Goal: Task Accomplishment & Management: Manage account settings

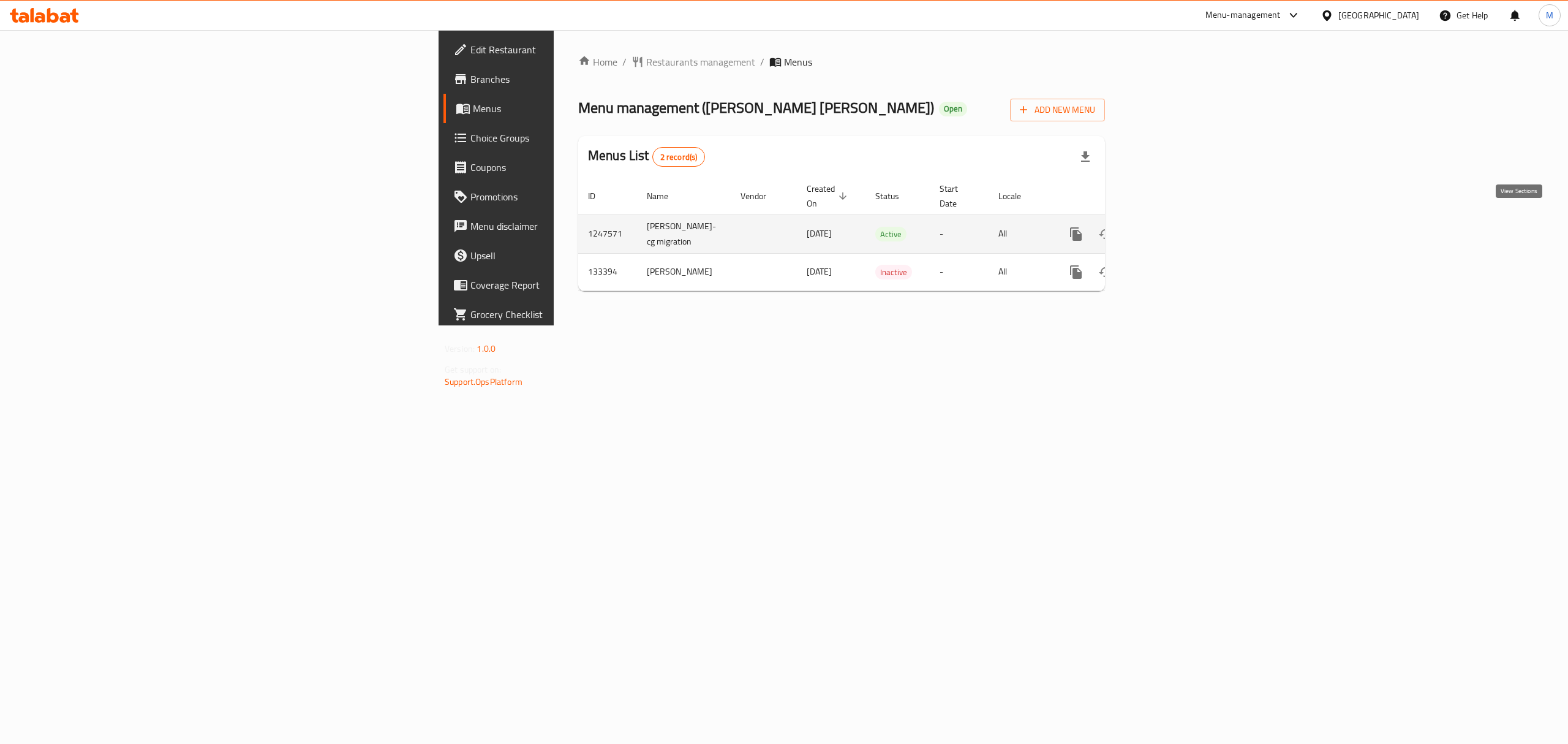
click at [1179, 221] on link "enhanced table" at bounding box center [1164, 234] width 29 height 29
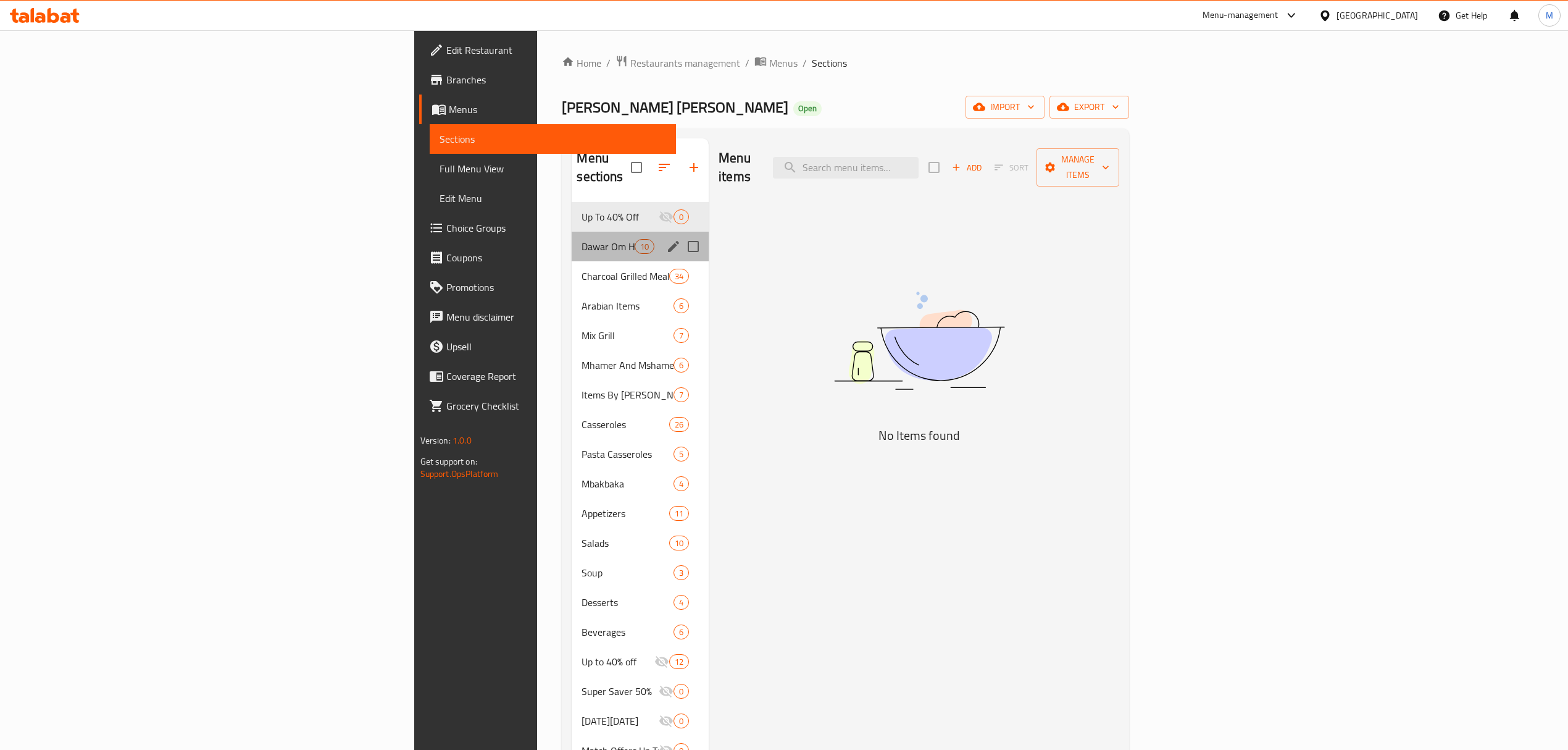
click at [572, 239] on div "Dawar Om Hassan Meals 10" at bounding box center [640, 246] width 137 height 29
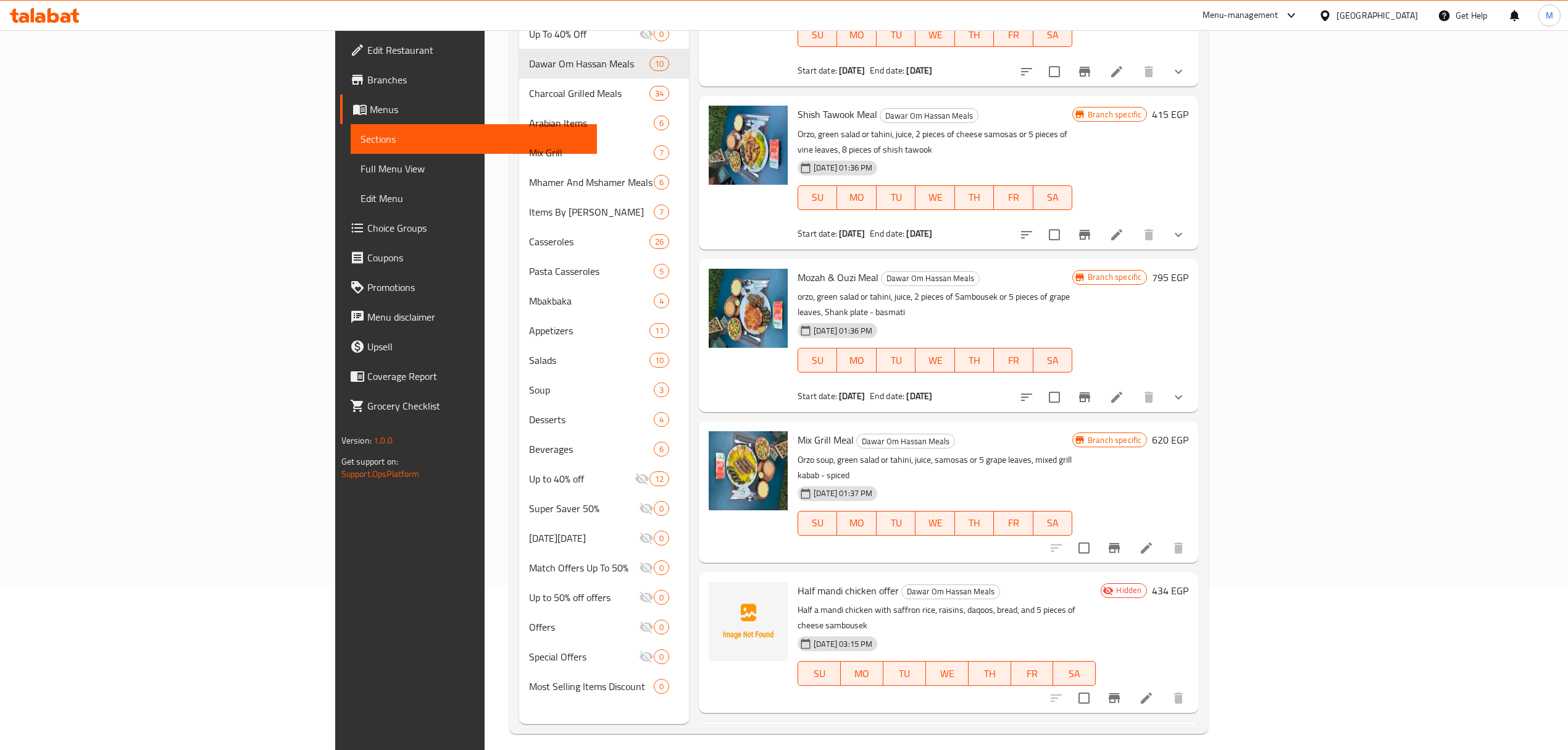
scroll to position [173, 0]
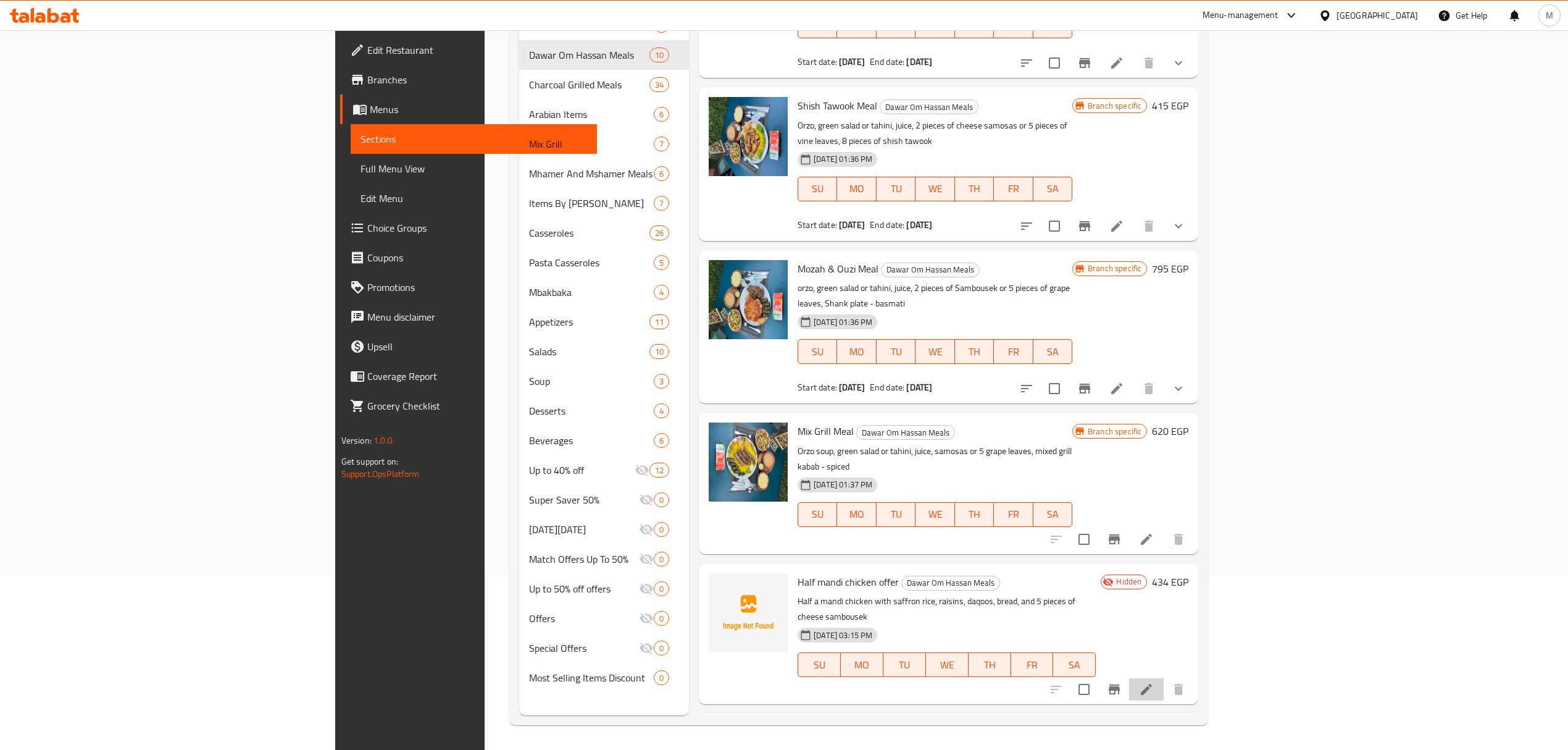
click at [1164, 678] on li at bounding box center [1146, 689] width 34 height 23
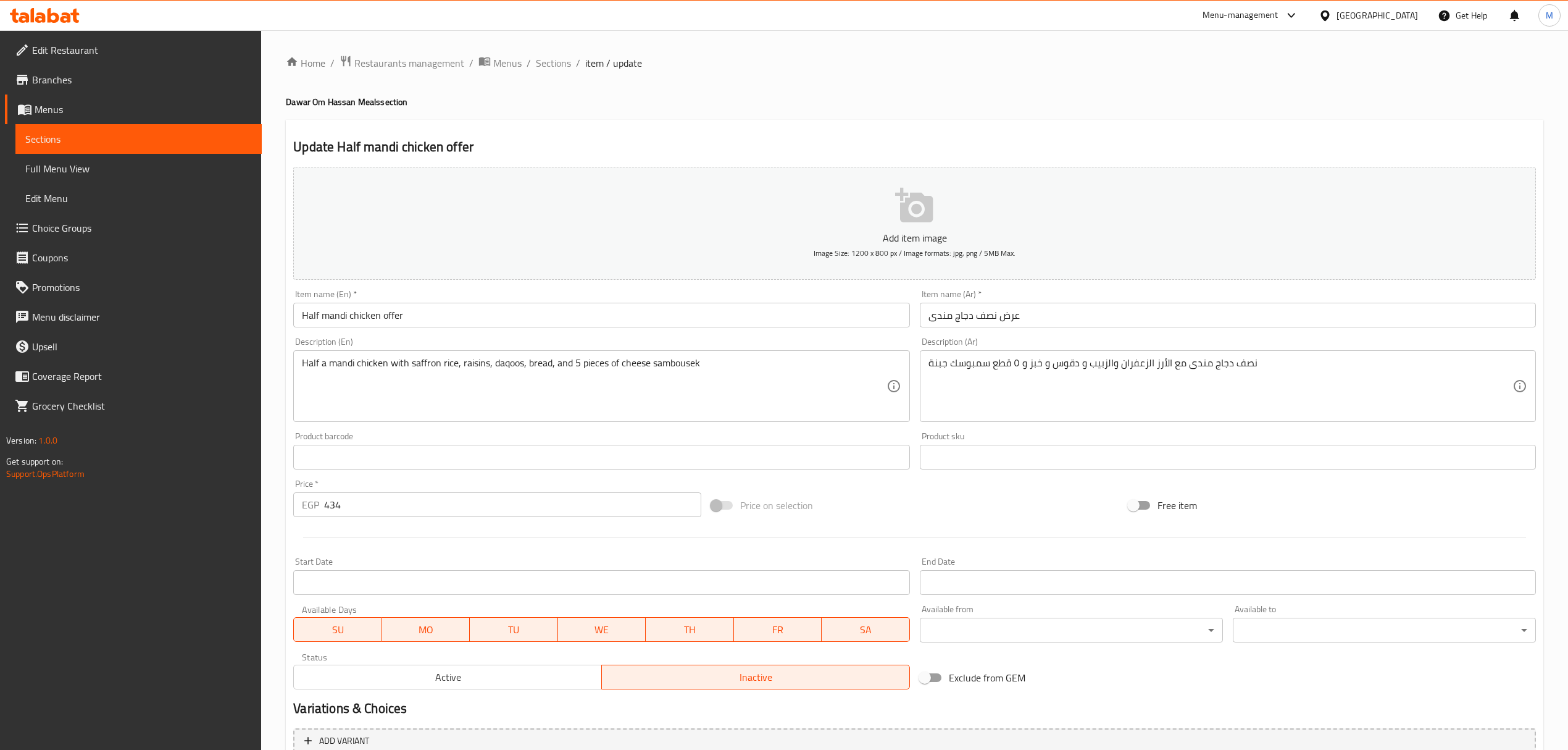
click at [459, 319] on input "Half mandi chicken offer" at bounding box center [601, 314] width 616 height 24
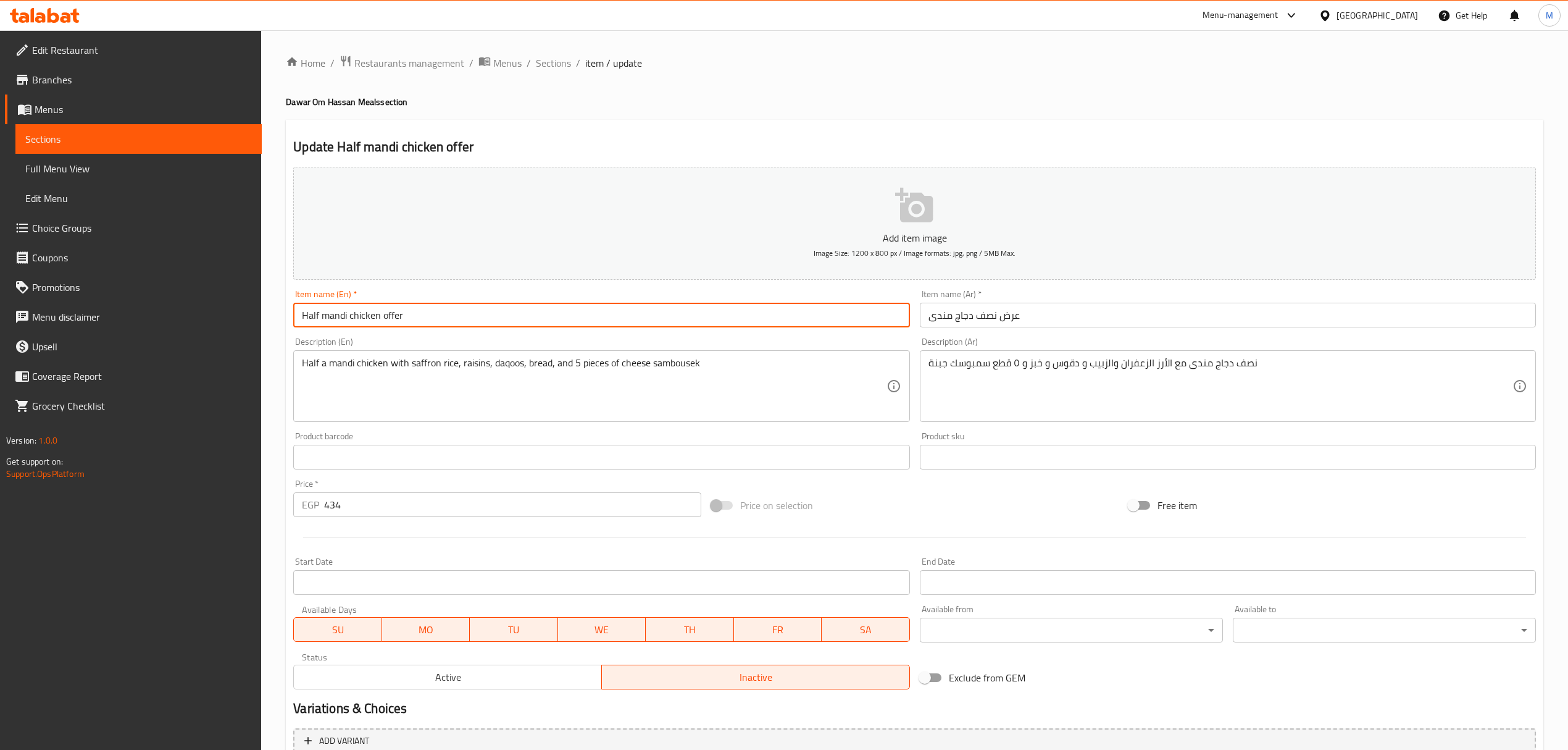
type input "Half Mandi Chicken Offer"
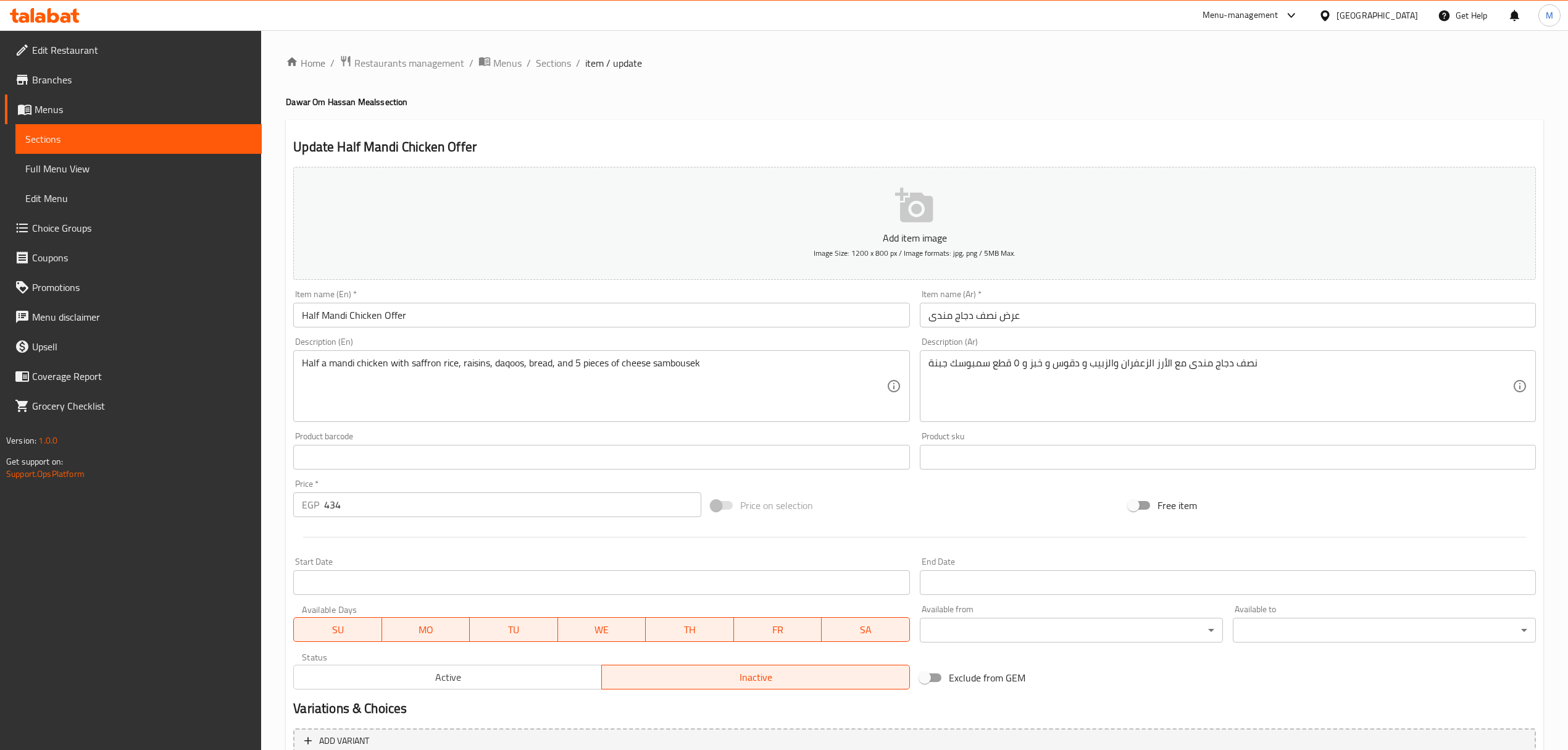
click at [282, 510] on div "Home / Restaurants management / Menus / Sections / item / update Dawar Om Hassa…" at bounding box center [914, 451] width 1306 height 843
click at [549, 68] on span "Sections" at bounding box center [553, 63] width 35 height 15
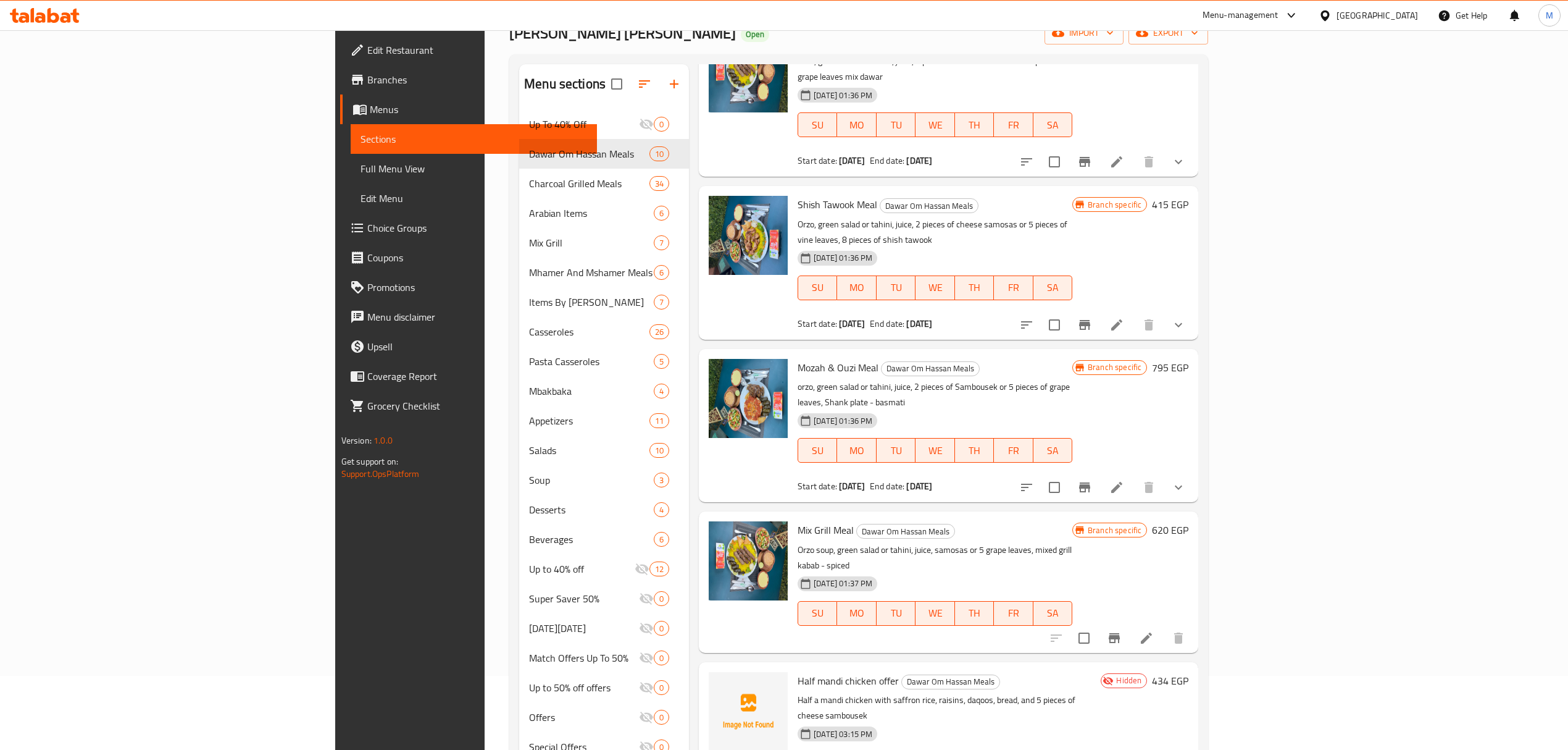
scroll to position [173, 0]
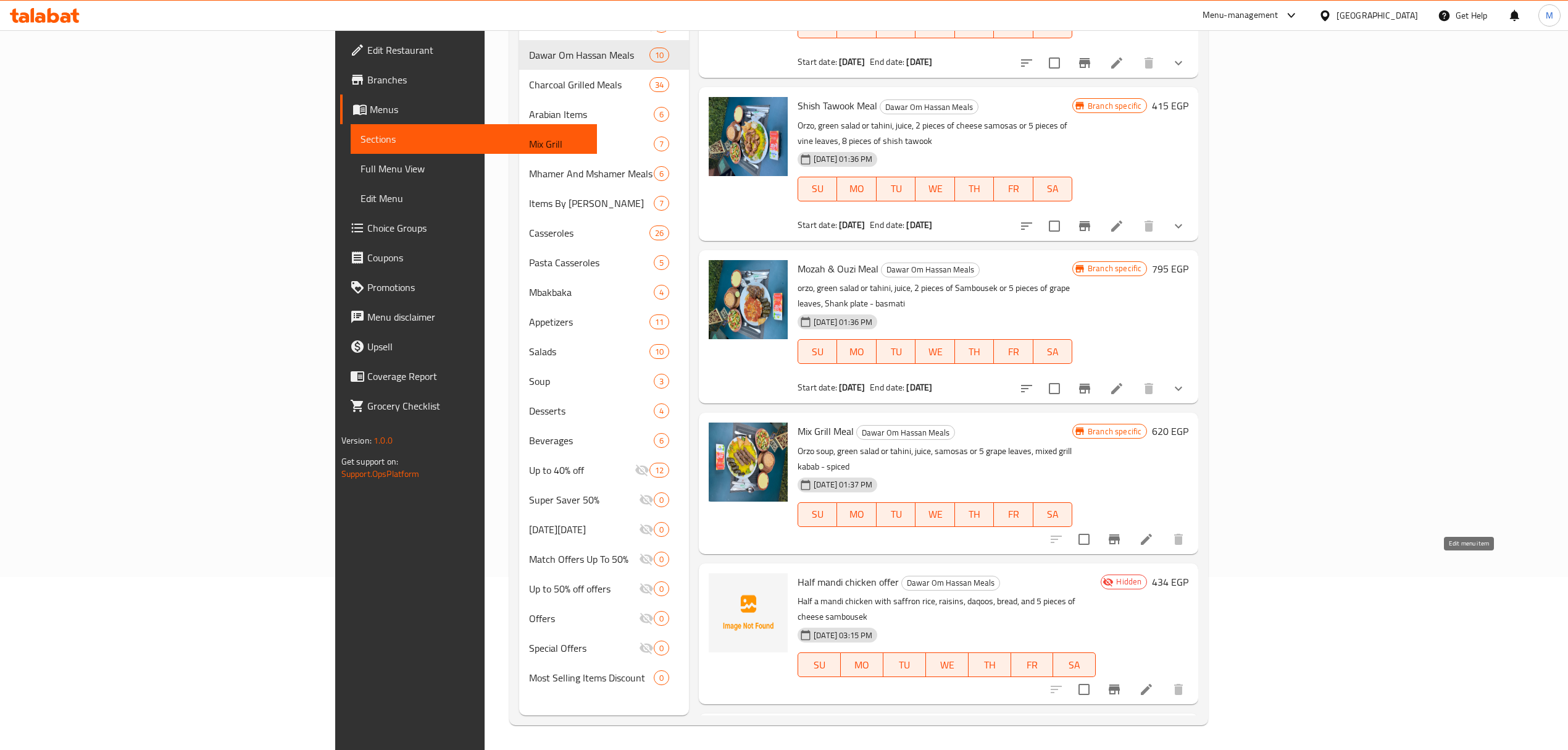
click at [1154, 682] on icon at bounding box center [1146, 689] width 15 height 15
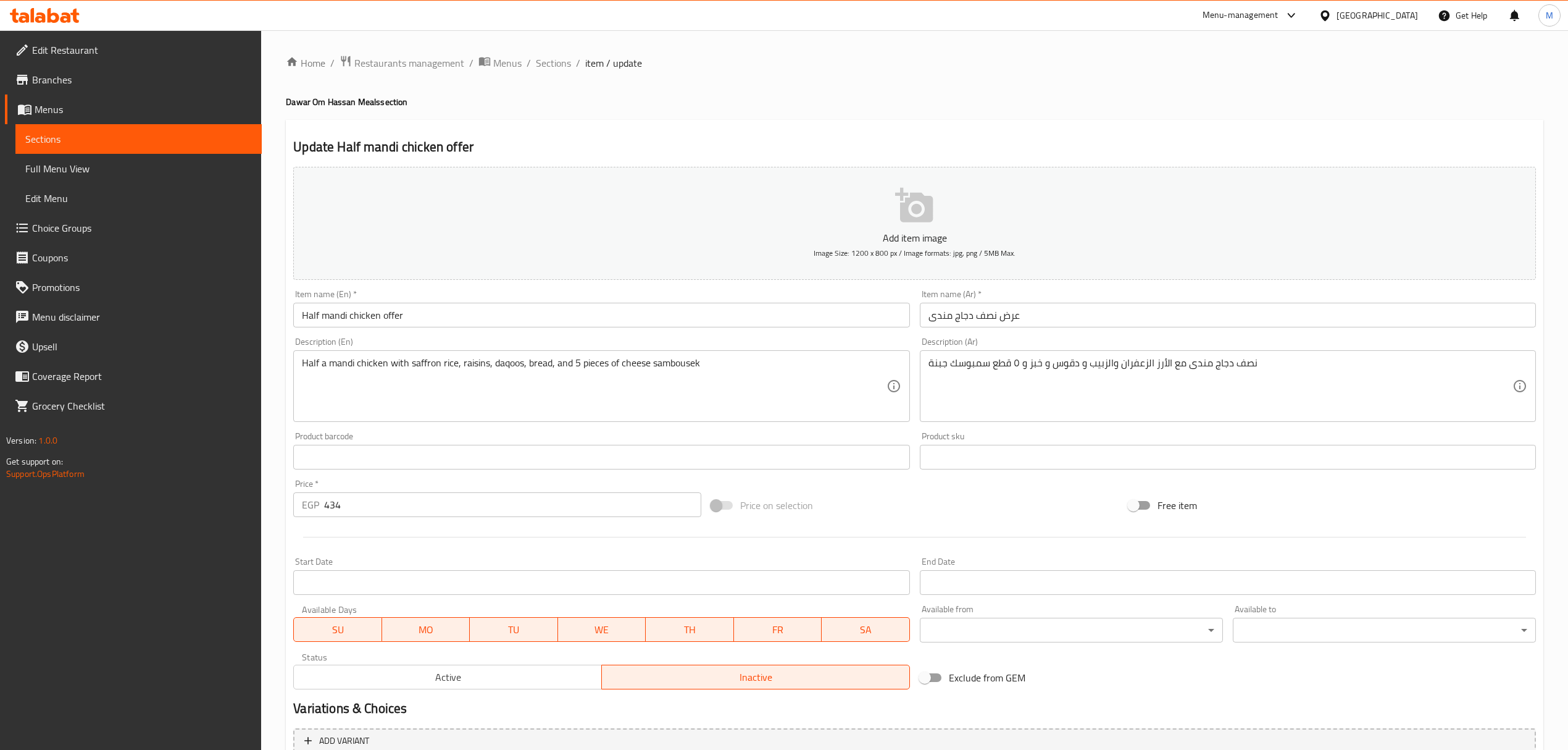
click at [546, 306] on input "Half mandi chicken offer" at bounding box center [601, 314] width 616 height 24
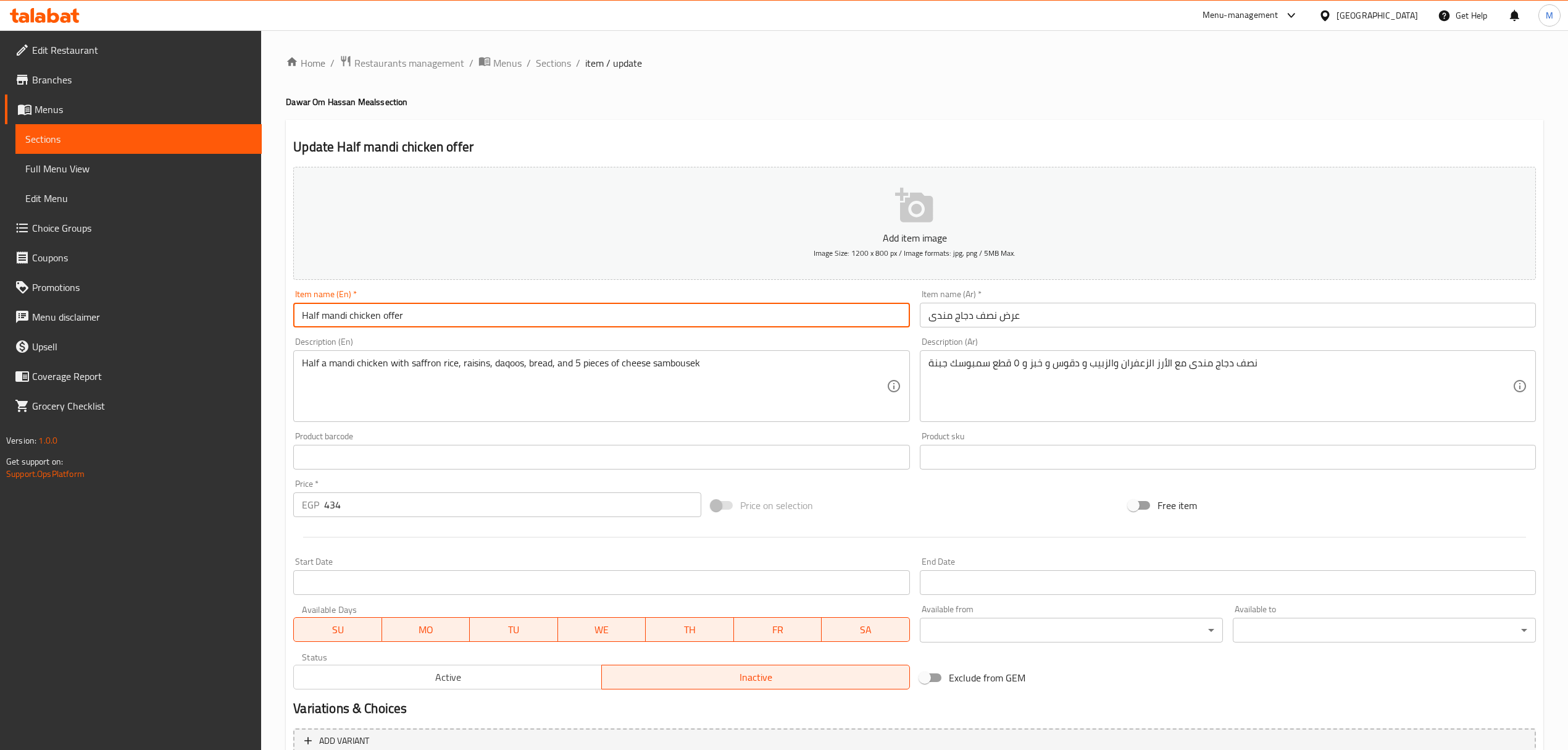
type input "Half Mandi Chicken Offer"
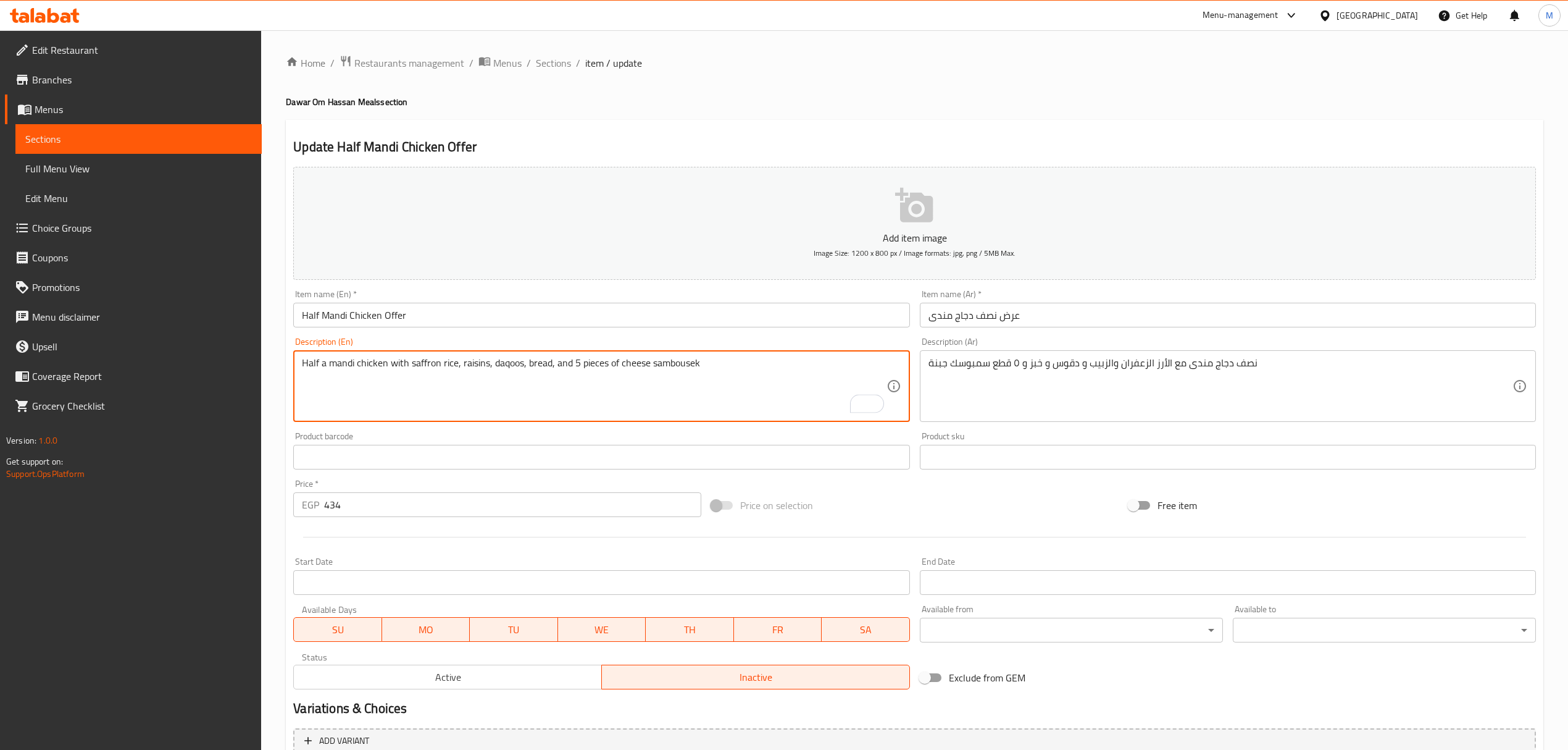
click at [270, 451] on div "Home / Restaurants management / Menus / Sections / item / update Dawar Om Hassa…" at bounding box center [914, 451] width 1306 height 843
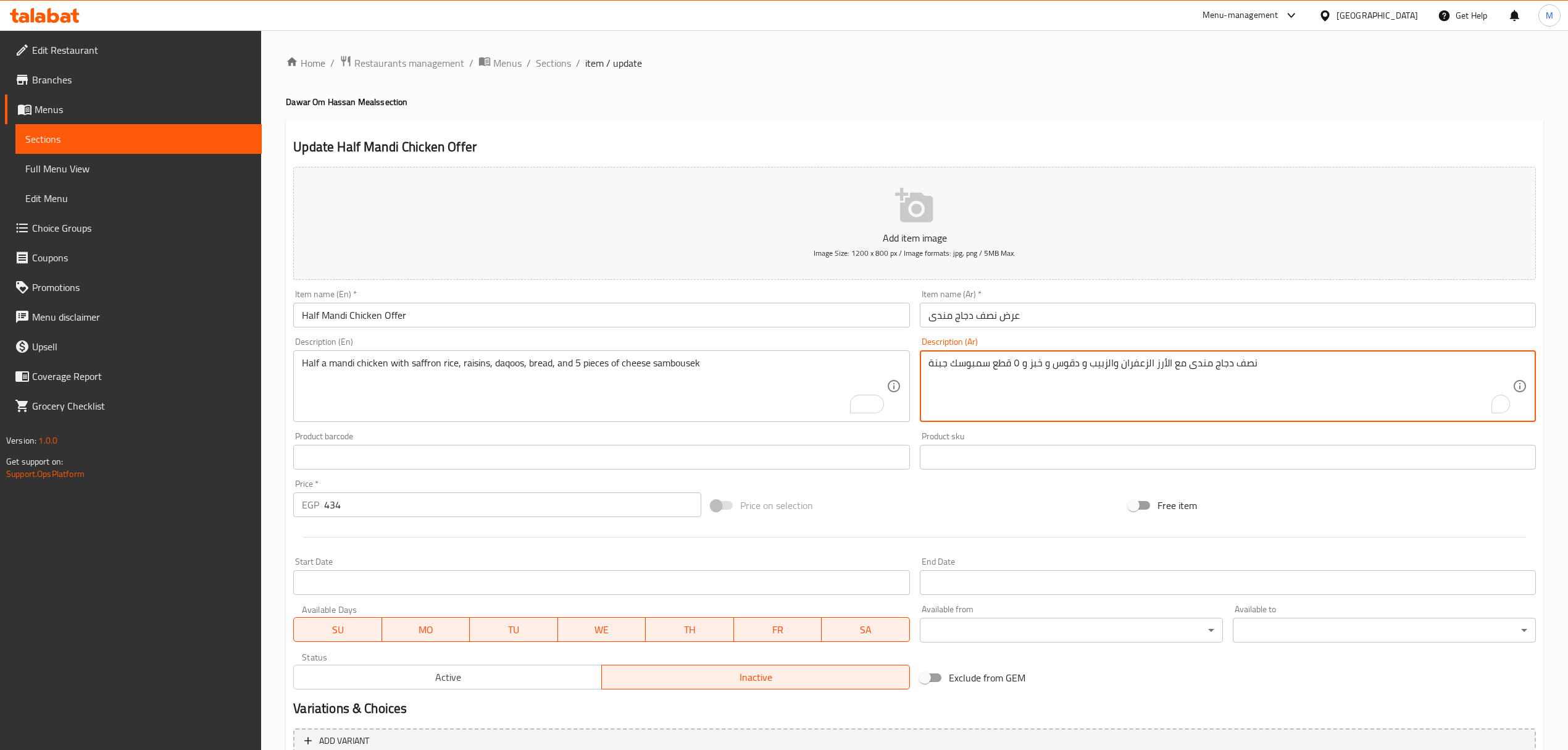
paste textarea "ة مندي مع أرز بالزعفران، زبيب، دقوس، خبز، وخمس قطع سمبوسك بالجبن"
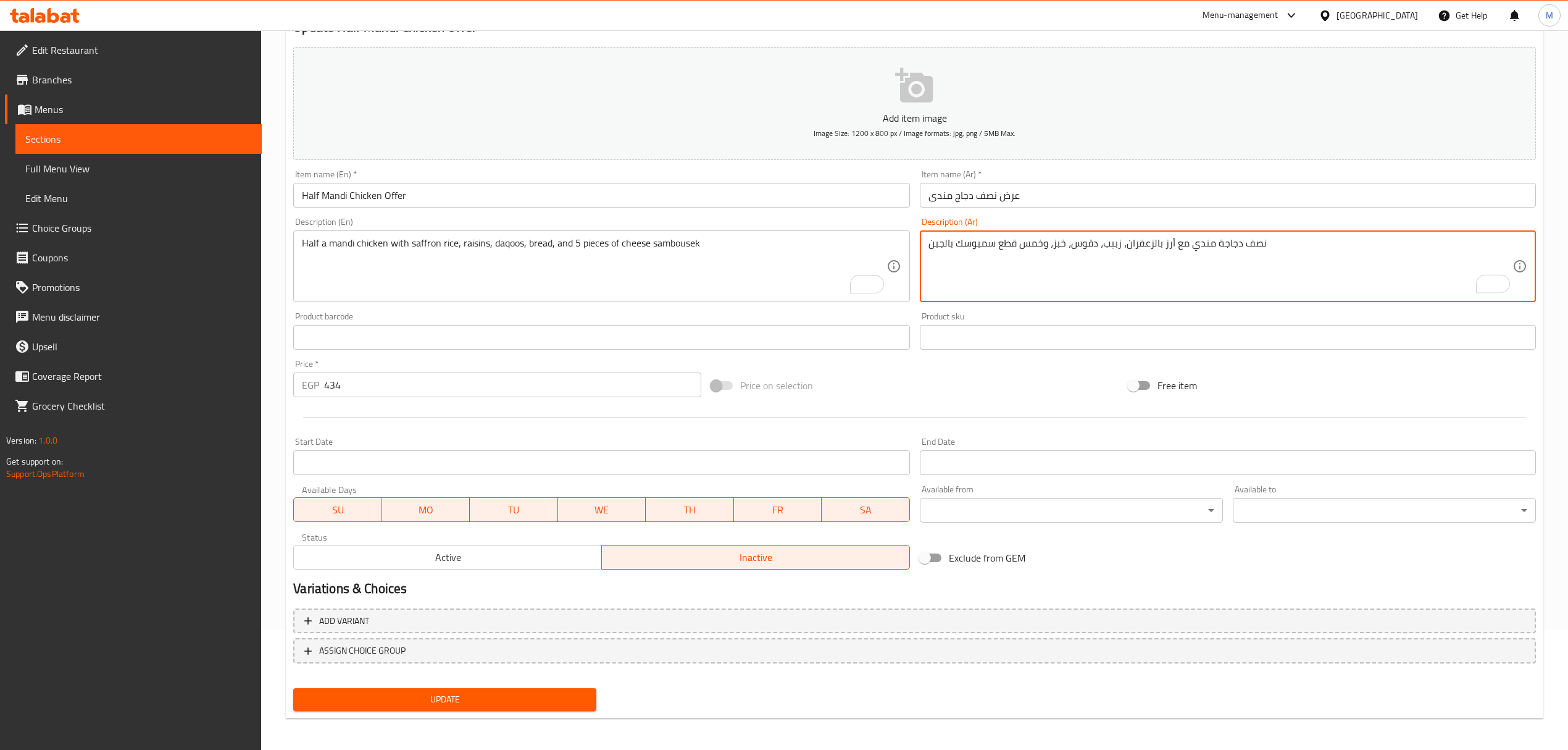
scroll to position [121, 0]
type textarea "نصف دجاجة مندي مع أرز بالزعفران، زبيب، دقوس، خبز، وخمس قطع سمبوسك بالجبن"
click at [470, 697] on span "Update" at bounding box center [444, 697] width 283 height 16
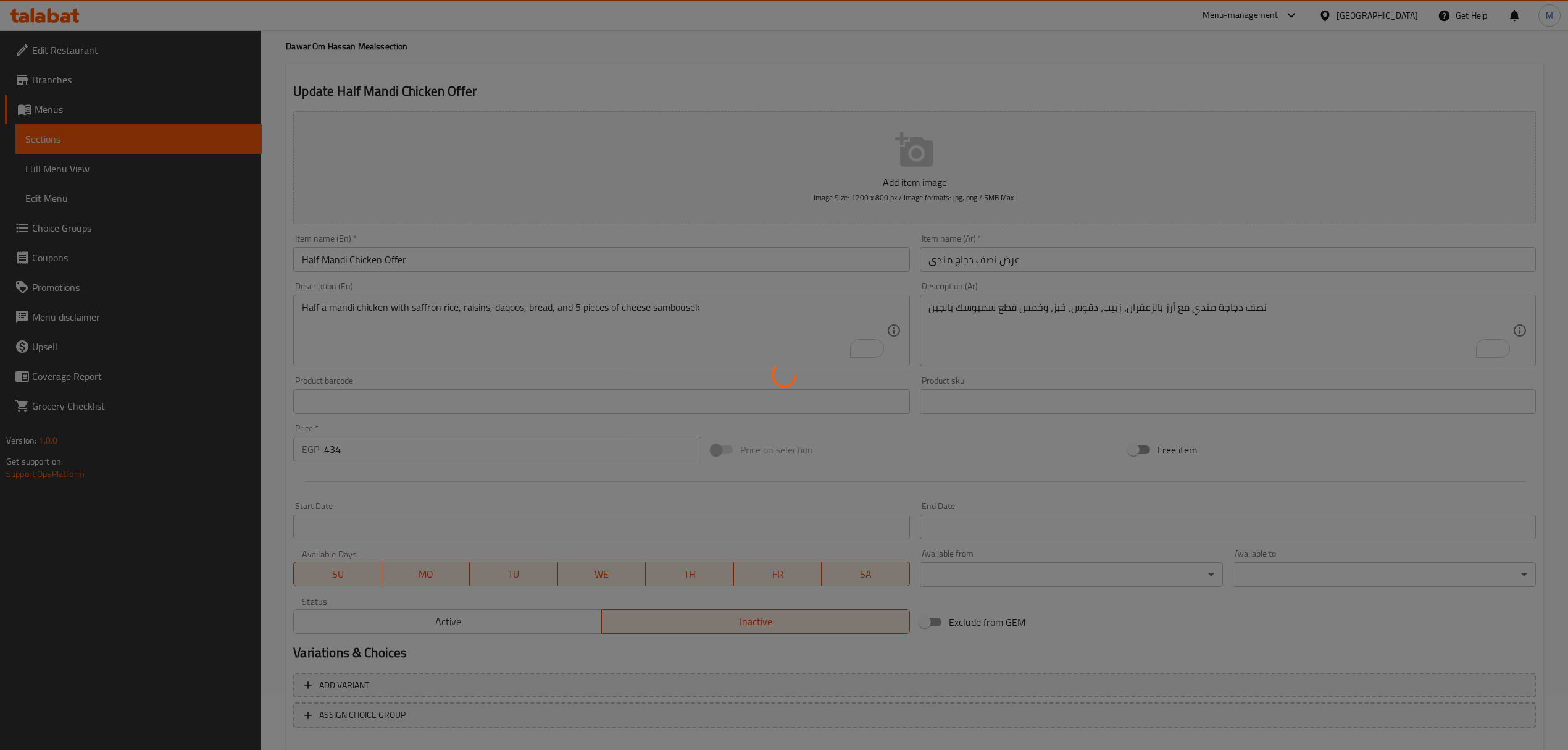
scroll to position [0, 0]
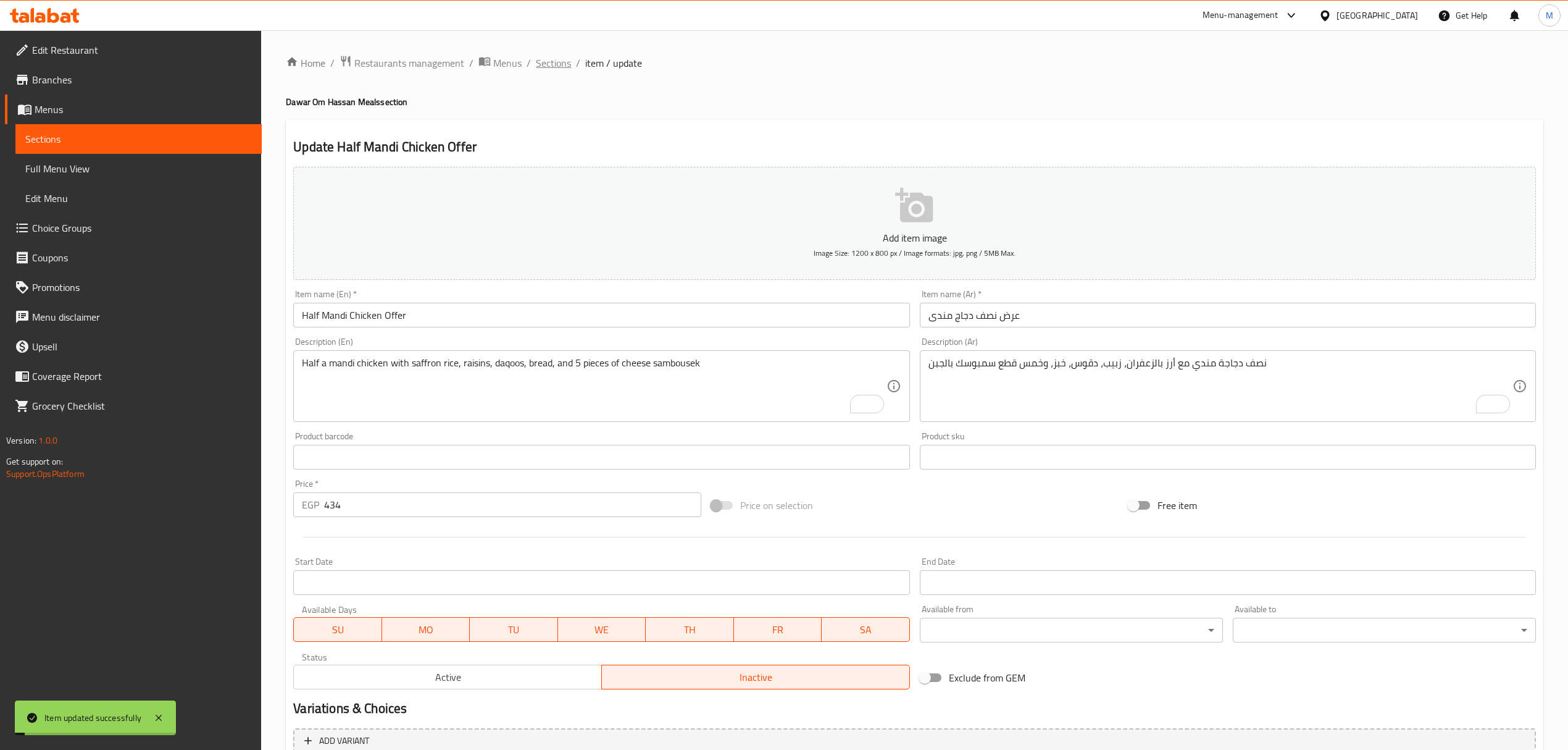
click at [559, 69] on span "Sections" at bounding box center [553, 63] width 35 height 15
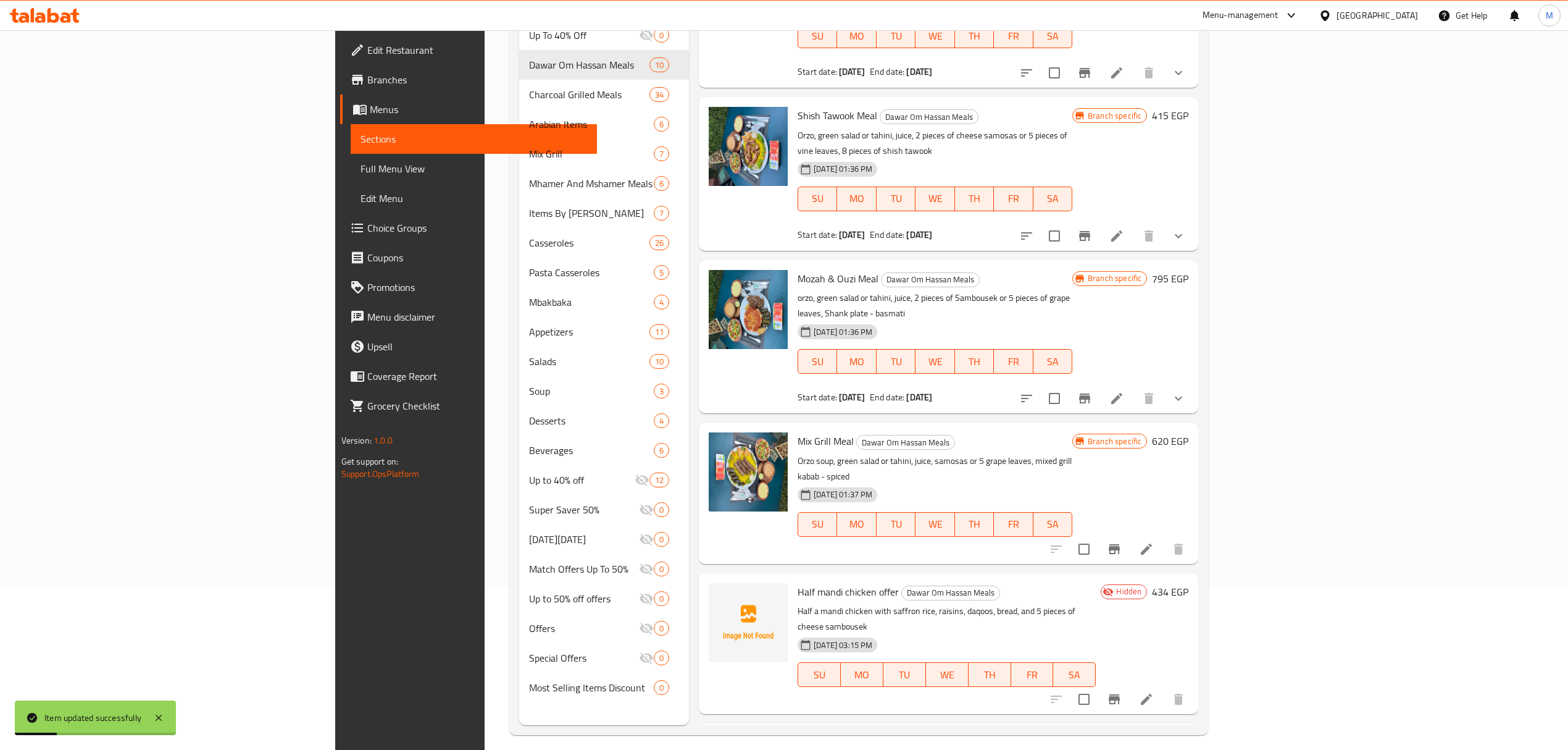
scroll to position [173, 0]
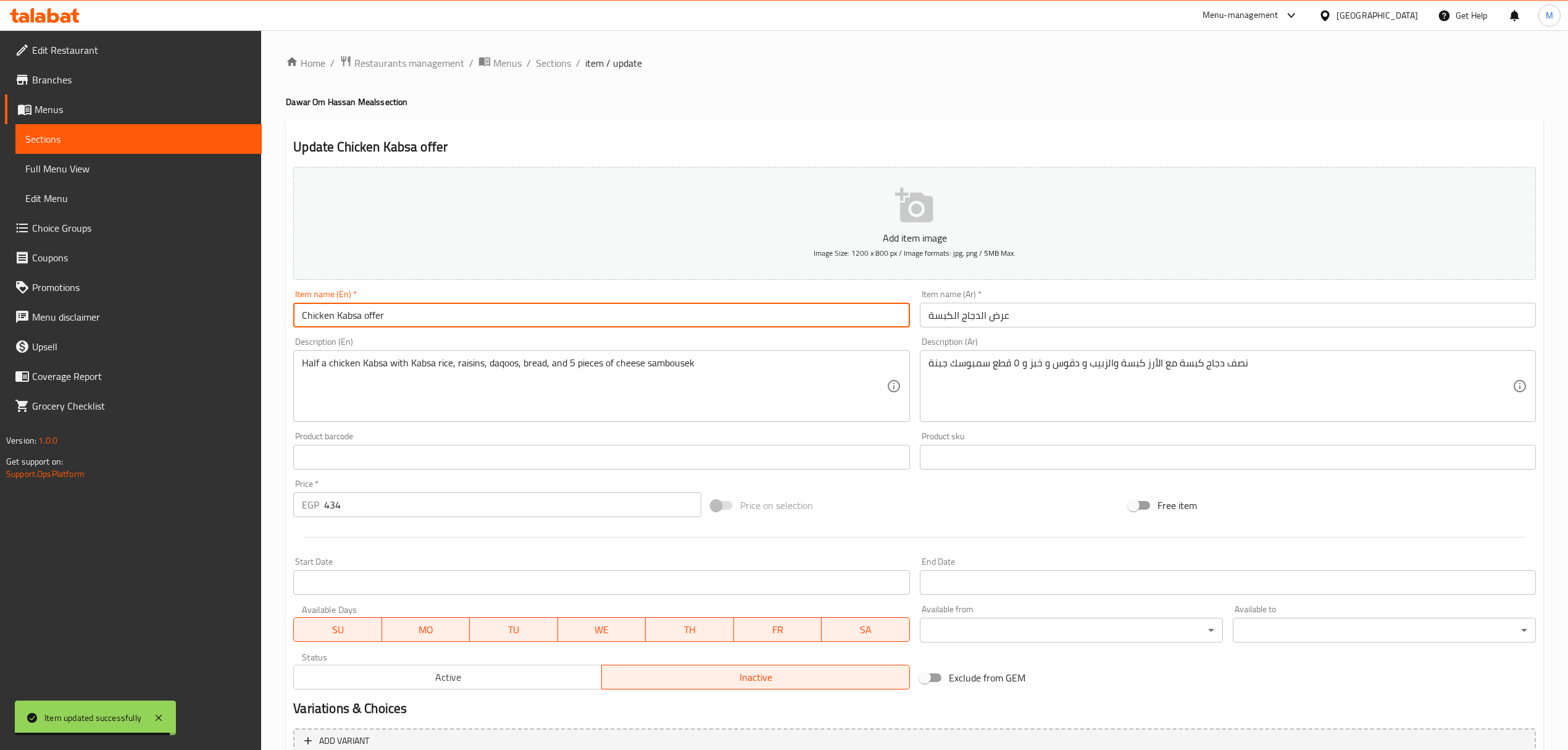
click at [506, 317] on input "Chicken Kabsa offer" at bounding box center [601, 314] width 616 height 24
type input "Chicken Kabsa Offer"
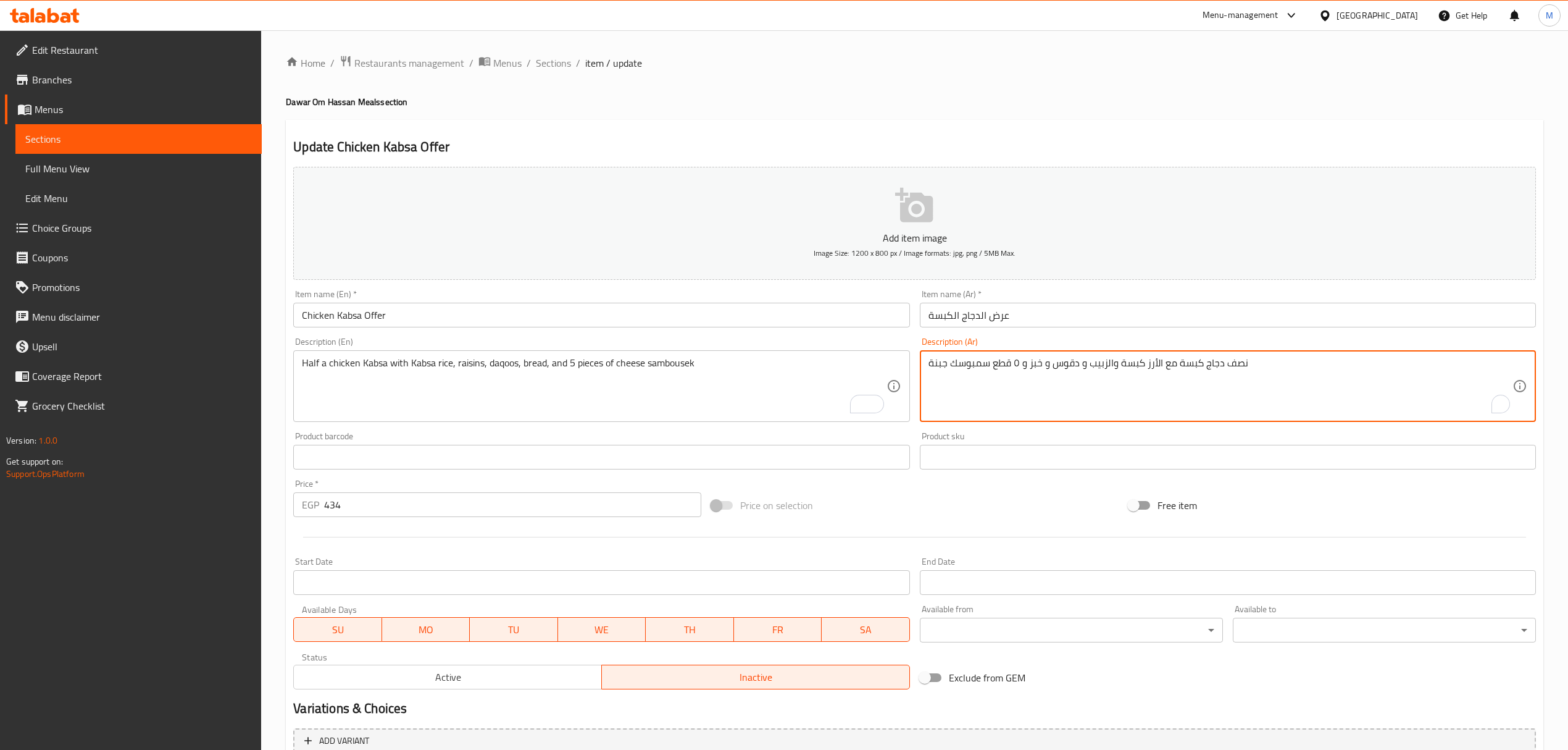
paste textarea "كبسة دجاج مع أرز كبسة، زبيب، دقوس، خبز، و5 قطع سمبوسك جبن"
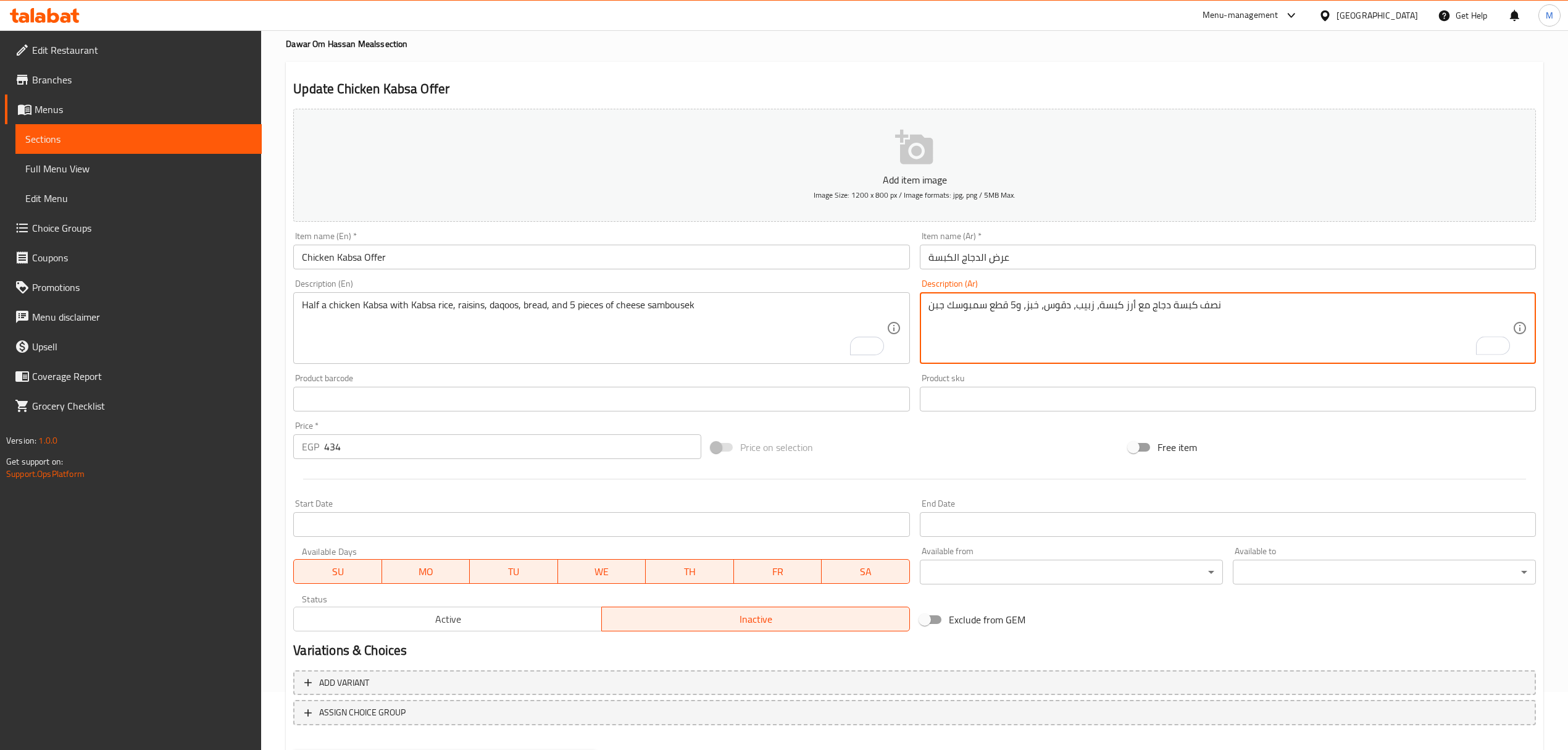
scroll to position [121, 0]
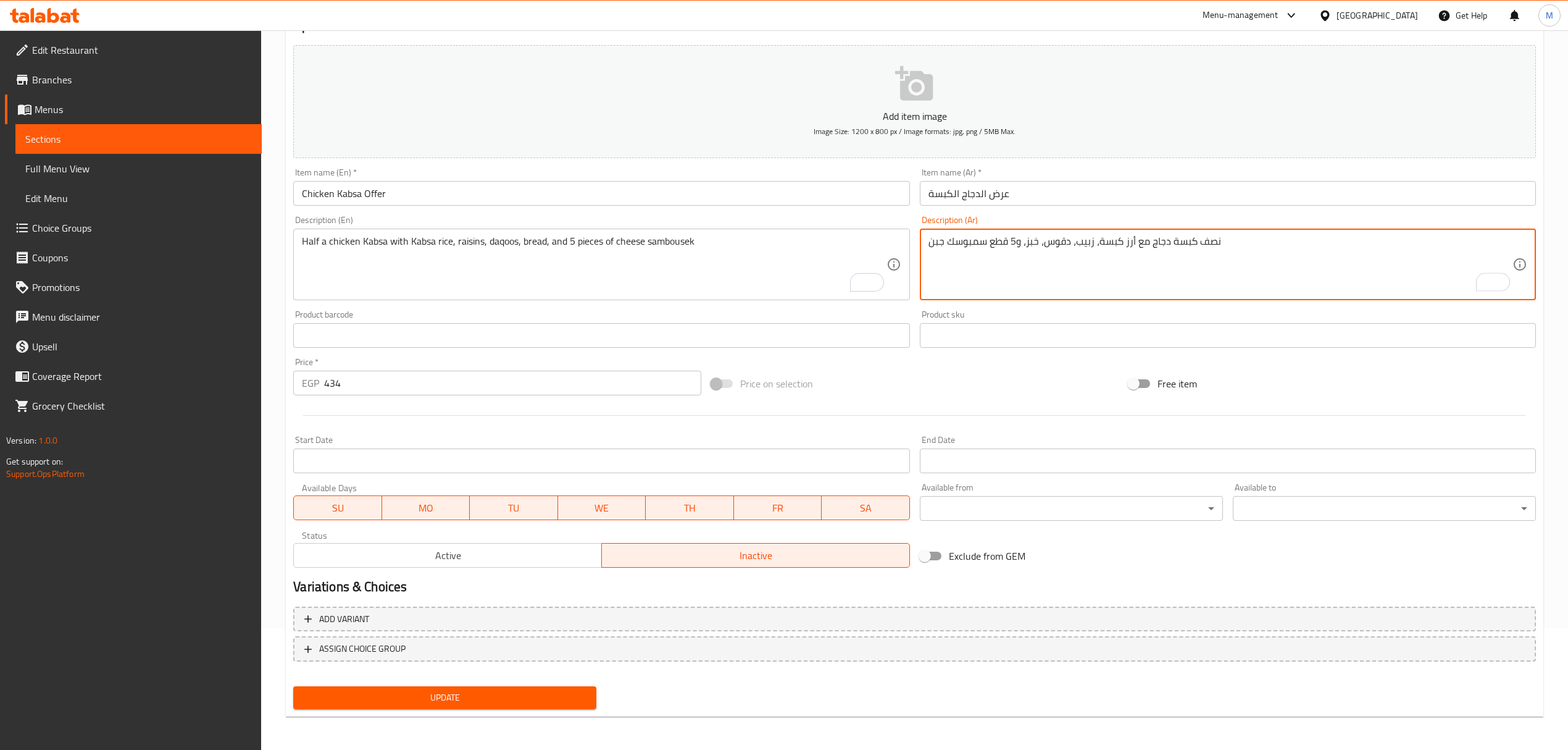
type textarea "نصف كبسة دجاج مع أرز كبسة، زبيب، دقوس، خبز، و5 قطع سمبوسك جبن"
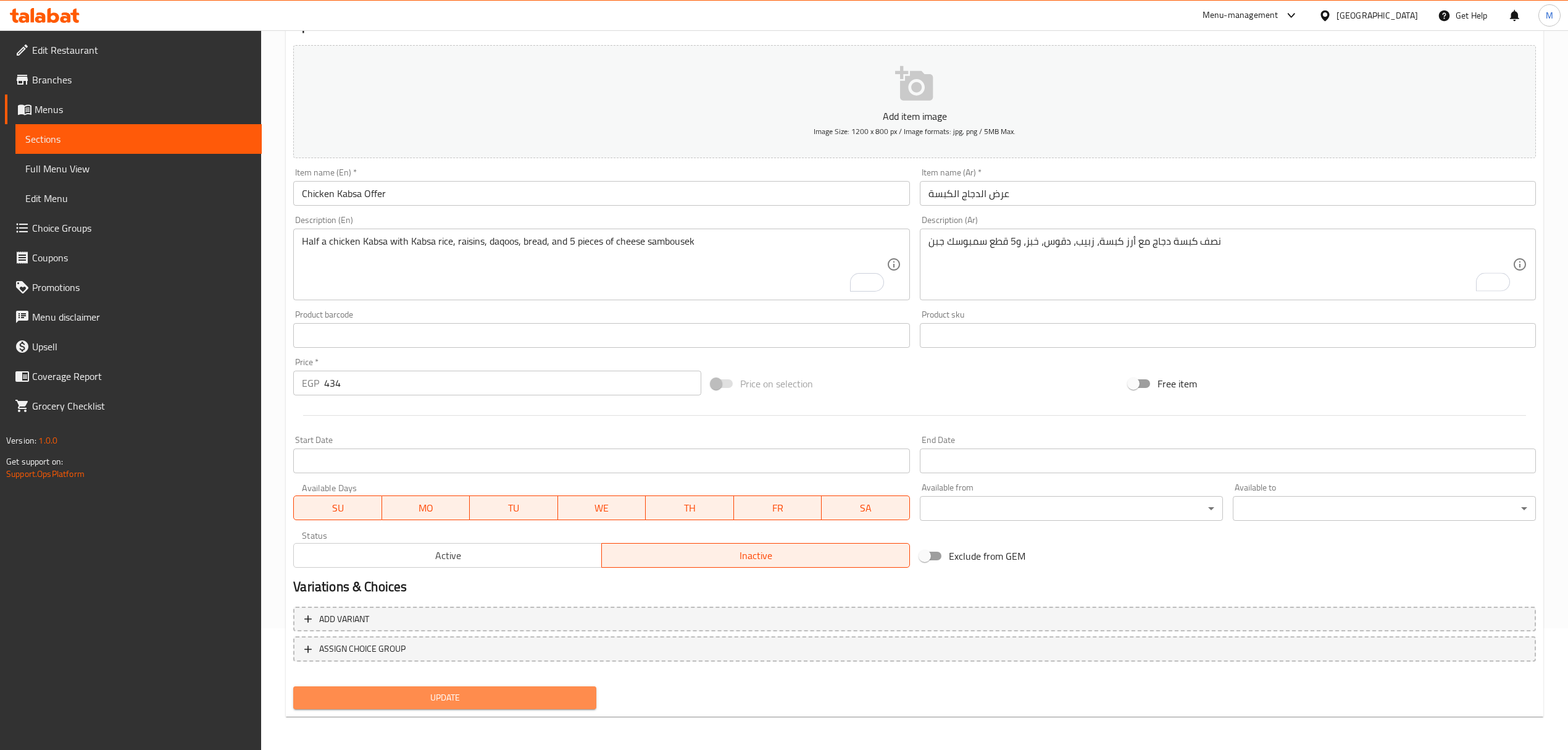
click at [515, 693] on span "Update" at bounding box center [444, 697] width 283 height 16
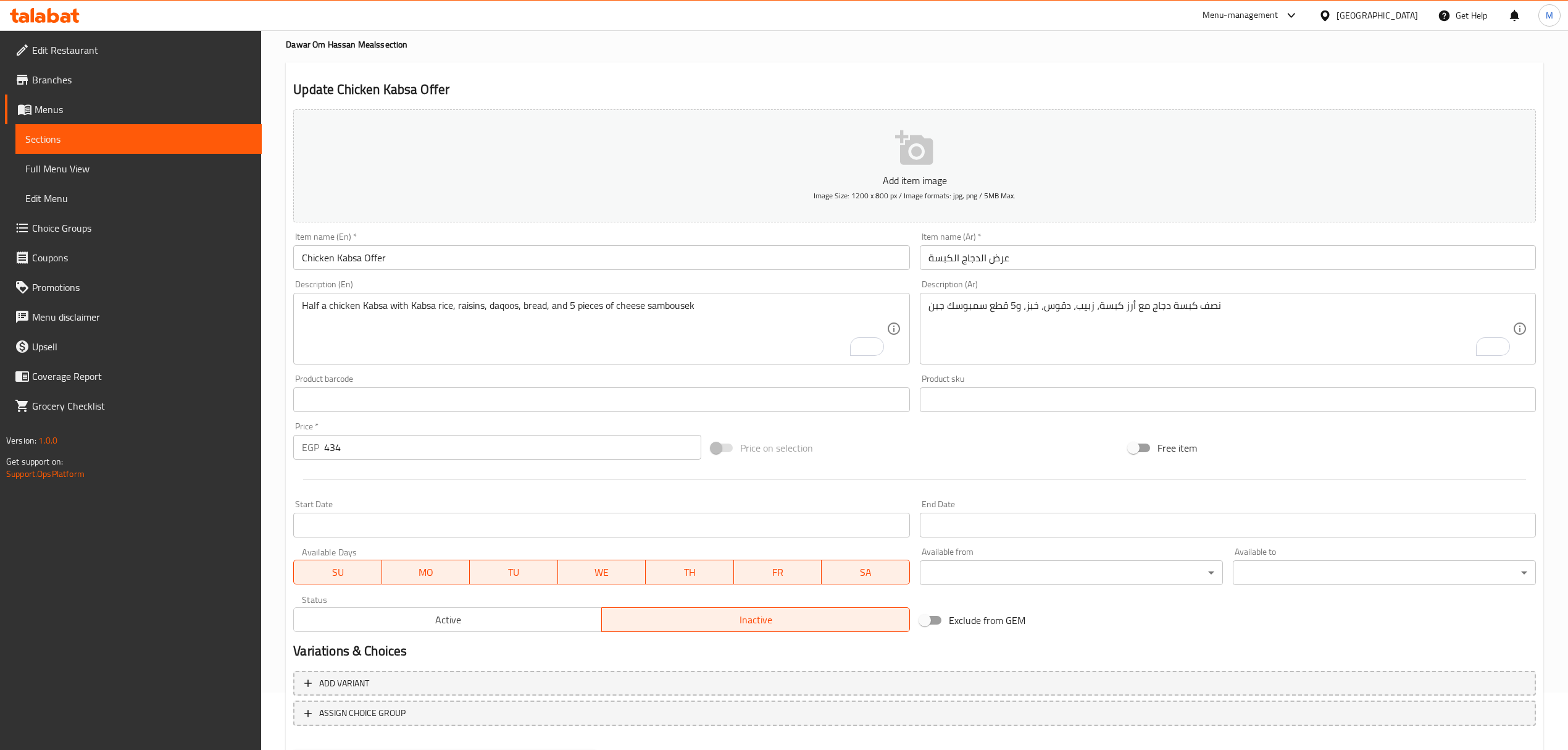
scroll to position [0, 0]
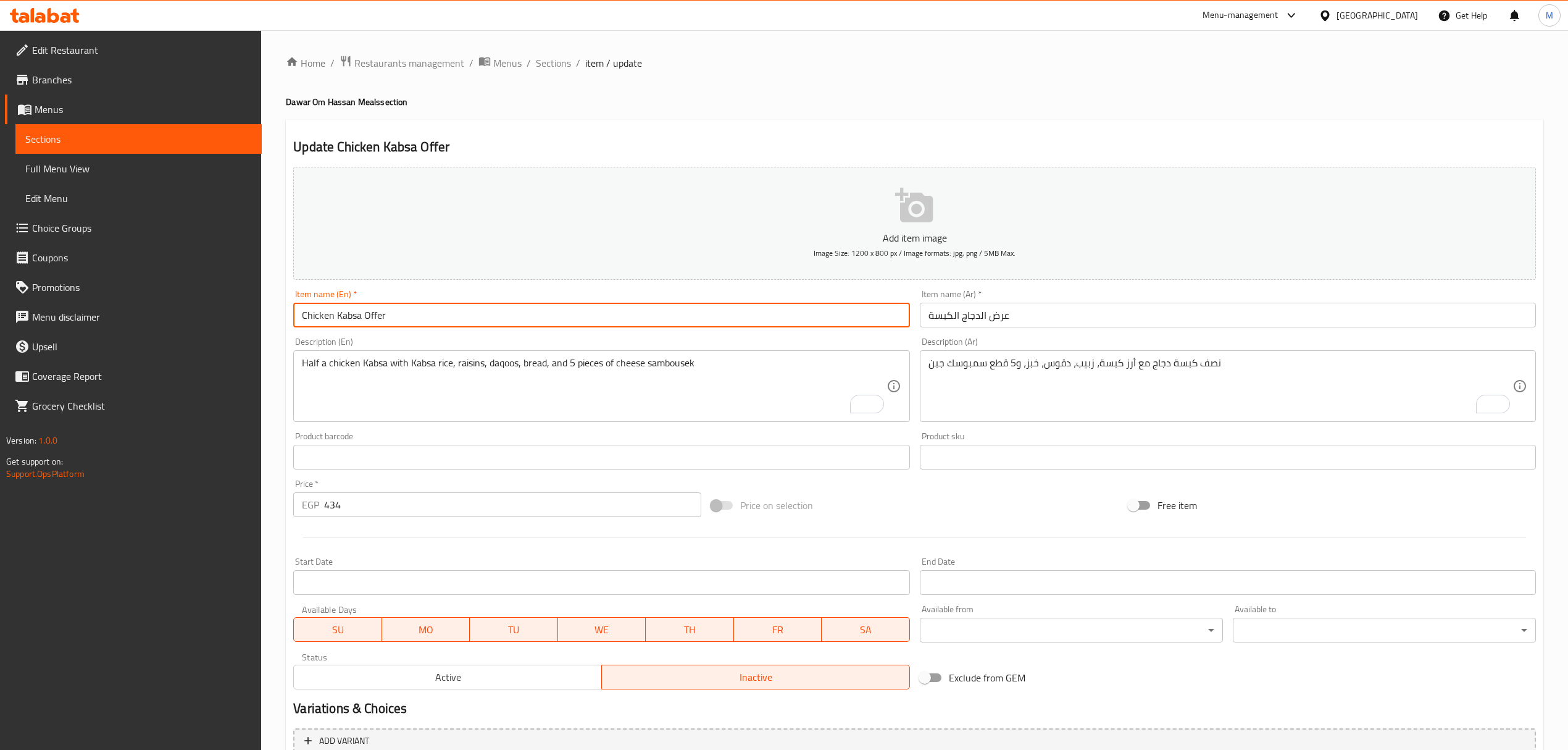
click at [484, 309] on input "Chicken Kabsa Offer" at bounding box center [601, 314] width 616 height 24
click at [486, 320] on input "Chicken Kabsa Offer" at bounding box center [601, 314] width 616 height 24
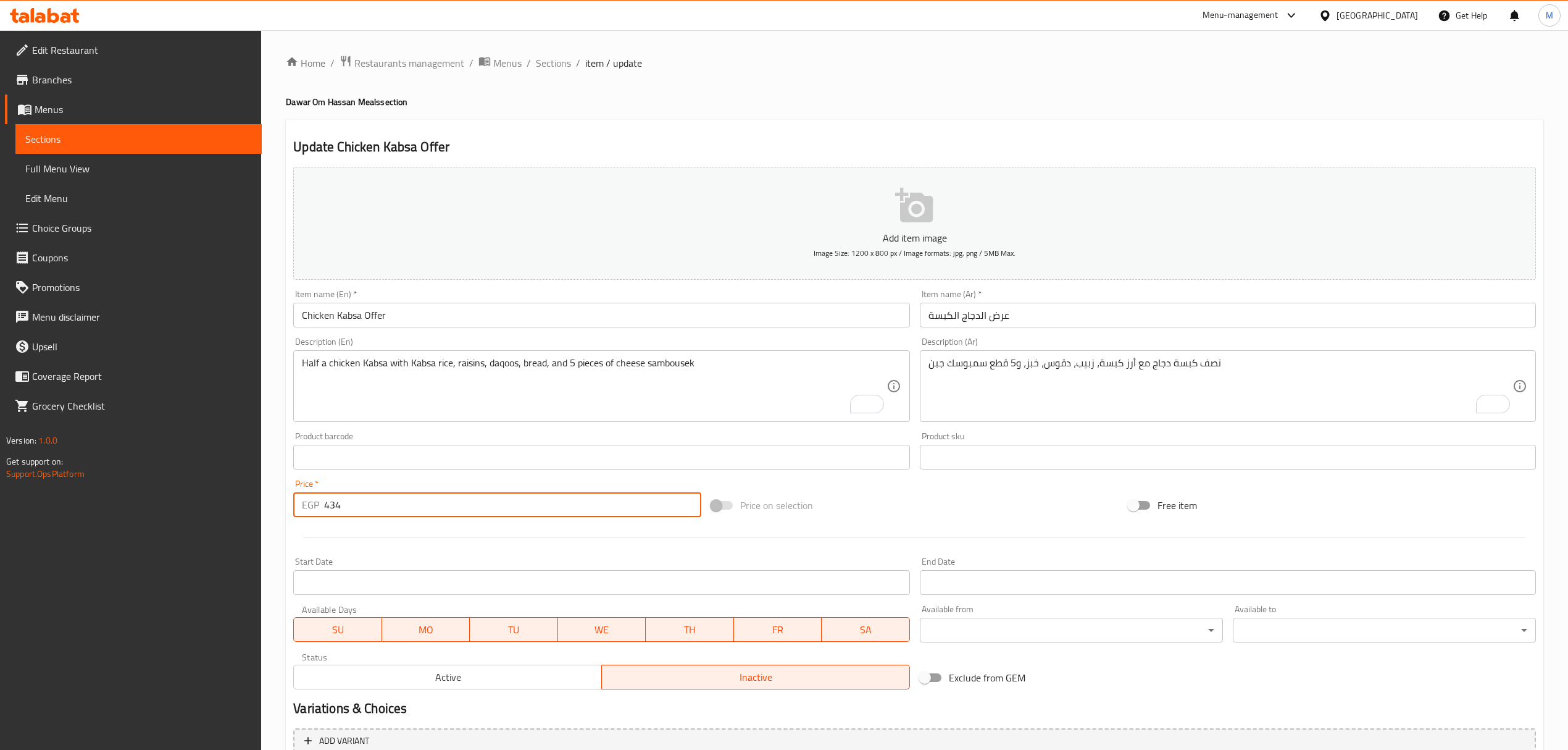
click at [383, 500] on input "434" at bounding box center [512, 504] width 377 height 24
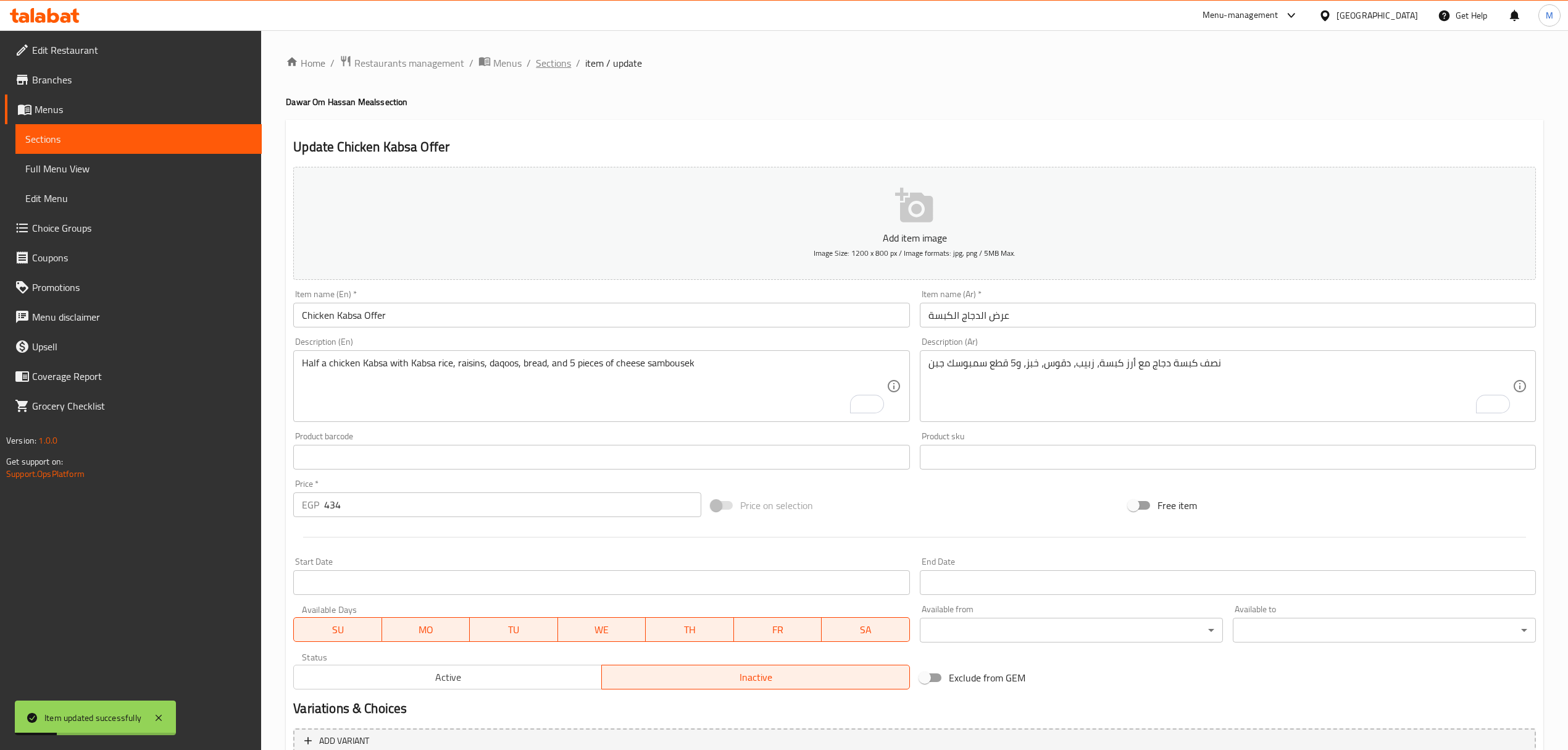
click at [537, 63] on span "Sections" at bounding box center [553, 63] width 35 height 15
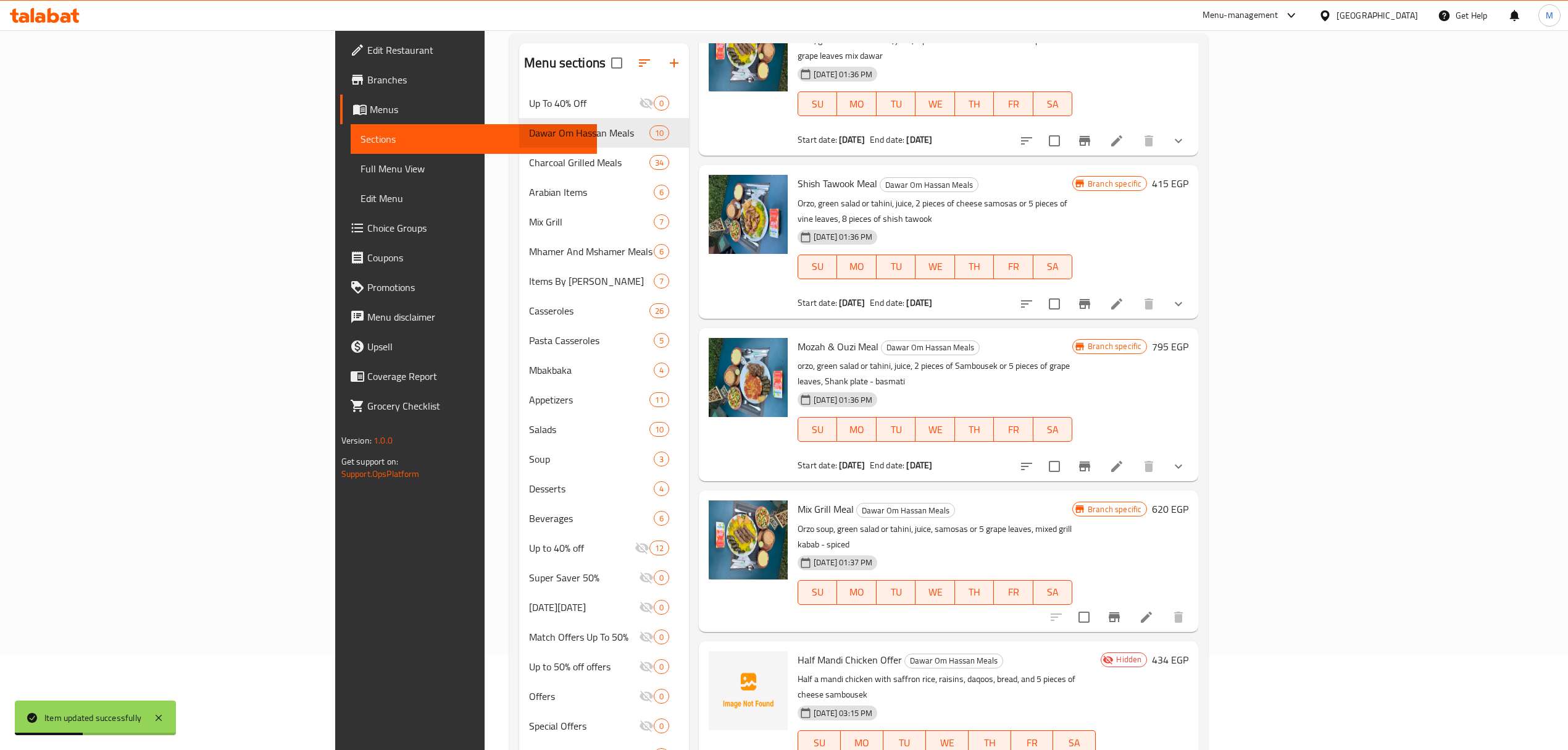
scroll to position [173, 0]
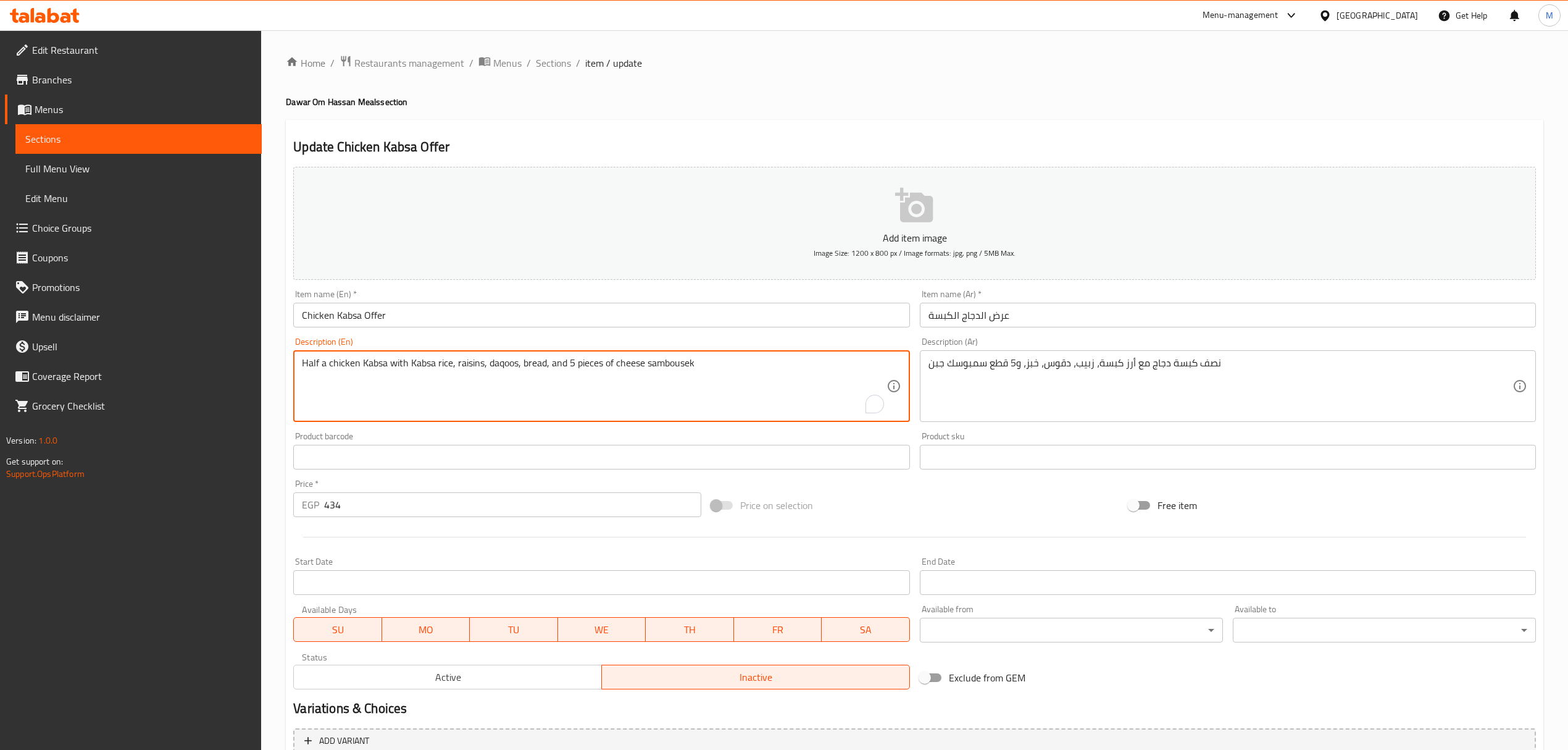
click at [302, 359] on textarea "Half a chicken Kabsa with Kabsa rice, raisins, daqoos, bread, and 5 pieces of c…" at bounding box center [593, 386] width 584 height 59
click at [302, 319] on input "Chicken Kabsa Offer" at bounding box center [601, 314] width 616 height 24
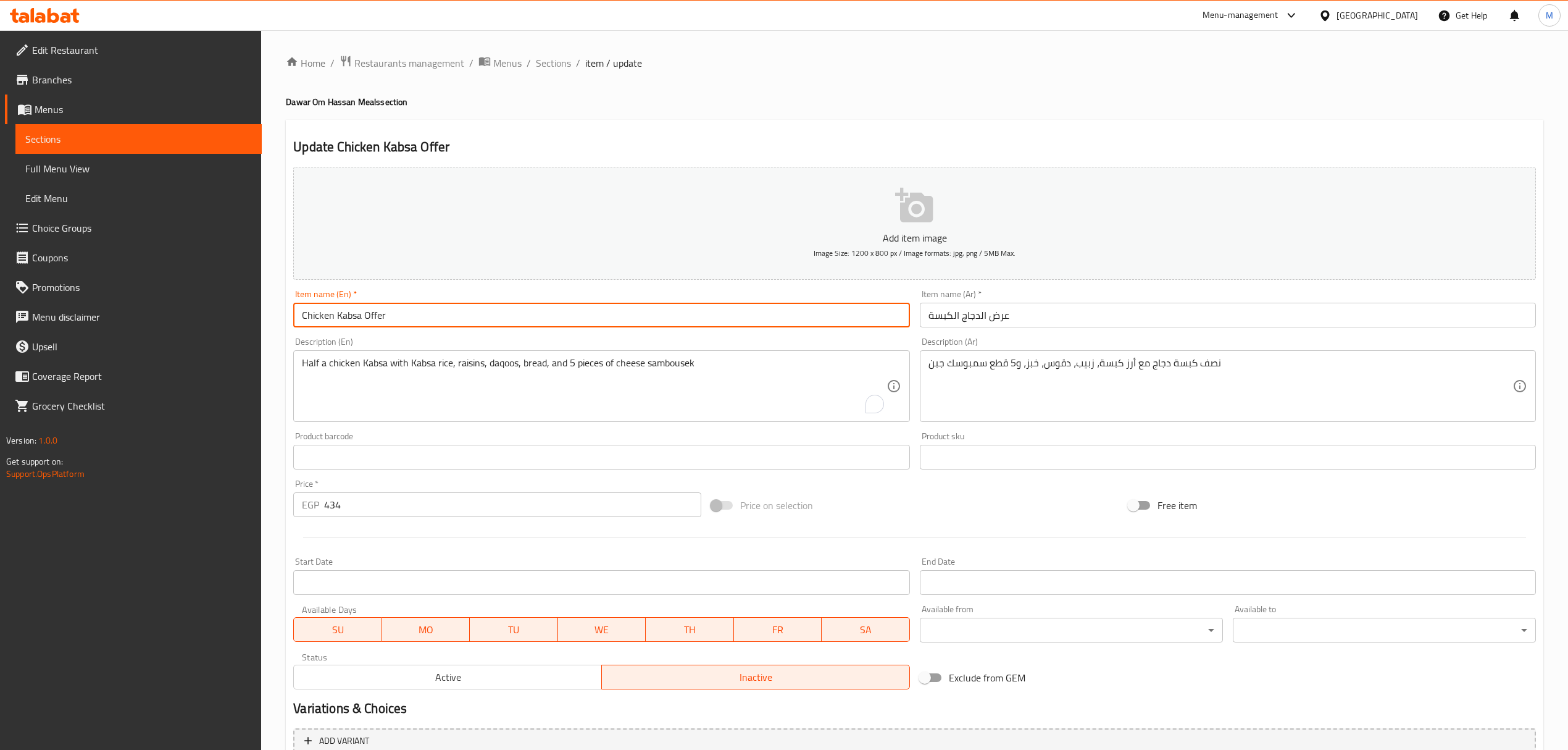
paste input "Half"
type input "Half Chicken Kabsa Offer"
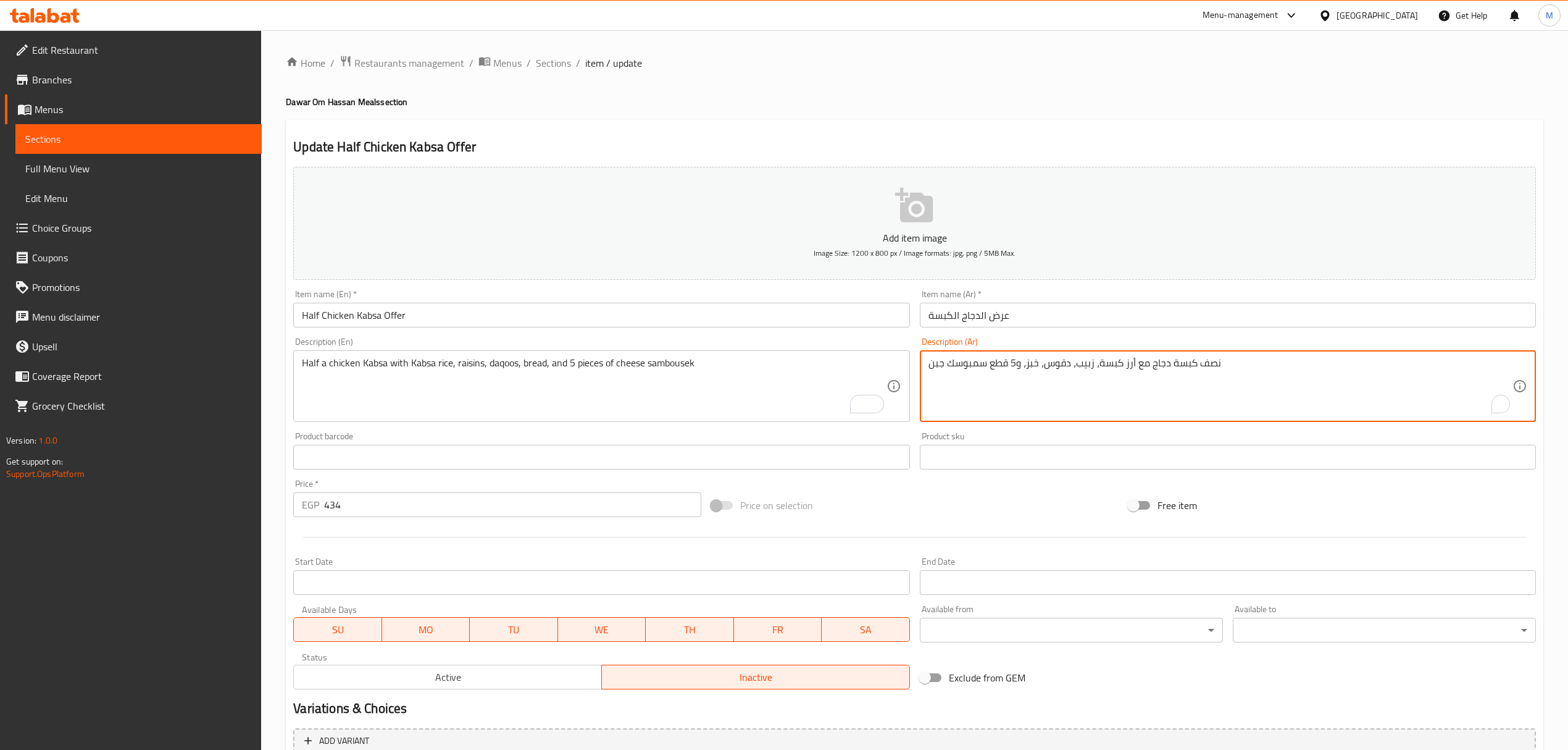
click at [1181, 366] on textarea "نصف كبسة دجاج مع أرز كبسة، زبيب، دقوس، خبز، و5 قطع سمبوسك جبن" at bounding box center [1220, 386] width 584 height 59
click at [1147, 369] on textarea "نصف دجاج مع أرز كبسة، زبيب، دقوس، خبز، و5 قطع سمبوسك جبن" at bounding box center [1220, 386] width 584 height 59
paste textarea "بسة"
type textarea "نصف دجاج كبسة مع أرز كبسة، زبيب، دقوس، خبز، و5 قطع سمبوسك جبن"
click at [417, 500] on input "434" at bounding box center [512, 504] width 377 height 24
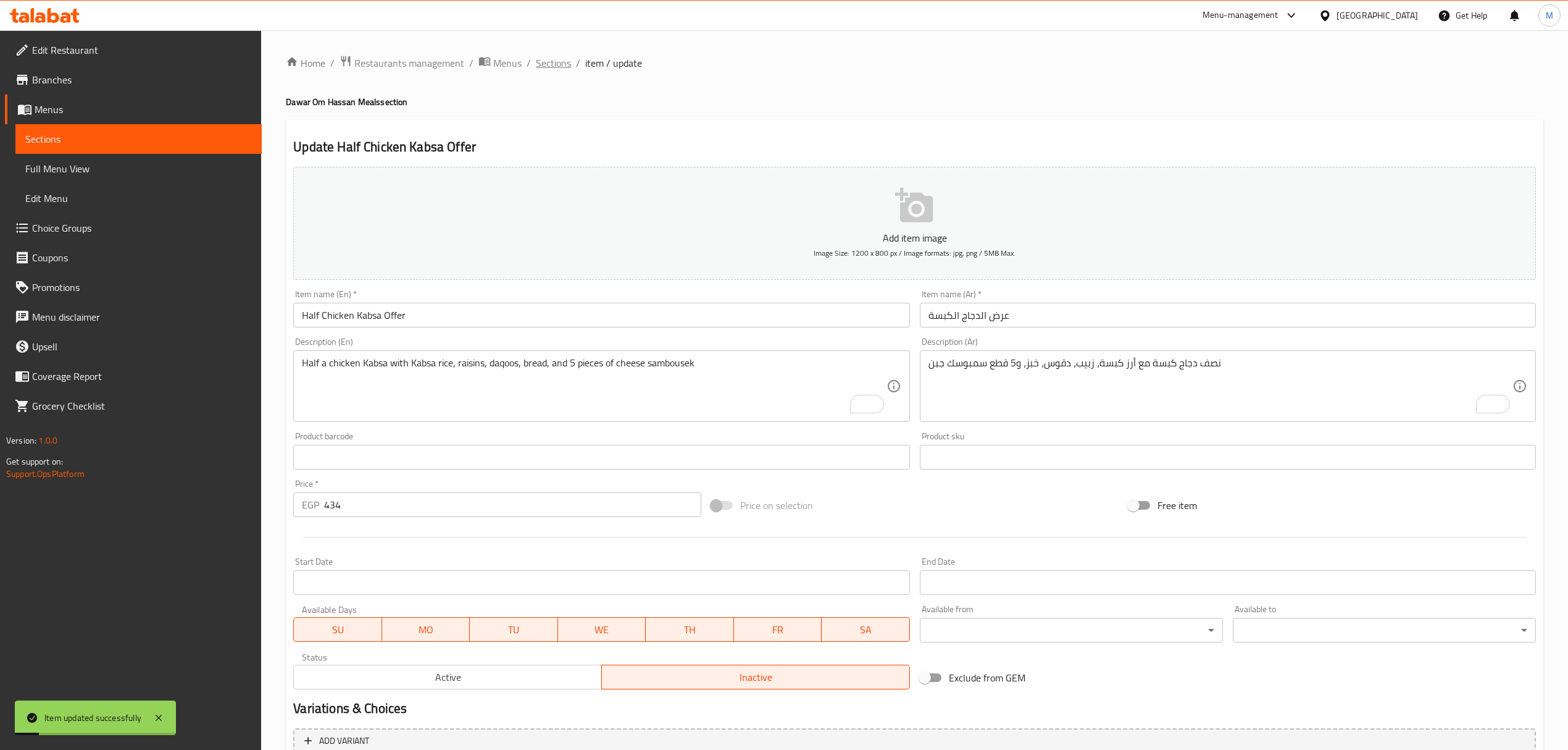
click at [554, 69] on span "Sections" at bounding box center [553, 63] width 35 height 15
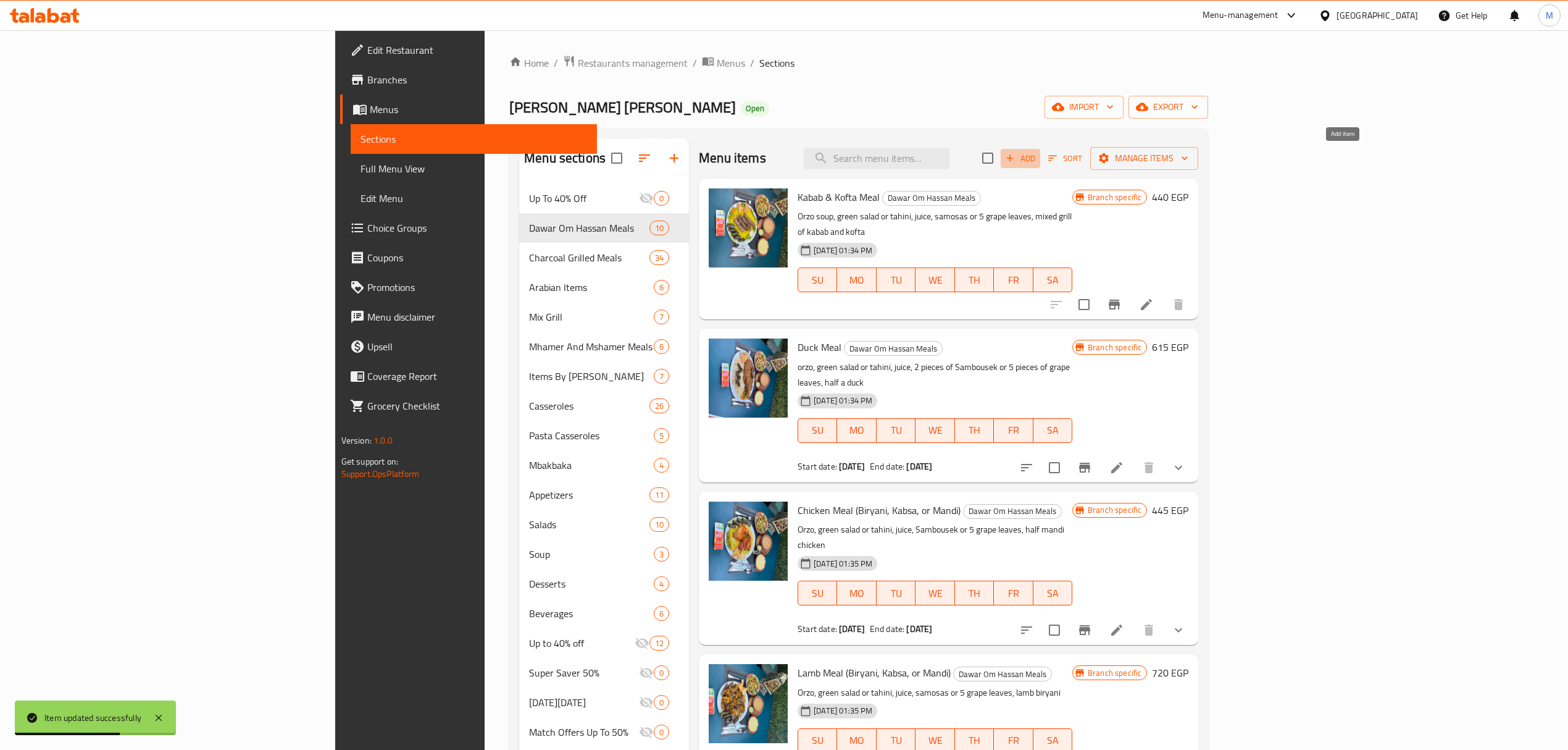
click at [1037, 161] on span "Add" at bounding box center [1020, 158] width 33 height 14
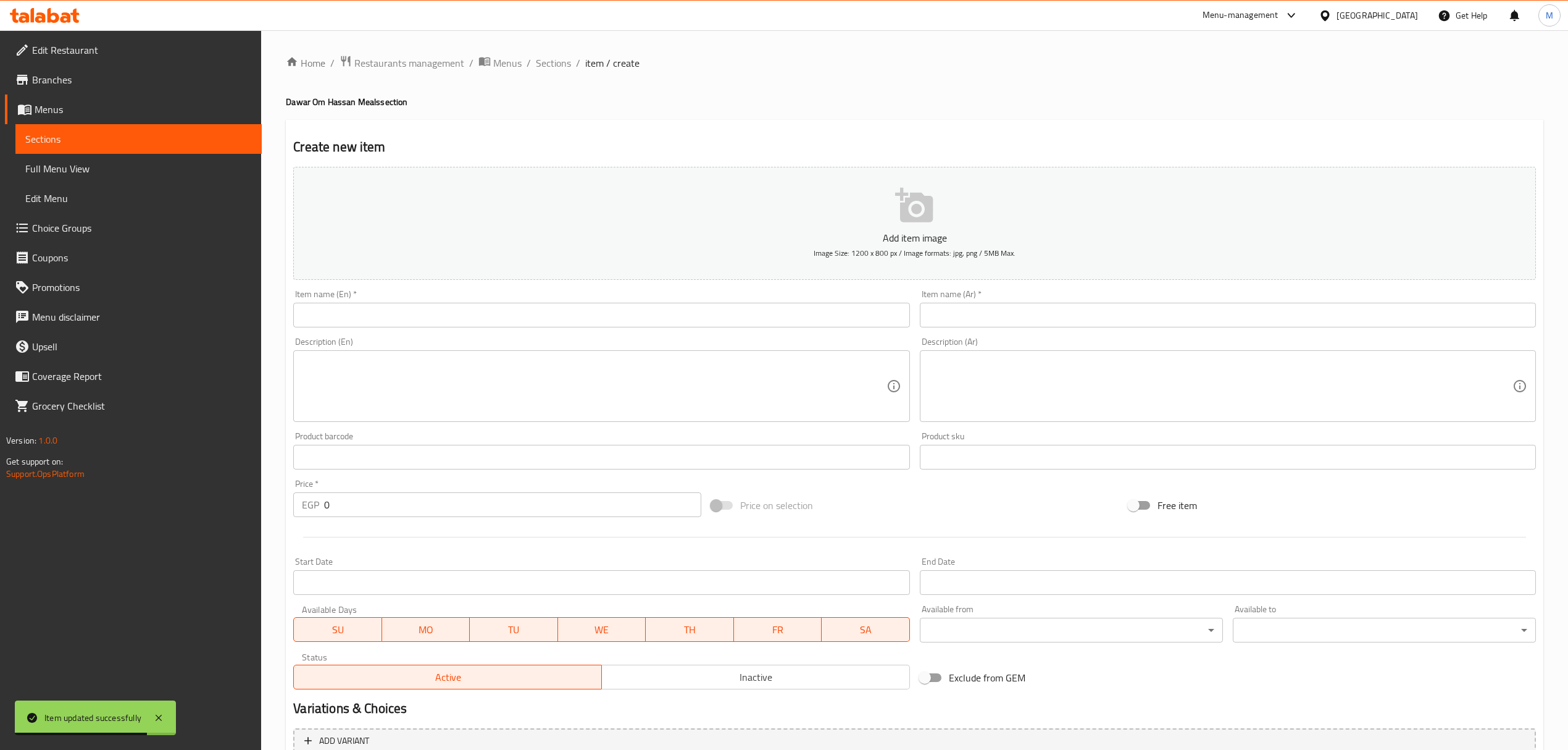
click at [975, 324] on input "text" at bounding box center [1228, 314] width 616 height 24
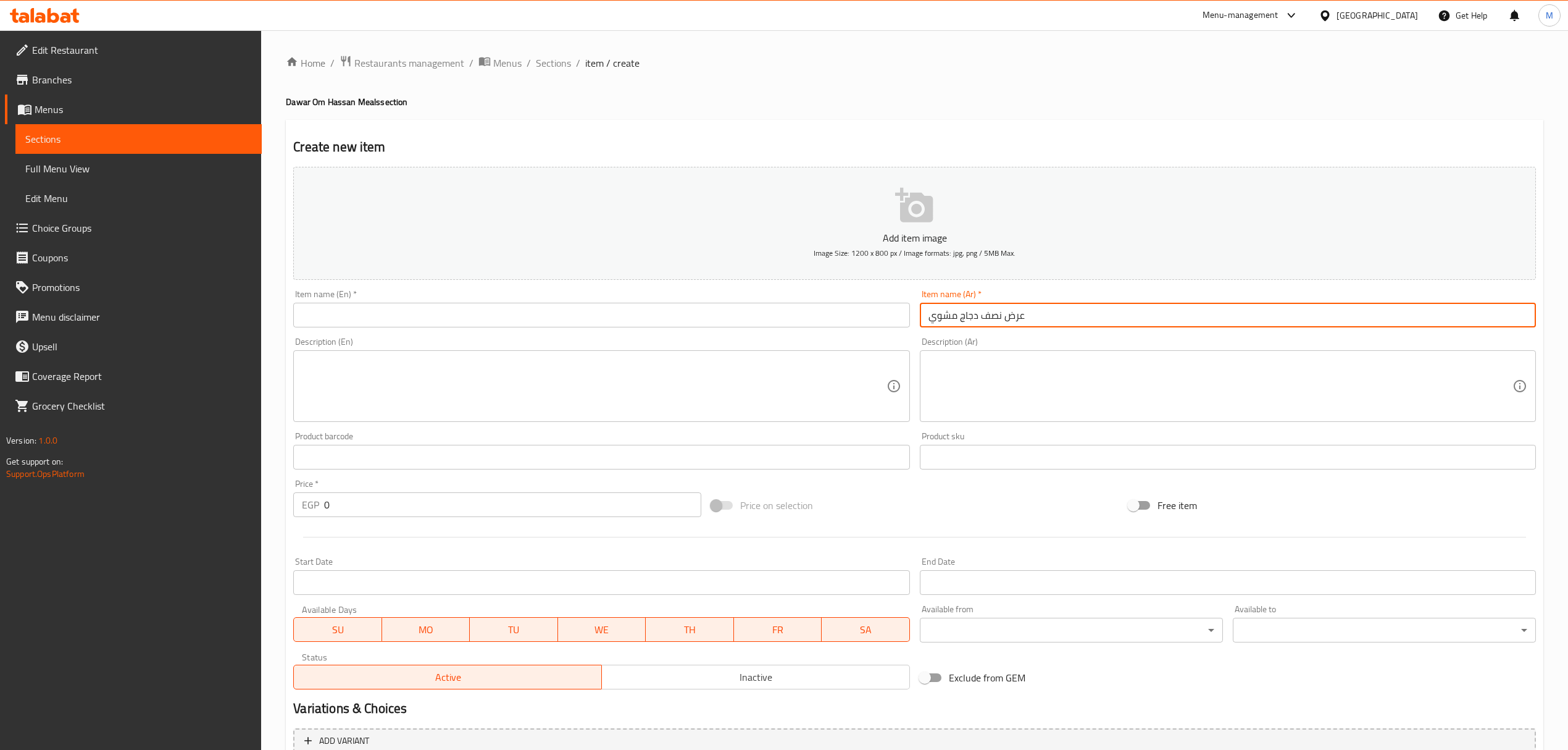
type input "عرض نصف دجاج مشوي"
click at [805, 322] on input "text" at bounding box center [601, 314] width 616 height 24
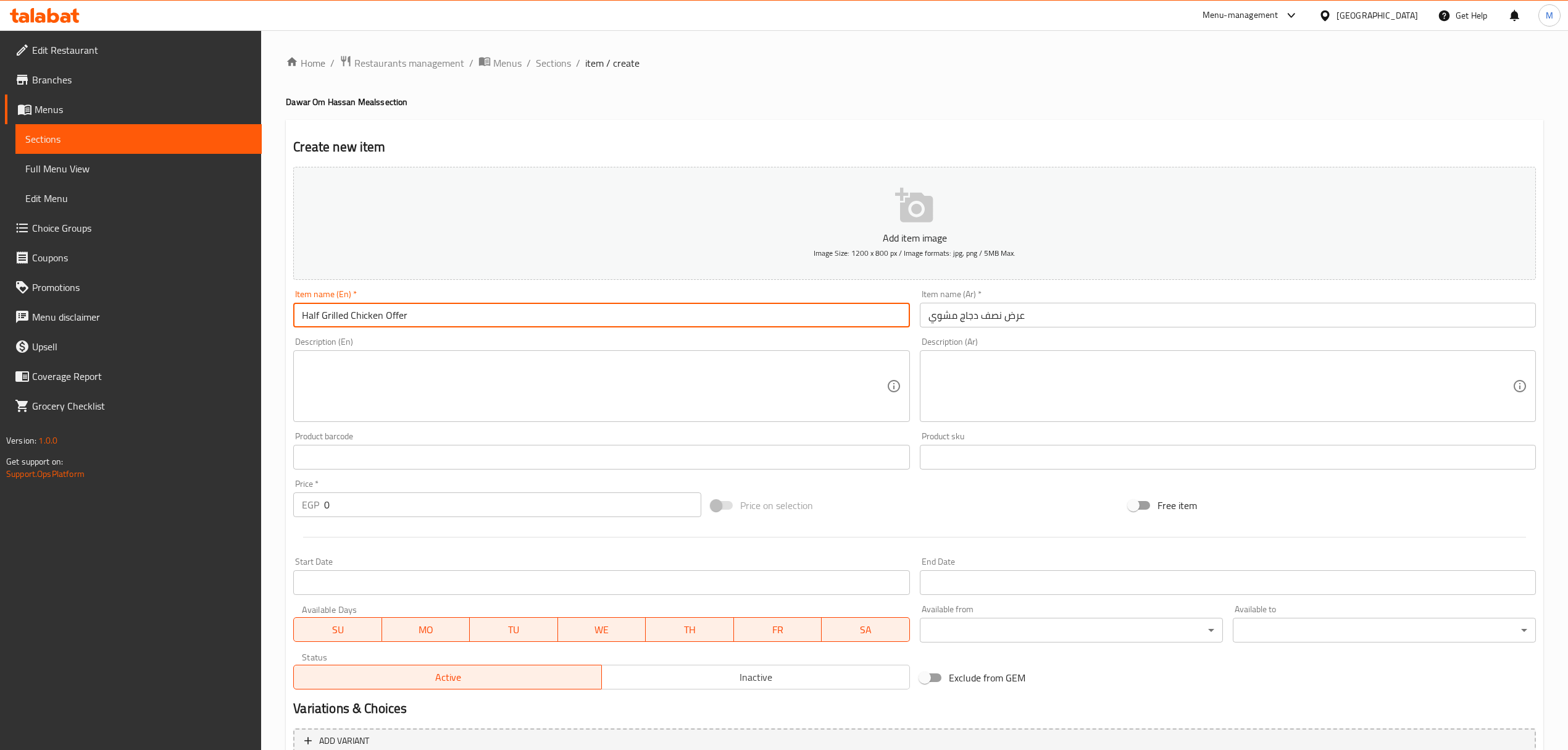
type input "Half Grilled Chicken Offer"
click at [1047, 329] on div "Item name (Ar)   * عرض نصف دجاج مشوي Item name (Ar) *" at bounding box center [1228, 309] width 626 height 48
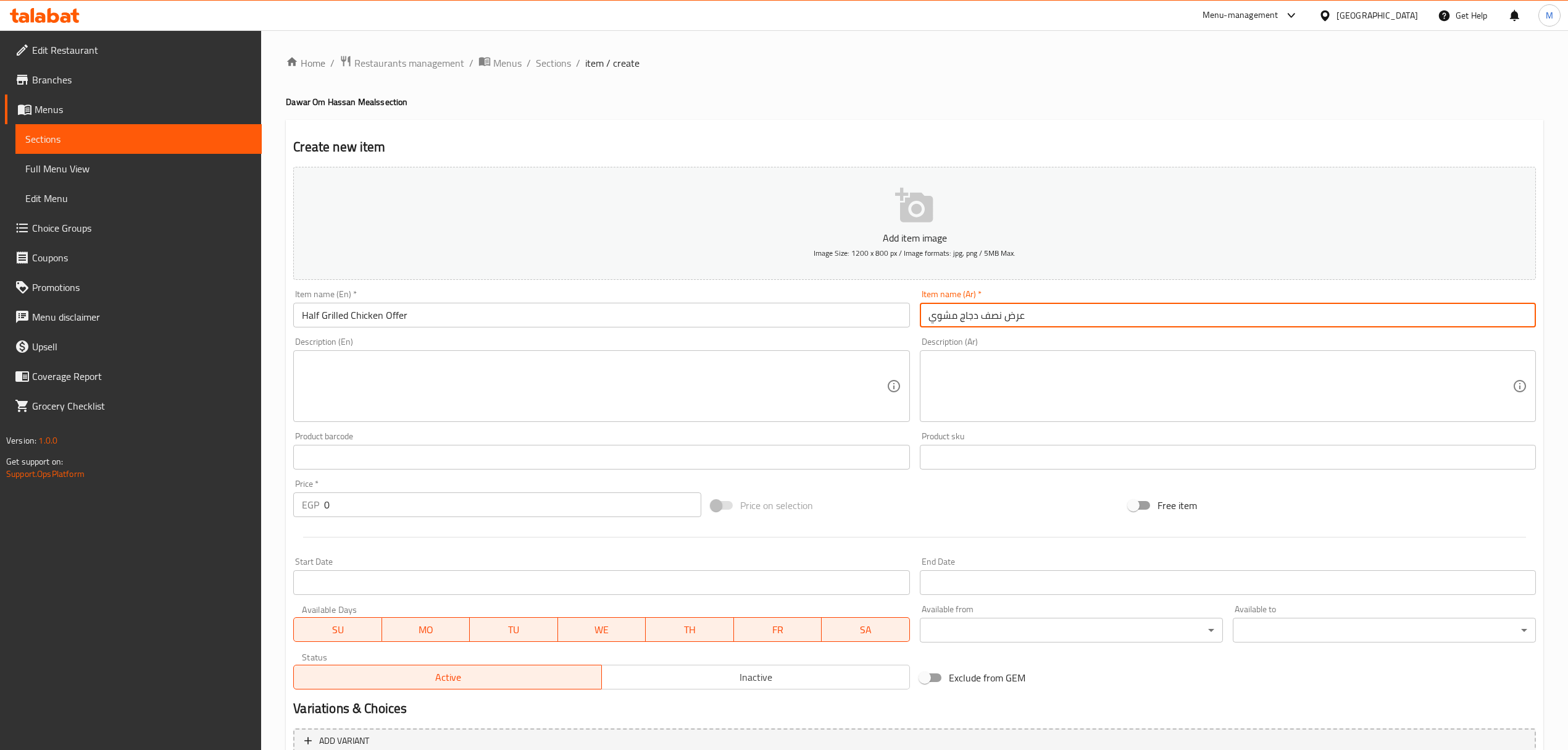
click at [1057, 319] on input "عرض نصف دجاج مشوي" at bounding box center [1228, 314] width 616 height 24
paste input "ع"
type input "عرض نصف دجاج مشوي علي الفحم"
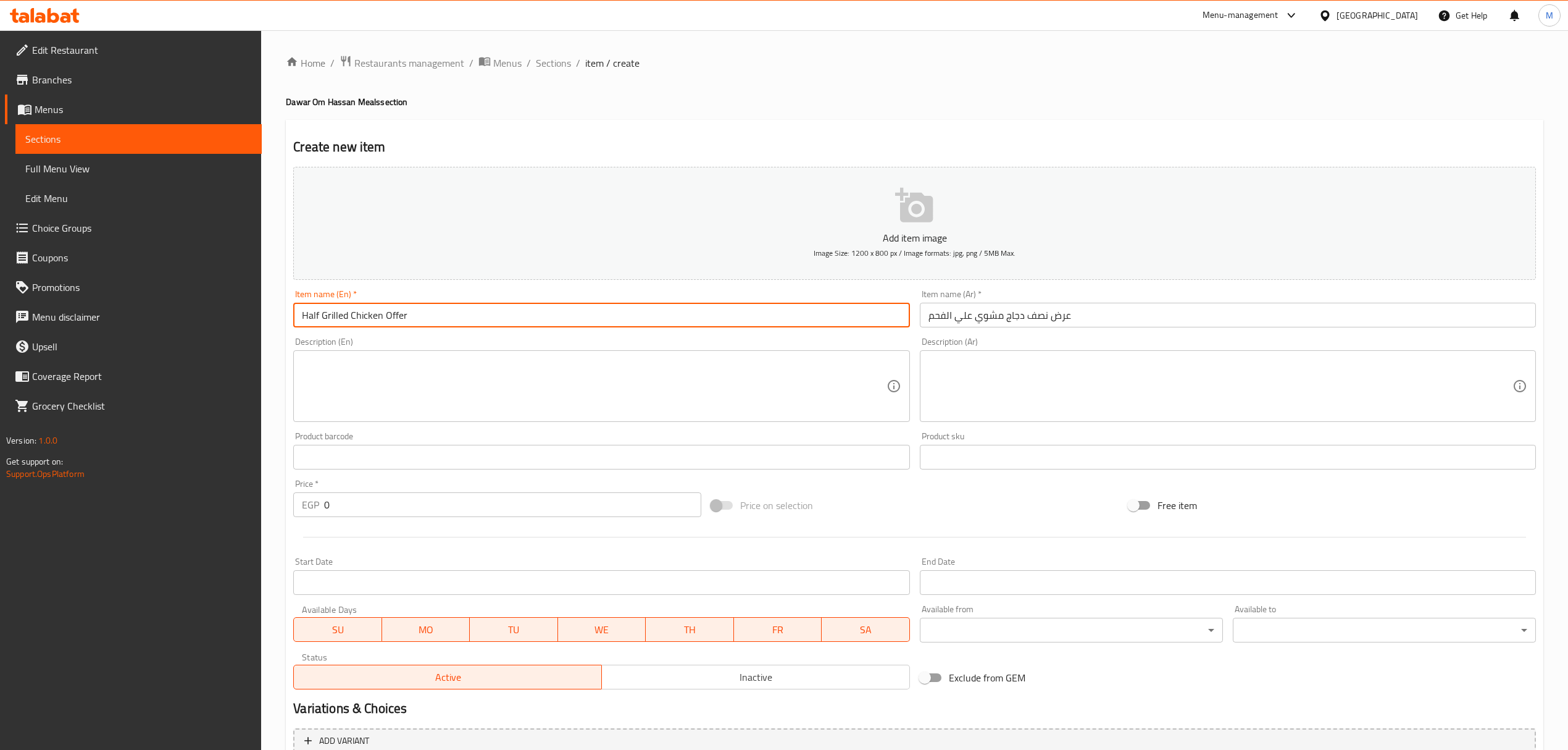
click at [303, 314] on input "Half Grilled Chicken Offer" at bounding box center [601, 314] width 616 height 24
type input "Charcoaled Half Grilled Chicken Offer"
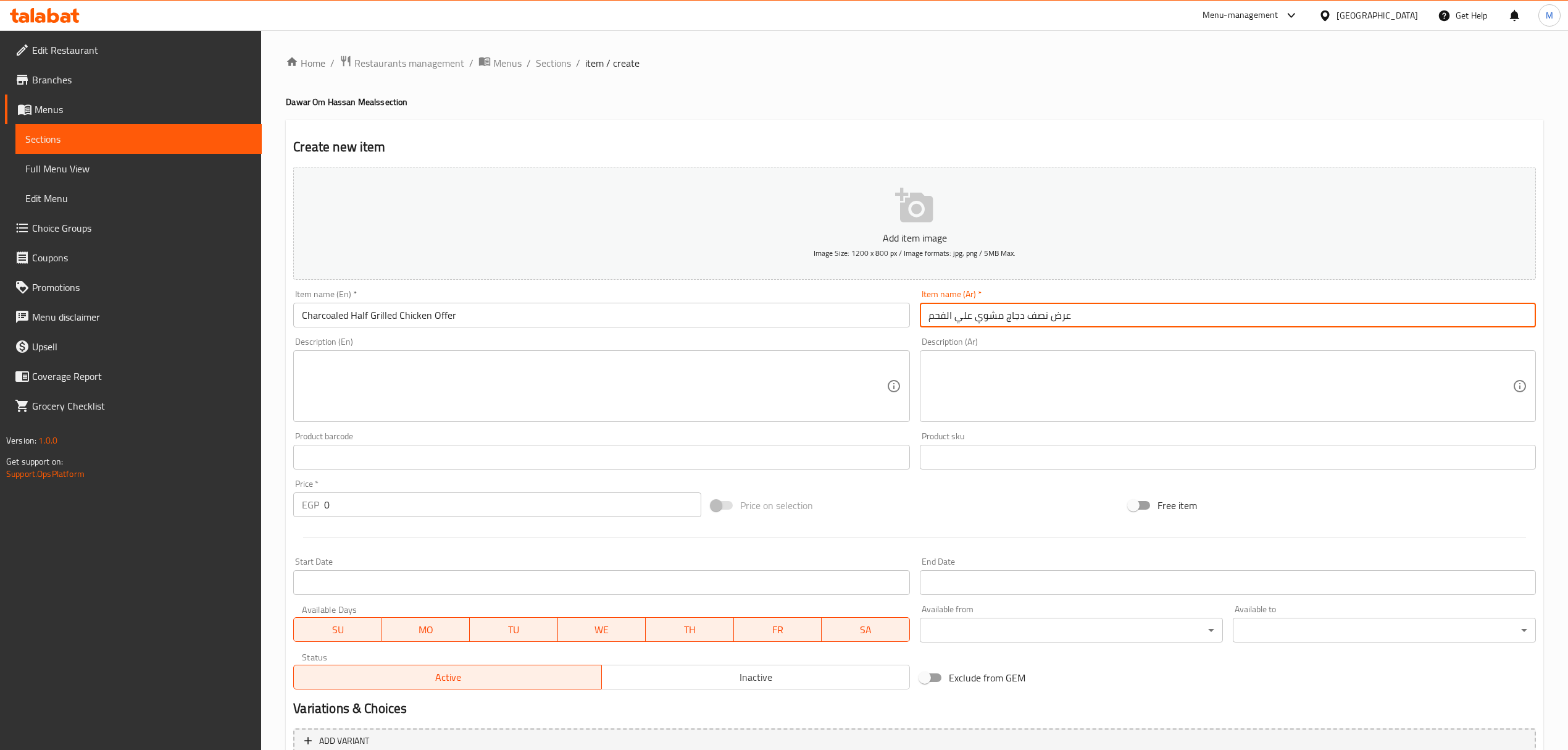
click at [1136, 324] on input "عرض نصف دجاج مشوي علي الفحم" at bounding box center [1228, 314] width 616 height 24
paste input "ة مشوية على"
type input "عرض نصف دجاجة مشوية على الفحم"
click at [1095, 376] on textarea at bounding box center [1220, 386] width 584 height 59
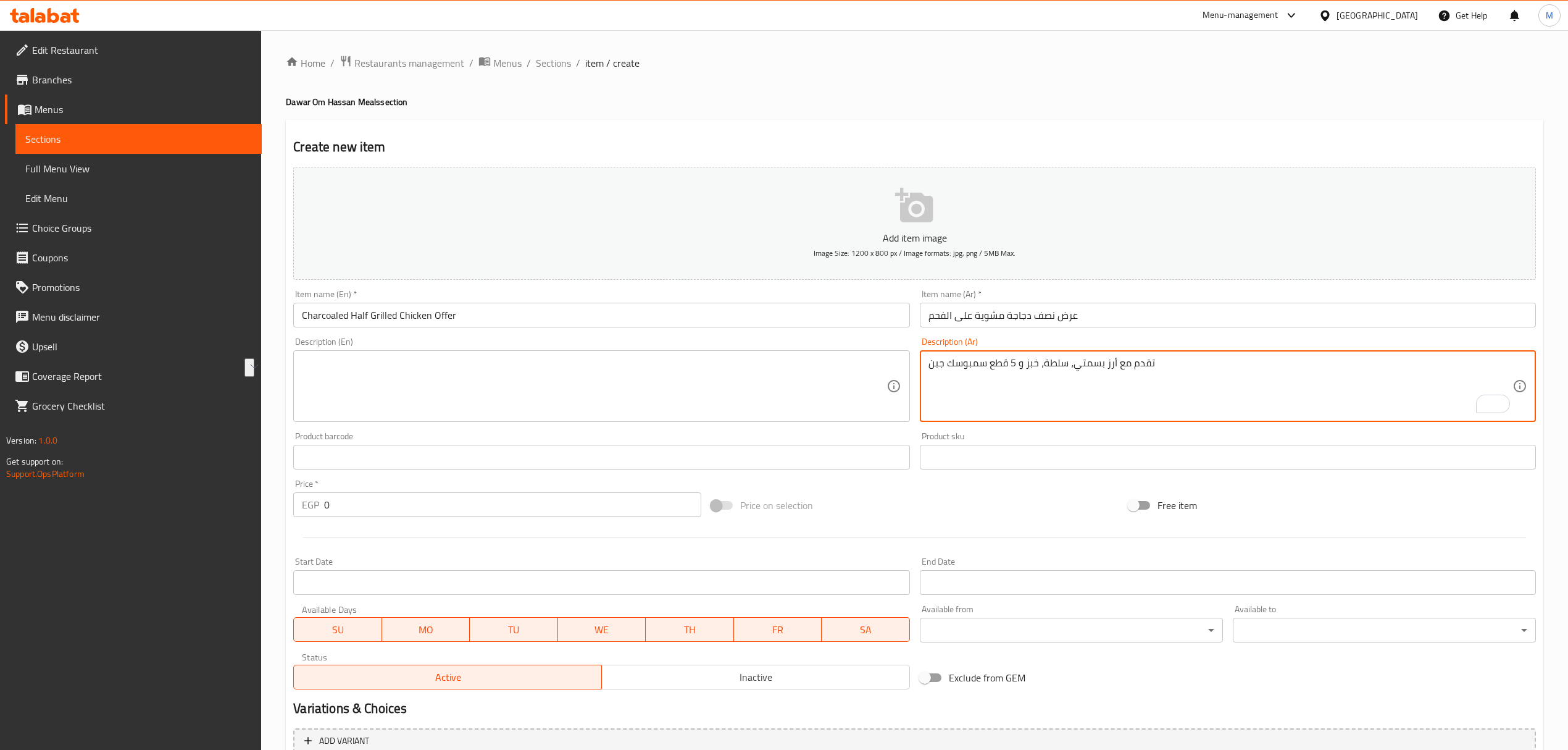
type textarea "تقدم مع أرز بسمتي، سلطة، خبز و 5 قطع سمبوسك جبن"
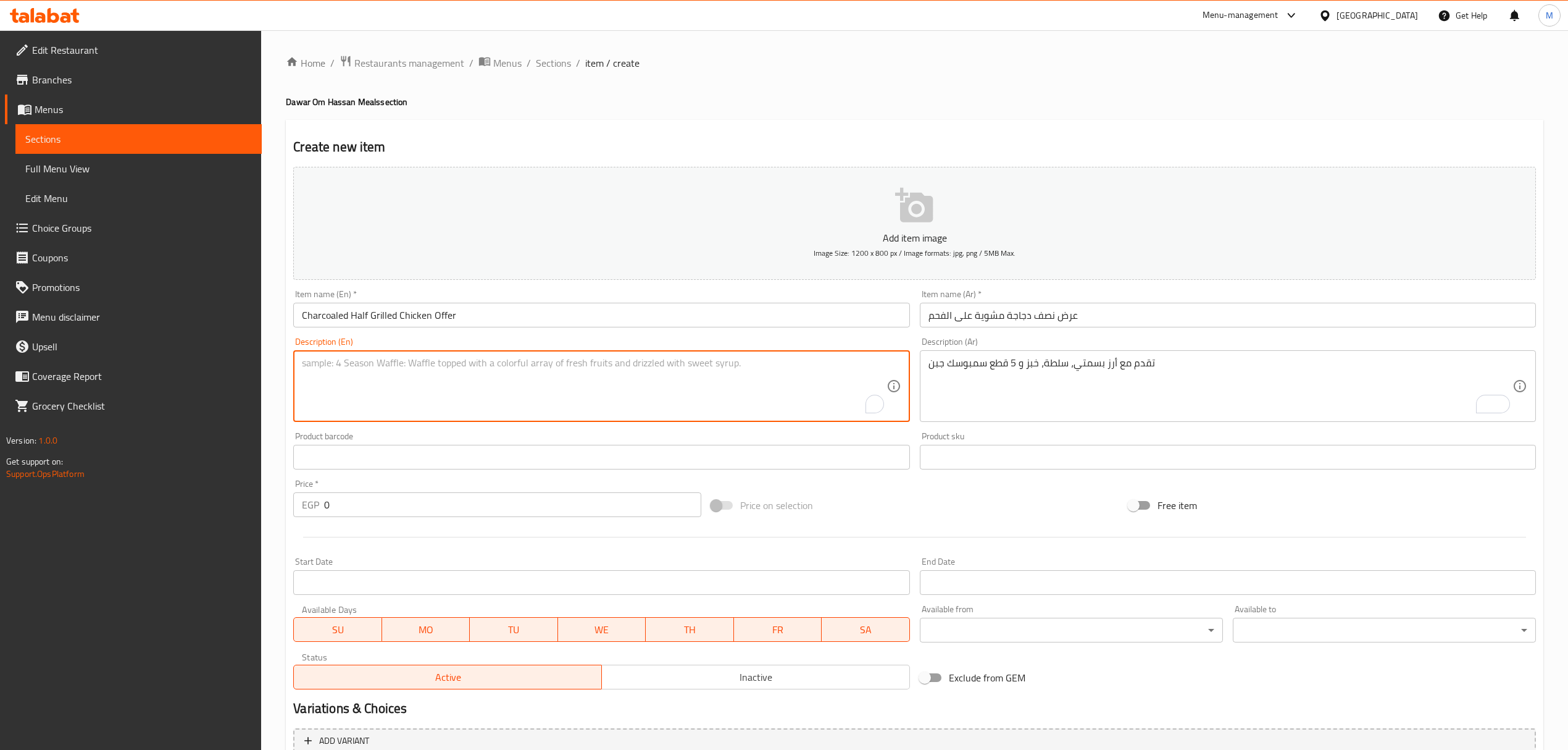
click at [595, 395] on textarea "To enrich screen reader interactions, please activate Accessibility in Grammarl…" at bounding box center [593, 386] width 584 height 59
paste textarea "Served with basmati rice, salad, bread and 5 pieces of cheese samosa"
type textarea "Served with basmati rice, salad, bread and 5 pieces of cheese samosa"
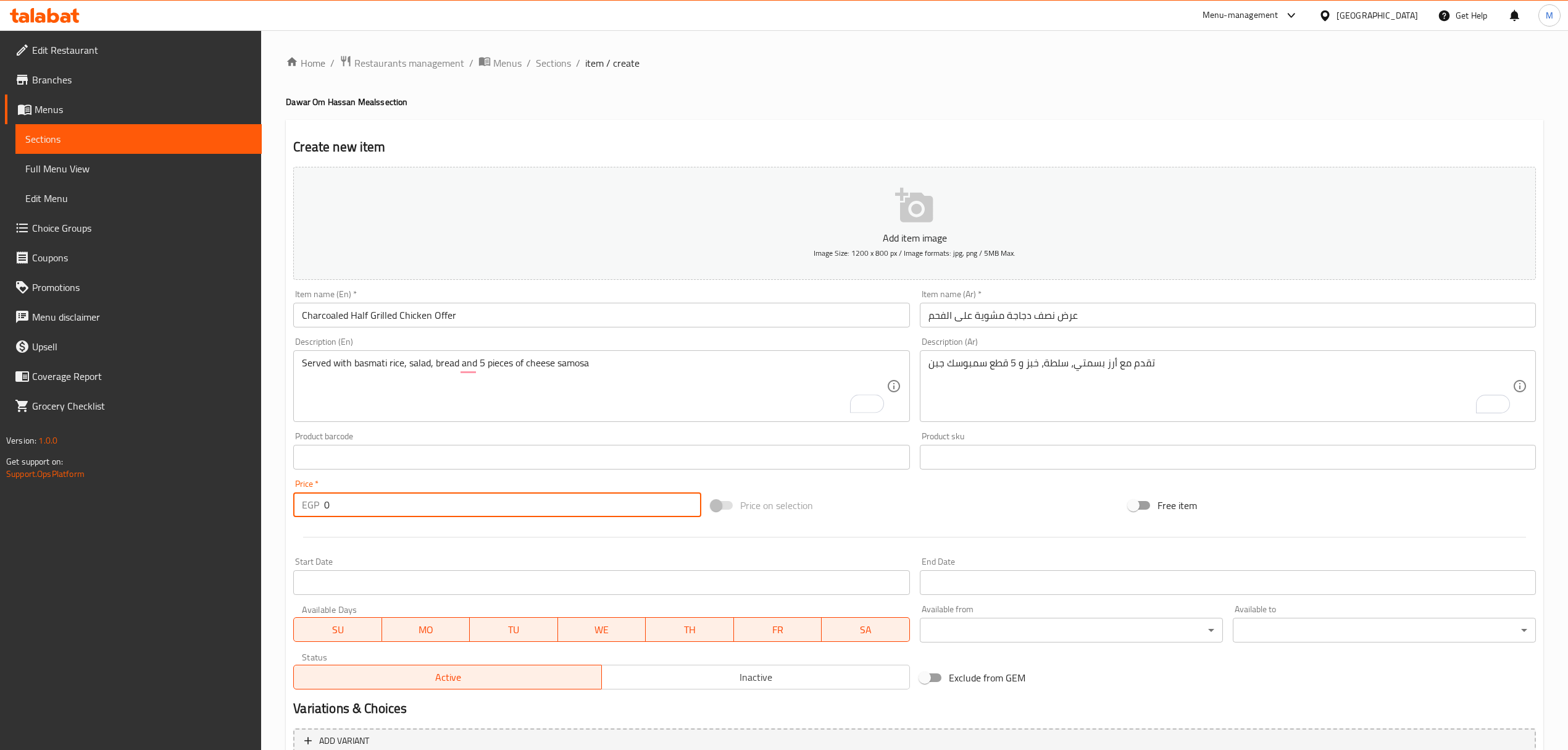
click at [431, 506] on input "0" at bounding box center [512, 504] width 377 height 24
paste input "419"
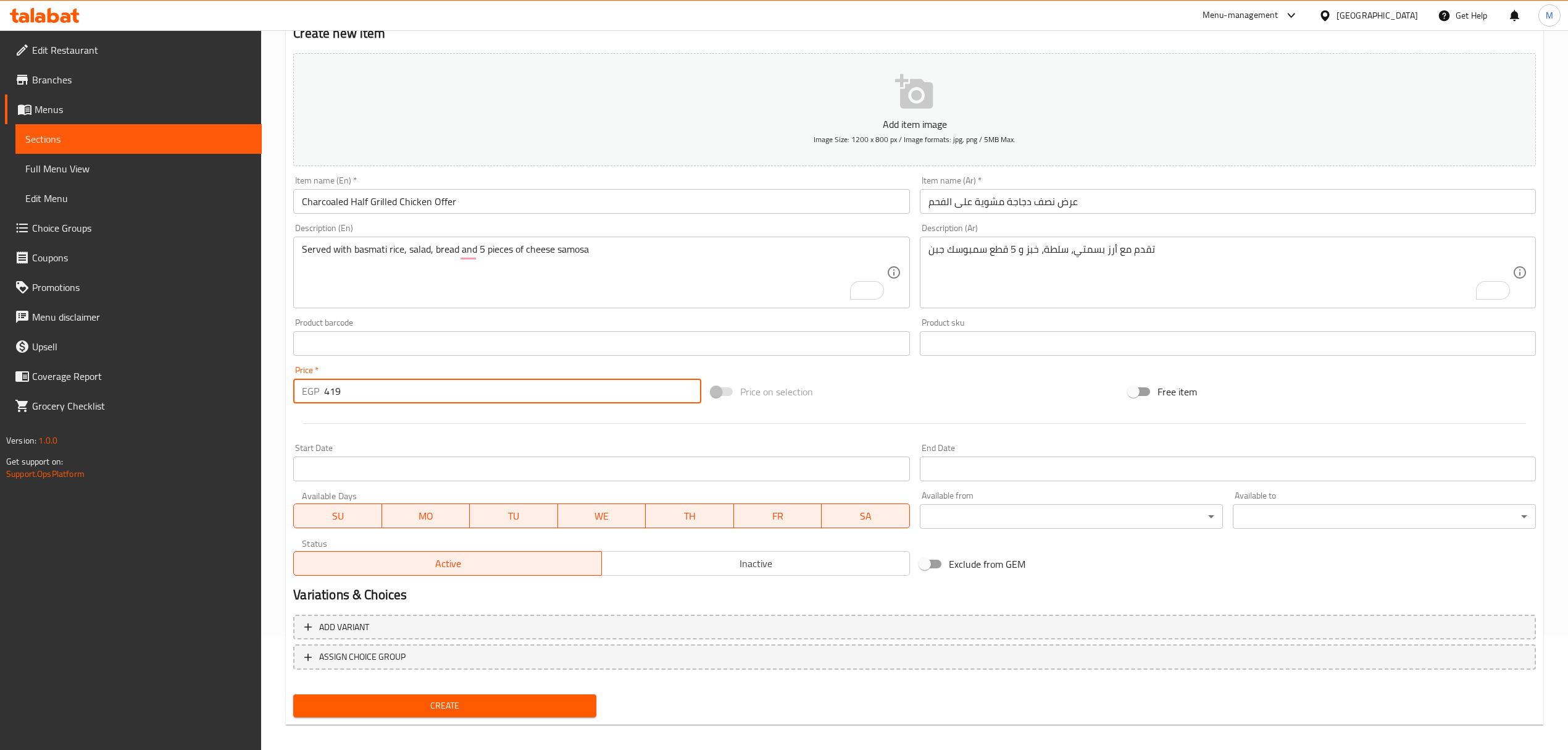
scroll to position [121, 0]
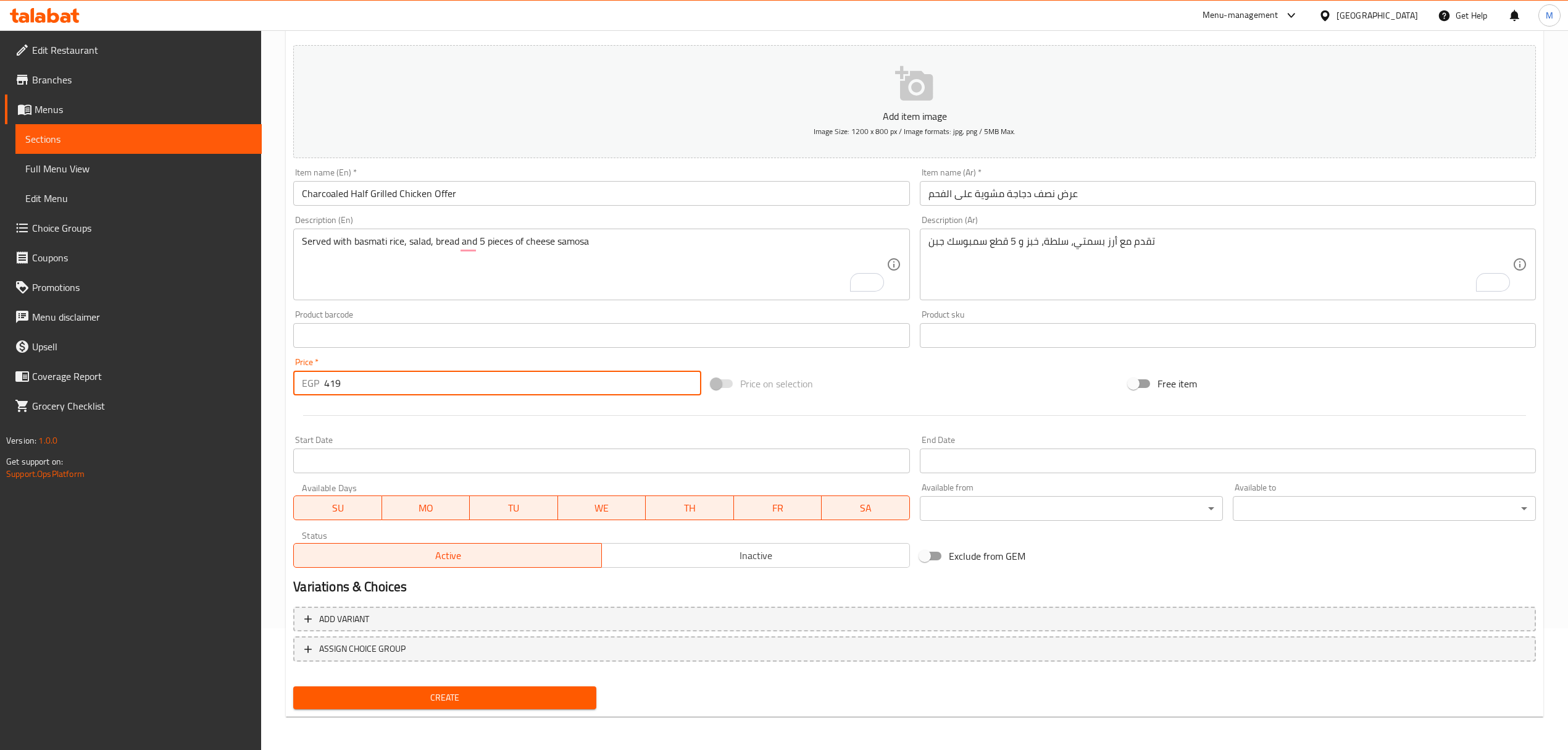
type input "419"
click at [728, 559] on span "Inactive" at bounding box center [756, 555] width 298 height 18
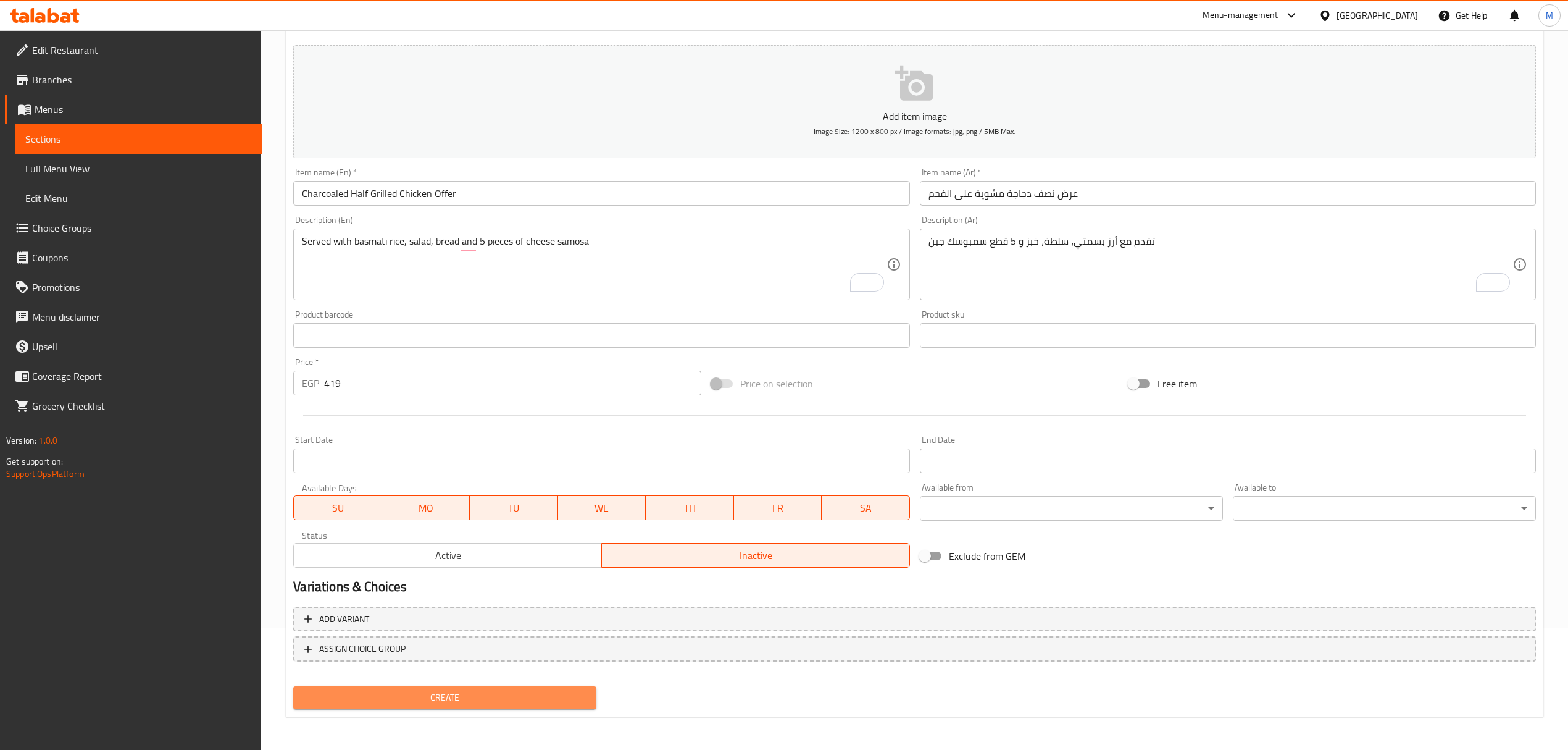
click at [505, 692] on span "Create" at bounding box center [444, 697] width 283 height 16
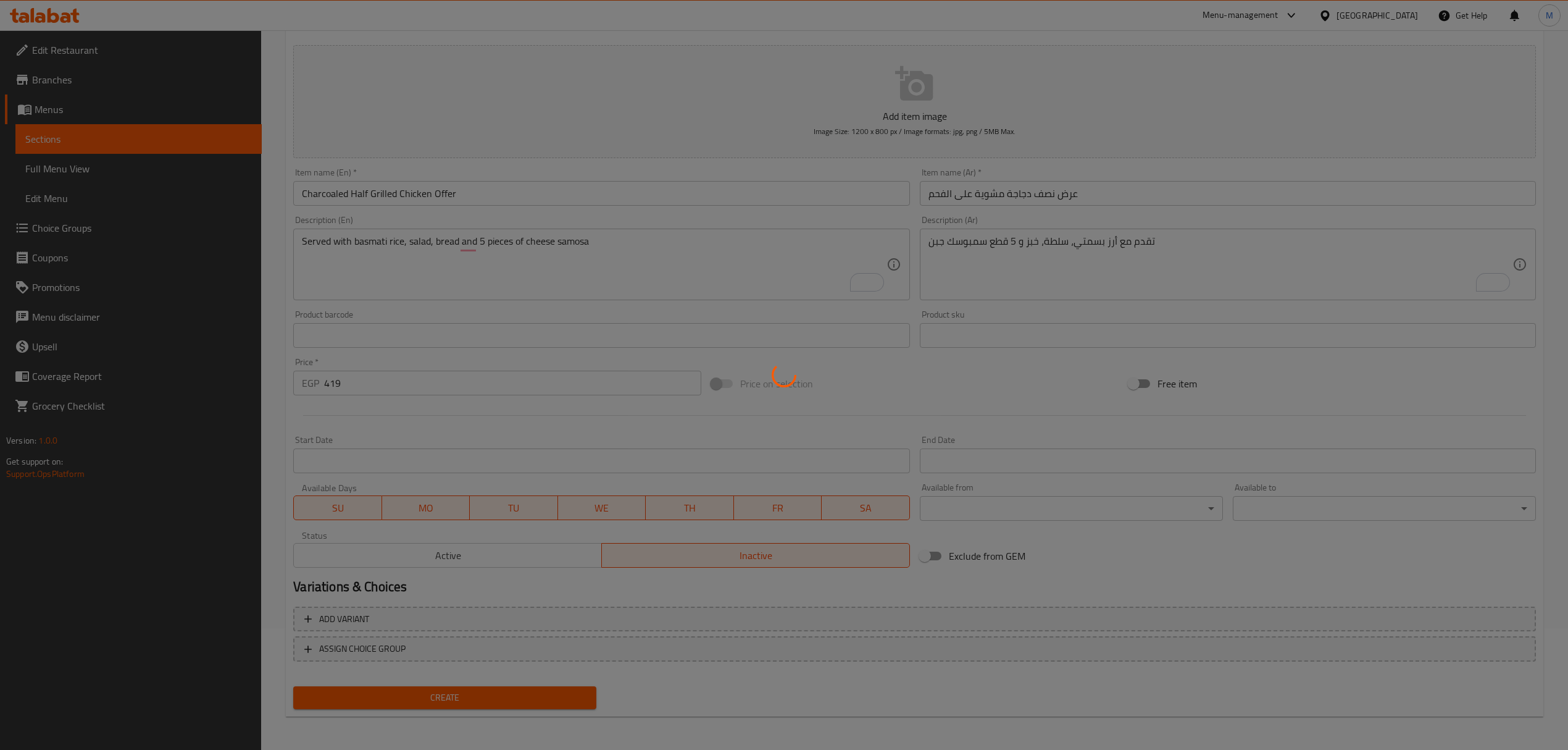
type input "0"
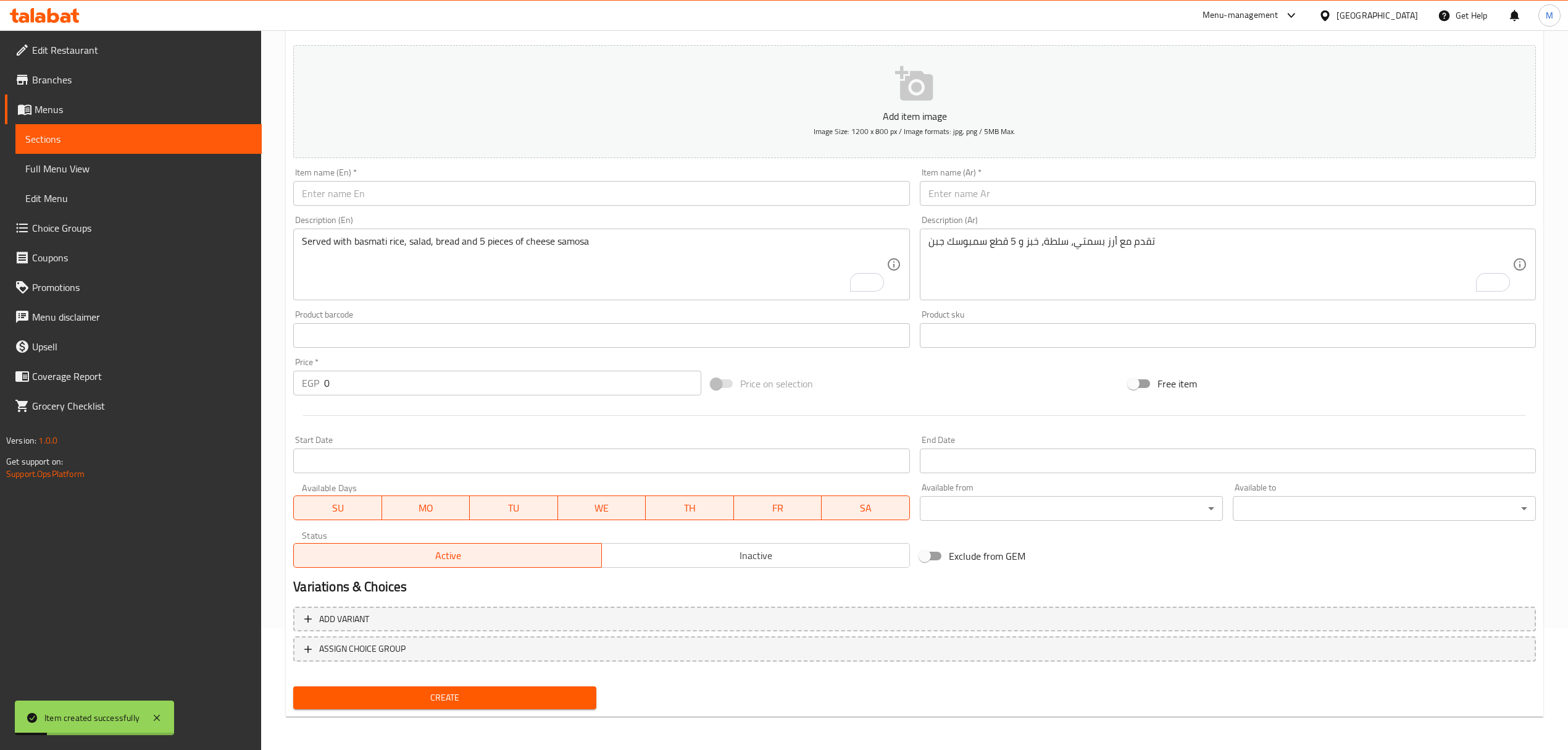
click at [1074, 203] on input "text" at bounding box center [1228, 193] width 616 height 24
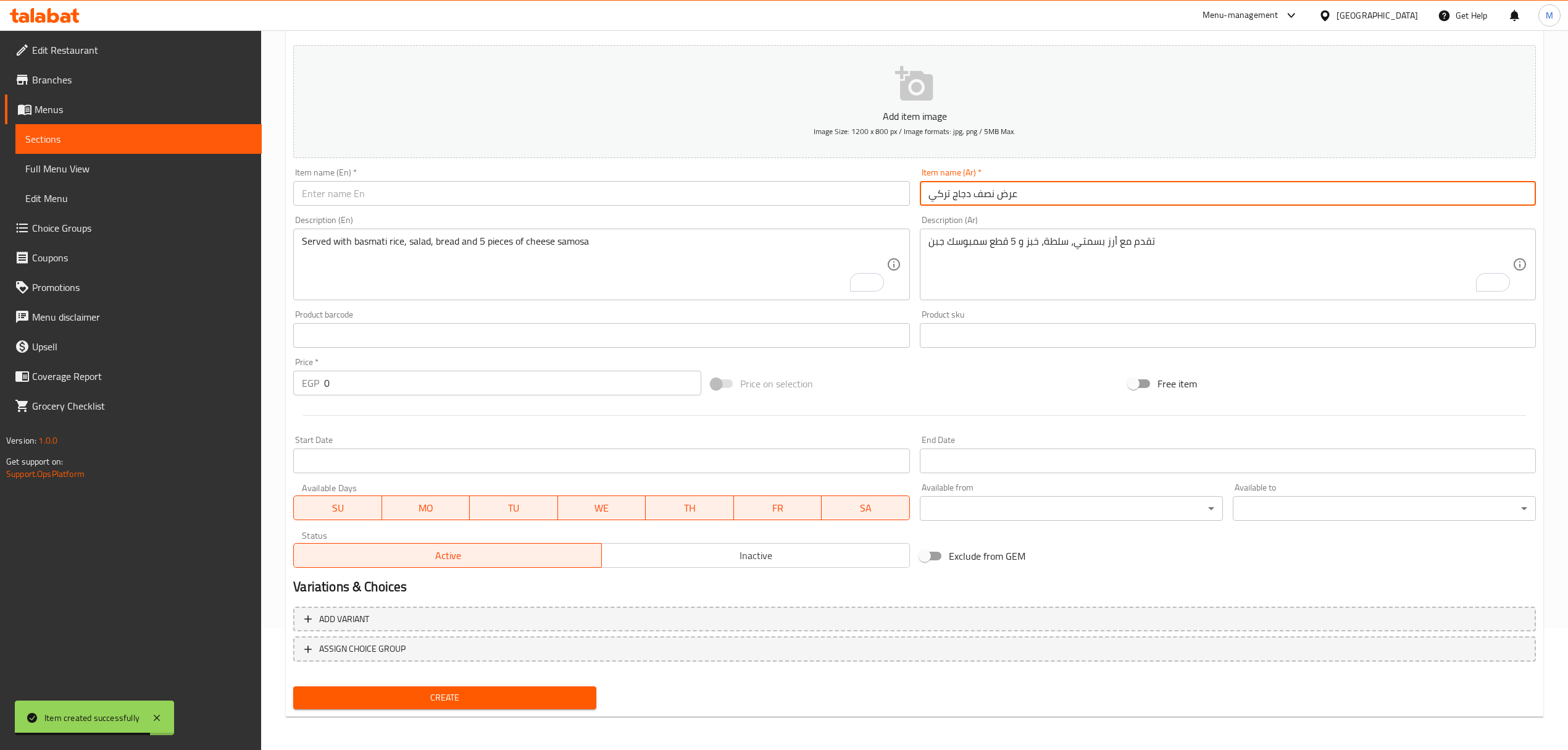
type input "عرض نصف دجاج تركي"
click at [507, 210] on div "Item name (En)   * Item name (En) *" at bounding box center [601, 187] width 626 height 48
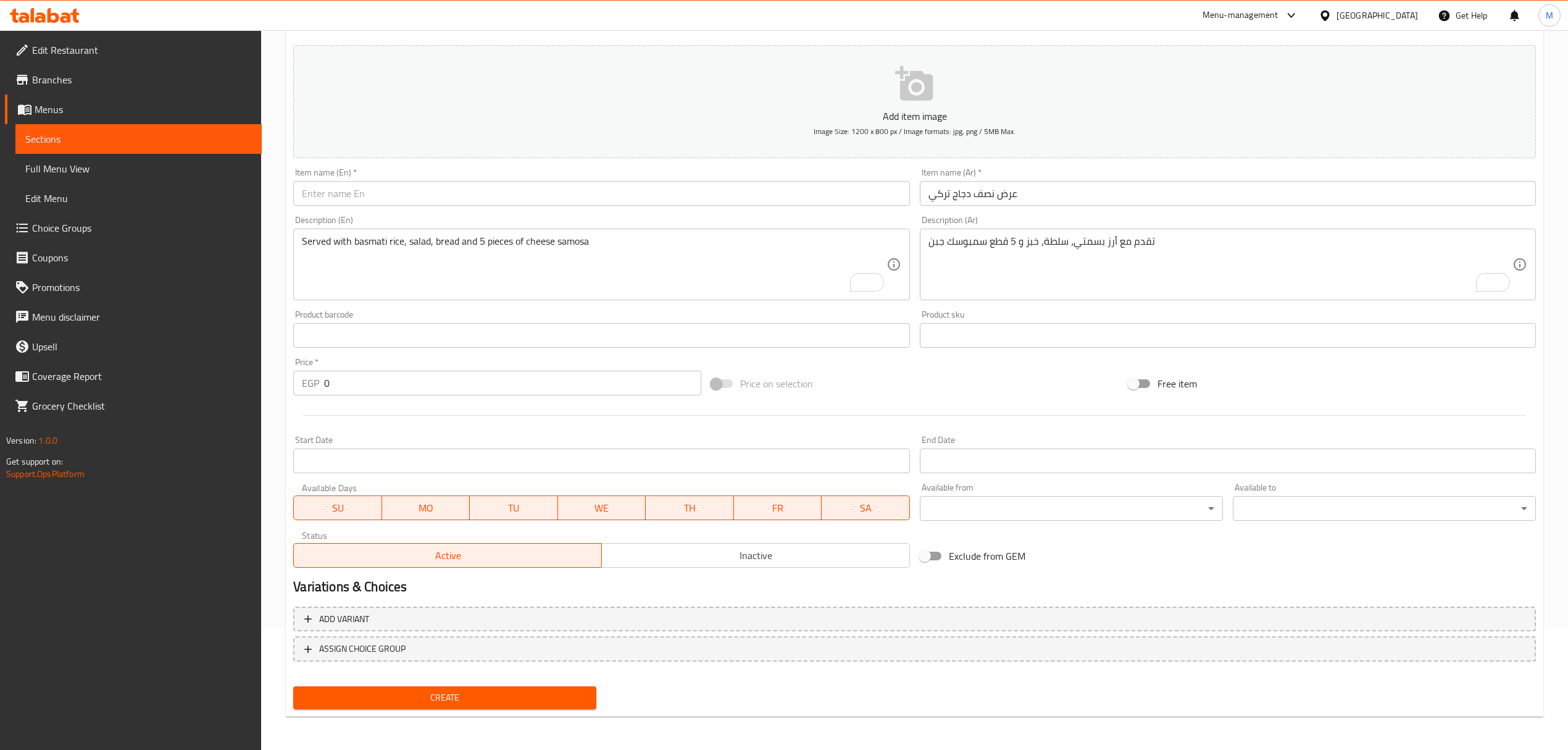
click at [502, 189] on input "text" at bounding box center [601, 193] width 616 height 24
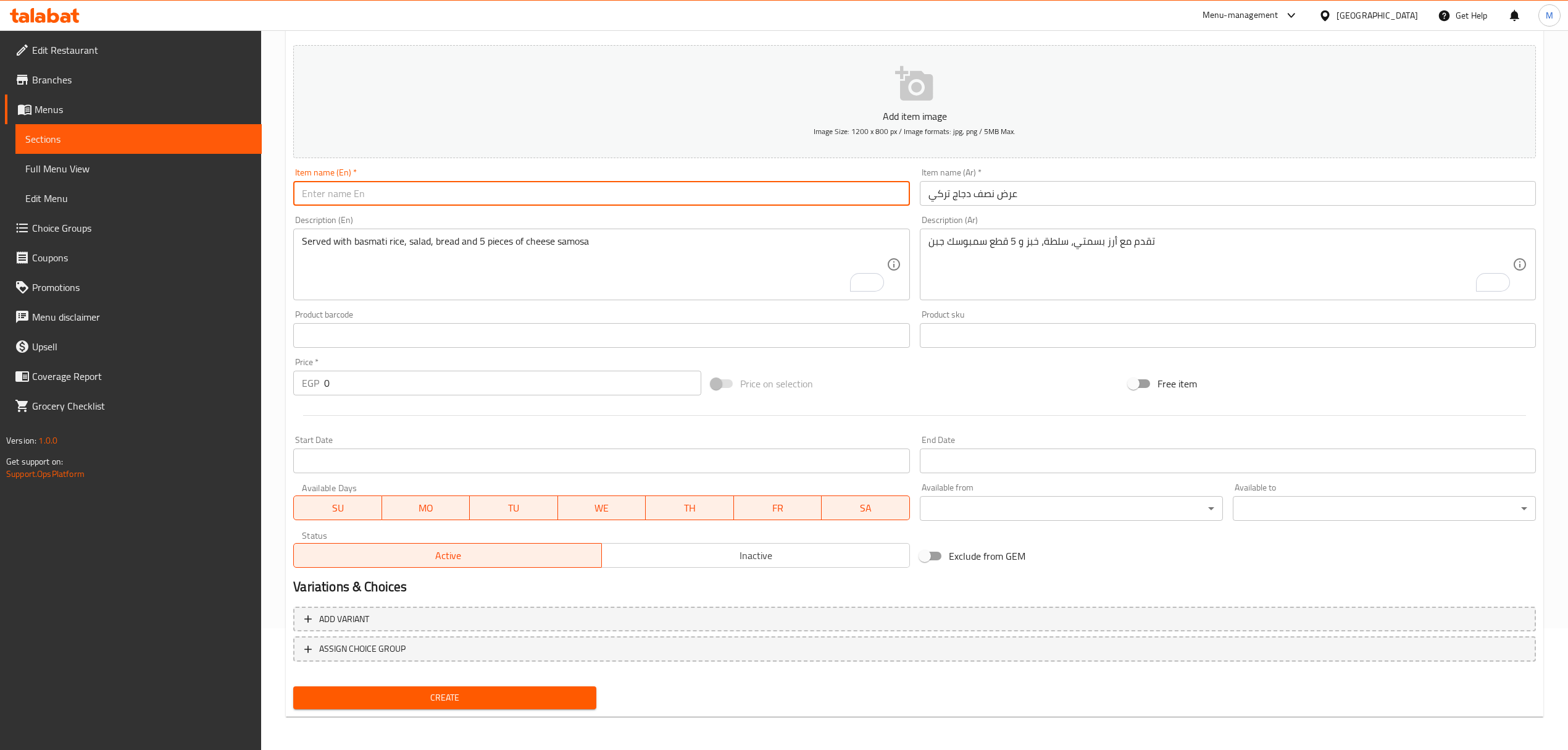
paste input "Half Turkish Chicken Offer"
type input "Half Turkish Chicken Offer"
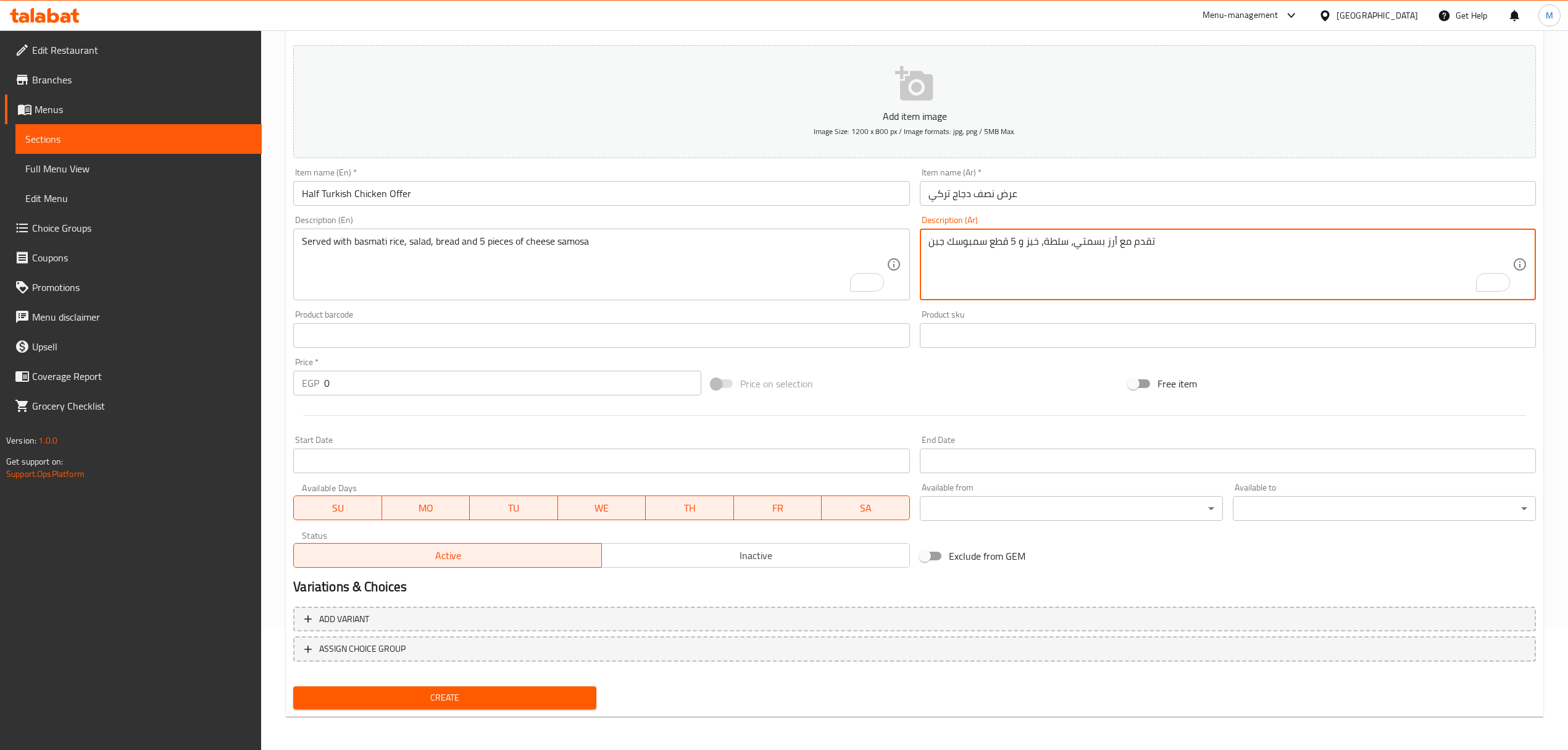
click at [1012, 263] on textarea "تقدم مع أرز بسمتي، سلطة، خبز و 5 قطع سمبوسك جبن" at bounding box center [1220, 265] width 584 height 59
type textarea "نصف دجاج شيش بالتتبيلة التركية يقدم مع أرز بسمتي، سلطة، خبز و 5 قطع سمبوسك جبن"
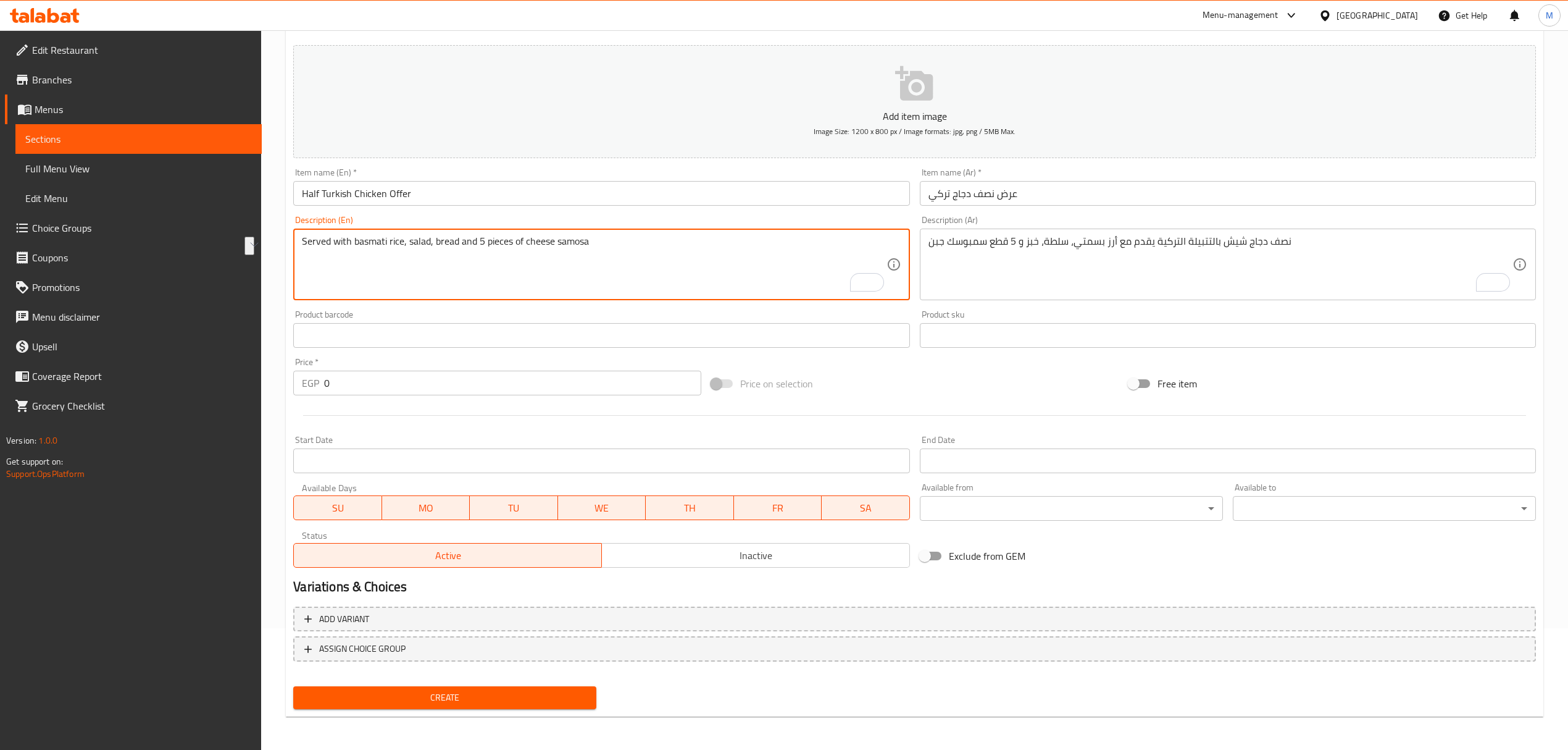
click at [698, 267] on textarea "Served with basmati rice, salad, bread and 5 pieces of cheese samosa" at bounding box center [593, 265] width 584 height 59
paste textarea "Half chicken shish with Turkish marinade served with basmati rice, salad, bread…"
click at [746, 242] on textarea "Half chicken shish with Turkish marinade served with basmati rice, salad, bread…" at bounding box center [593, 265] width 584 height 59
drag, startPoint x: 746, startPoint y: 242, endPoint x: 723, endPoint y: 329, distance: 90.0
click at [746, 243] on textarea "Half chicken shish with Turkish marinade served with basmati rice, salad, bread…" at bounding box center [593, 265] width 584 height 59
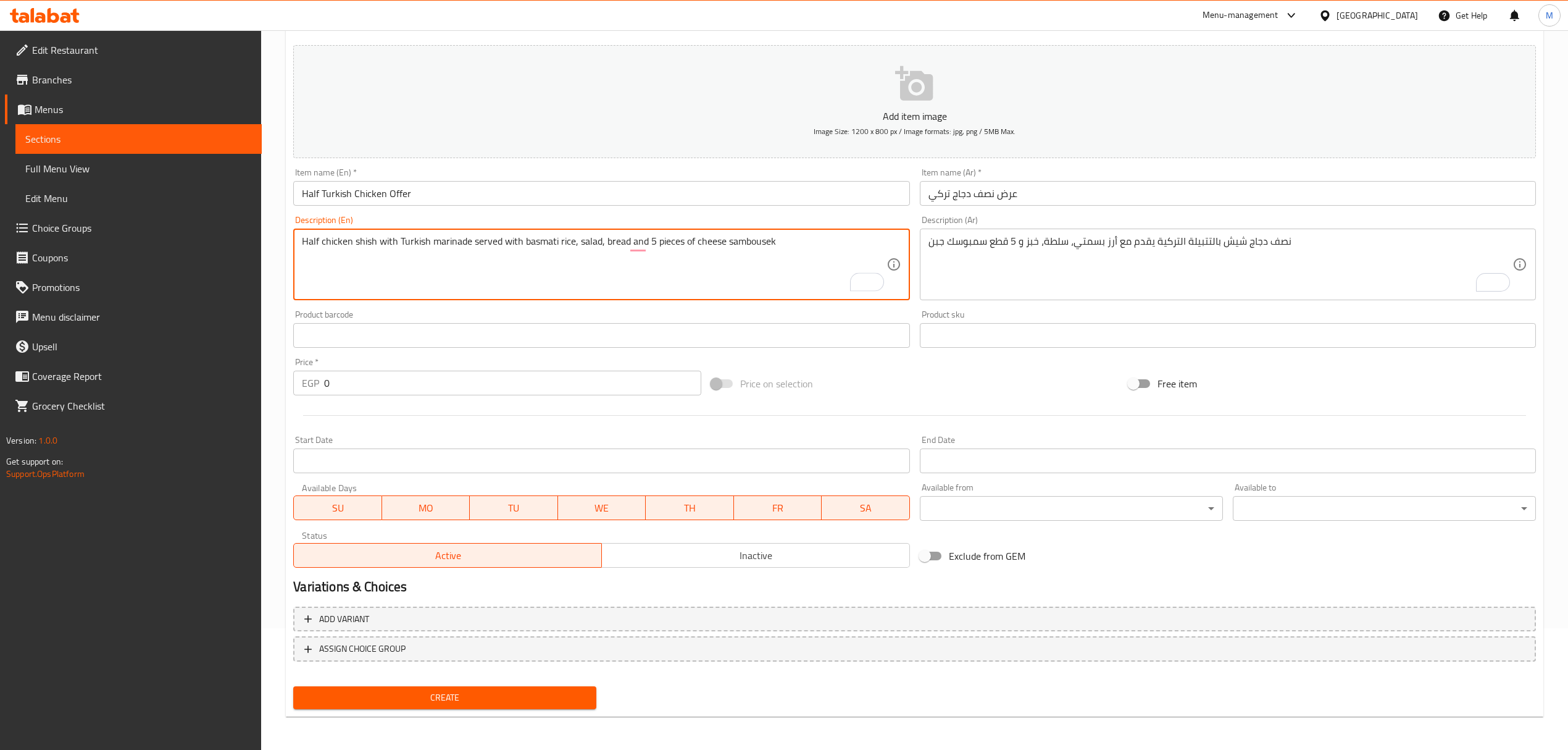
type textarea "Half chicken shish with Turkish marinade served with basmati rice, salad, bread…"
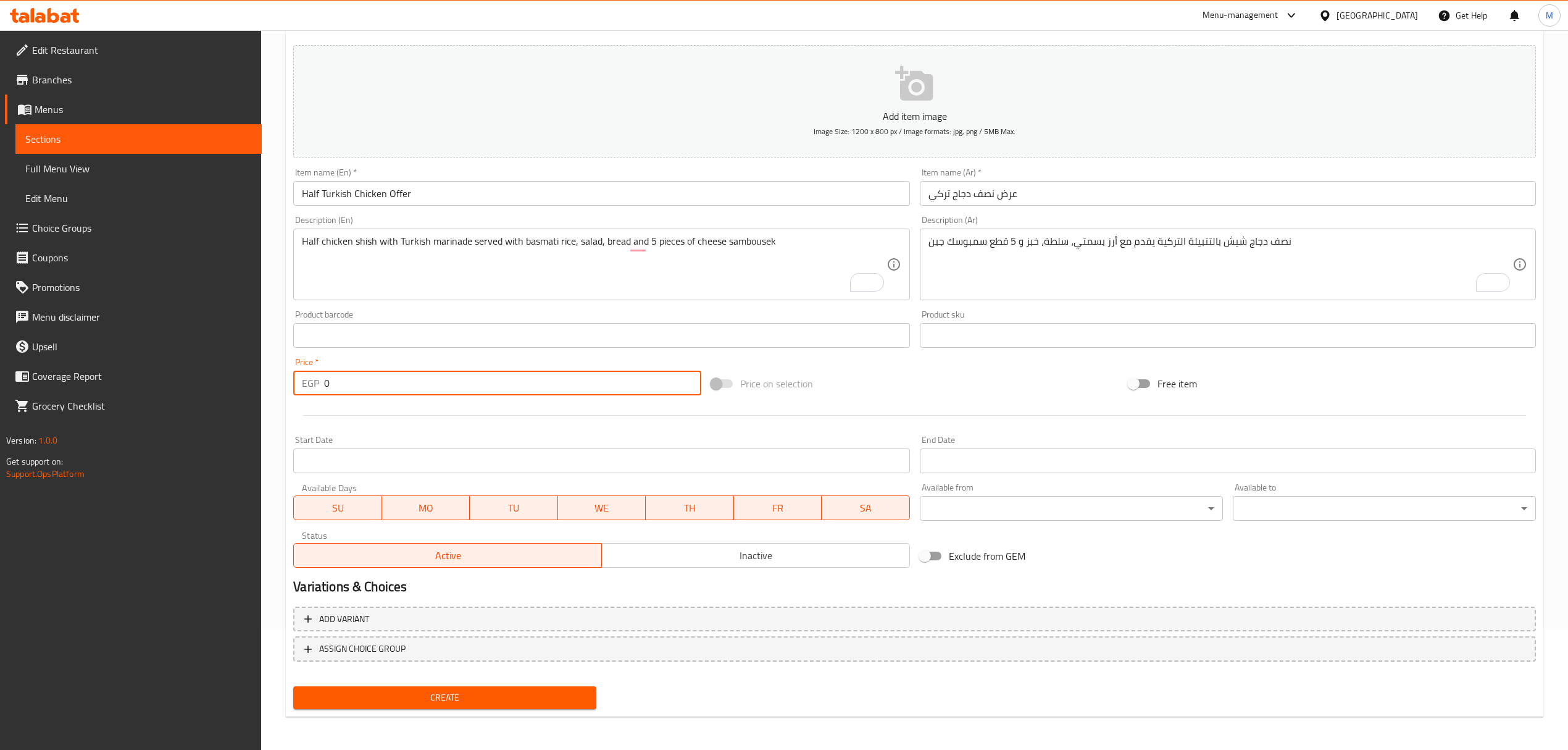
drag, startPoint x: 418, startPoint y: 382, endPoint x: 305, endPoint y: 391, distance: 113.4
click at [305, 391] on div "EGP 0 Price *" at bounding box center [497, 383] width 407 height 24
type input "429"
click at [680, 545] on button "Inactive" at bounding box center [755, 555] width 308 height 24
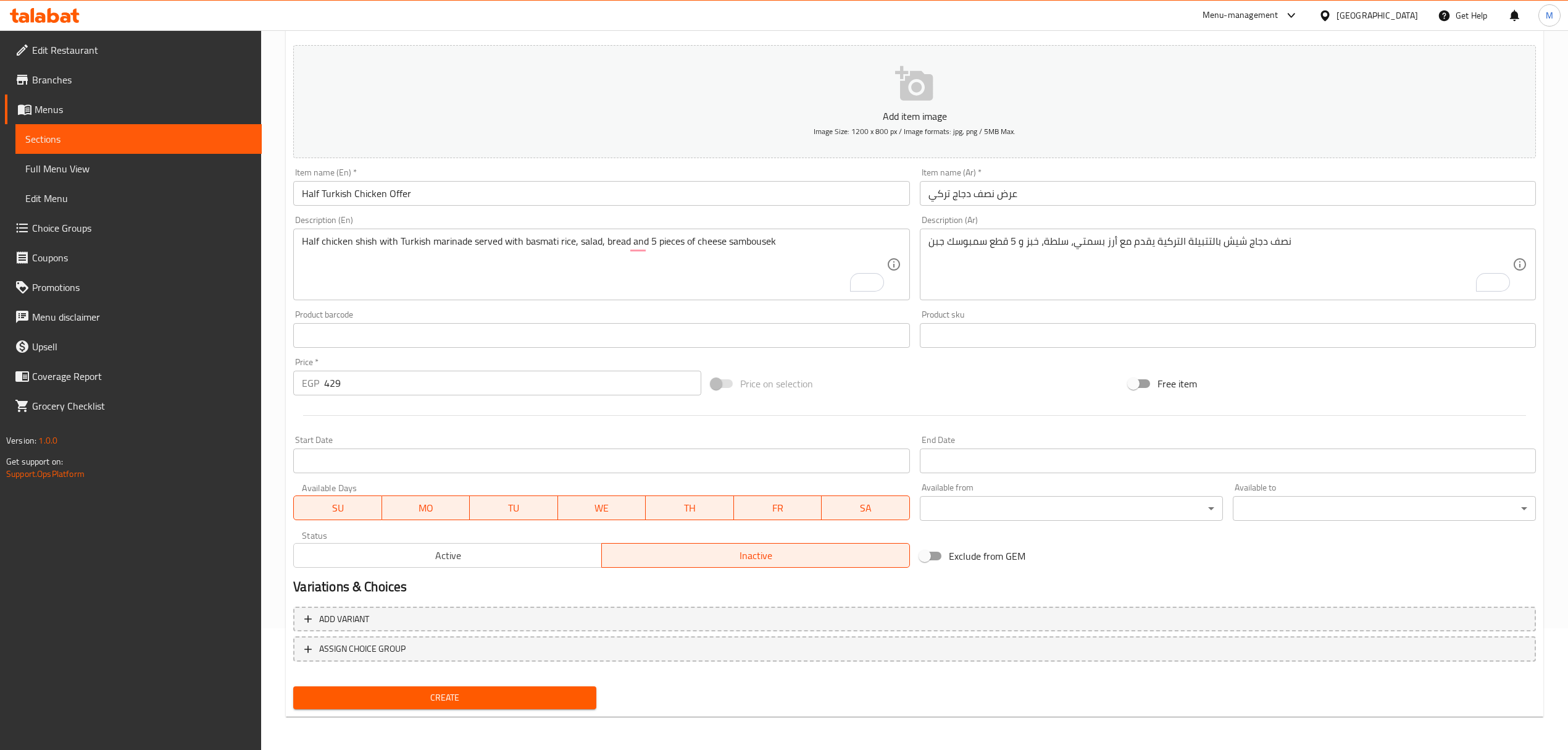
click at [559, 679] on div "Add variant ASSIGN CHOICE GROUP" at bounding box center [915, 642] width 1253 height 80
click at [551, 684] on div "Create" at bounding box center [445, 697] width 313 height 33
click at [541, 687] on button "Create" at bounding box center [445, 697] width 303 height 23
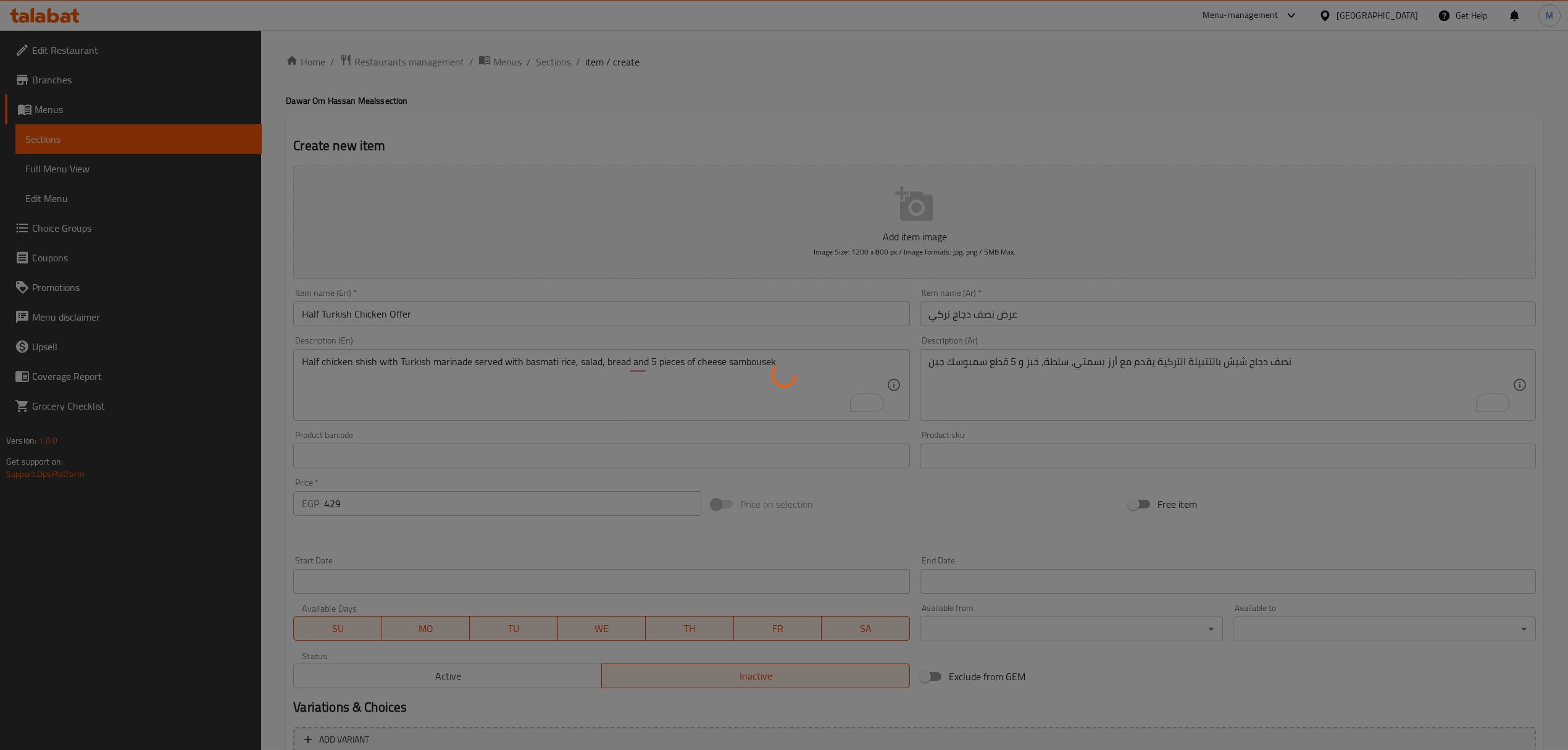
scroll to position [0, 0]
type input "0"
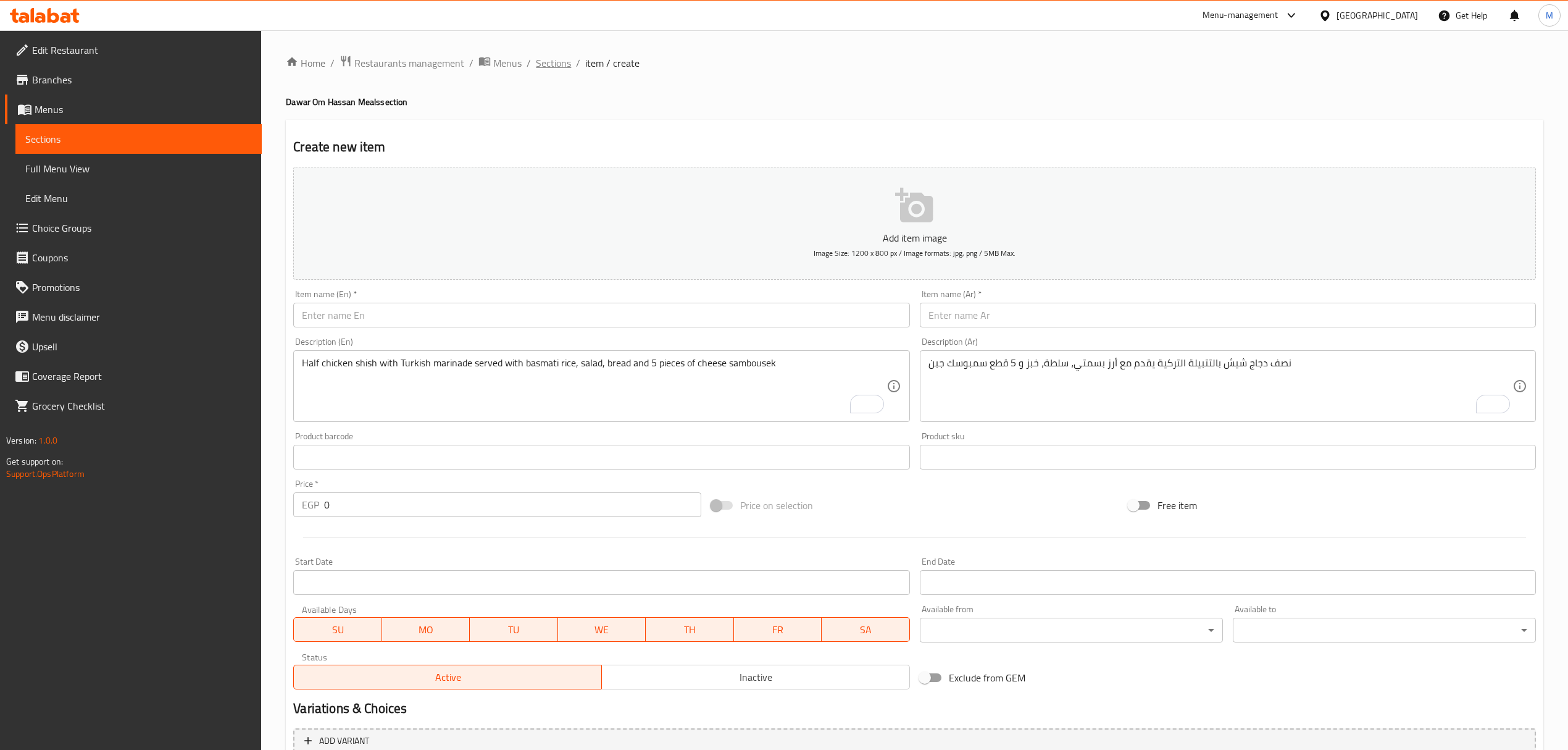
click at [549, 70] on span "Sections" at bounding box center [553, 63] width 35 height 15
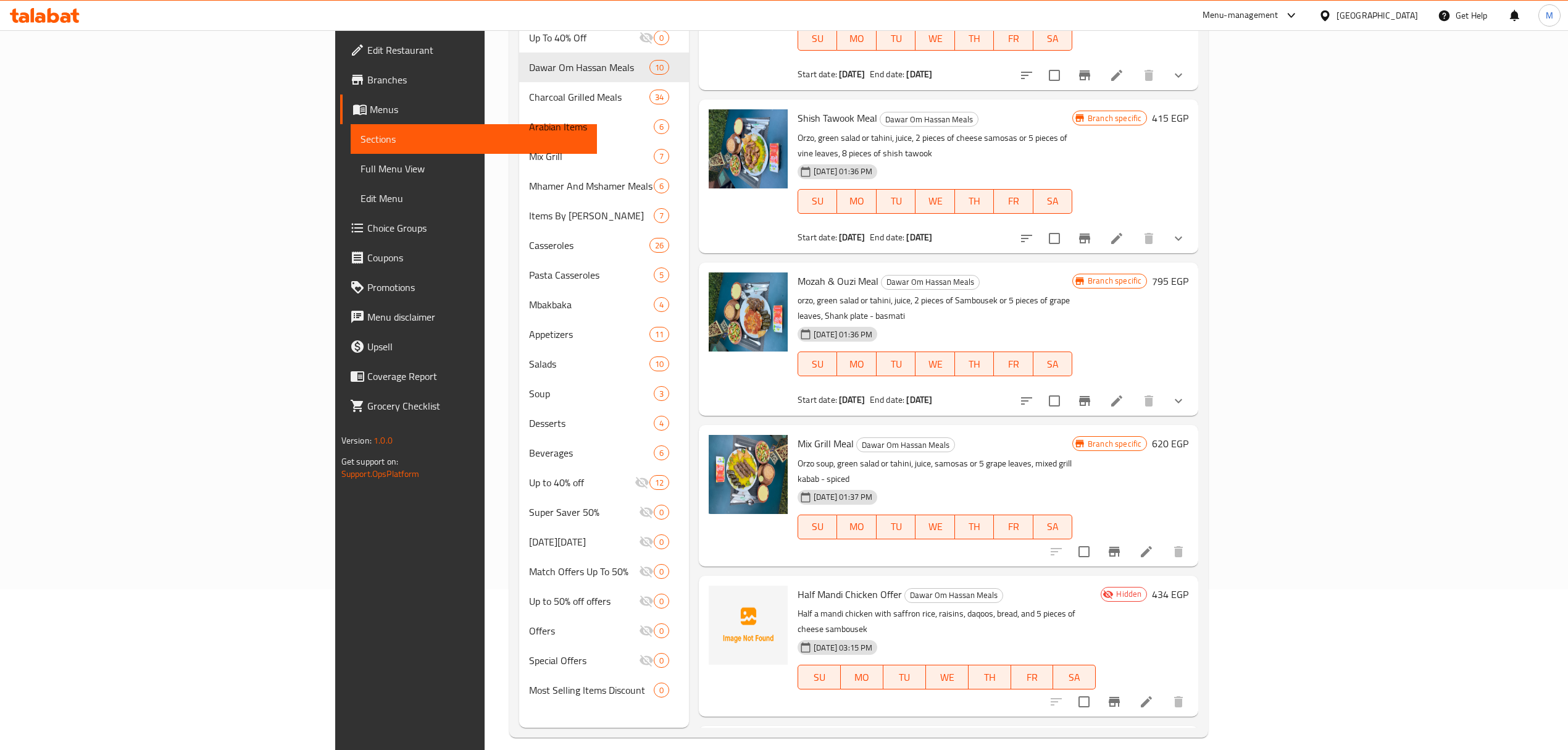
scroll to position [173, 0]
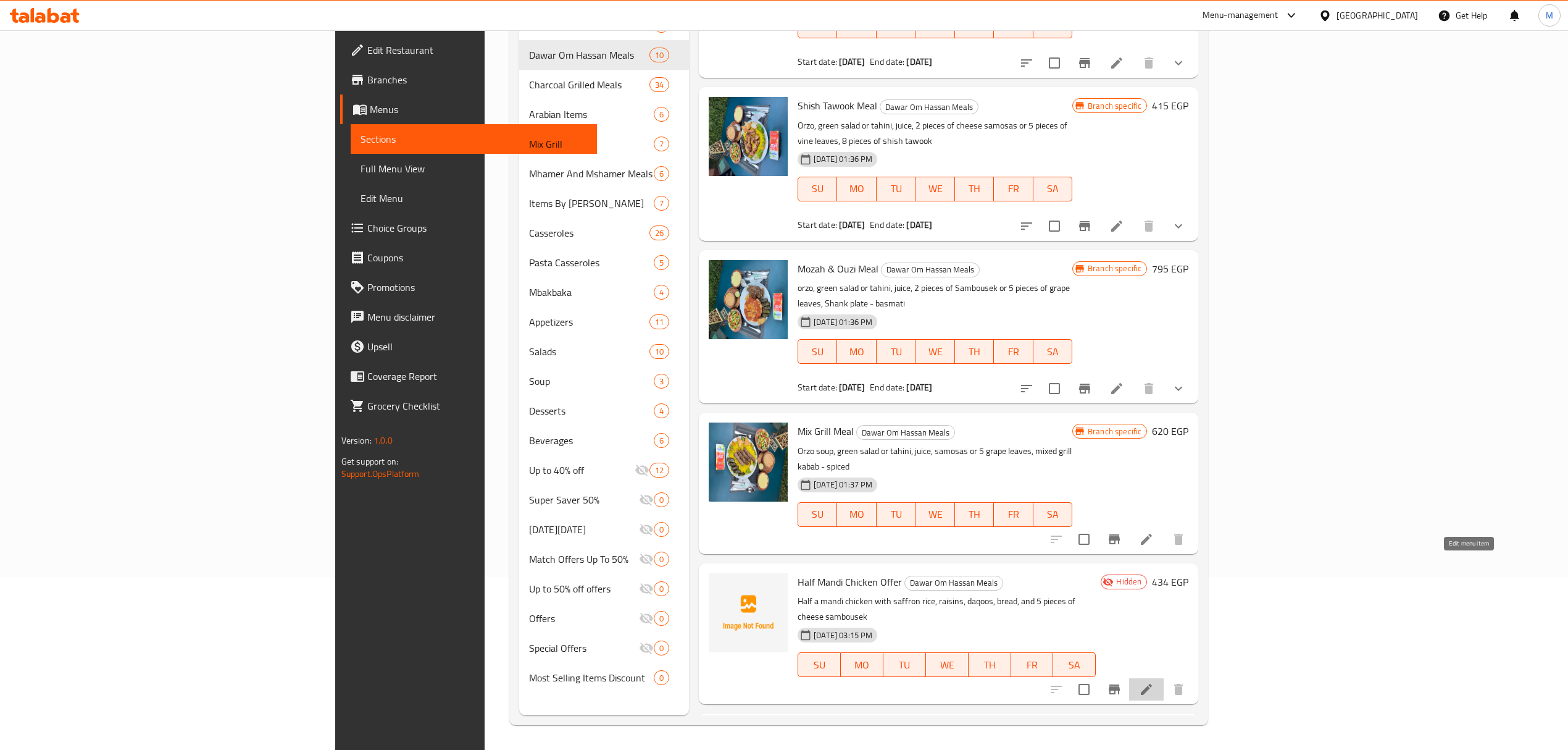
click at [1152, 684] on icon at bounding box center [1146, 689] width 11 height 11
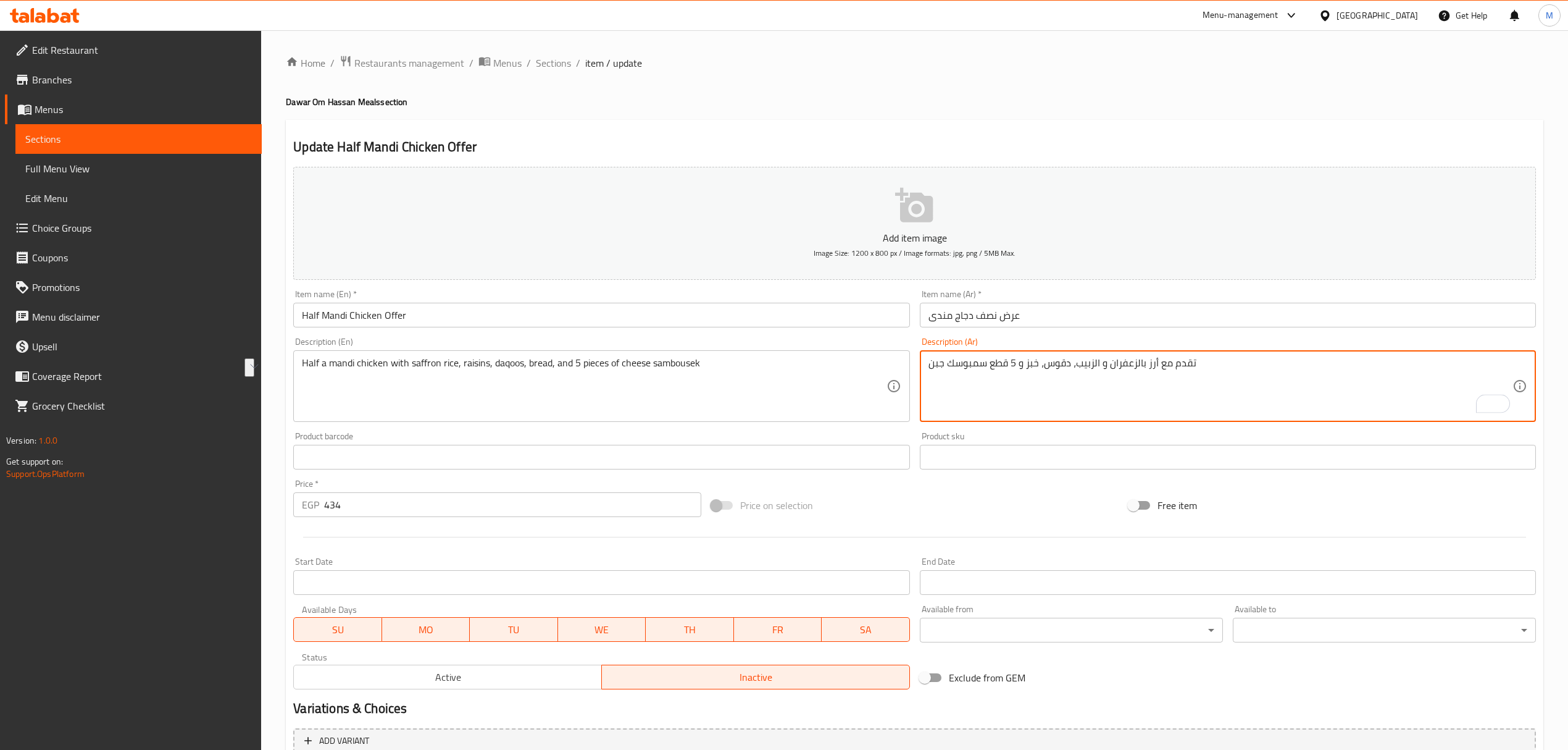
type textarea "تقدم مع أرز بالزعفران و الزبيب، دقوس، خبز و 5 قطع سمبوسك جبن"
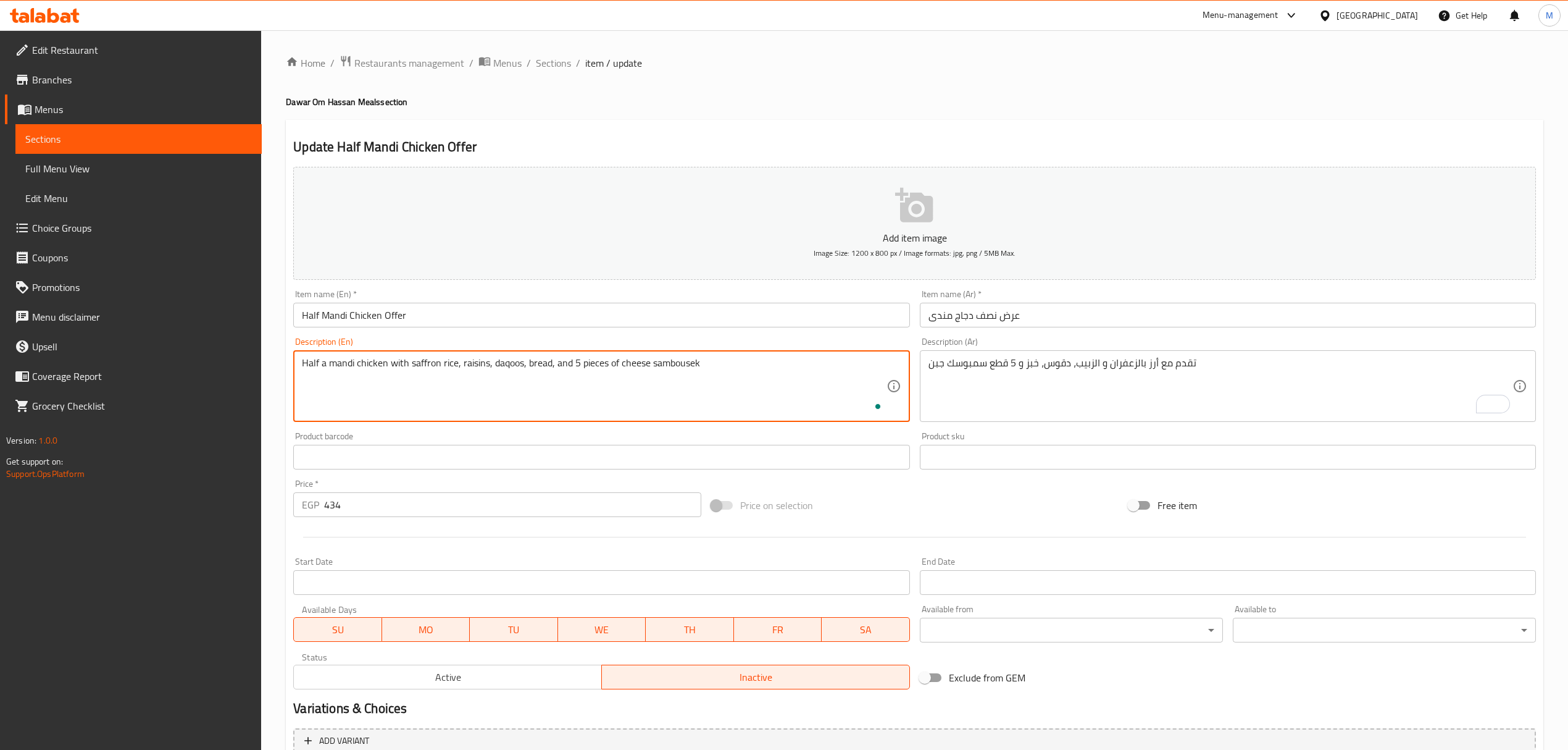
paste textarea "Served with saffron rice with raisins, dakous, bread and 5 pieces of cheese sam…"
click at [507, 366] on textarea "Half a mandi chicken with saffron rice, raisins, daqoos, bread, and 5 pieces of…" at bounding box center [593, 386] width 584 height 59
click at [505, 366] on textarea "Half a mandi chicken with saffron rice, raisins, daqoos, bread, and 5 pieces of…" at bounding box center [593, 386] width 584 height 59
click at [466, 390] on textarea "Half a mandi chicken with saffron rice, raisins, daqoos, bread, and 5 pieces of…" at bounding box center [593, 386] width 584 height 59
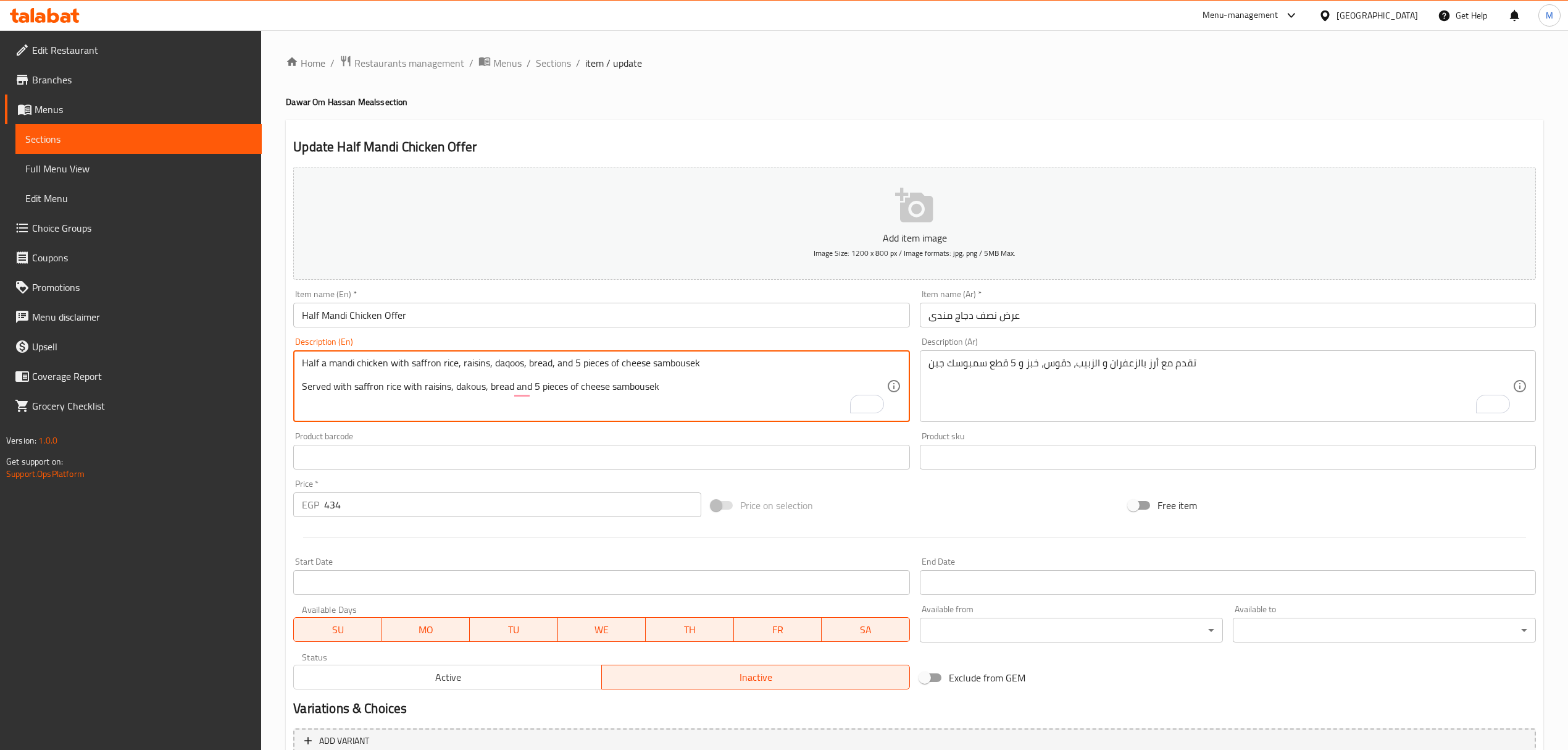
paste textarea "qoo"
click at [578, 394] on textarea "Half a mandi chicken with saffron rice, raisins, daqoos, bread, and 5 pieces of…" at bounding box center [593, 386] width 584 height 59
click at [548, 368] on textarea "Half a mandi chicken with saffron rice, raisins, daqoos, bread, and 5 pieces of…" at bounding box center [593, 386] width 584 height 59
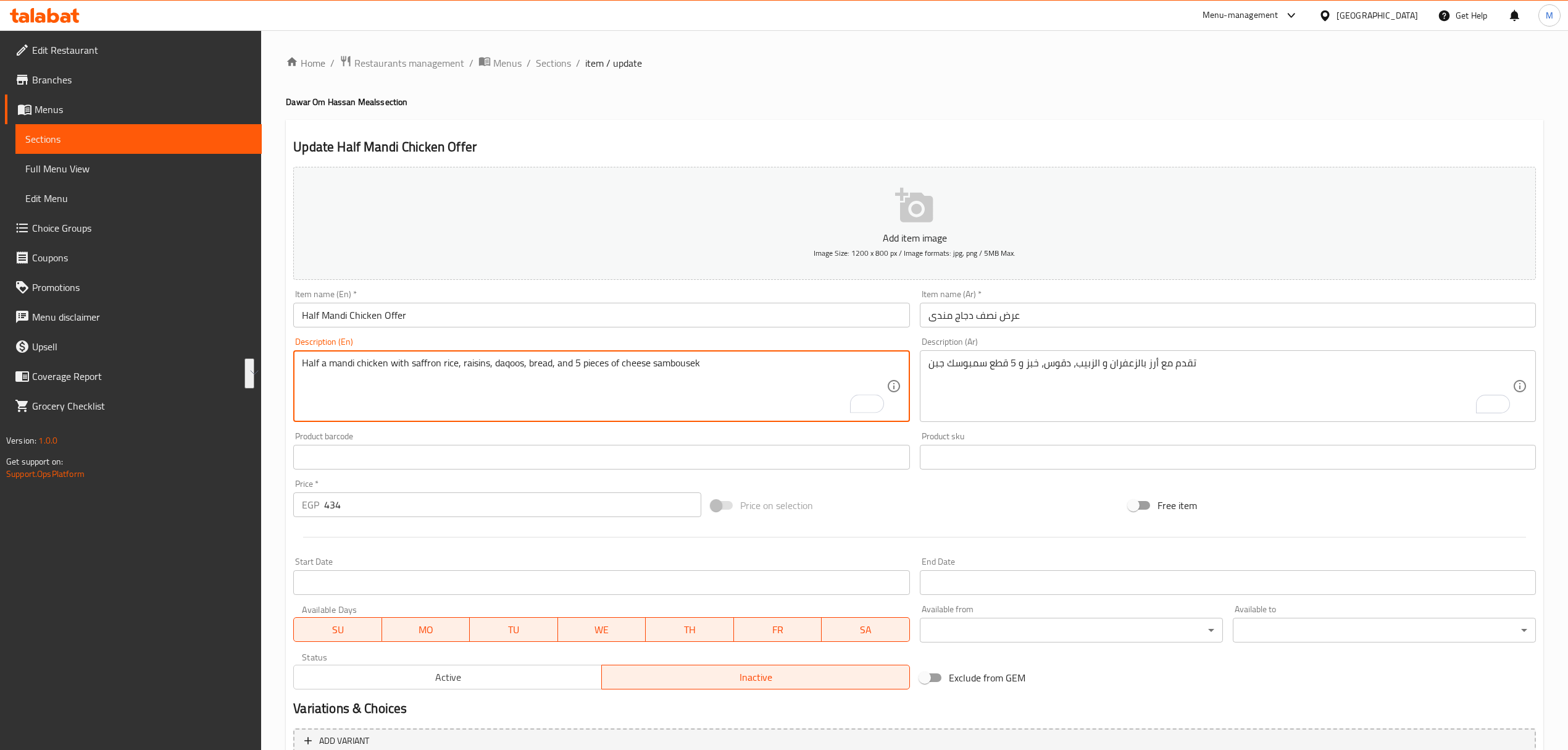
paste textarea "Served with saffron rice with raisins, daqoos, bread and 5 pieces of cheese sam…"
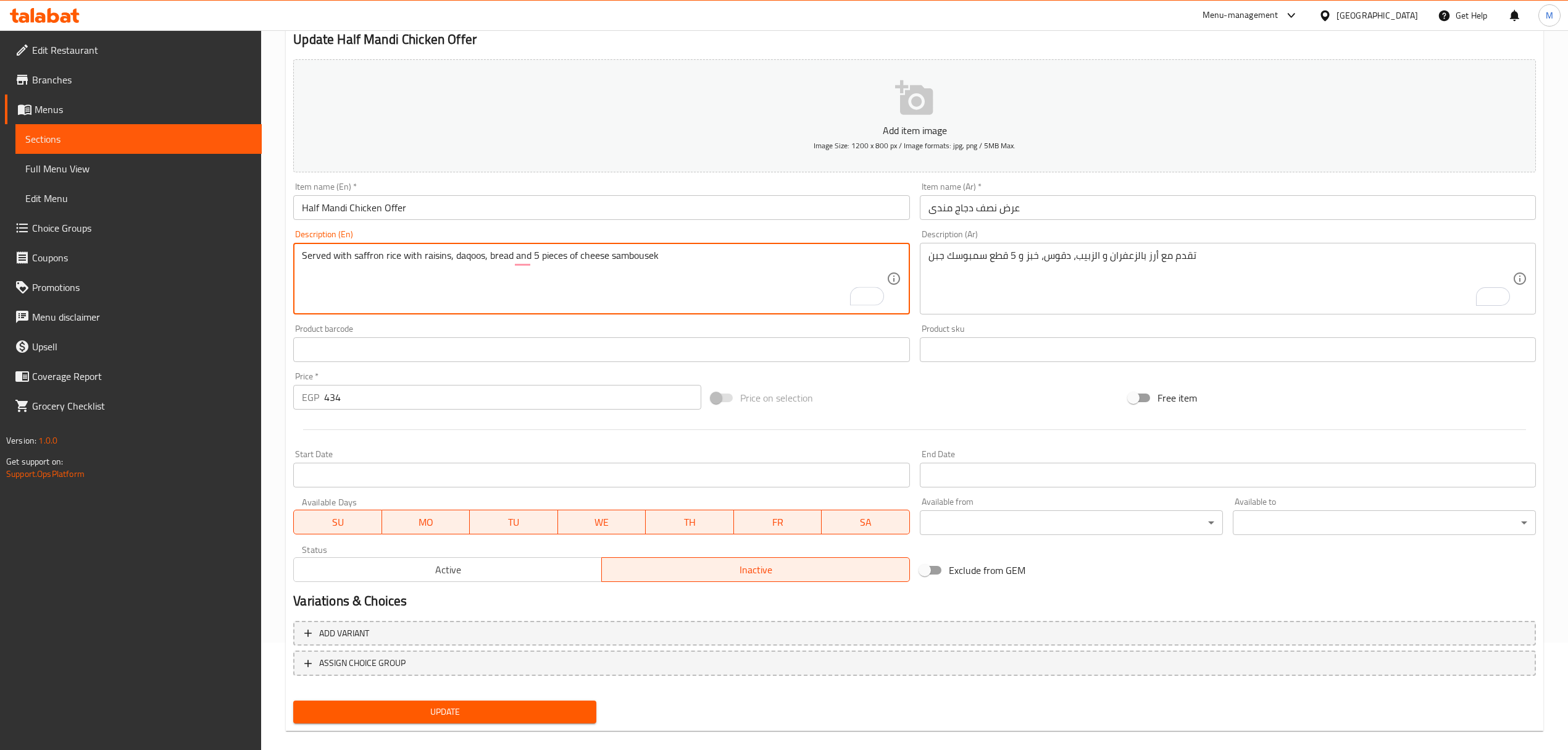
scroll to position [121, 0]
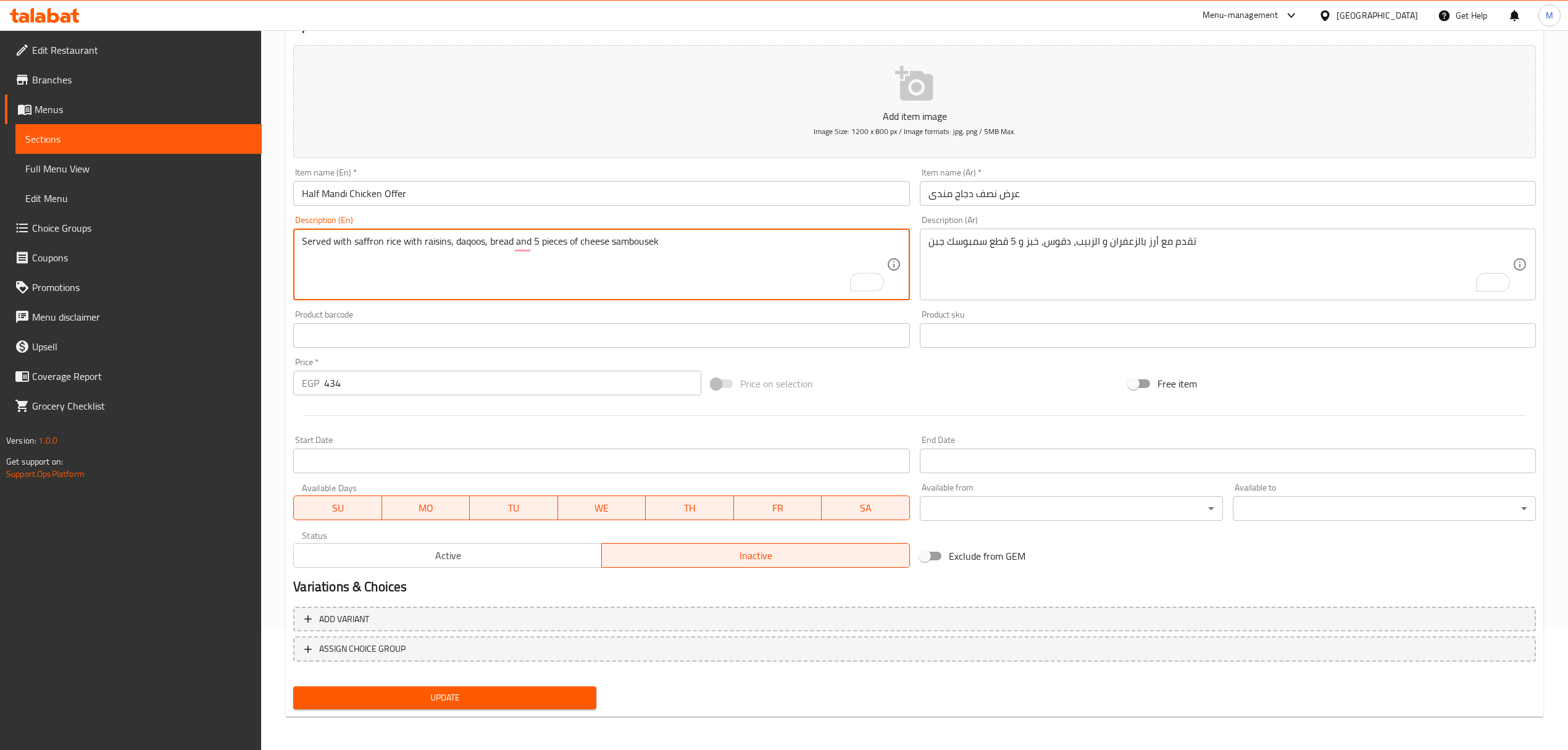
type textarea "Served with saffron rice with raisins, daqoos, bread and 5 pieces of cheese sam…"
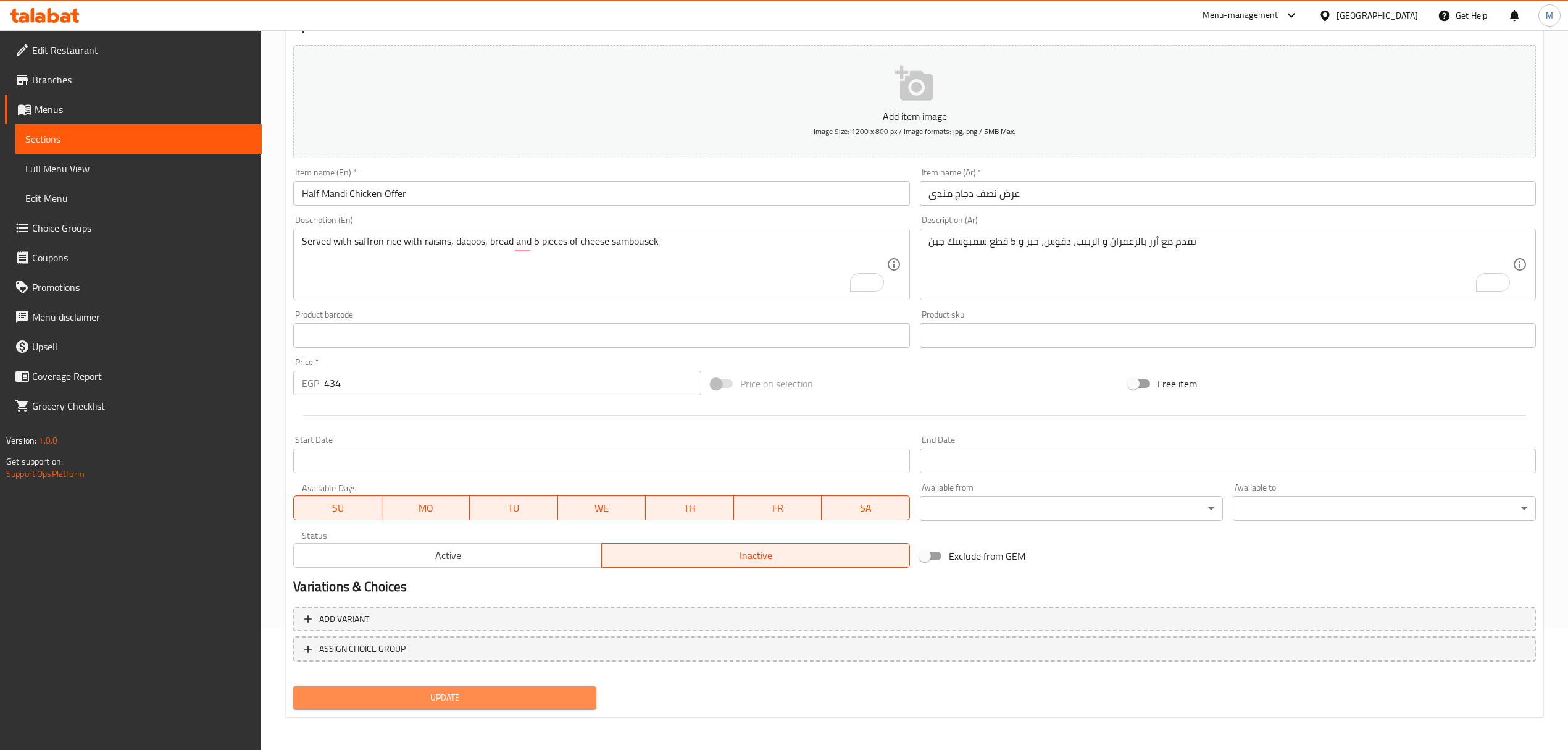
click at [571, 692] on span "Update" at bounding box center [444, 697] width 283 height 16
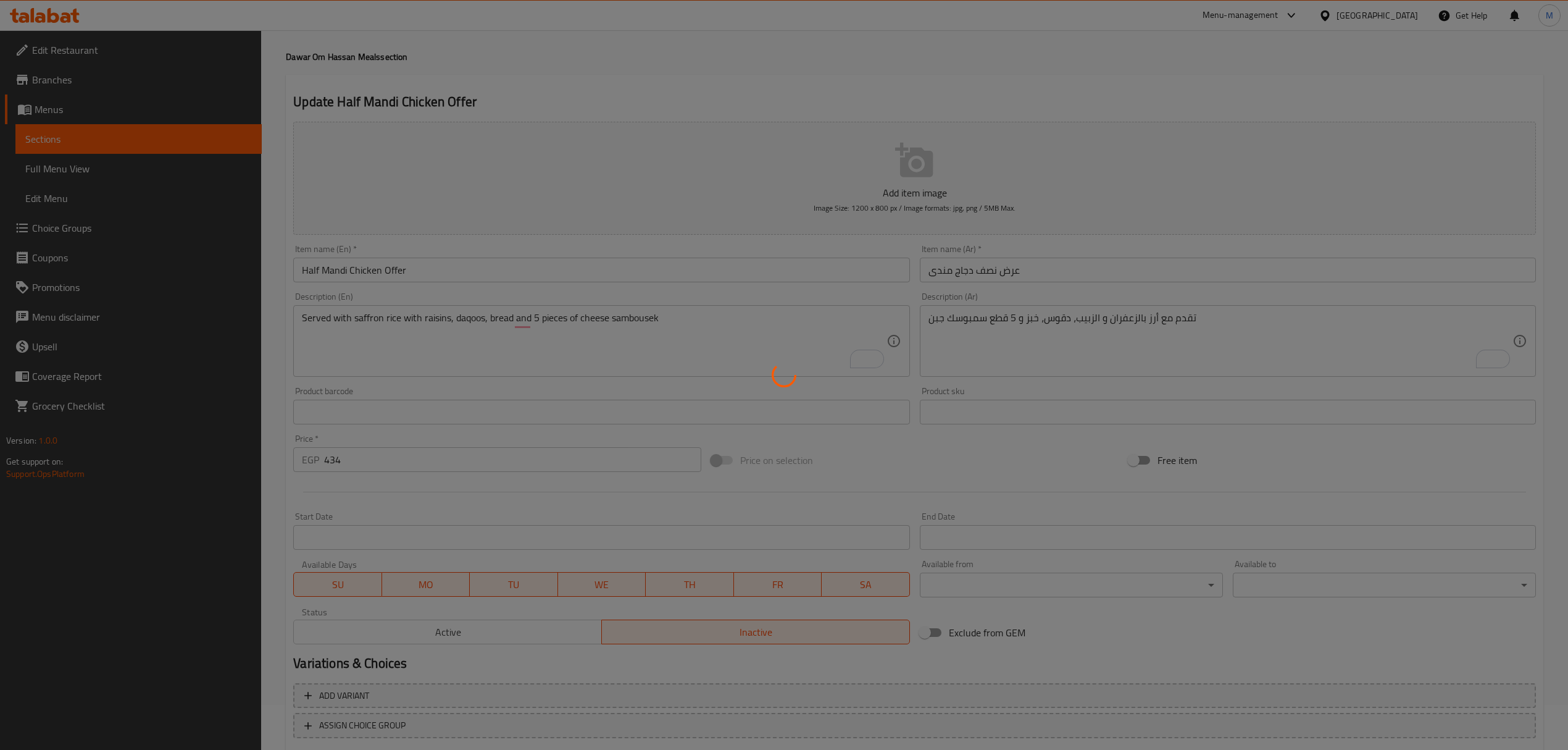
scroll to position [0, 0]
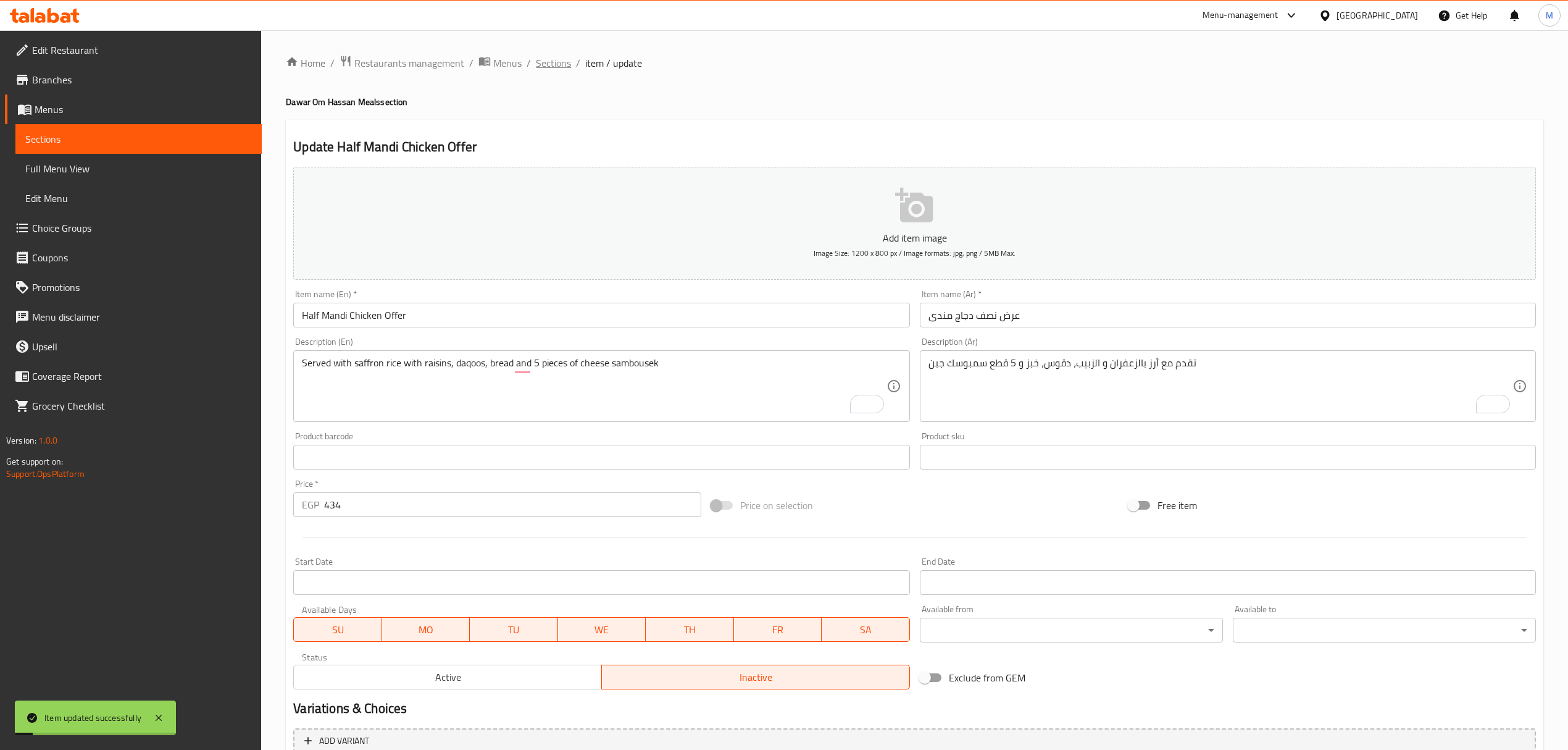
click at [552, 63] on span "Sections" at bounding box center [553, 63] width 35 height 15
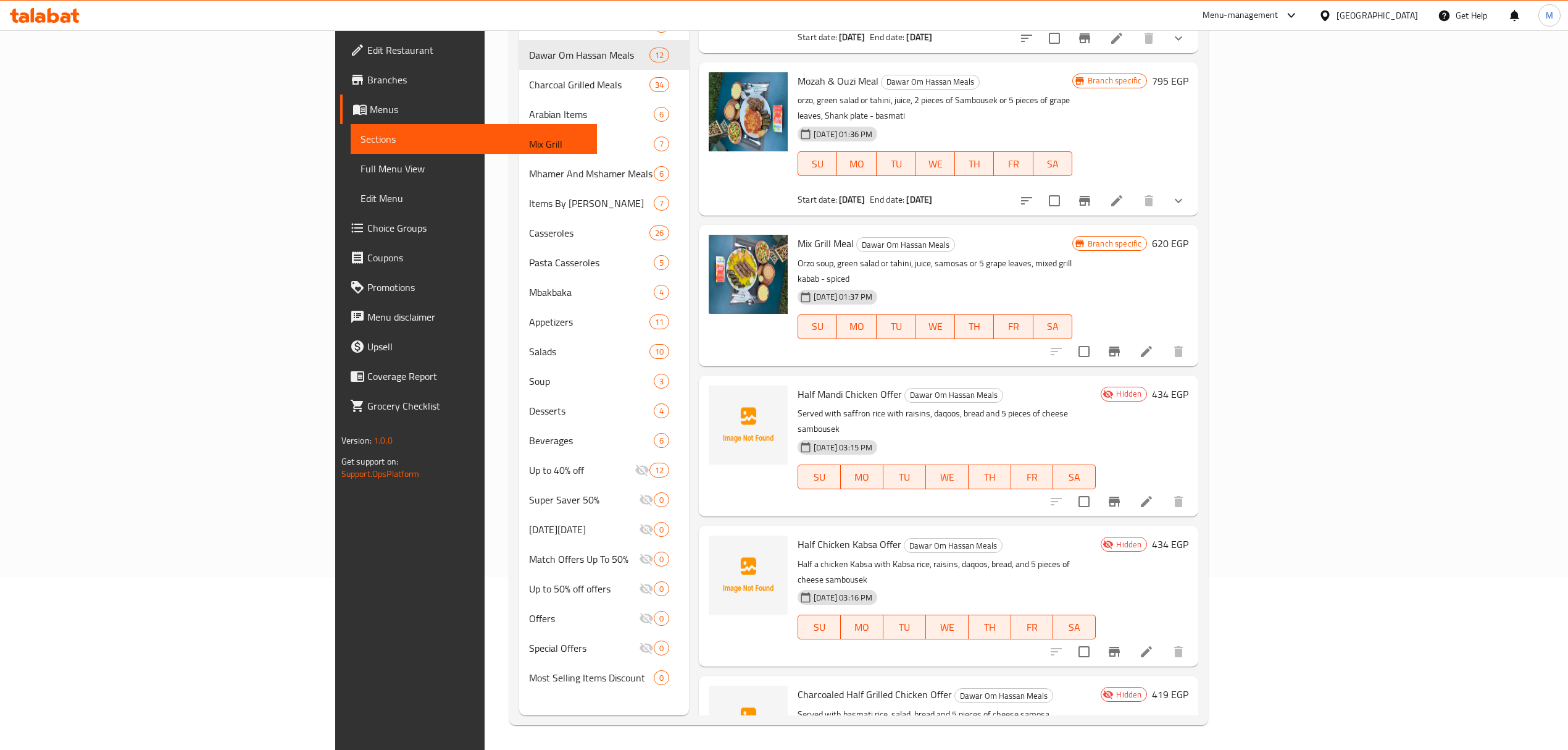
scroll to position [974, 0]
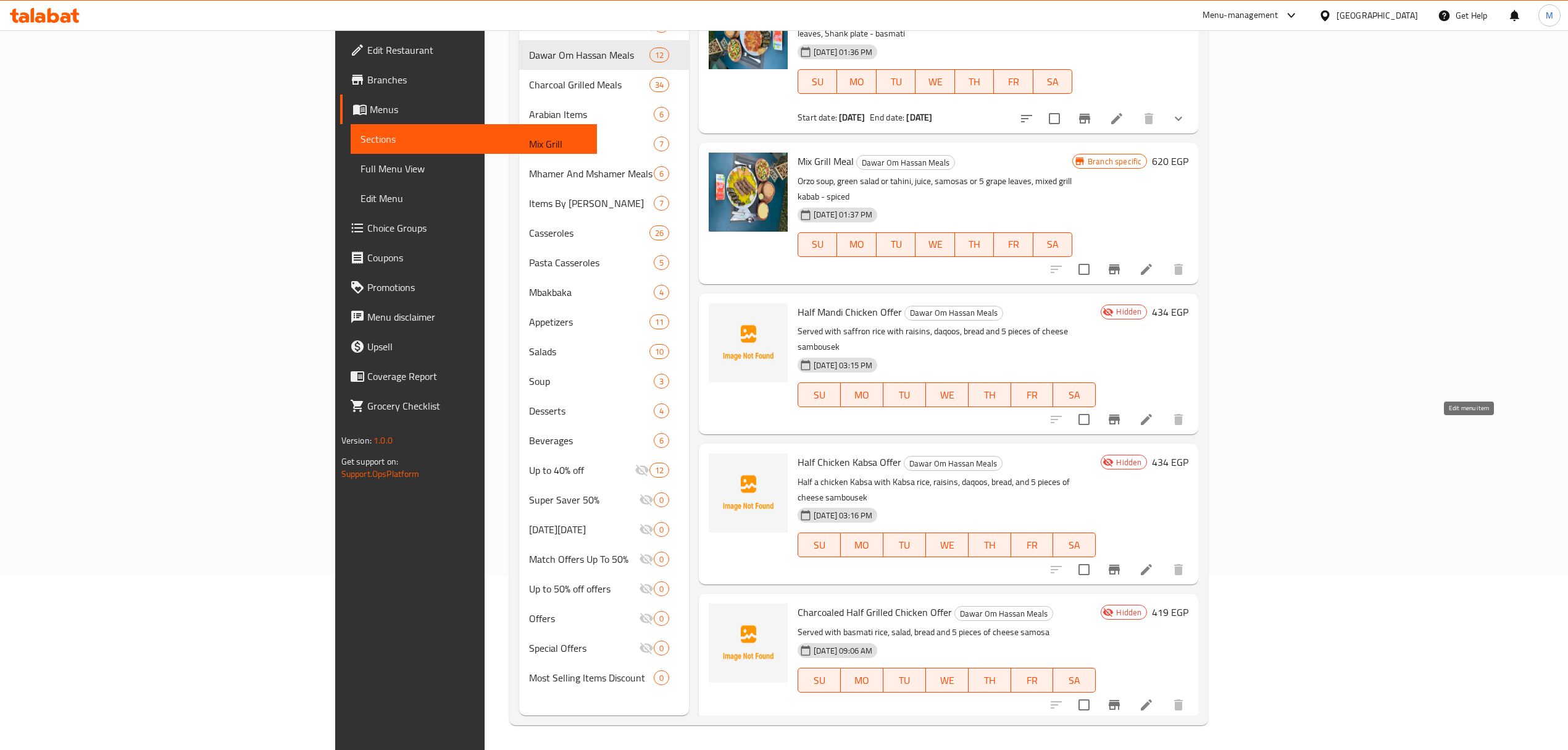
click at [1154, 562] on icon at bounding box center [1146, 570] width 15 height 15
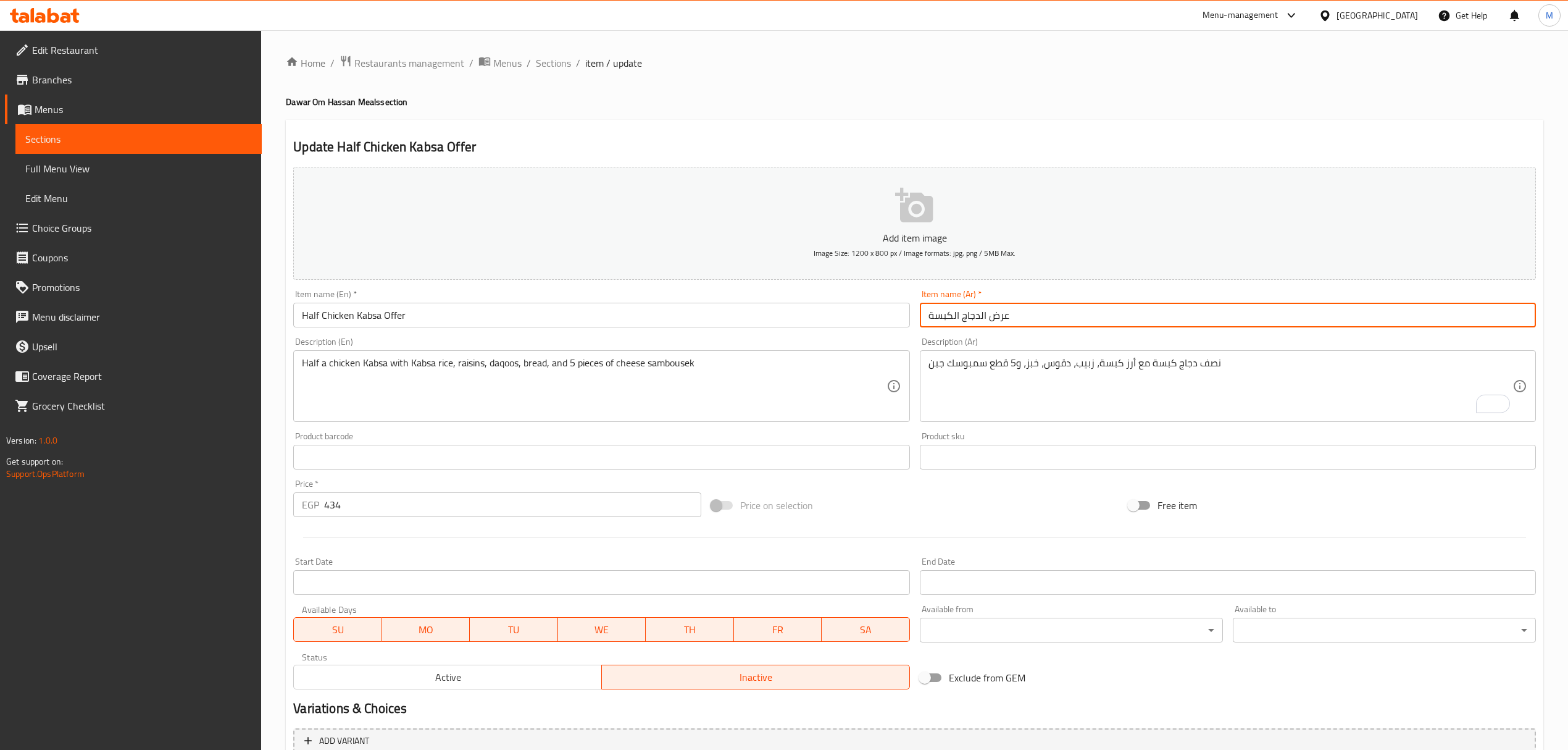
click at [1032, 317] on input "عرض الدجاج الكبسة" at bounding box center [1228, 314] width 616 height 24
type input "عرض نصف دجاج كبسة"
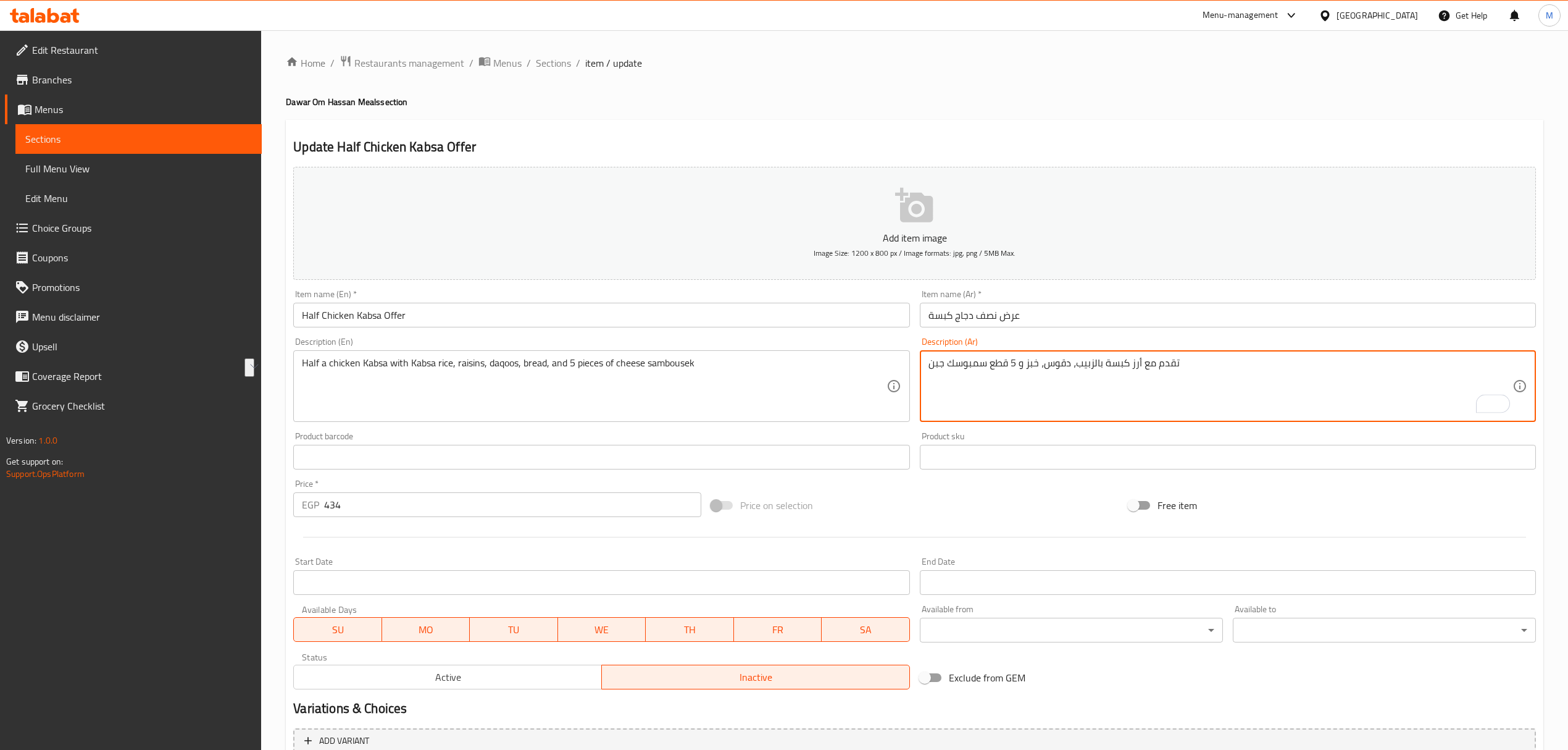
type textarea "تقدم مع أرز كبسة بالزبيب، دقوس، خبز و 5 قطع سمبوسك جبن"
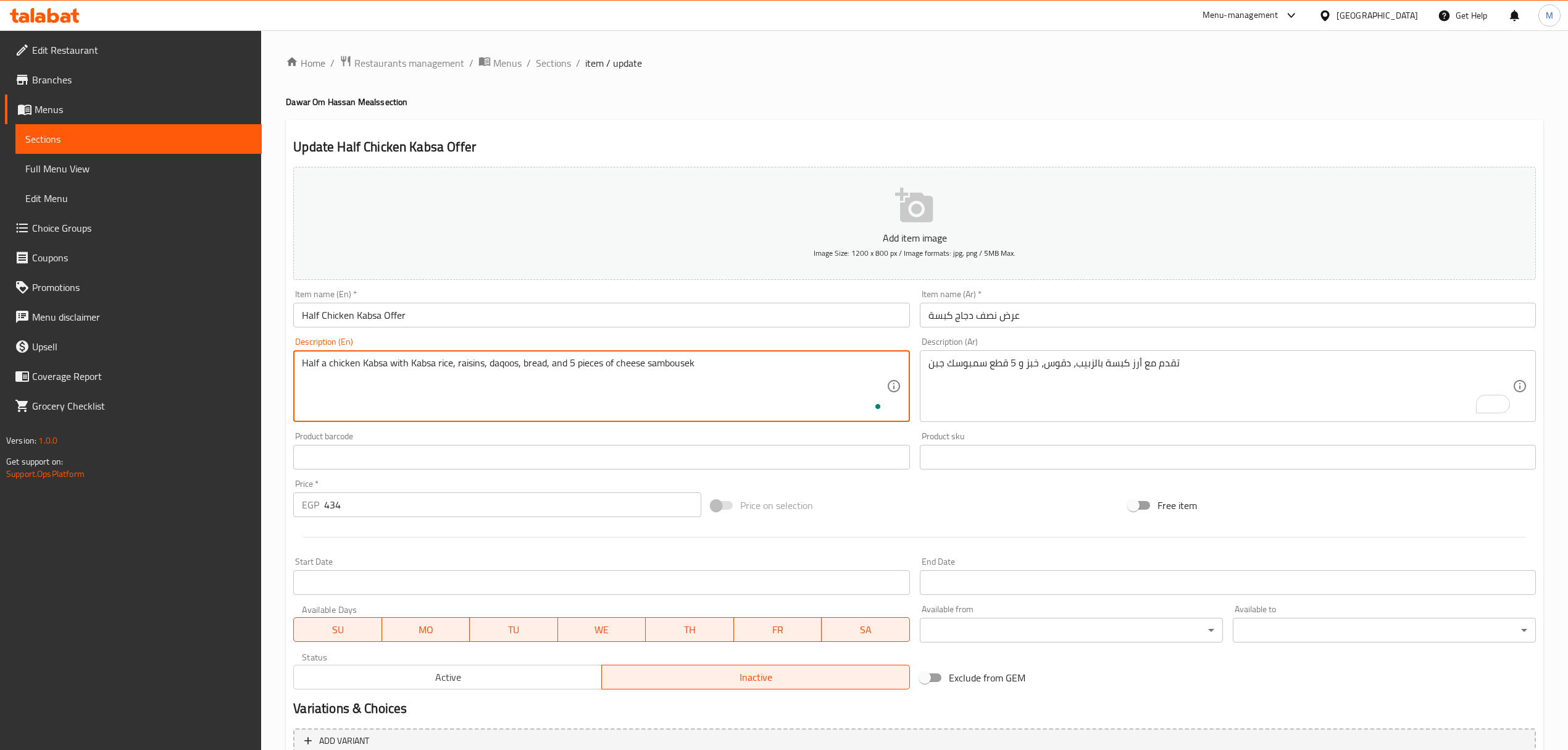
paste textarea "Served with raisin kabsa rice, dakous, bread and 5 cheese sambousek pieces."
click at [501, 366] on textarea "Half a chicken Kabsa with Kabsa rice, raisins, daqoos, bread, and 5 pieces of c…" at bounding box center [593, 386] width 584 height 59
click at [440, 391] on textarea "Half a chicken Kabsa with Kabsa rice, raisins, daqoos, bread, and 5 pieces of c…" at bounding box center [593, 386] width 584 height 59
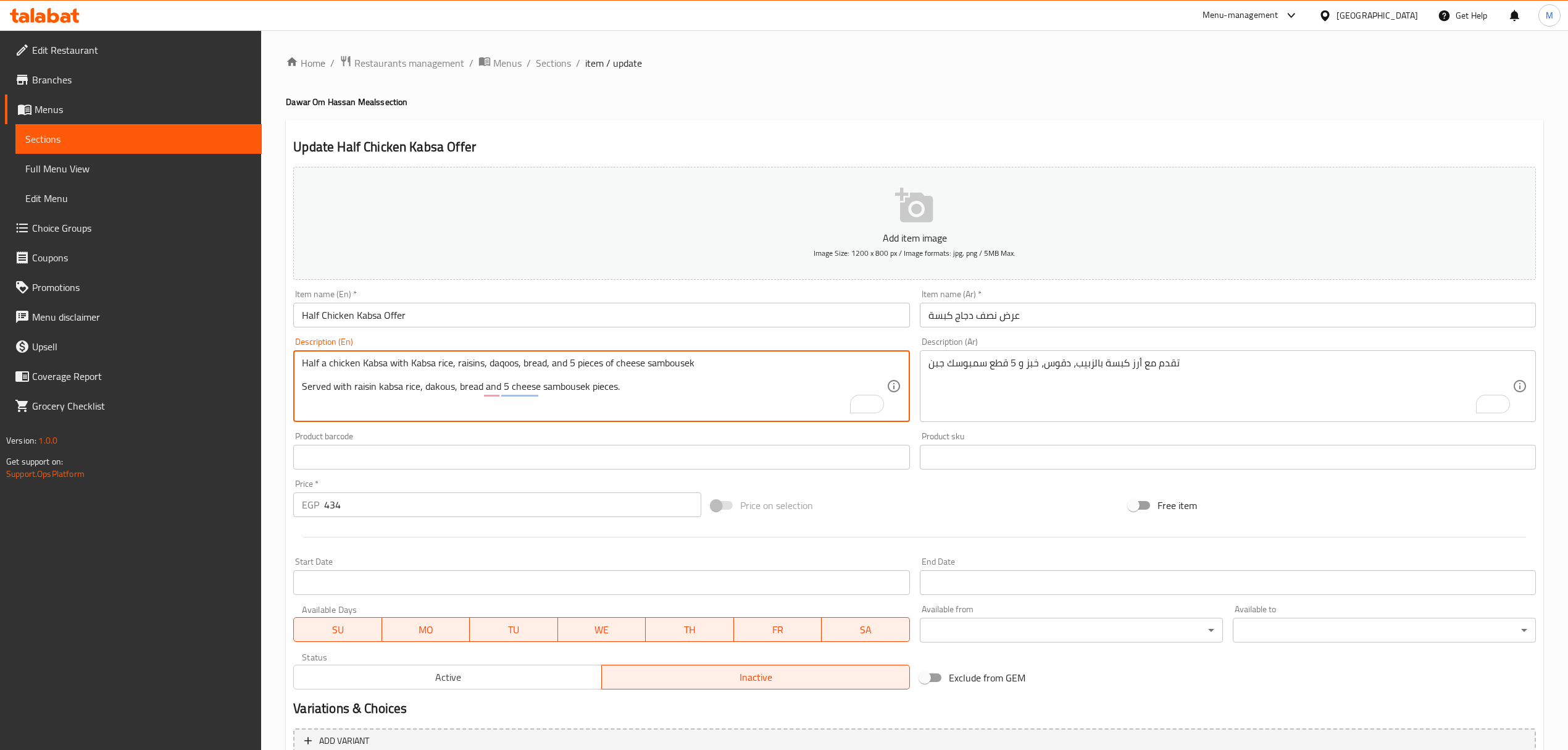
paste textarea "qoo"
click at [448, 398] on textarea "Half a chicken Kabsa with Kabsa rice, raisins, daqoos, bread, and 5 pieces of c…" at bounding box center [593, 386] width 584 height 59
click at [448, 386] on textarea "Half a chicken Kabsa with Kabsa rice, raisins, daqoos, bread, and 5 pieces of c…" at bounding box center [593, 386] width 584 height 59
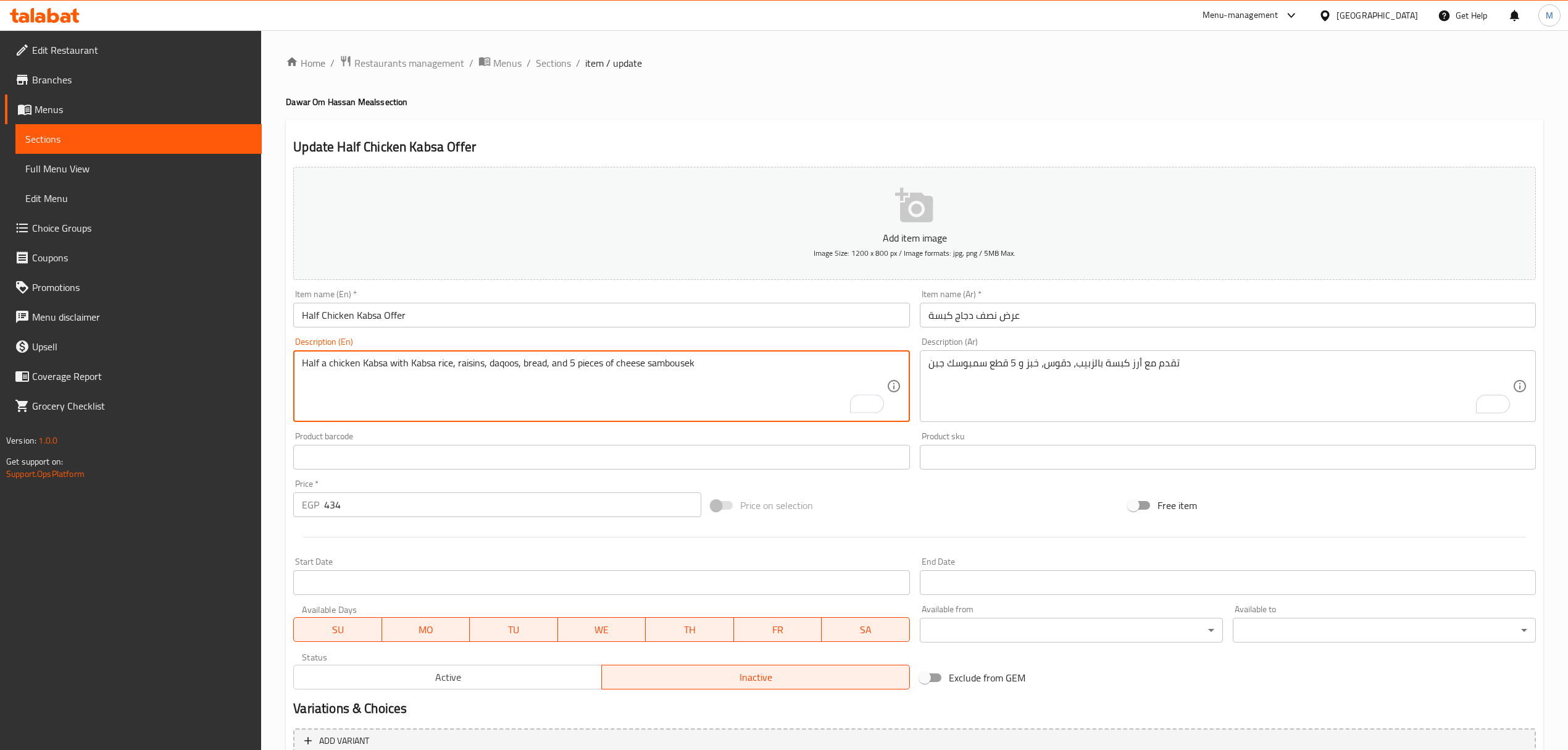
click at [454, 369] on textarea "Half a chicken Kabsa with Kabsa rice, raisins, daqoos, bread, and 5 pieces of c…" at bounding box center [593, 386] width 584 height 59
paste textarea "Served with raisin kabsa rice, daqoos, bread and 5 cheese sambousek pieces."
type textarea "Served with raisin kabsa rice, daqoos, bread and 5 cheese sambousek pieces."
click at [457, 495] on input "434" at bounding box center [512, 504] width 377 height 24
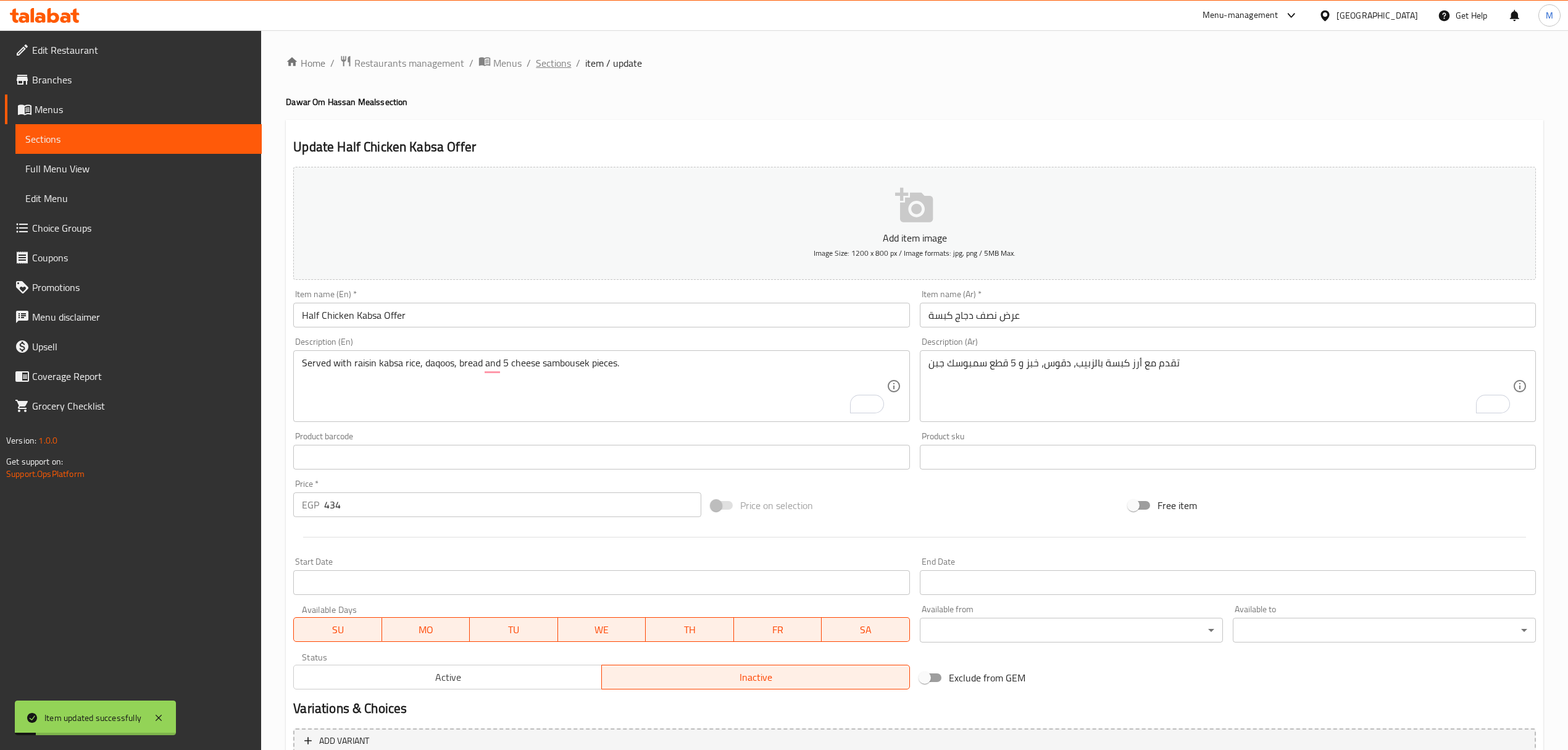
click at [541, 65] on span "Sections" at bounding box center [553, 63] width 35 height 15
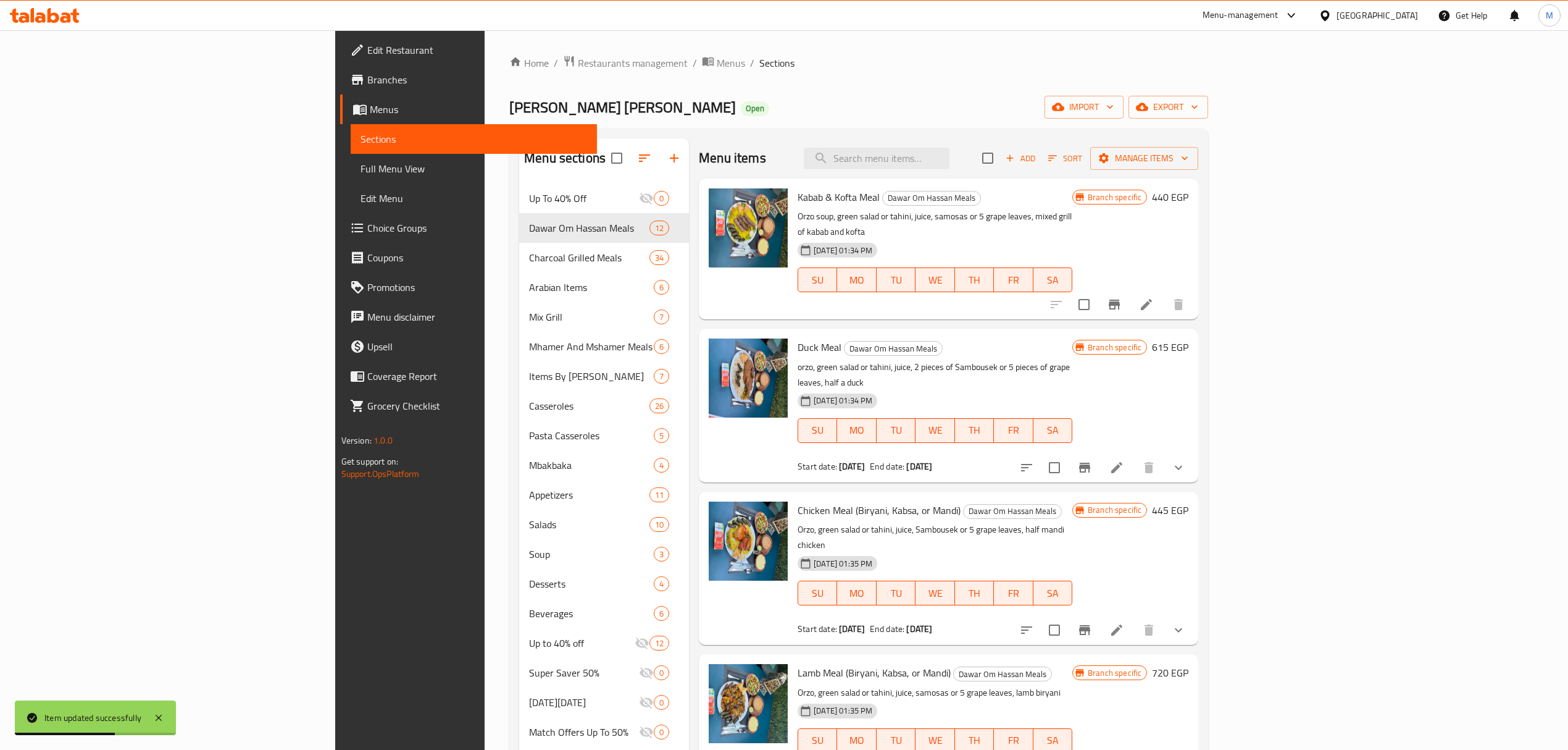
click at [1037, 162] on span "Add" at bounding box center [1020, 158] width 33 height 14
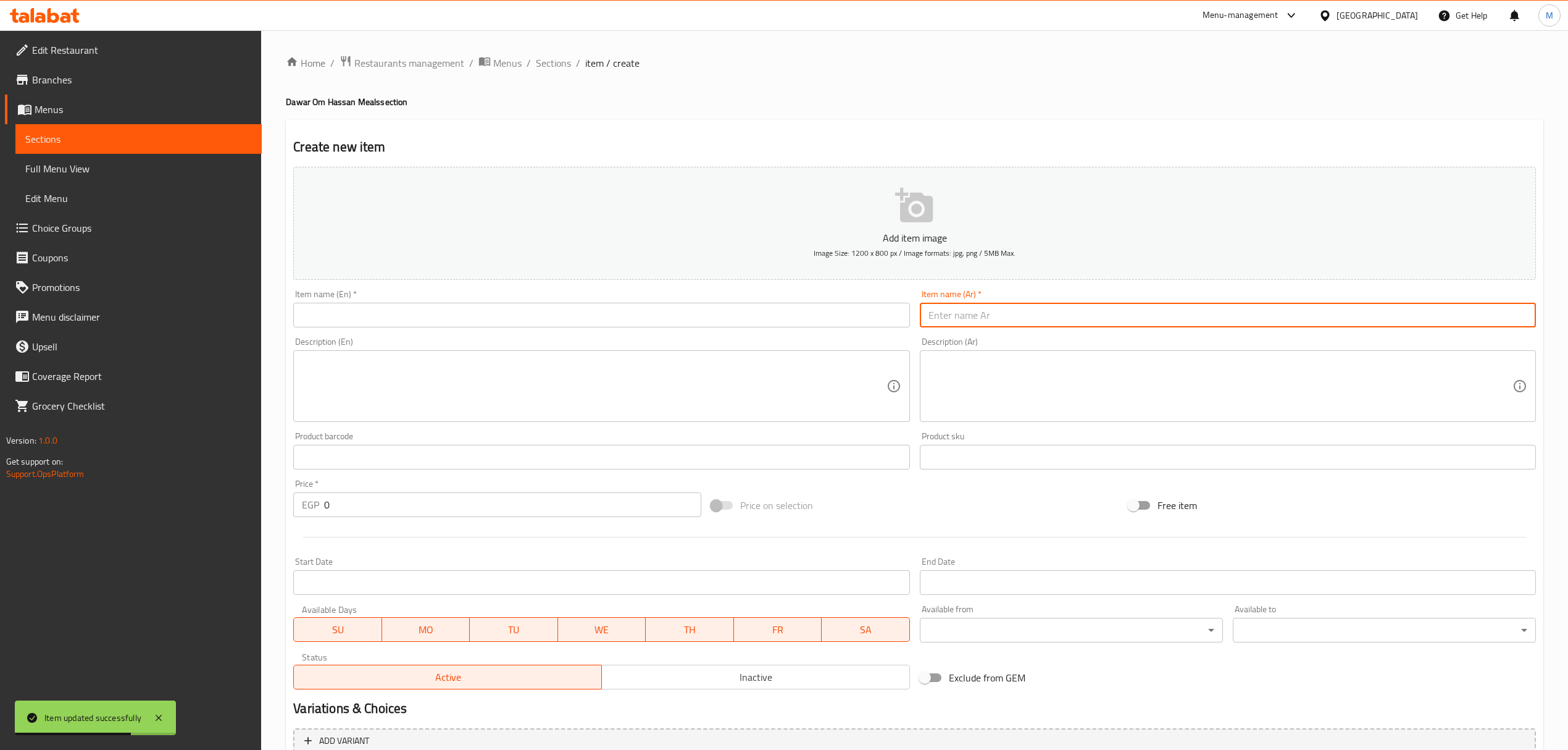
click at [1024, 317] on input "text" at bounding box center [1228, 314] width 616 height 24
type input "عرض نصف دجاج برياني"
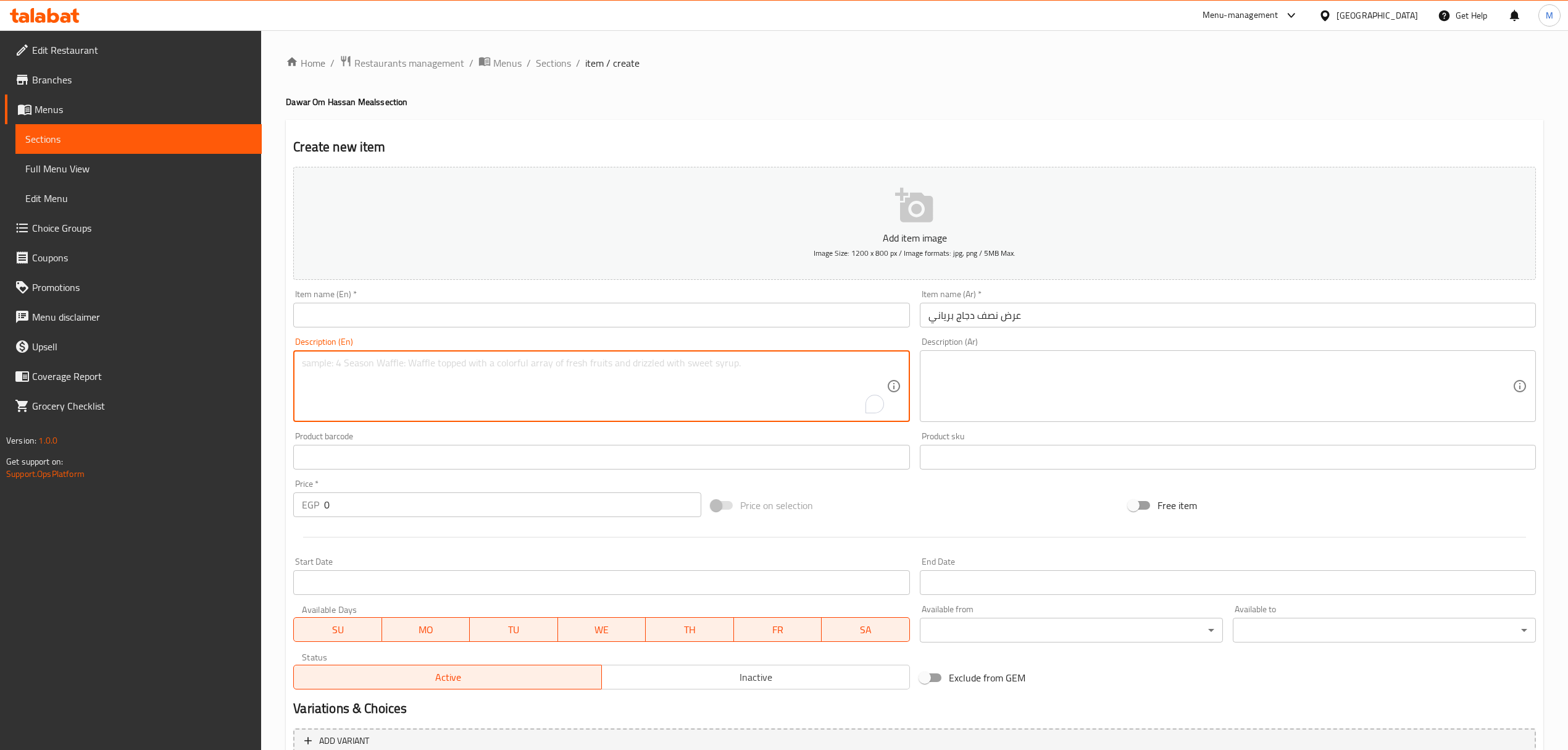
drag, startPoint x: 536, startPoint y: 366, endPoint x: 529, endPoint y: 374, distance: 10.6
click at [536, 366] on textarea "To enrich screen reader interactions, please activate Accessibility in Grammarl…" at bounding box center [593, 386] width 584 height 59
paste textarea "Half Chicken Biryani Offer"
click at [372, 367] on textarea "Half Chicken Biryani Offer" at bounding box center [593, 386] width 584 height 59
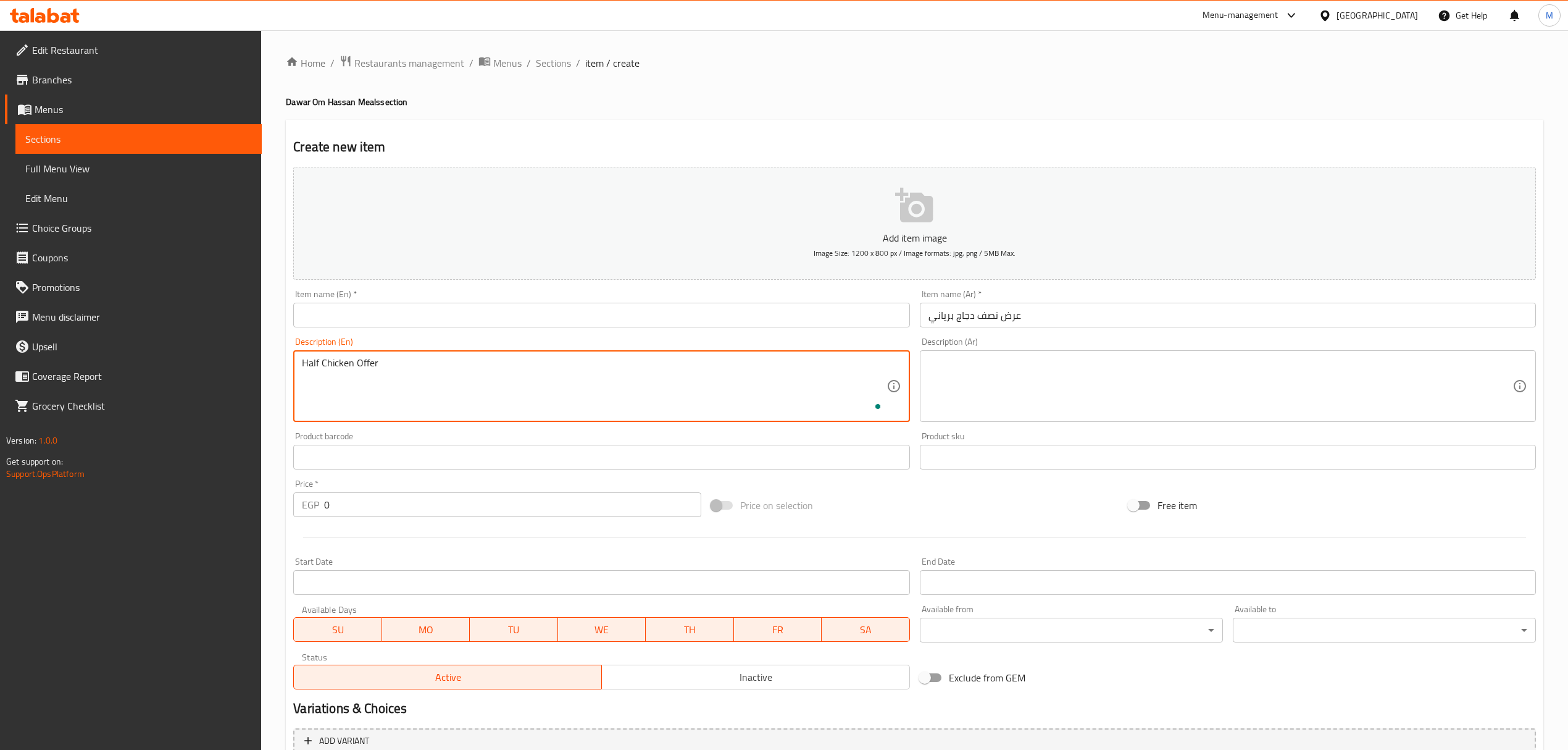
click at [322, 367] on textarea "Half Chicken Offer" at bounding box center [593, 386] width 584 height 59
paste textarea "Biryani"
type textarea "Half Biryani Chicken Offer"
click at [400, 320] on input "text" at bounding box center [601, 314] width 616 height 24
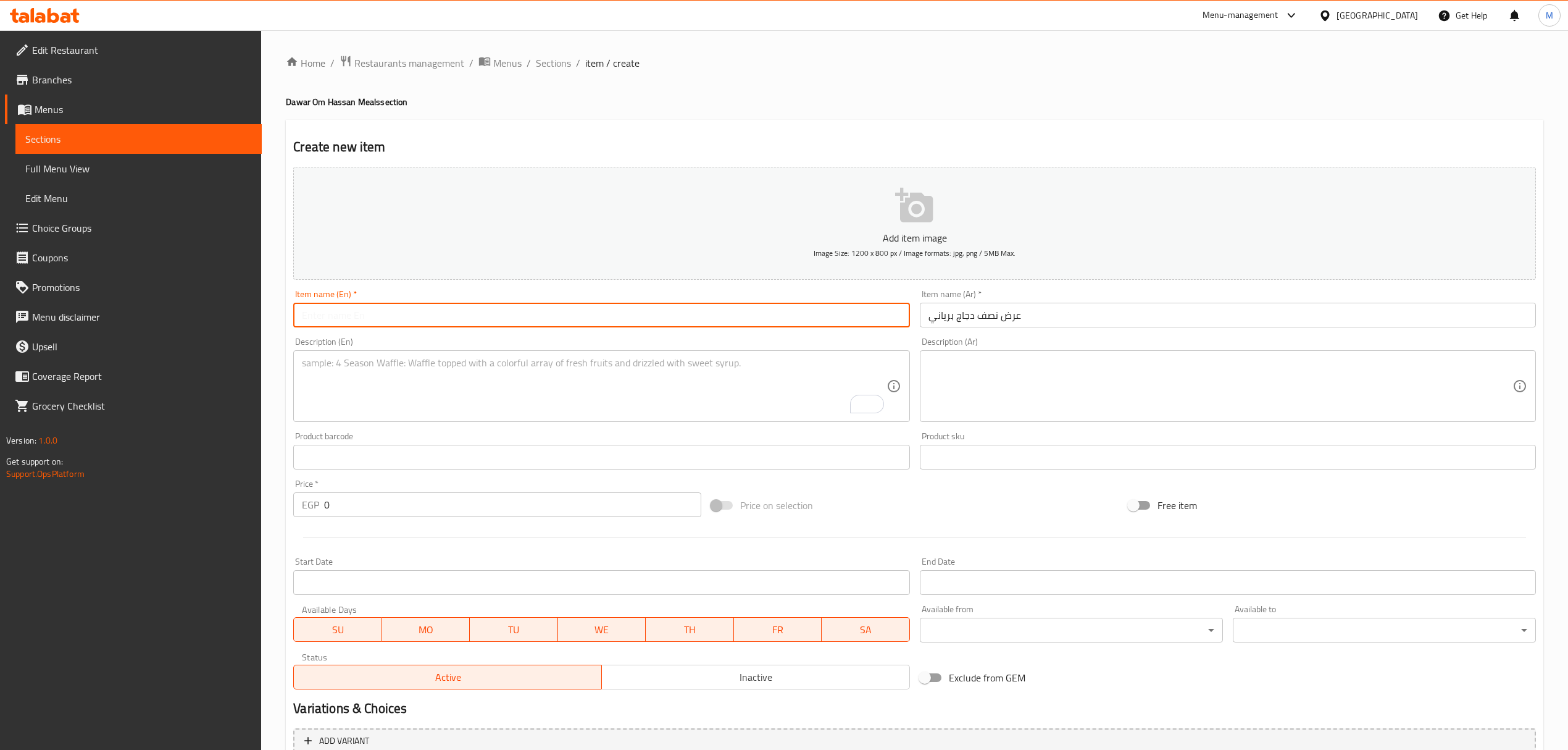
paste input "Half Biryani Chicken Offer"
type input "Half Biryani Chicken Offer"
click at [997, 364] on textarea at bounding box center [1220, 386] width 584 height 59
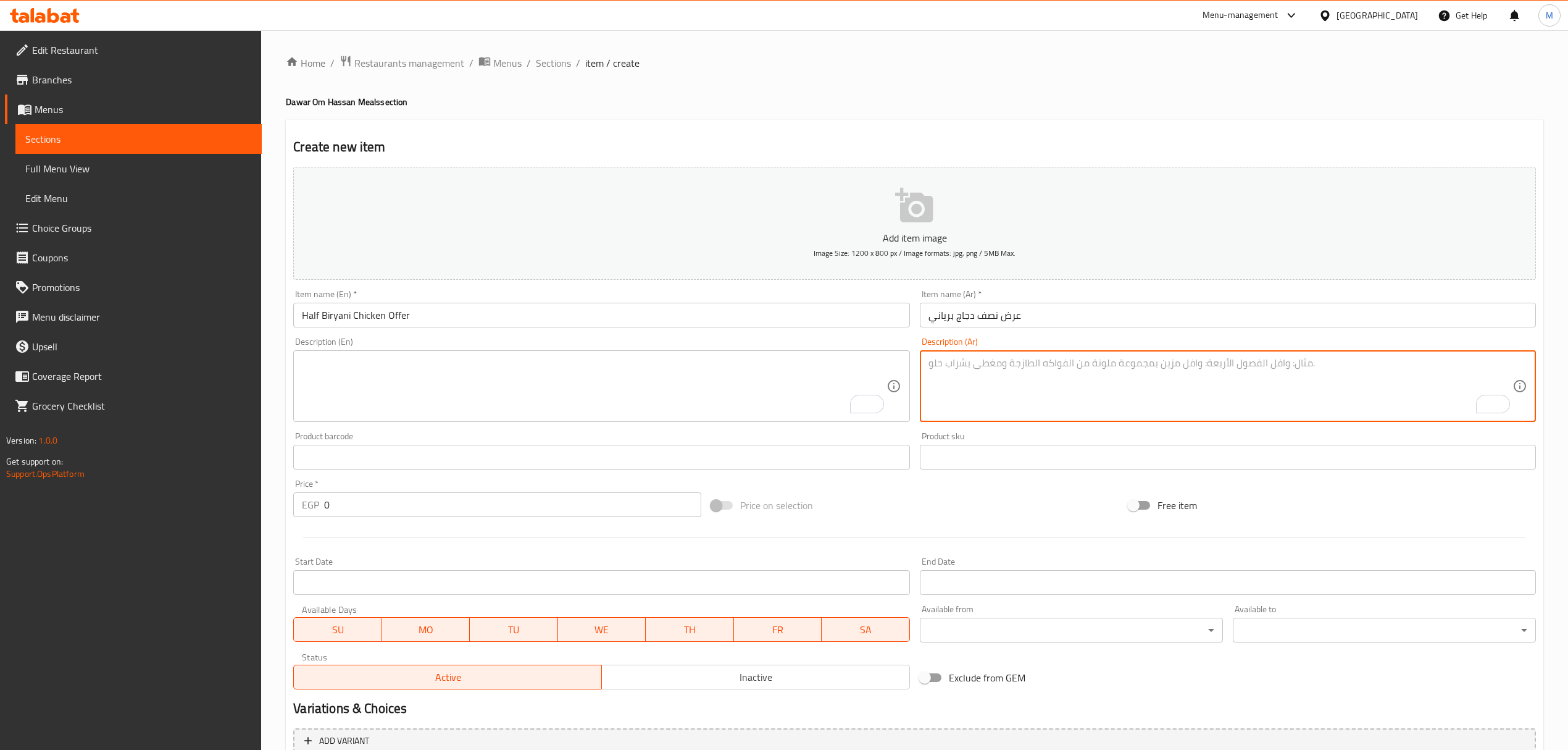
click at [1085, 409] on textarea "To enrich screen reader interactions, please activate Accessibility in Grammarl…" at bounding box center [1220, 386] width 584 height 59
paste textarea "تقدم مع أرز كبسة بالزبيب، دقوس، خبز و 5 قطع سمبوسك جبن"
type textarea "تقدم مع أرز كبسة بالزبيب، دقوس، خبز و 5 قطع سمبوسك جبن"
click at [685, 381] on textarea "To enrich screen reader interactions, please activate Accessibility in Grammarl…" at bounding box center [593, 386] width 584 height 59
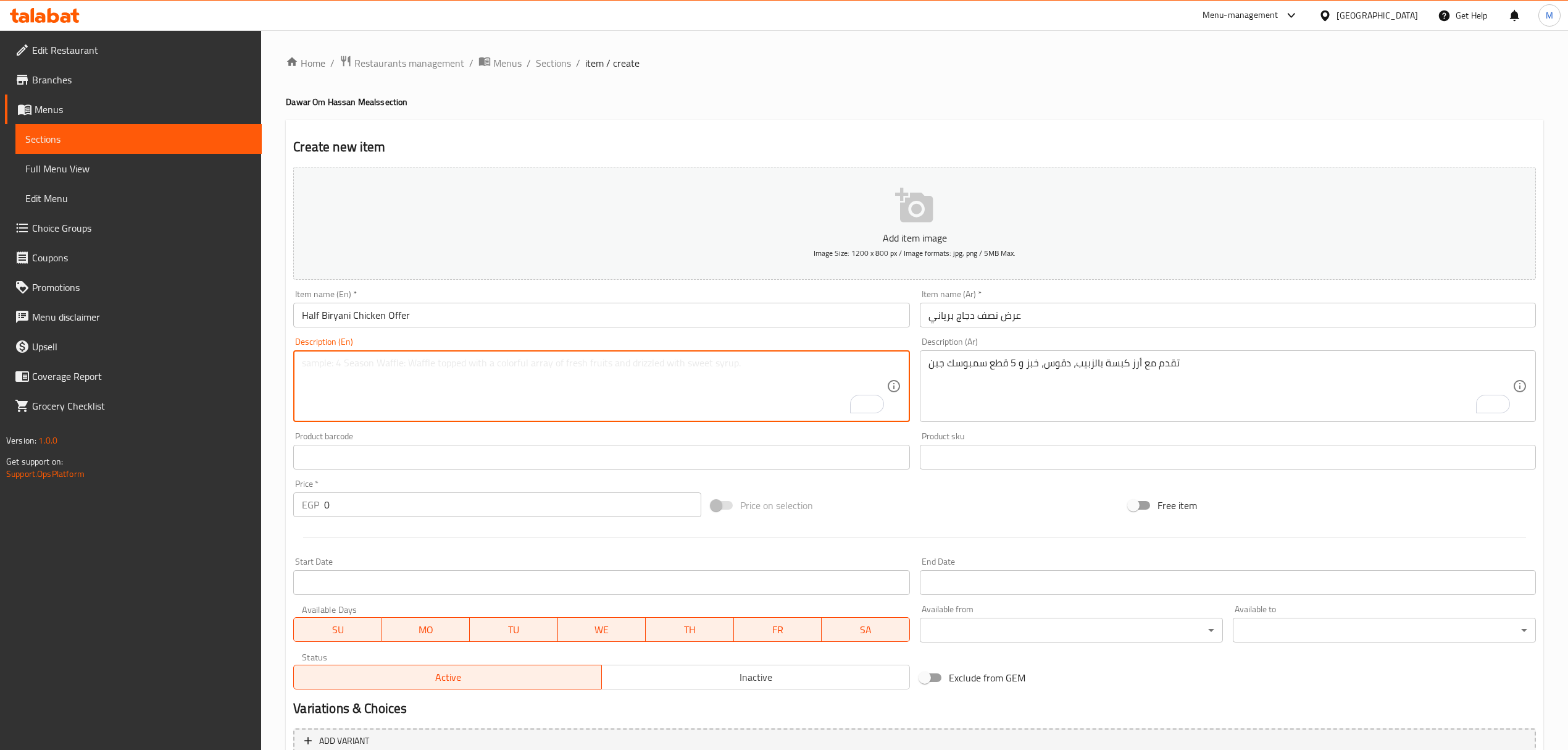
paste textarea "Served with raisin kabsa rice, dakous, bread and 5 cheese sambousek pieces."
type textarea "Served with raisin kabsa rice, dakous, bread and 5 cheese sambousek pieces."
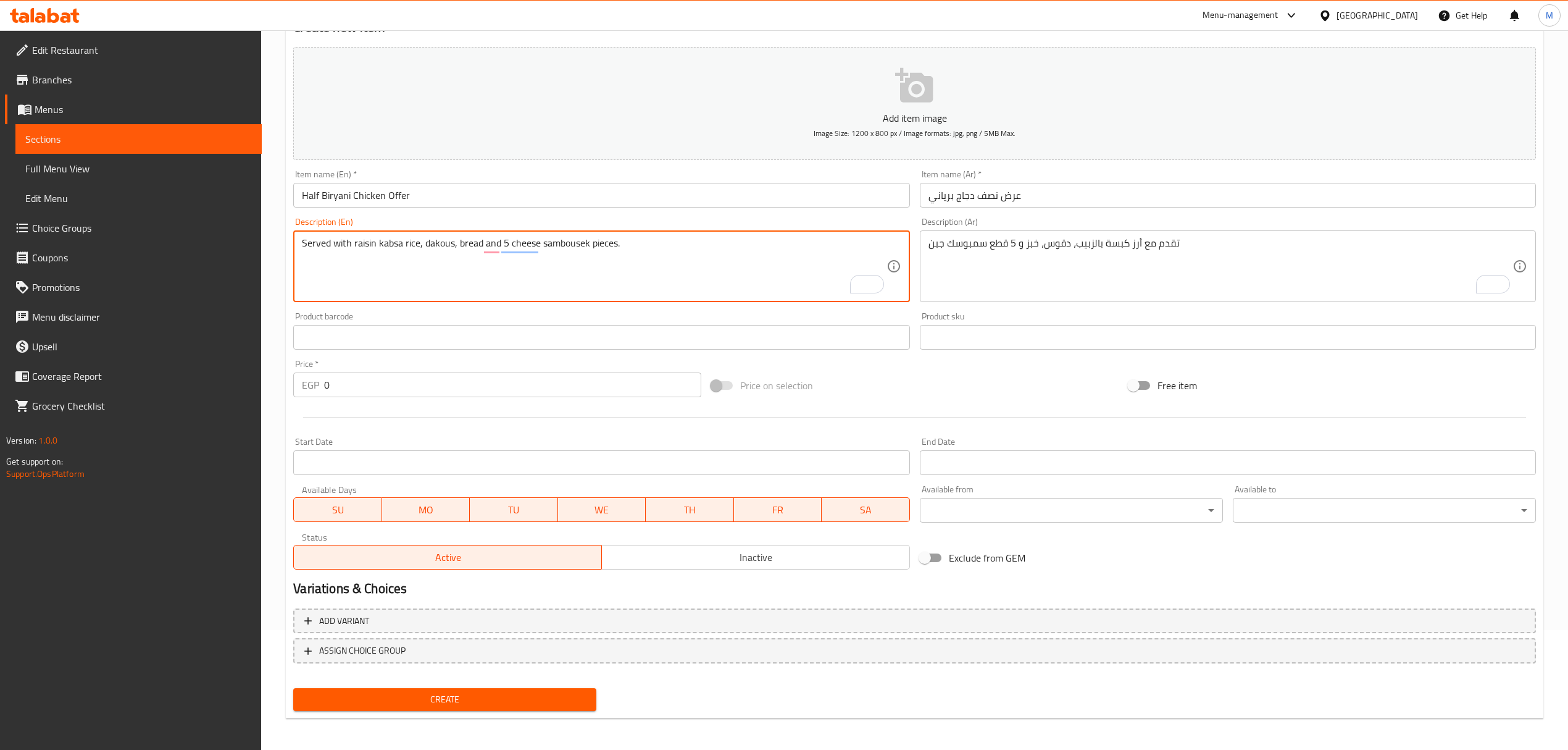
scroll to position [121, 0]
click at [479, 367] on div "Price   * EGP 0 Price *" at bounding box center [497, 376] width 407 height 38
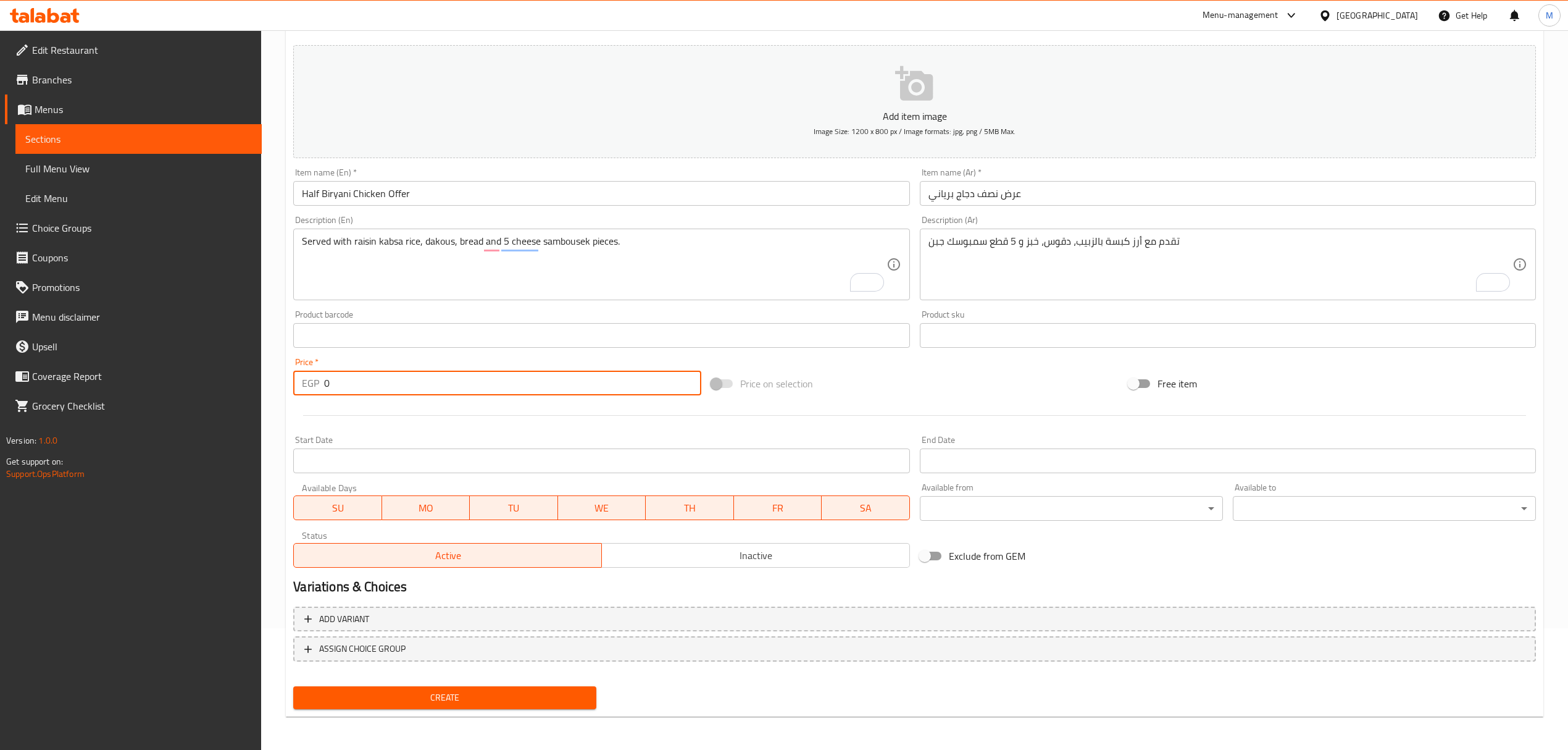
click at [475, 373] on input "0" at bounding box center [512, 383] width 377 height 24
paste input "434"
type input "434"
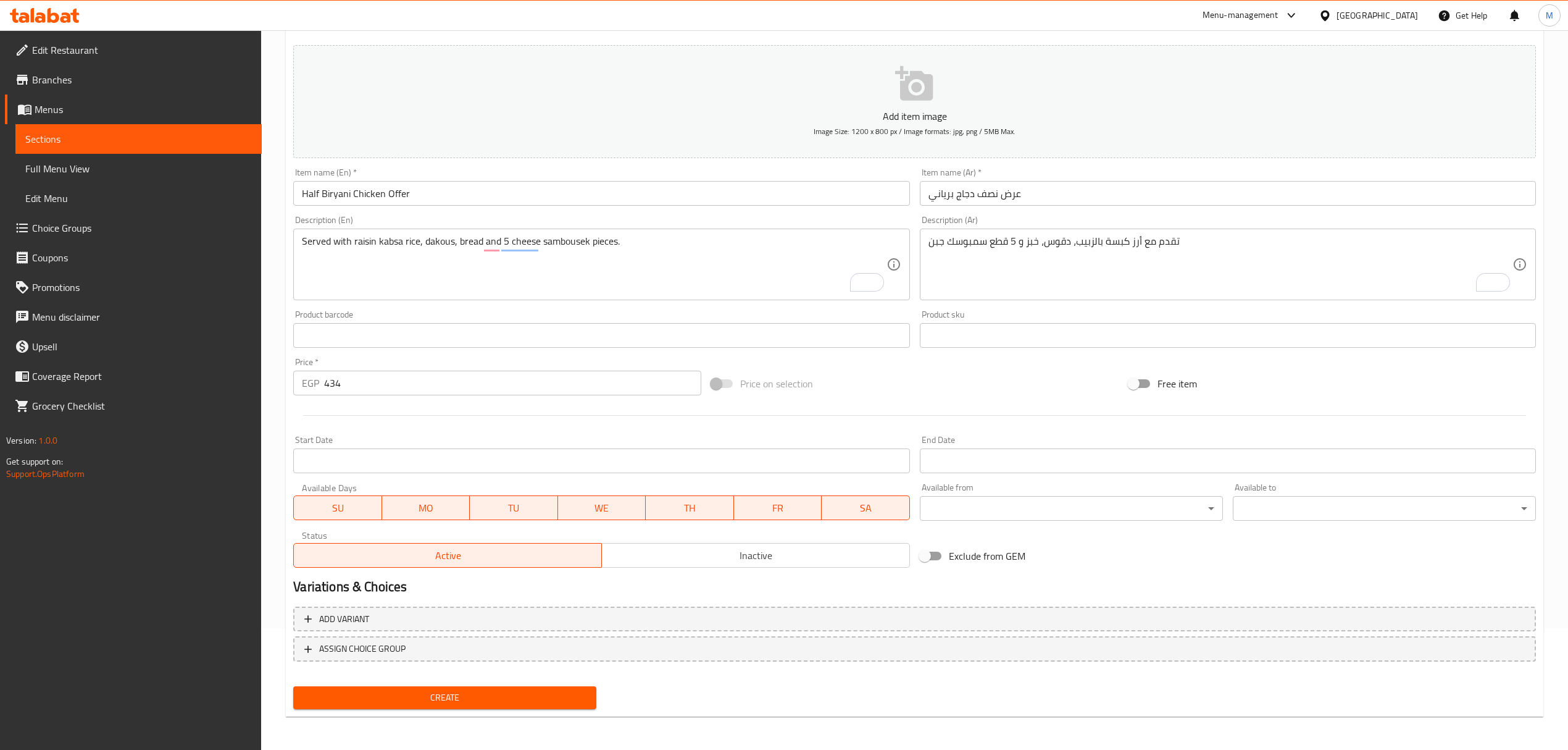
click at [487, 681] on div "Create" at bounding box center [445, 697] width 313 height 33
drag, startPoint x: 489, startPoint y: 689, endPoint x: 761, endPoint y: 555, distance: 303.2
click at [743, 595] on div "Add item image Image Size: 1200 x 800 px / Image formats: jpg, png / 5MB Max. I…" at bounding box center [915, 377] width 1253 height 674
click at [761, 552] on span "Inactive" at bounding box center [756, 555] width 298 height 18
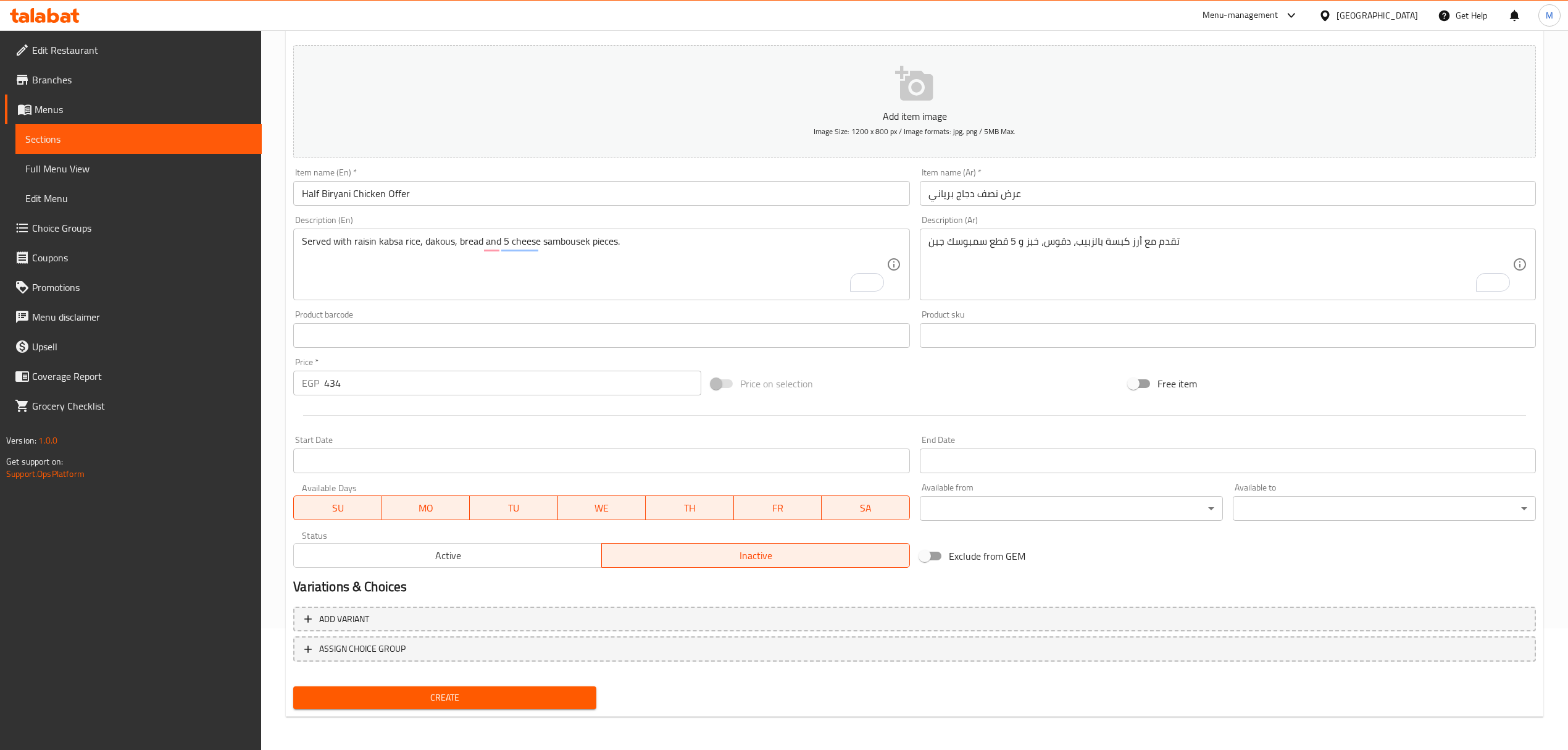
click at [542, 692] on span "Create" at bounding box center [444, 697] width 283 height 16
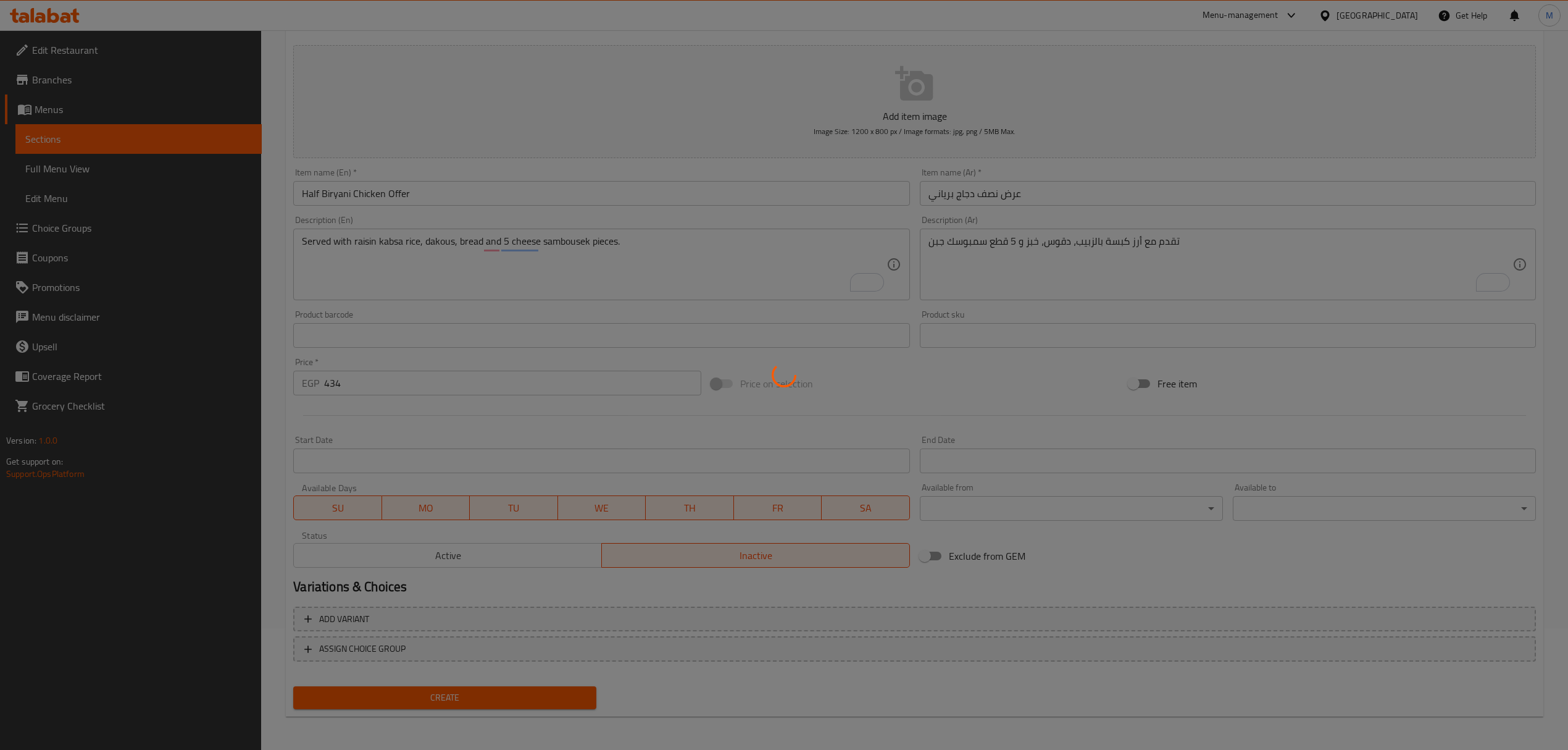
type input "0"
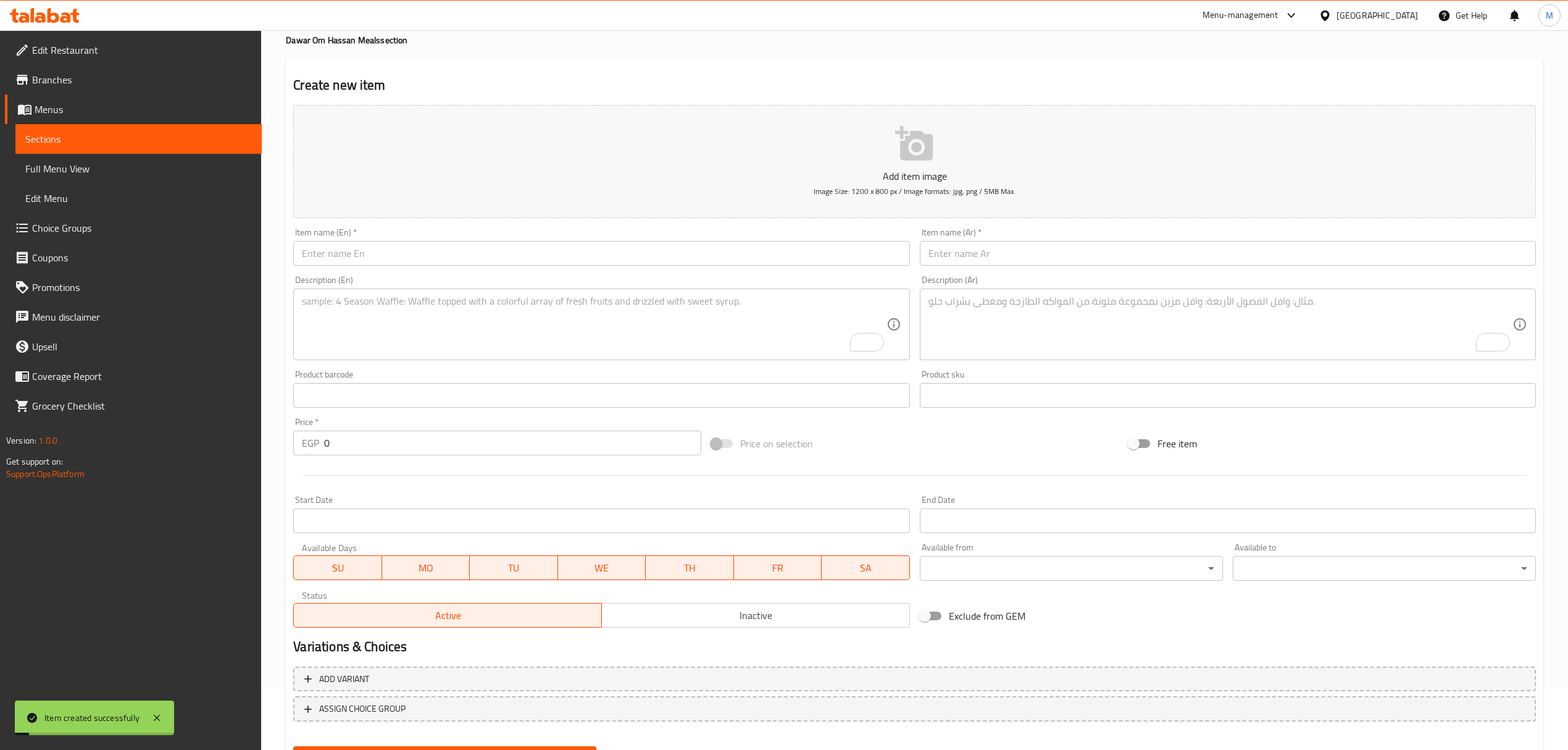
scroll to position [0, 0]
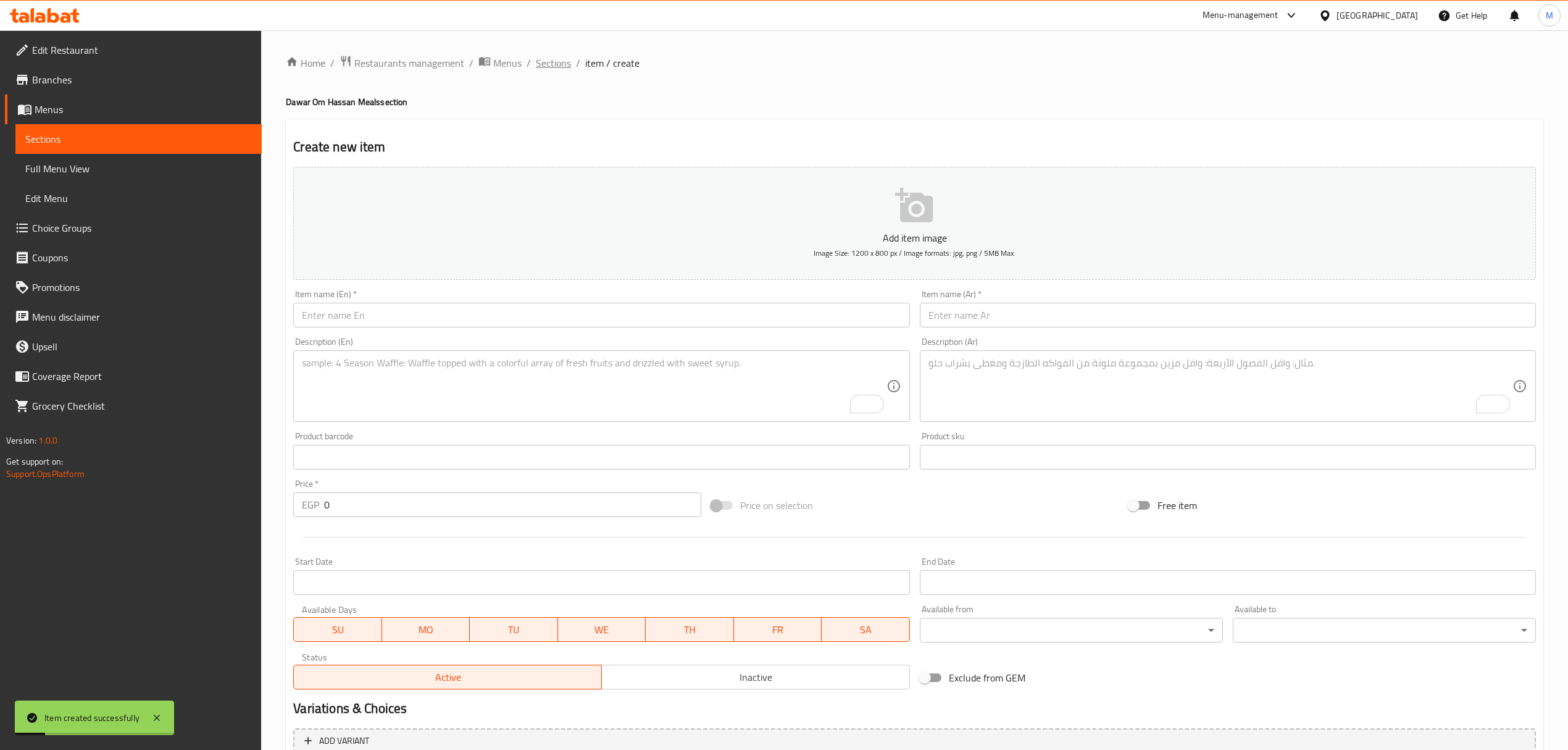
click at [556, 63] on span "Sections" at bounding box center [553, 63] width 35 height 15
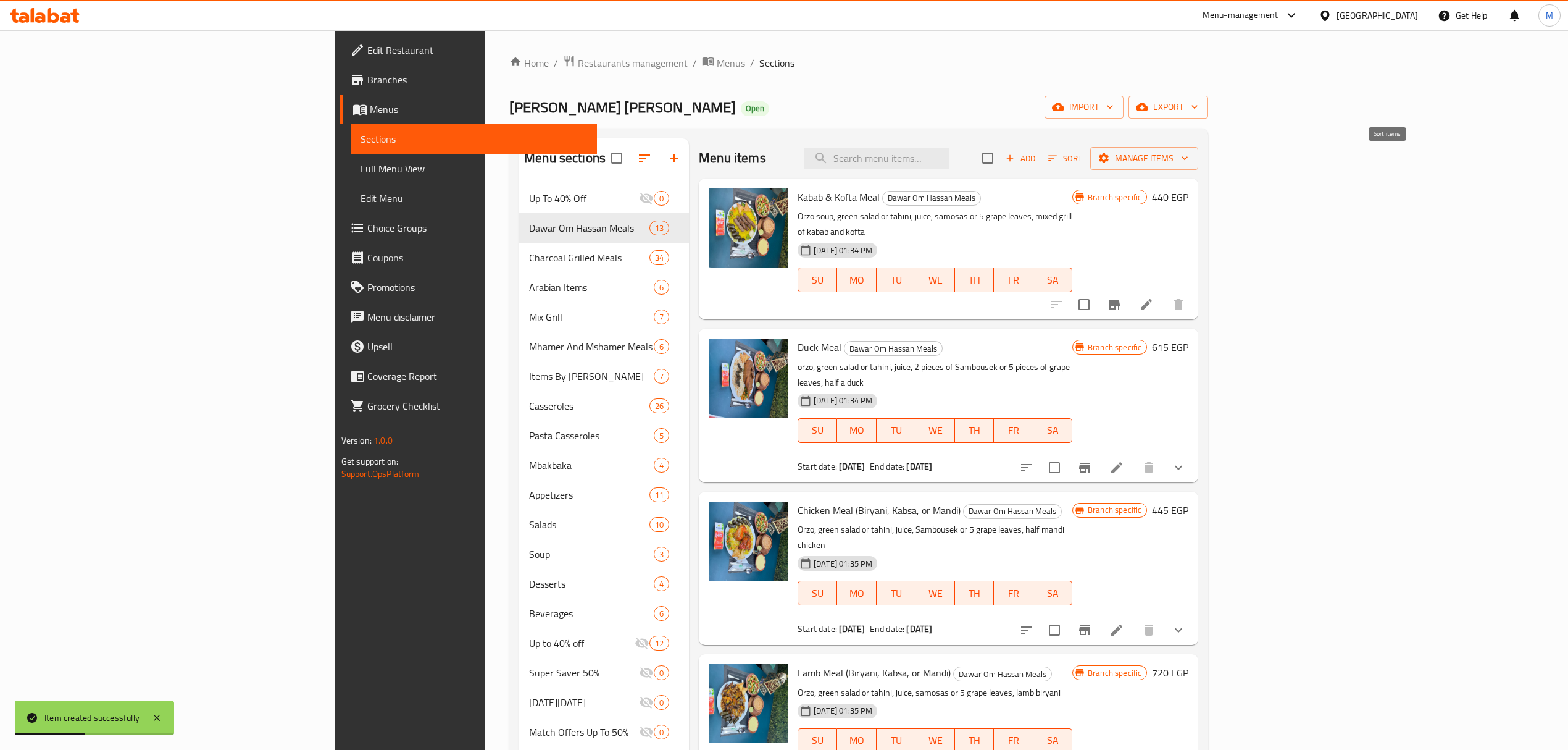
click at [1058, 163] on icon "button" at bounding box center [1052, 158] width 11 height 11
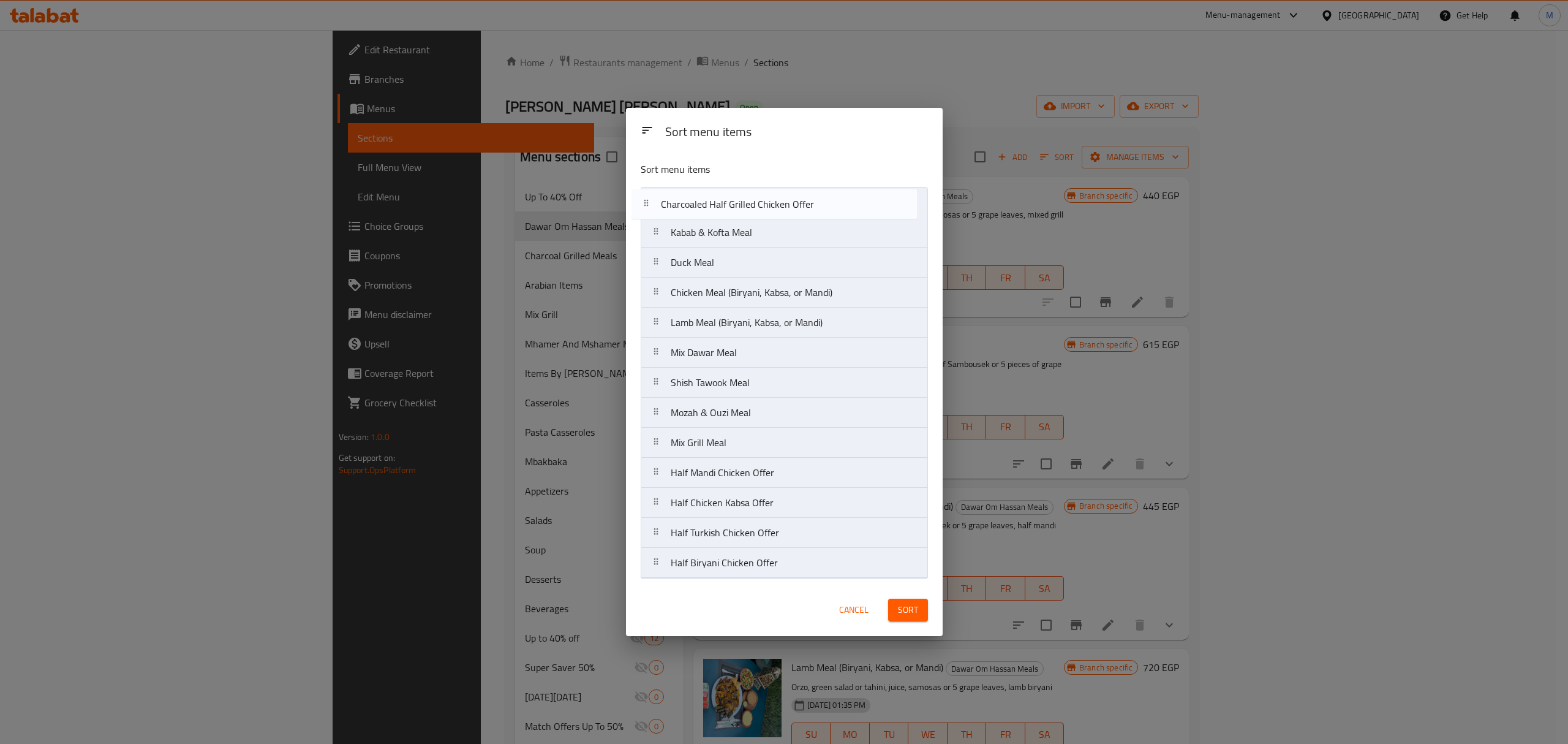
drag, startPoint x: 664, startPoint y: 514, endPoint x: 655, endPoint y: 211, distance: 303.1
click at [655, 211] on nav "Kabab & Kofta Meal Duck Meal Chicken Meal (Biryani, Kabsa, or Mandi) Lamb Meal …" at bounding box center [784, 383] width 288 height 391
drag, startPoint x: 659, startPoint y: 535, endPoint x: 646, endPoint y: 236, distance: 299.3
click at [646, 236] on nav "Charcoaled Half Grilled Chicken Offer Kabab & Kofta Meal Duck Meal Chicken Meal…" at bounding box center [784, 383] width 288 height 391
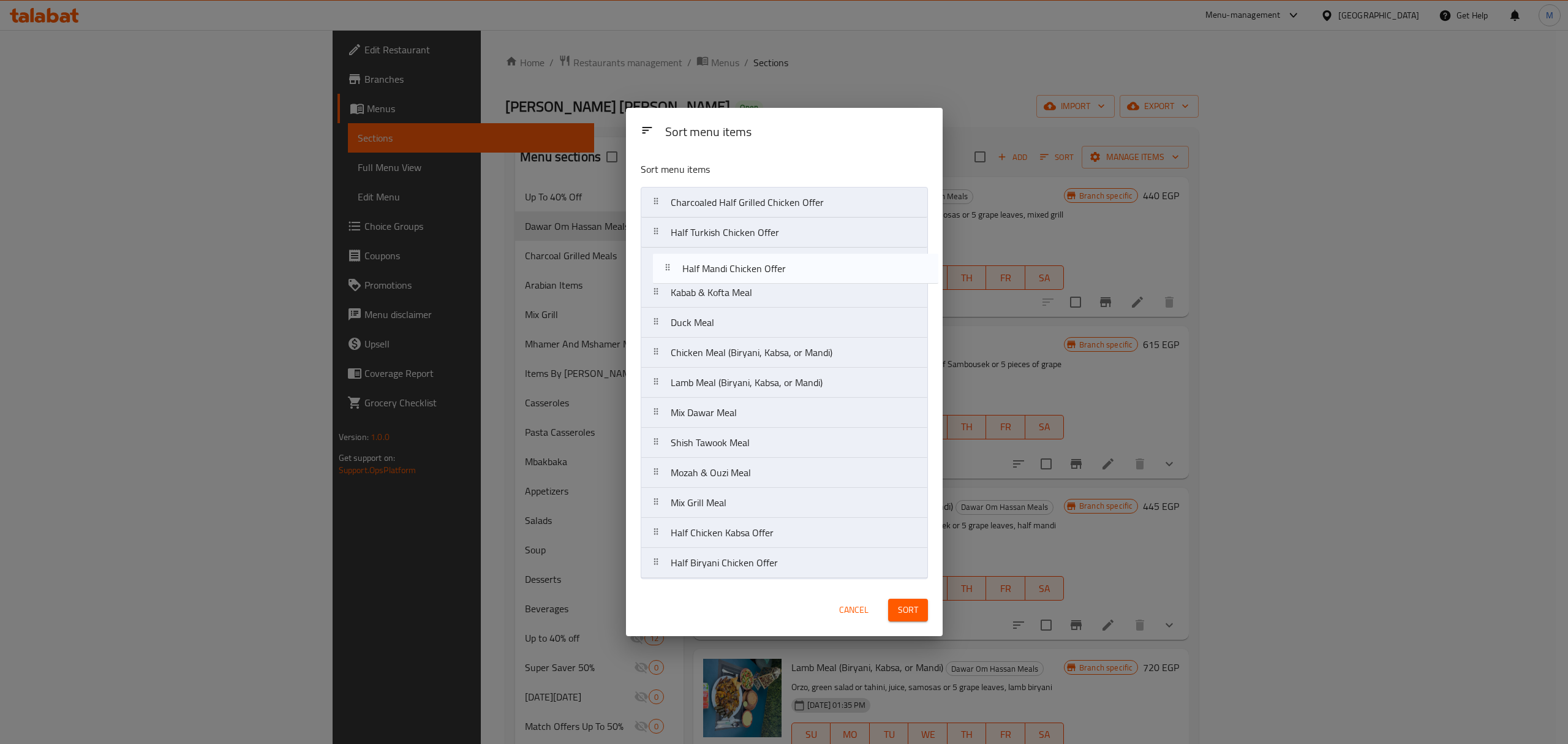
drag, startPoint x: 658, startPoint y: 510, endPoint x: 669, endPoint y: 270, distance: 240.3
click at [669, 270] on nav "Charcoaled Half Grilled Chicken Offer Half Turkish Chicken Offer Kabab & Kofta …" at bounding box center [784, 383] width 288 height 391
drag, startPoint x: 656, startPoint y: 538, endPoint x: 664, endPoint y: 301, distance: 237.1
click at [664, 301] on nav "Charcoaled Half Grilled Chicken Offer Half Turkish Chicken Offer Half Mandi Chi…" at bounding box center [784, 383] width 288 height 391
drag, startPoint x: 664, startPoint y: 567, endPoint x: 653, endPoint y: 324, distance: 243.2
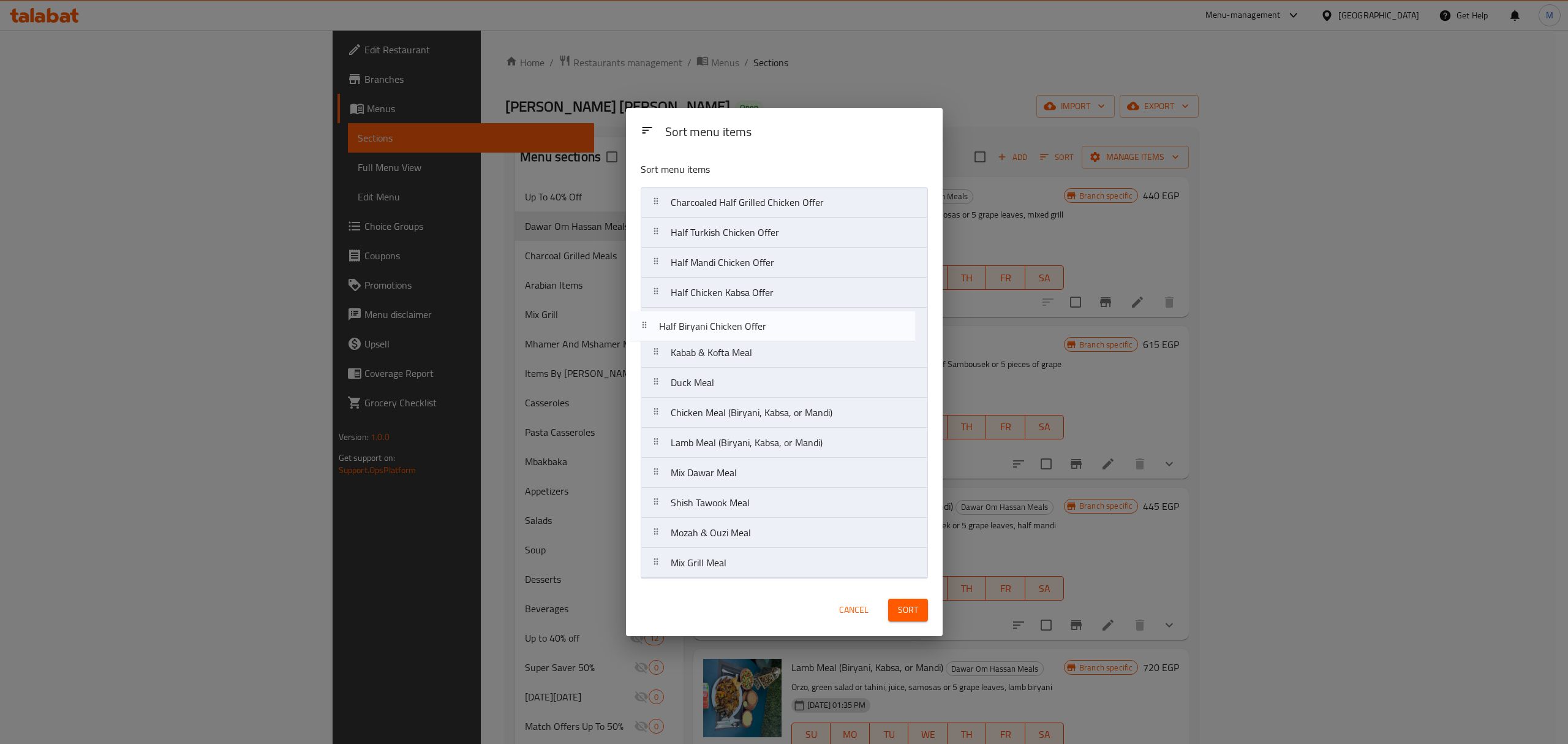
click at [653, 324] on nav "Charcoaled Half Grilled Chicken Offer Half Turkish Chicken Offer Half Mandi Chi…" at bounding box center [784, 383] width 288 height 391
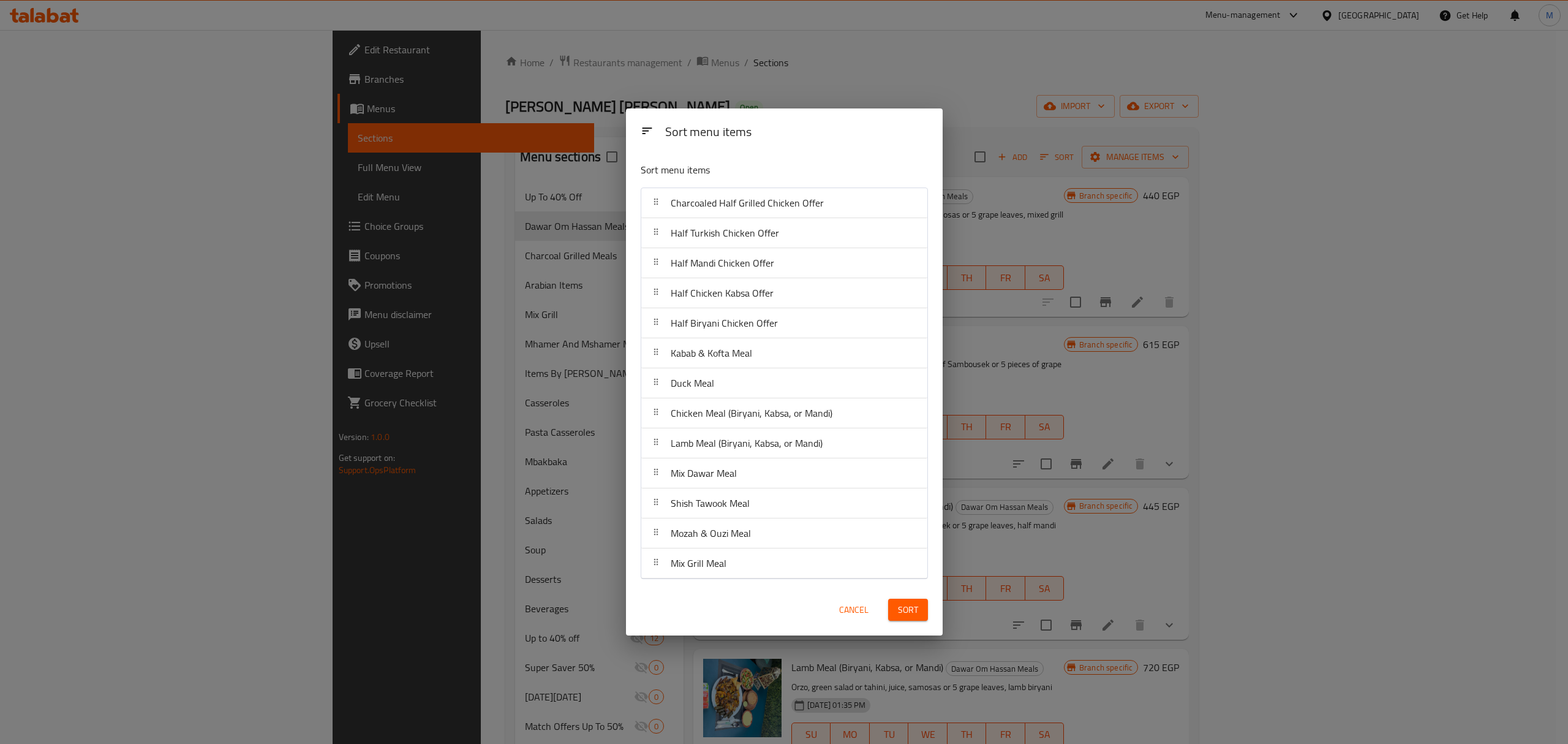
click at [907, 609] on span "Sort" at bounding box center [908, 610] width 20 height 16
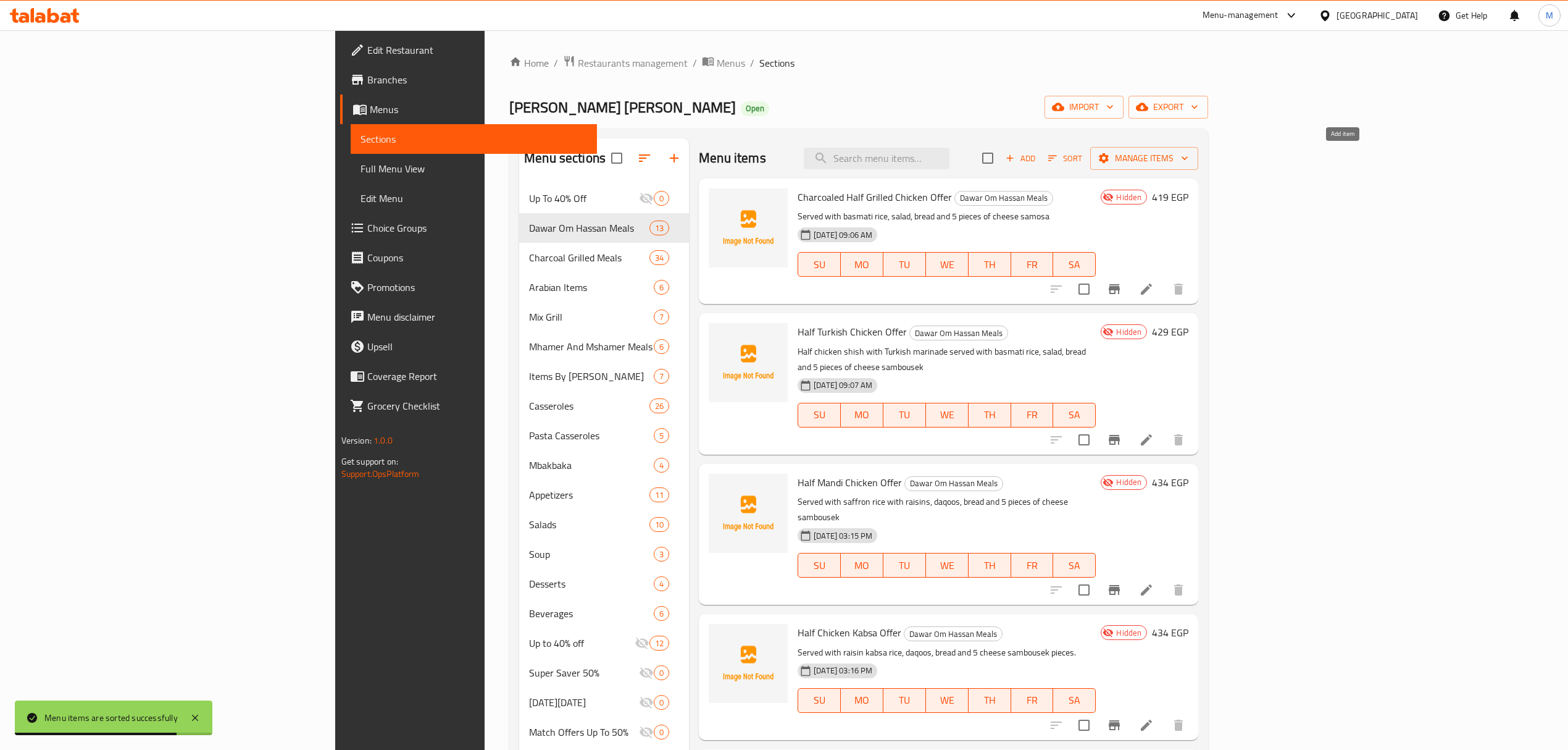
click at [1037, 162] on span "Add" at bounding box center [1020, 158] width 33 height 14
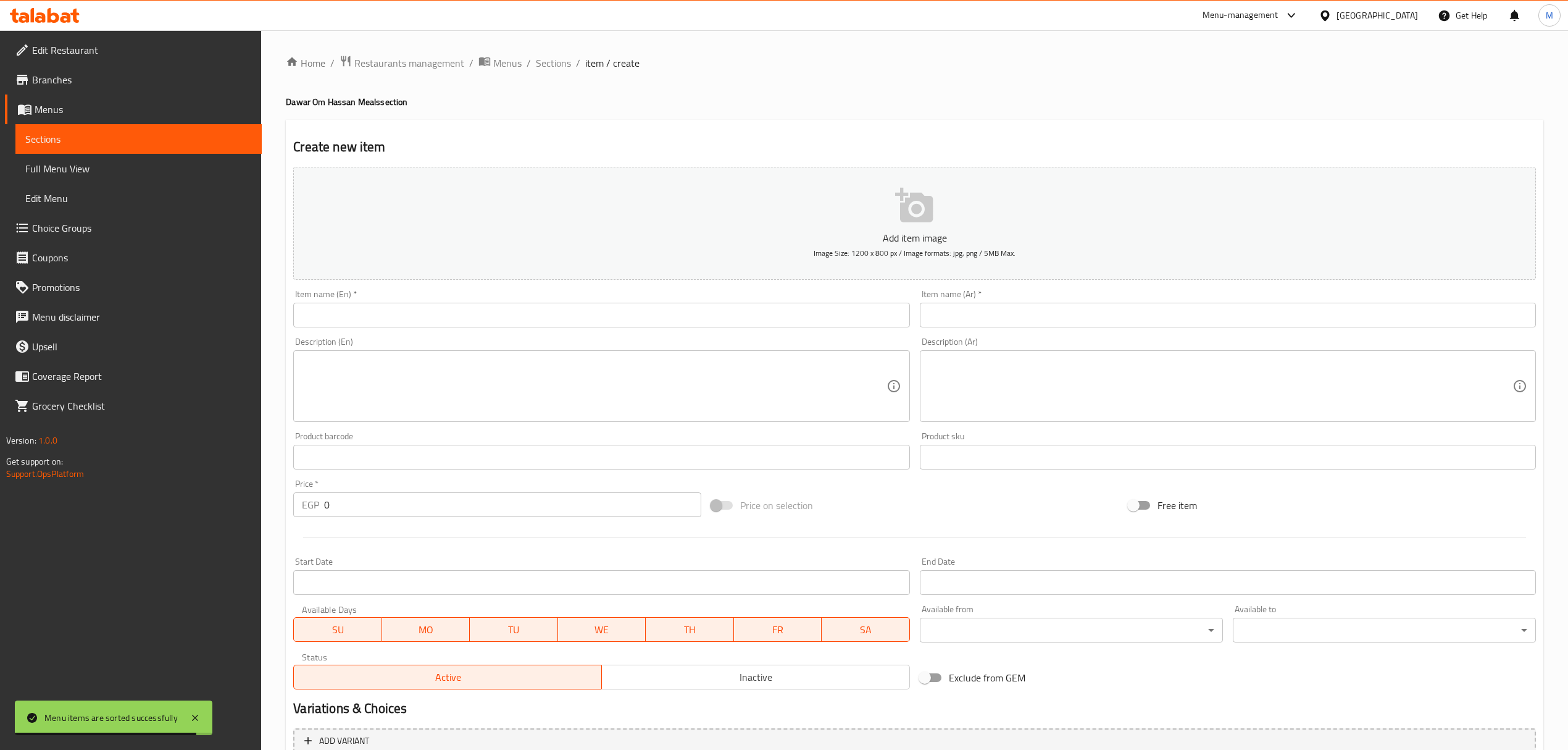
click at [1016, 306] on input "text" at bounding box center [1228, 314] width 616 height 24
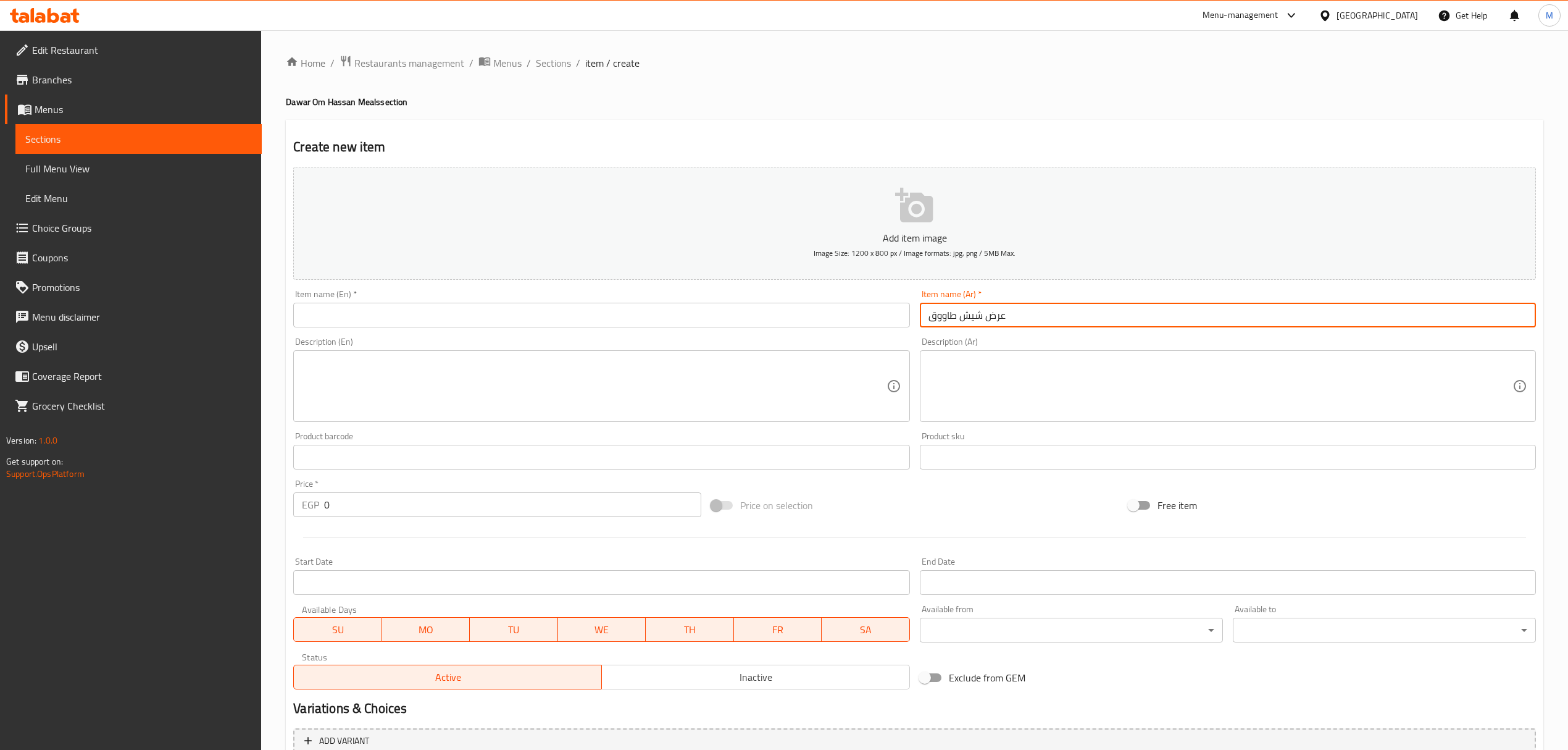
type input "عرض شيش طاووق"
click at [588, 309] on input "text" at bounding box center [601, 314] width 616 height 24
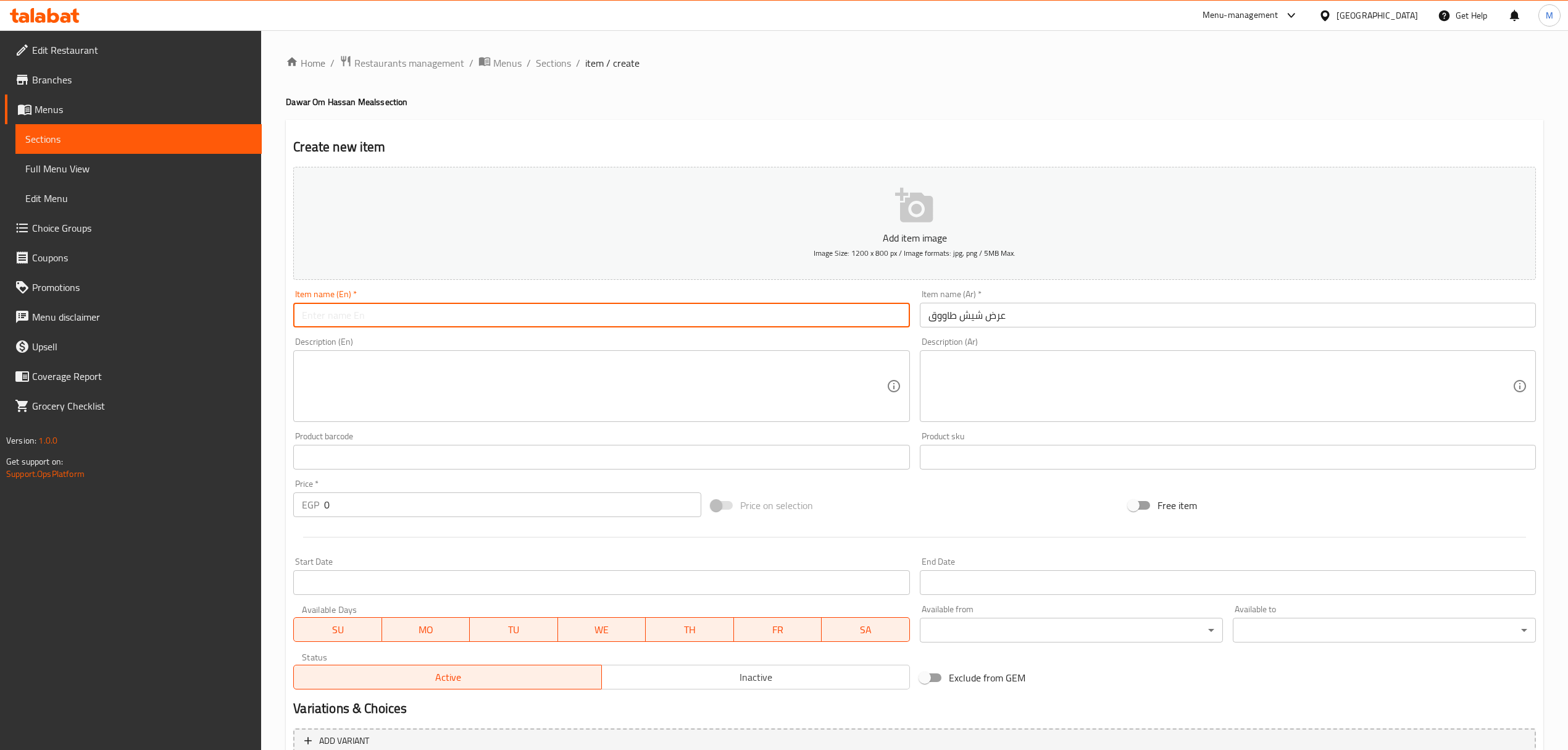
paste input "Chicken shish tawook"
click at [304, 320] on input "Chicken shish tawook" at bounding box center [601, 314] width 616 height 24
click at [390, 320] on input "shish tawook" at bounding box center [601, 314] width 616 height 24
type input "[PERSON_NAME] Offer"
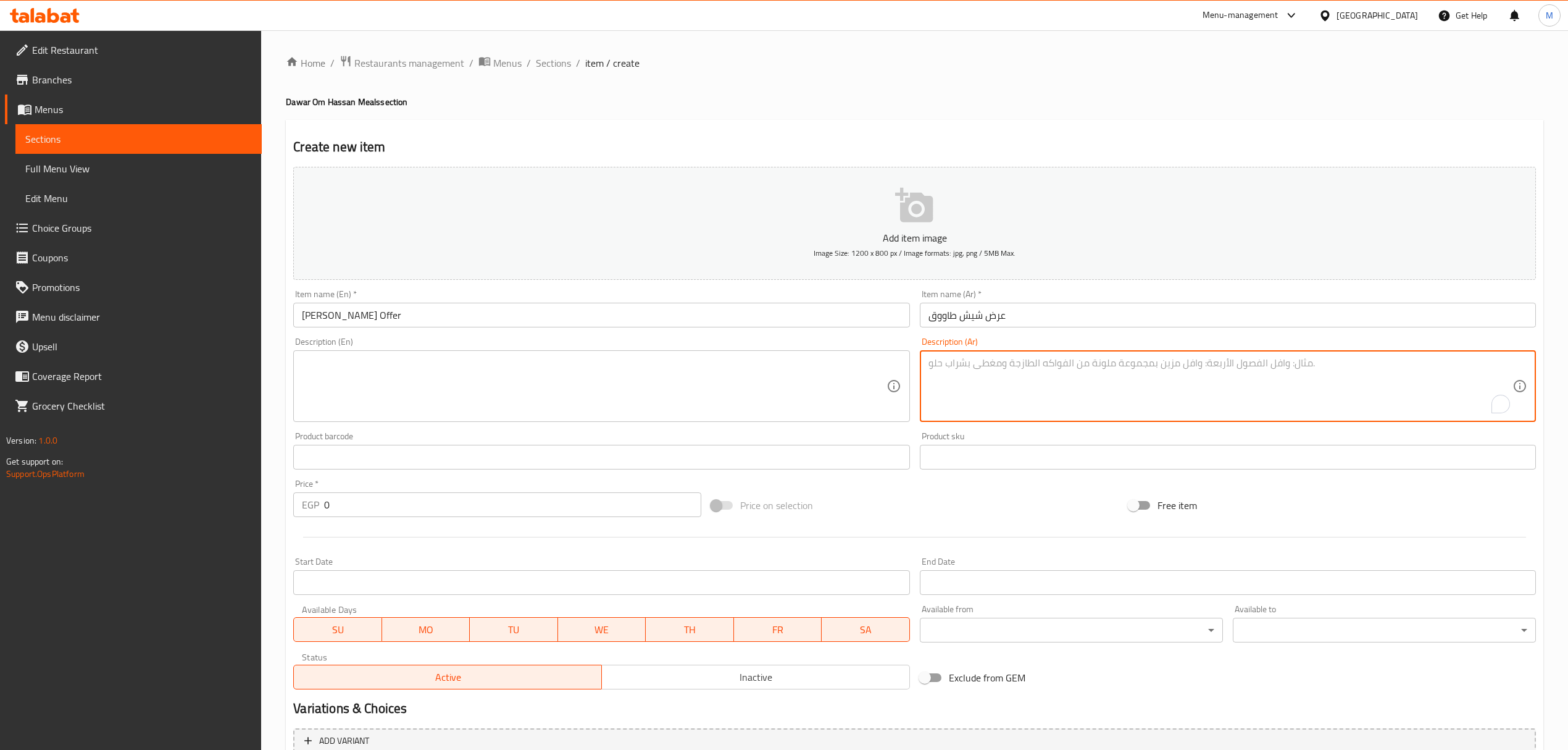
click at [967, 398] on textarea "To enrich screen reader interactions, please activate Accessibility in Grammarl…" at bounding box center [1220, 386] width 584 height 59
paste textarea "Served with basmati rice, salad, bread and 5 pieces of cheese samosa"
type textarea "Served with basmati rice, salad, bread and 5 pieces of cheese samosa"
click at [722, 384] on textarea at bounding box center [593, 386] width 584 height 59
paste textarea "Served with basmati rice, salad, bread and 5 pieces of cheese samosa"
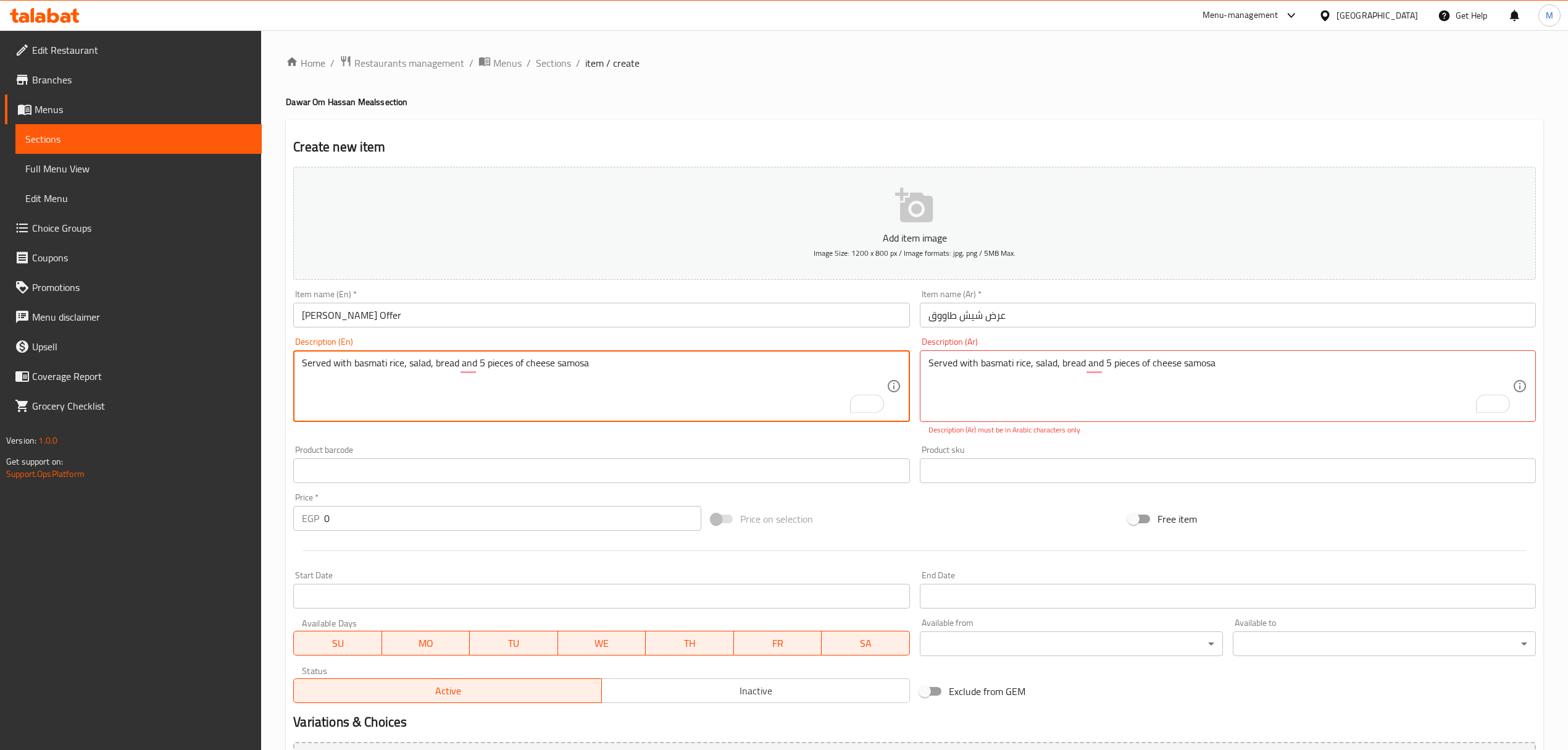
type textarea "Served with basmati rice, salad, bread and 5 pieces of cheese samosa"
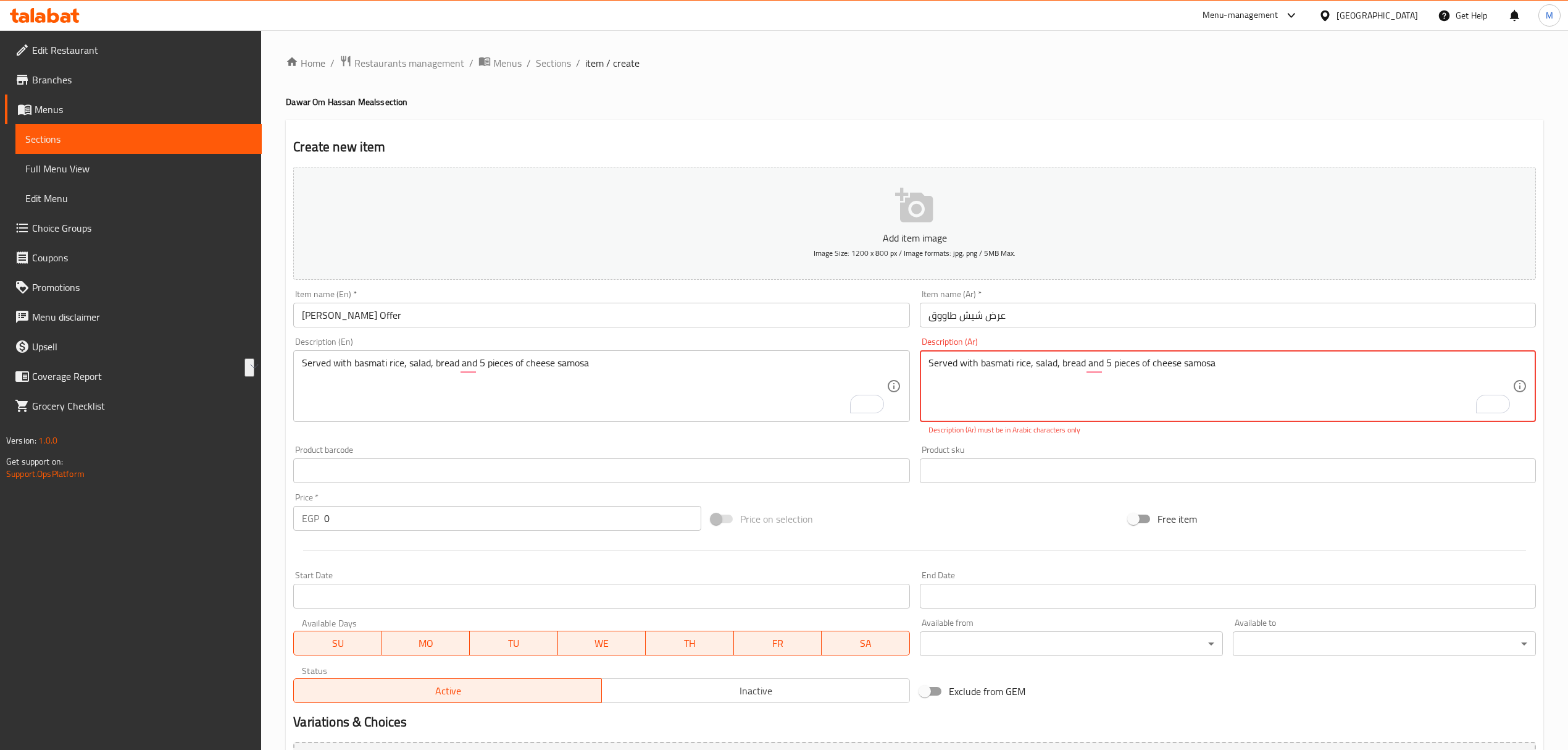
paste textarea "يقدم مع أرز بسمتي، سلطة، خبز و 5 قطع سمبوسك جبن"
click at [960, 372] on textarea "يقدم مع أرز بسمتي، سلطة، خبز و 5 قطع سمبوسك جبن" at bounding box center [1220, 386] width 584 height 59
type textarea "يقدم مع أرز بسمتي، سلطة، خبز و 5 قطع سمبوسك جبن"
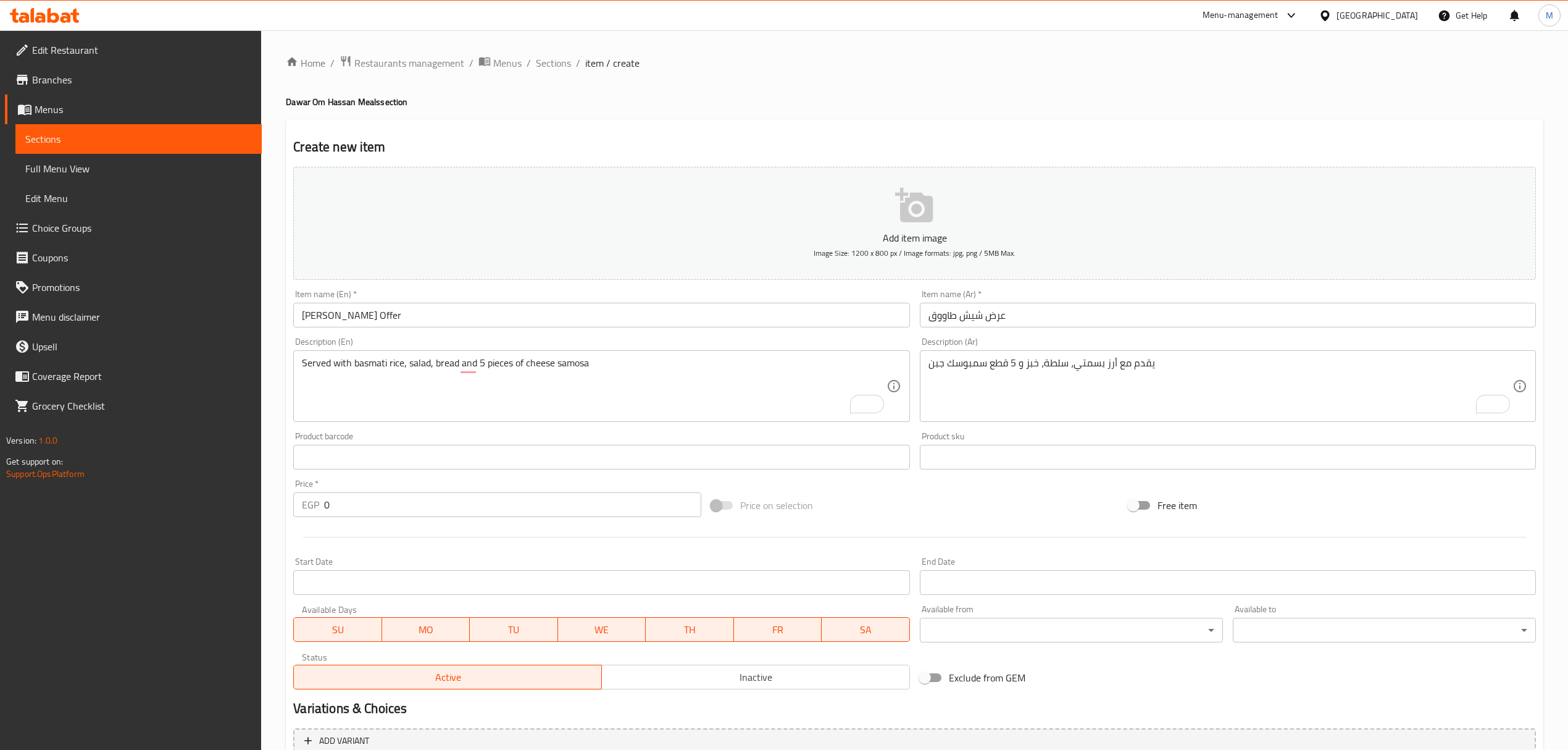
click at [369, 490] on div "Price   * EGP 0 Price *" at bounding box center [497, 498] width 407 height 38
click at [370, 500] on input "0" at bounding box center [512, 504] width 377 height 24
paste input "392"
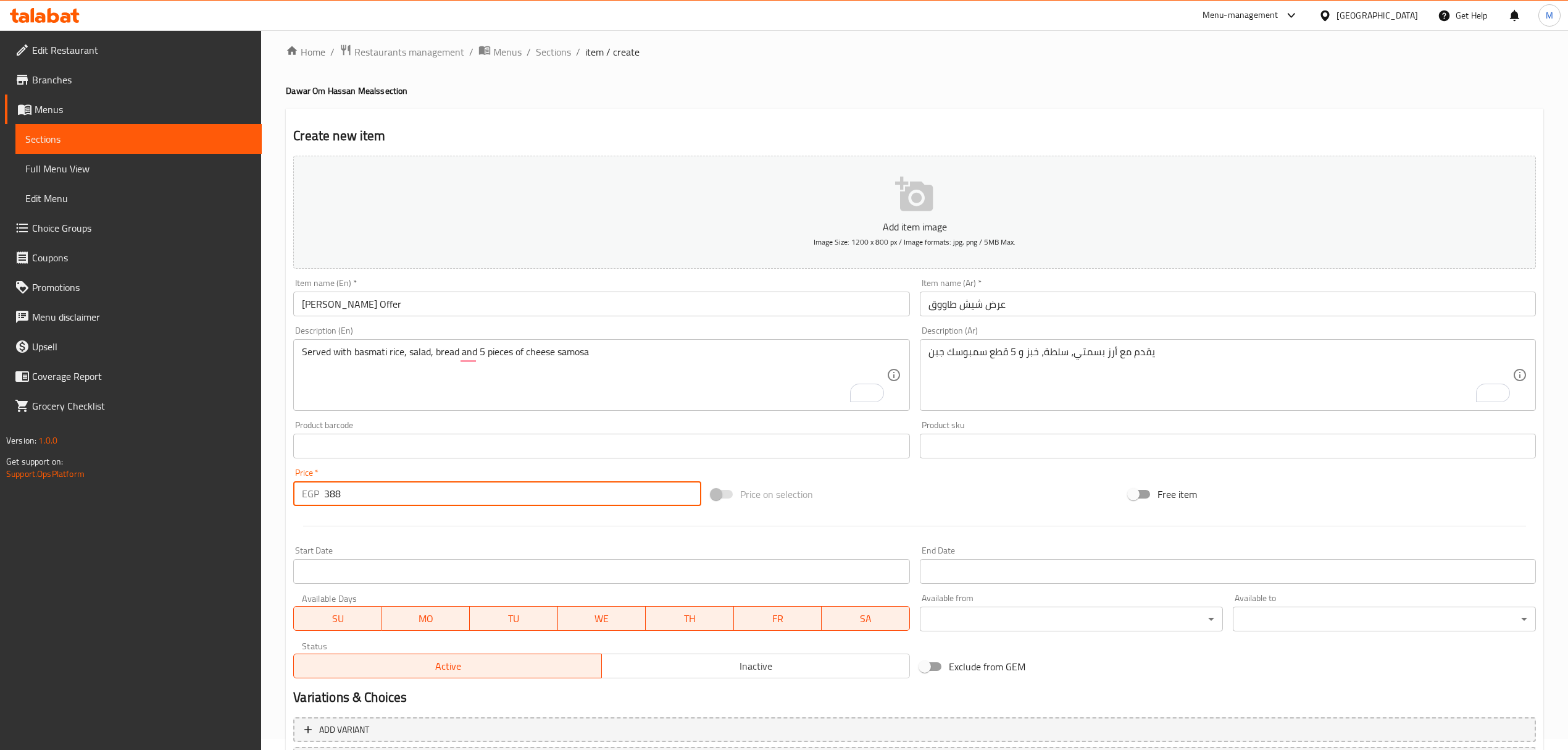
scroll to position [121, 0]
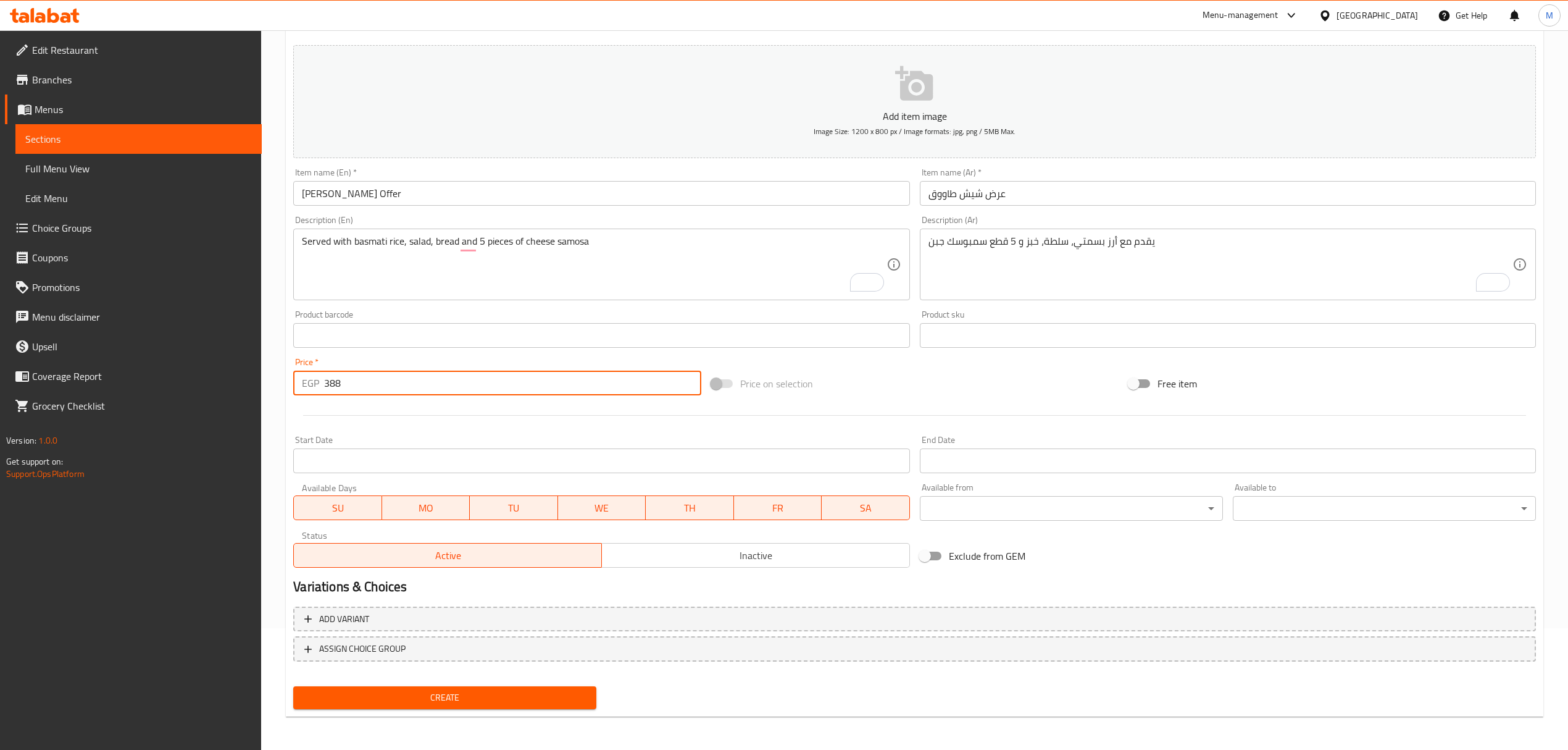
paste input "92"
type input "392"
click at [738, 550] on span "Inactive" at bounding box center [756, 555] width 298 height 18
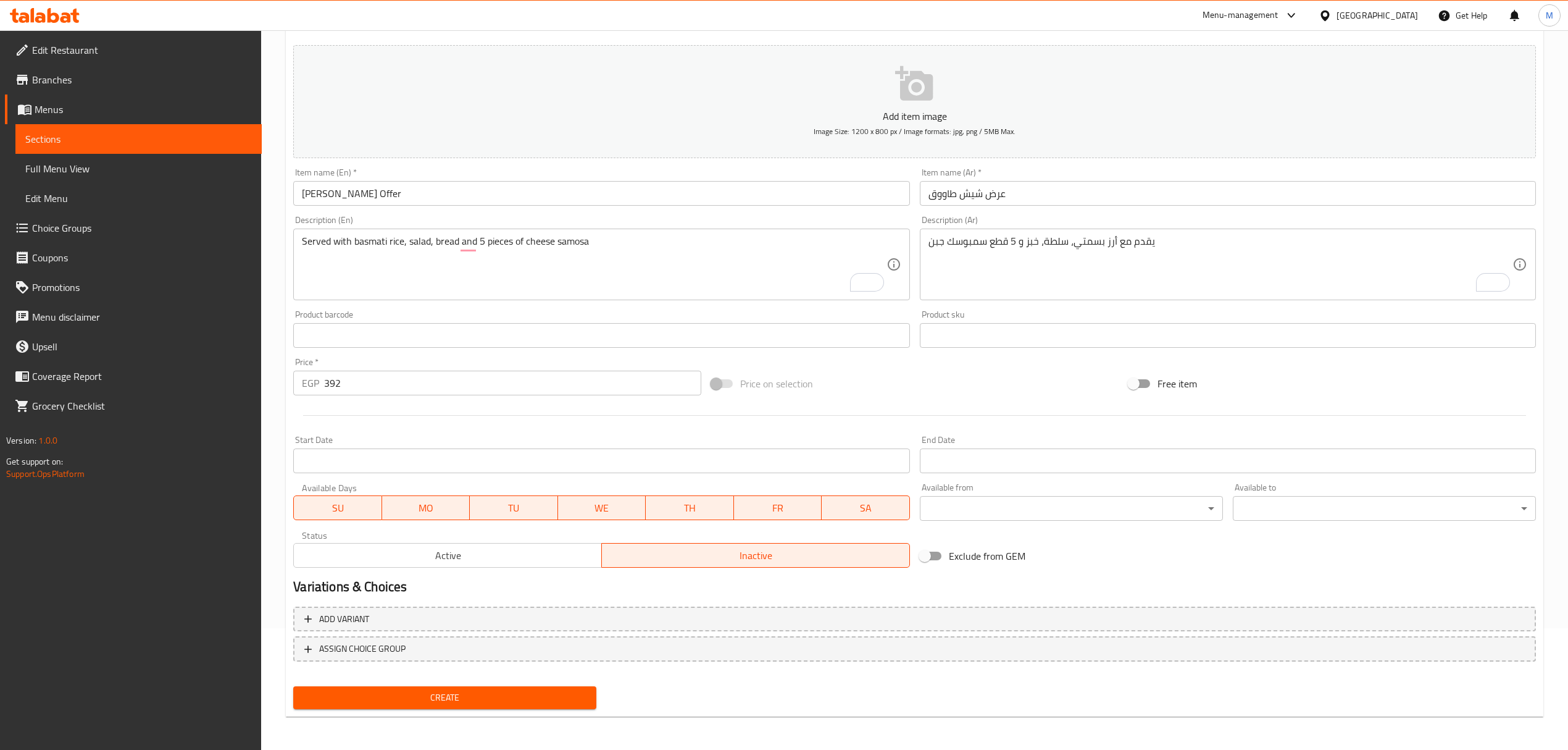
click at [539, 691] on span "Create" at bounding box center [444, 697] width 283 height 16
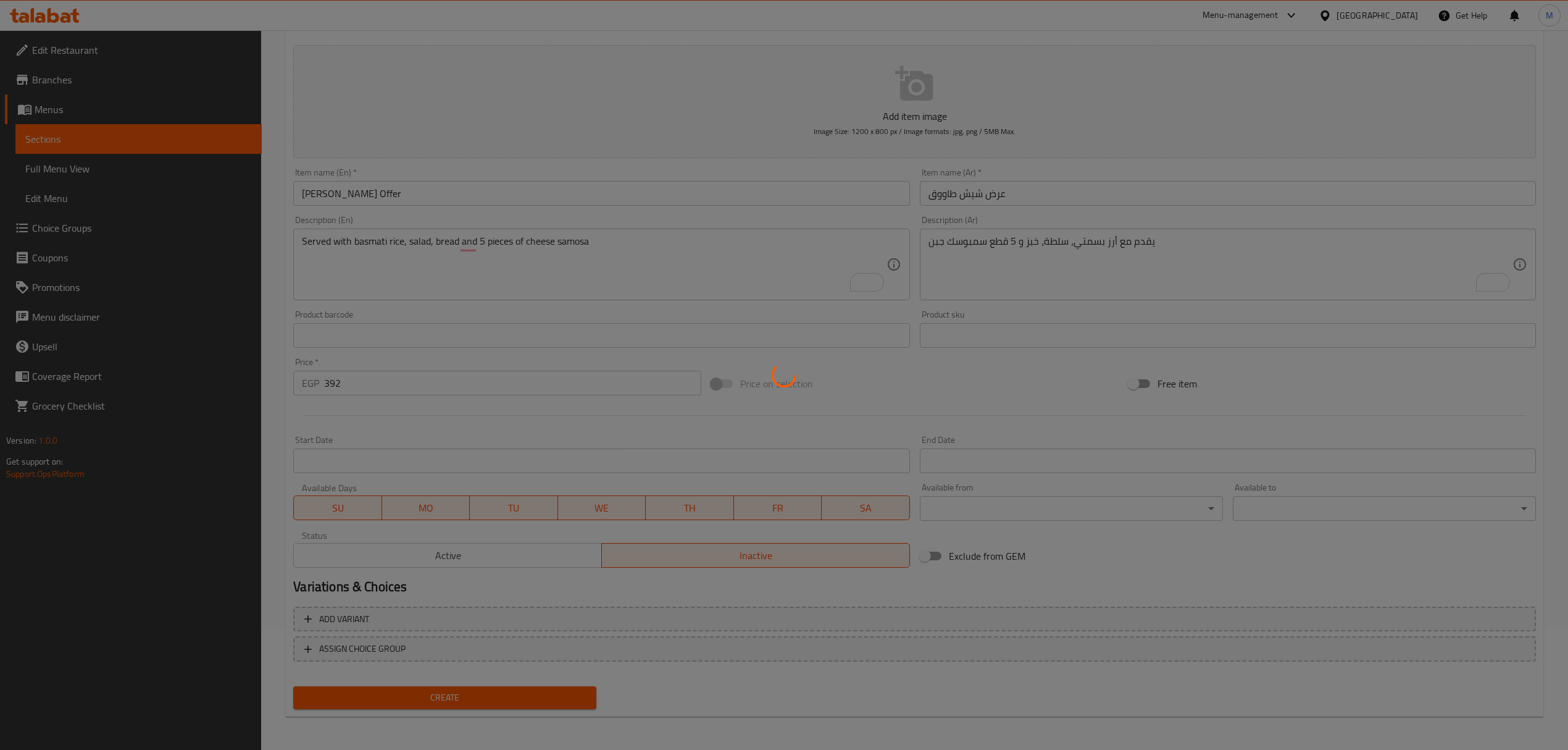
type input "0"
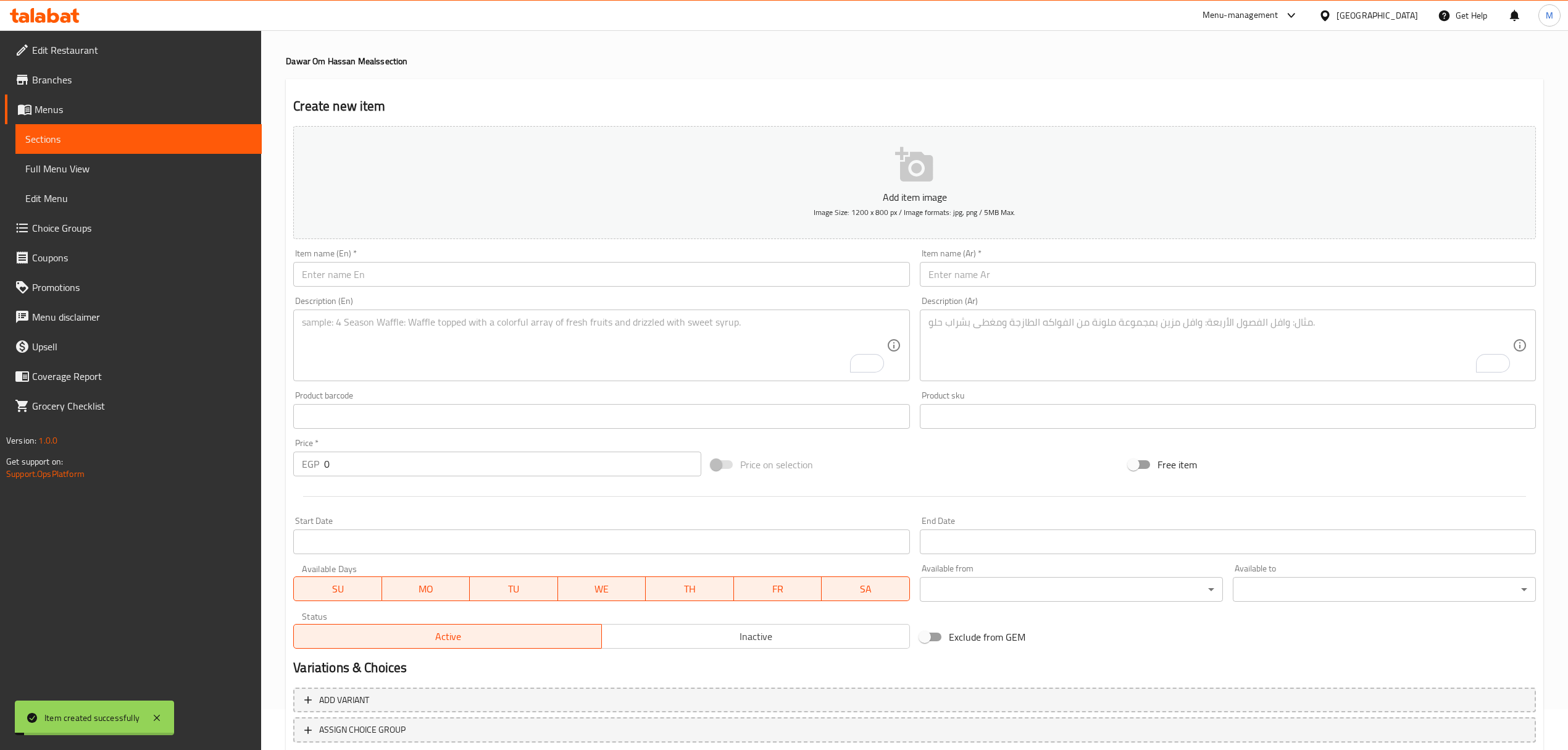
scroll to position [0, 0]
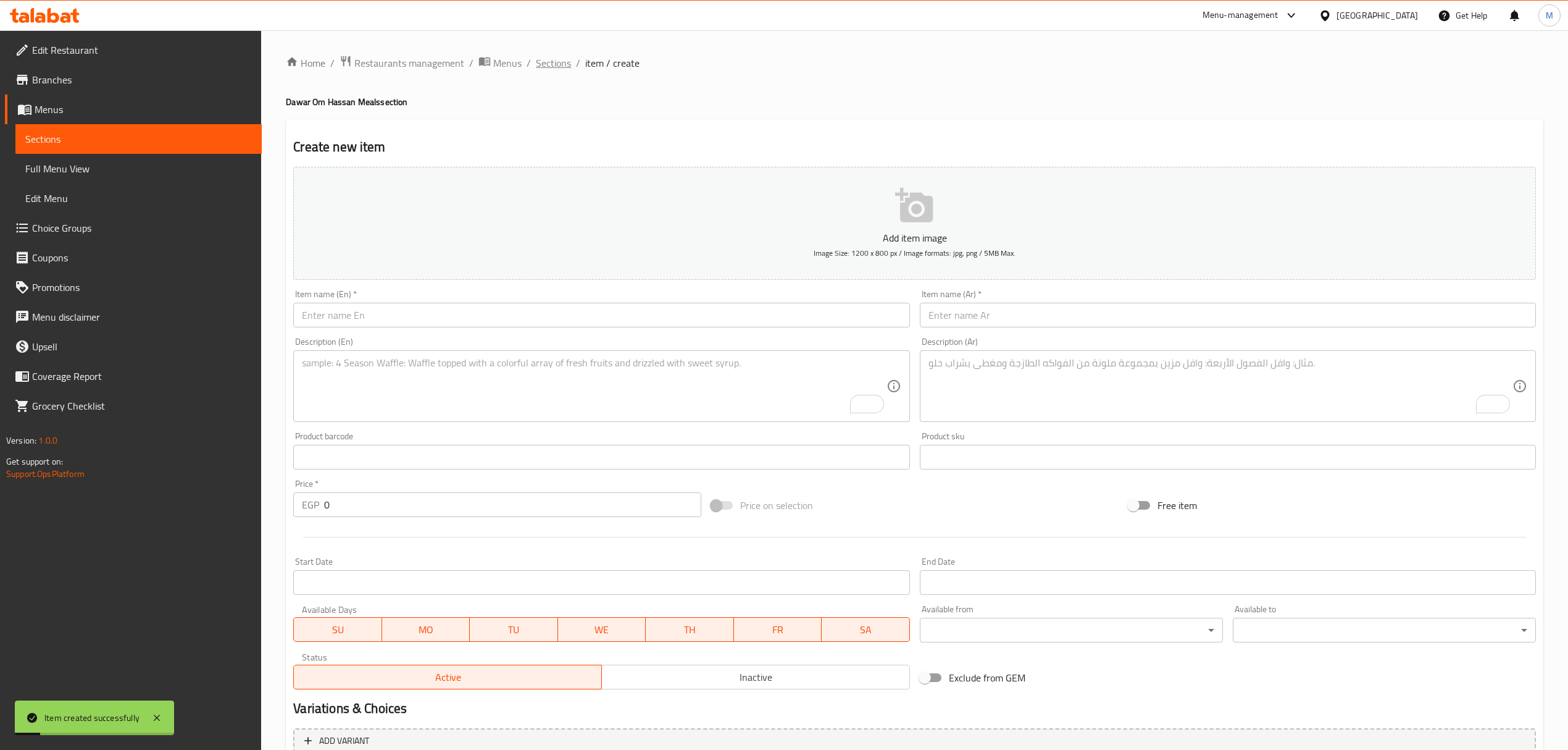
click at [537, 58] on span "Sections" at bounding box center [553, 63] width 35 height 15
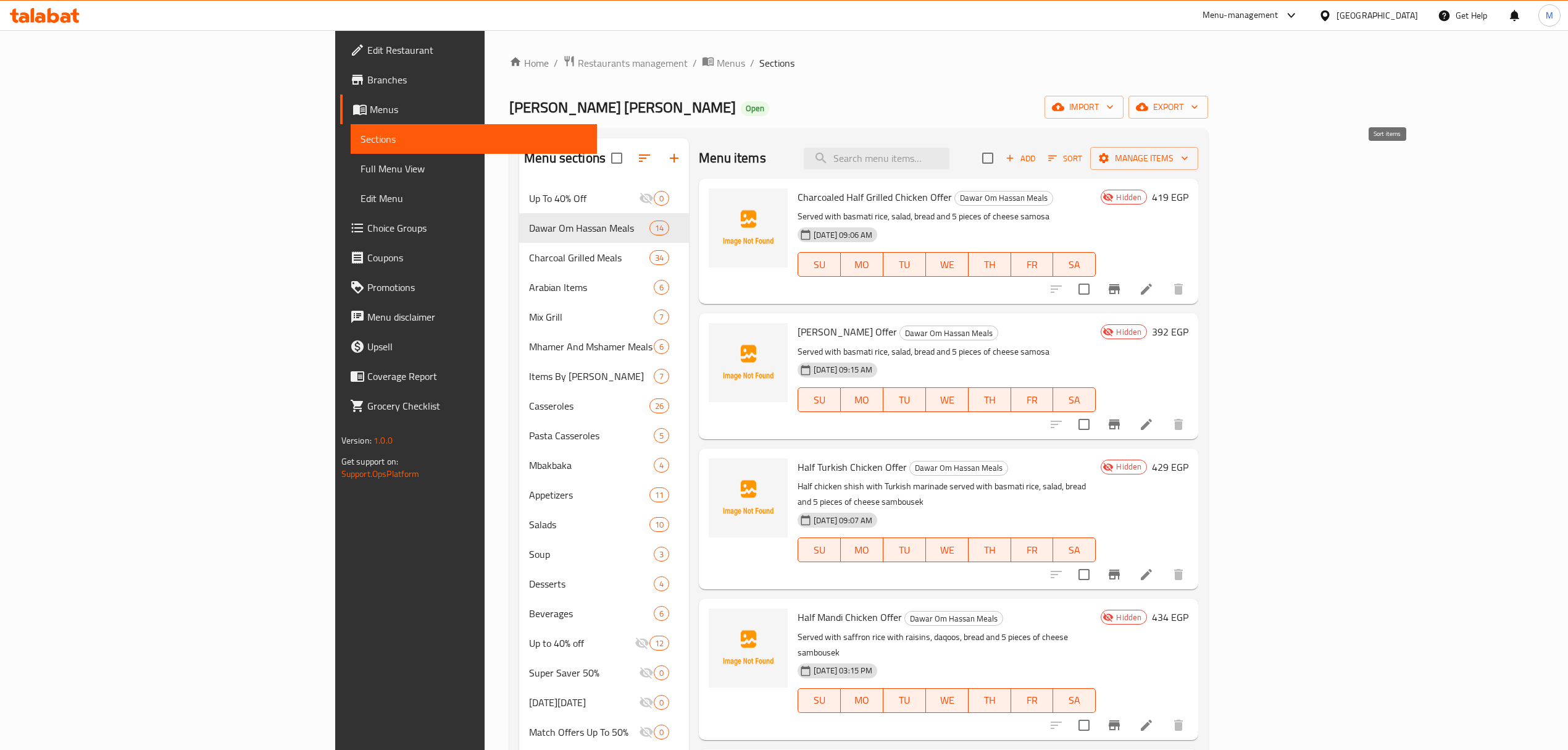
click at [1058, 162] on icon "button" at bounding box center [1052, 158] width 11 height 11
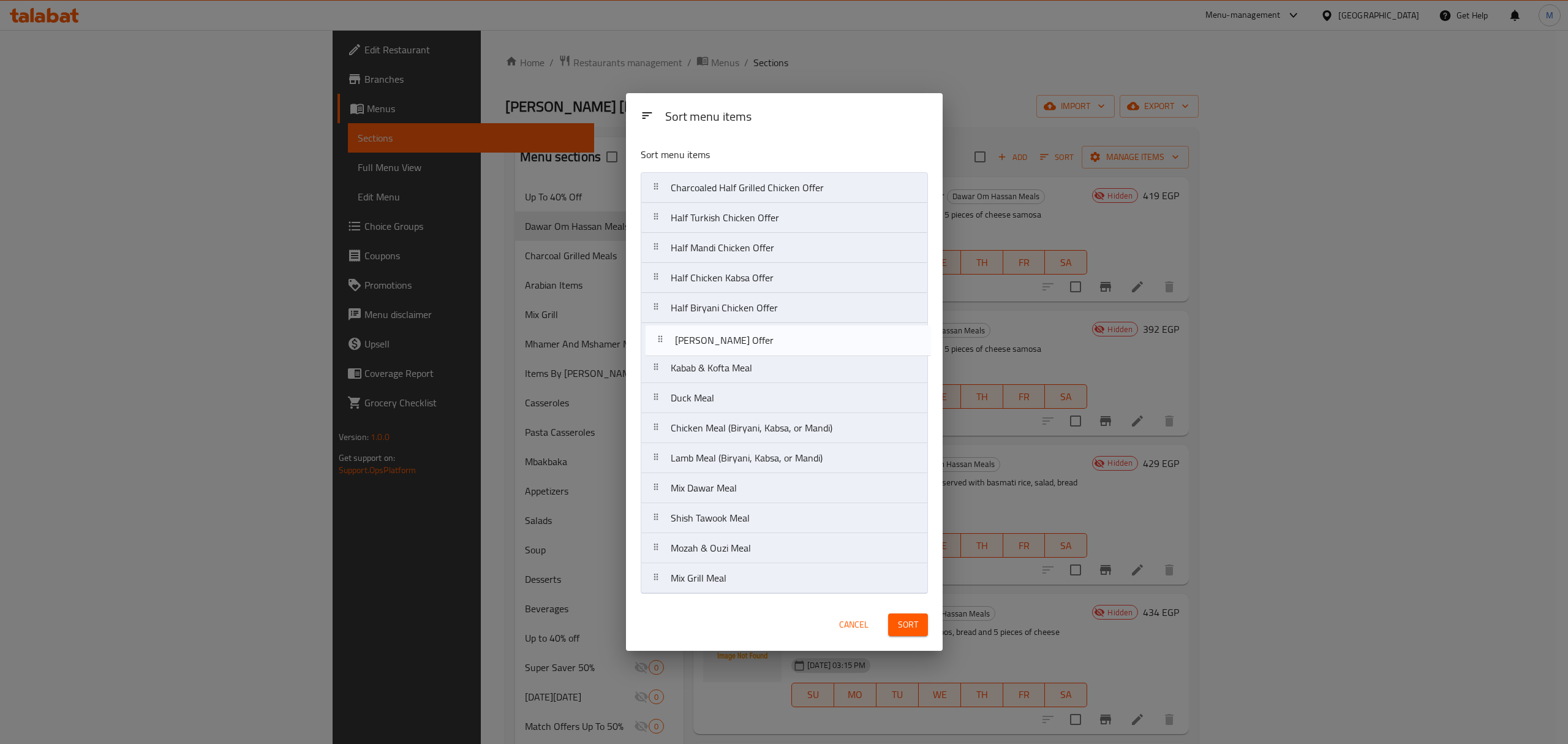
drag, startPoint x: 659, startPoint y: 223, endPoint x: 661, endPoint y: 350, distance: 127.0
click at [661, 350] on nav "Charcoaled Half Grilled Chicken Offer Shish Tawook Offer Half Turkish Chicken O…" at bounding box center [784, 383] width 288 height 422
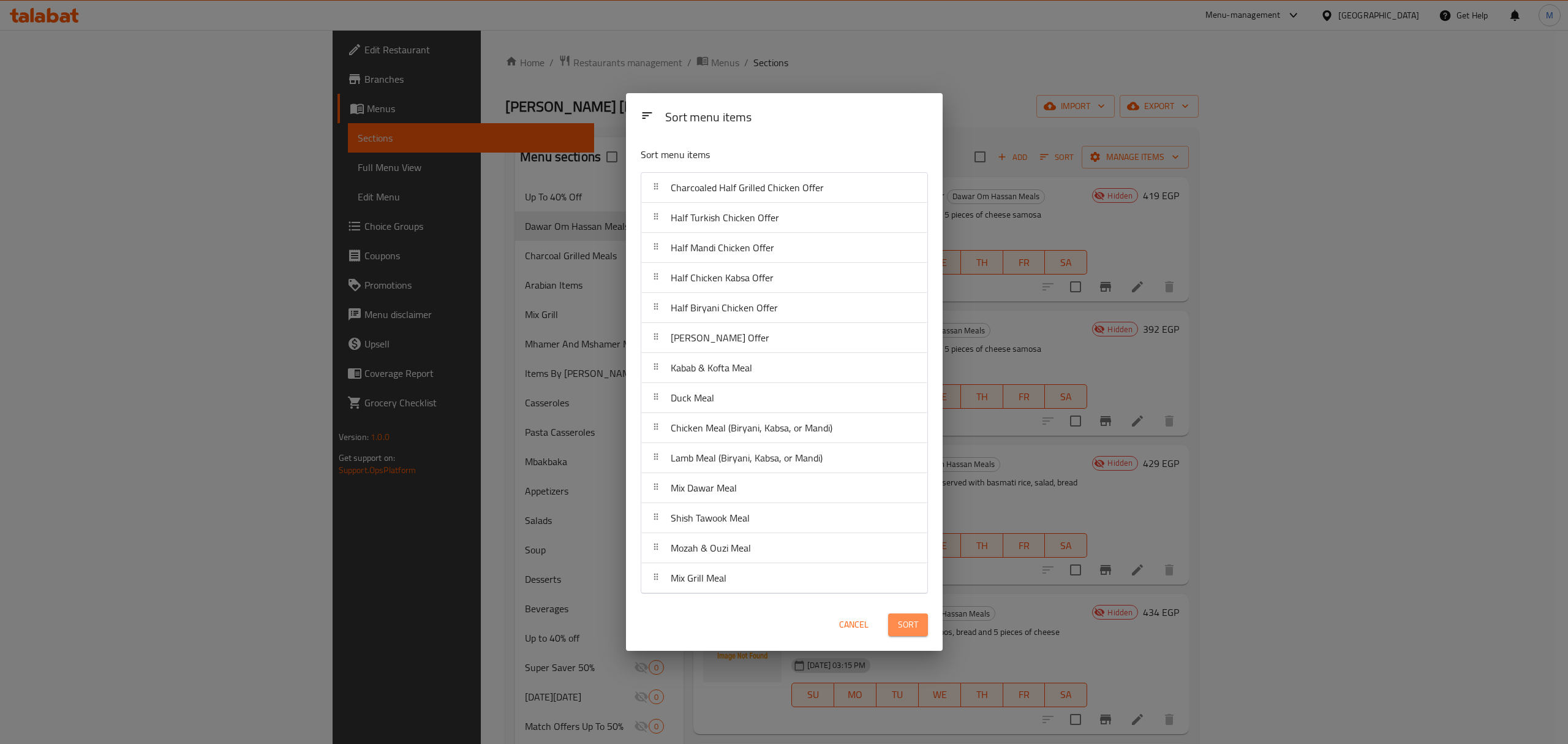
click at [909, 624] on span "Sort" at bounding box center [908, 624] width 20 height 16
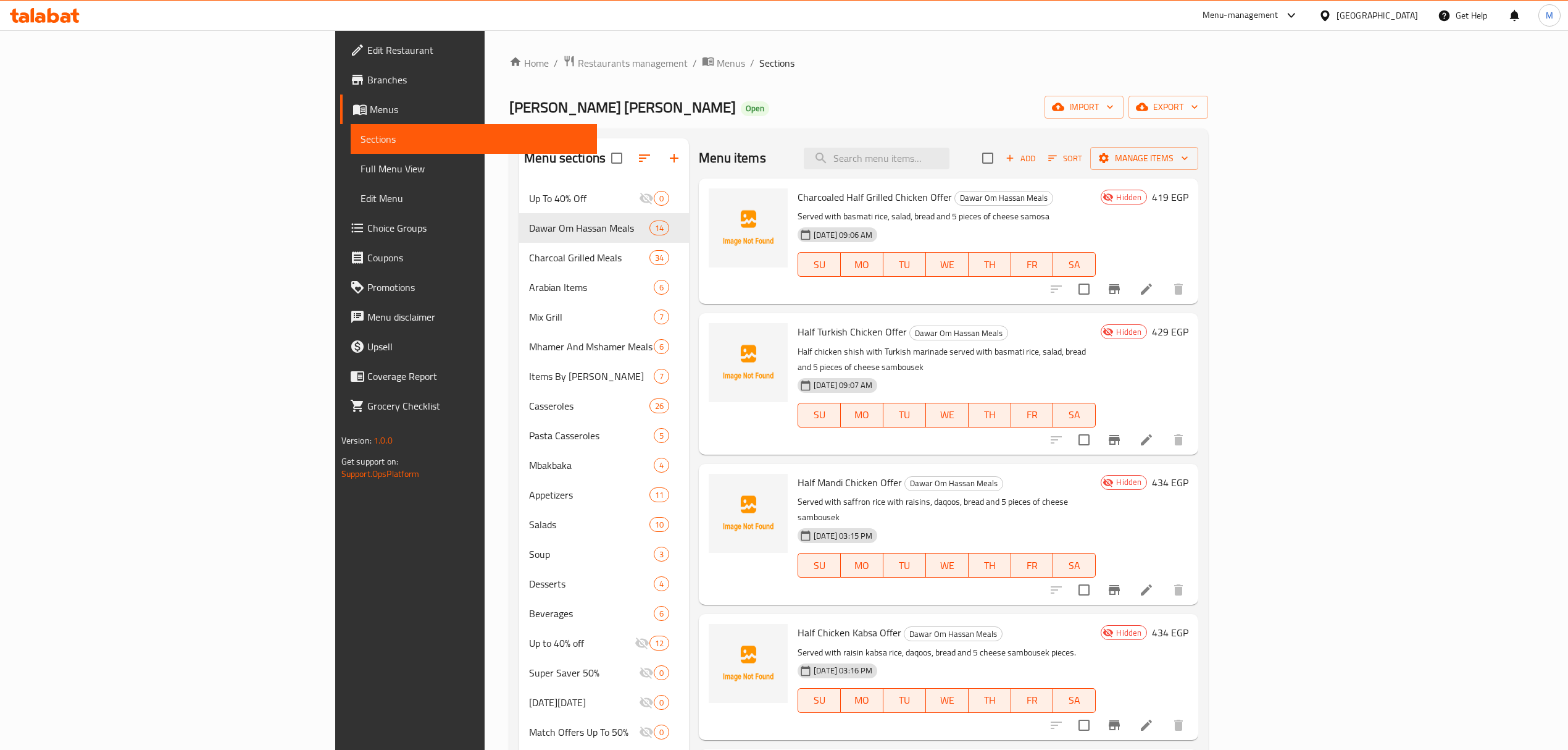
click at [1096, 356] on p "Half chicken shish with Turkish marinade served with basmati rice, salad, bread…" at bounding box center [947, 359] width 298 height 31
copy p "sambousek"
click at [1164, 288] on li at bounding box center [1146, 289] width 34 height 23
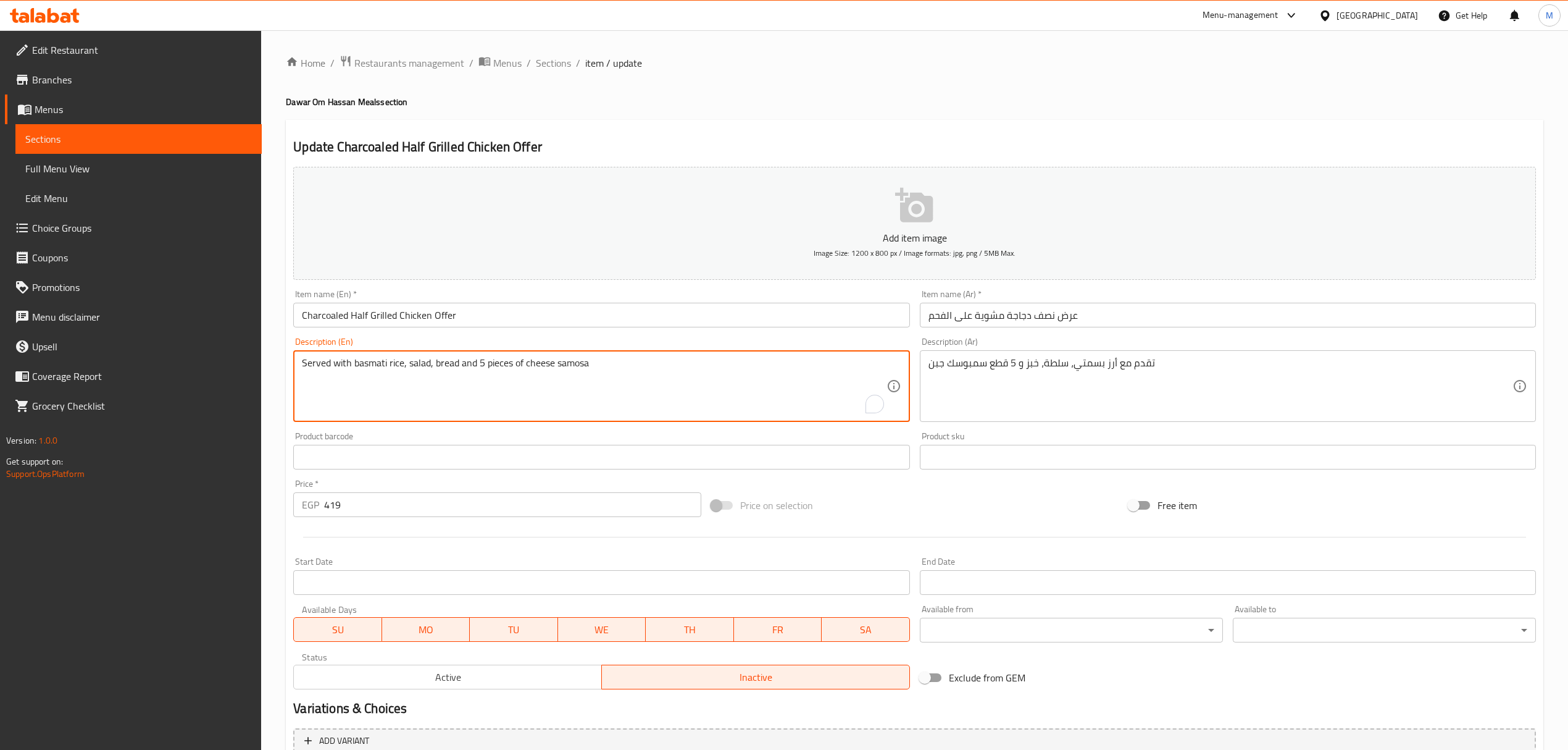
click at [578, 362] on textarea "Served with basmati rice, salad, bread and 5 pieces of cheese samosa" at bounding box center [593, 386] width 584 height 59
paste textarea "bousek"
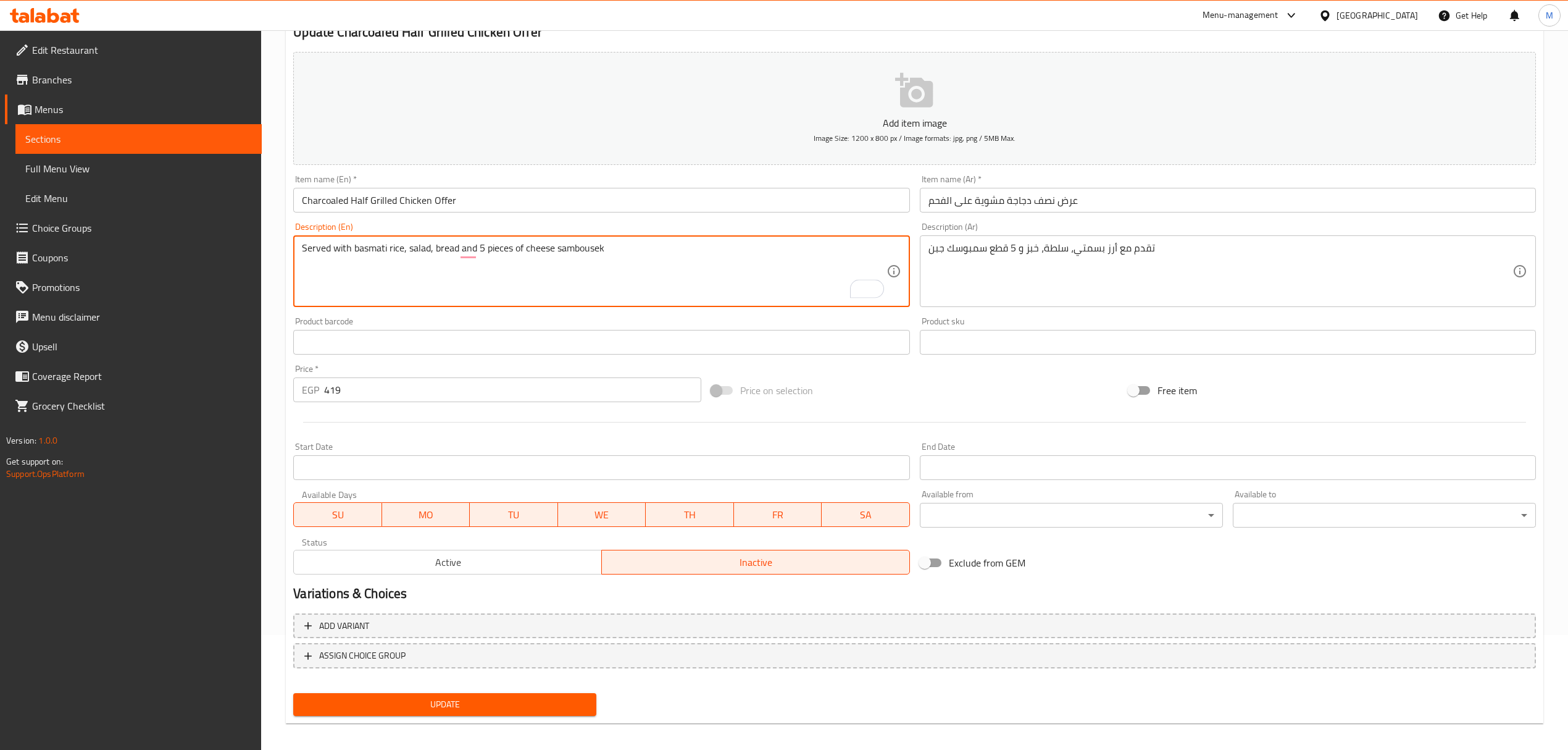
scroll to position [121, 0]
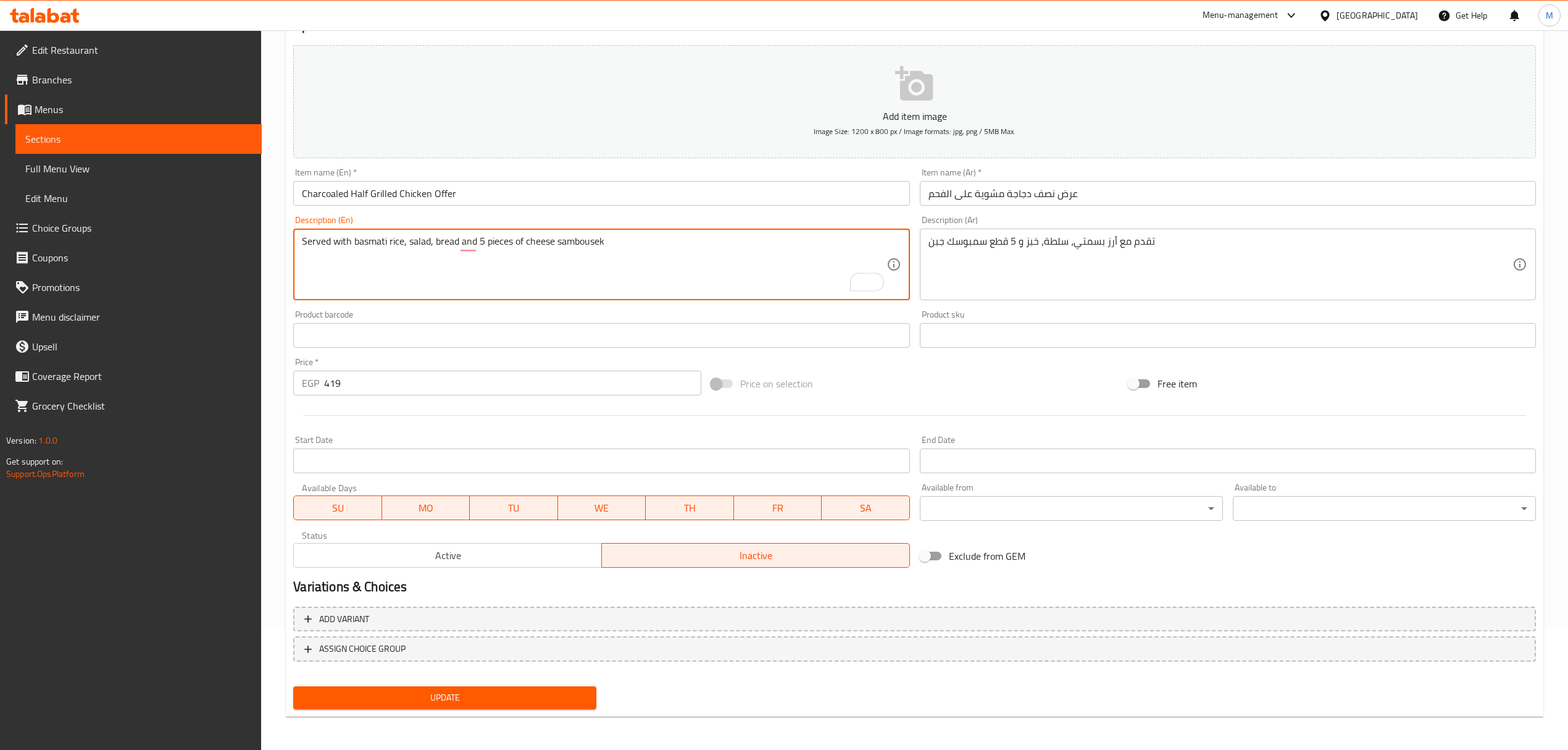
type textarea "Served with basmati rice, salad, bread and 5 pieces of cheese sambousek"
click at [515, 693] on span "Update" at bounding box center [444, 697] width 283 height 16
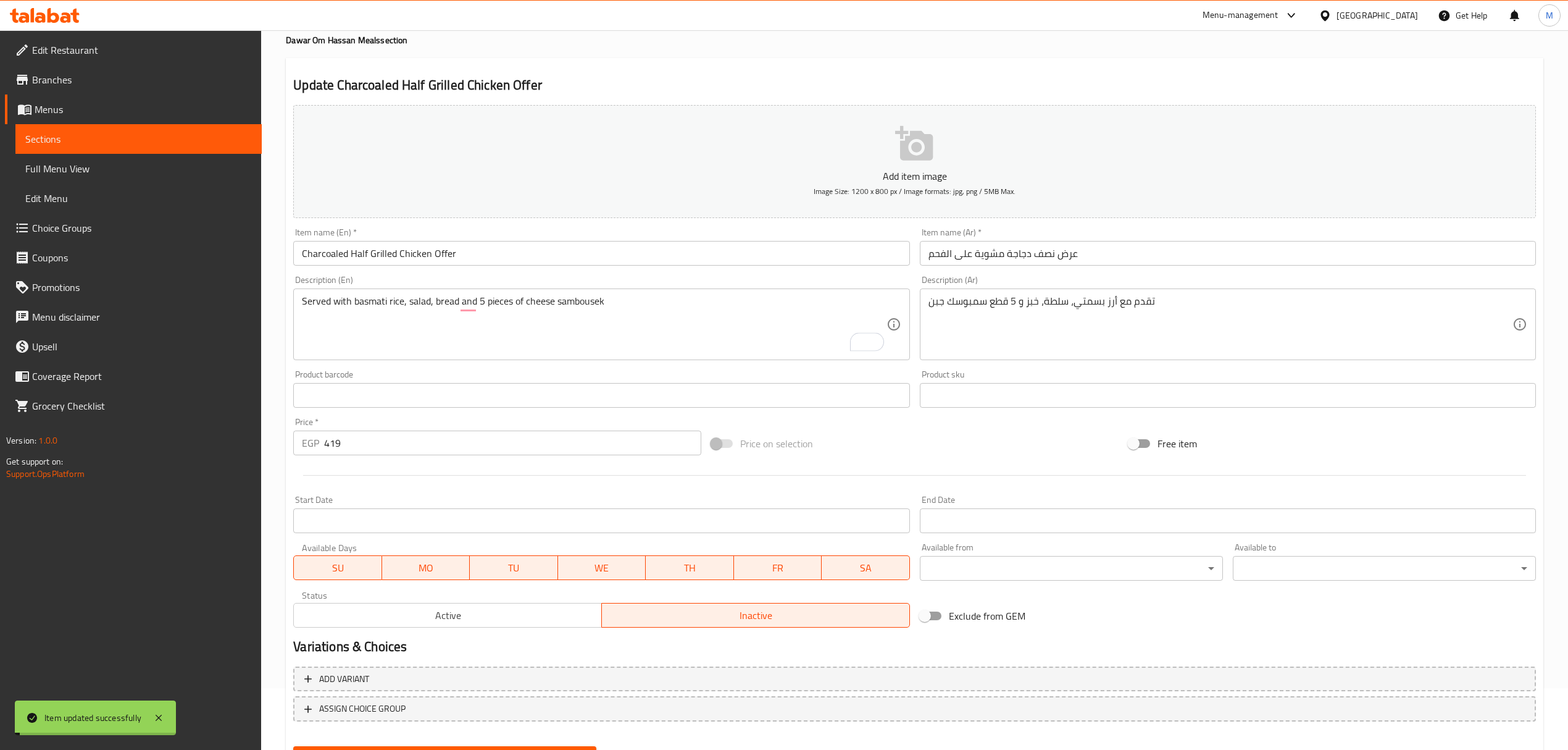
scroll to position [0, 0]
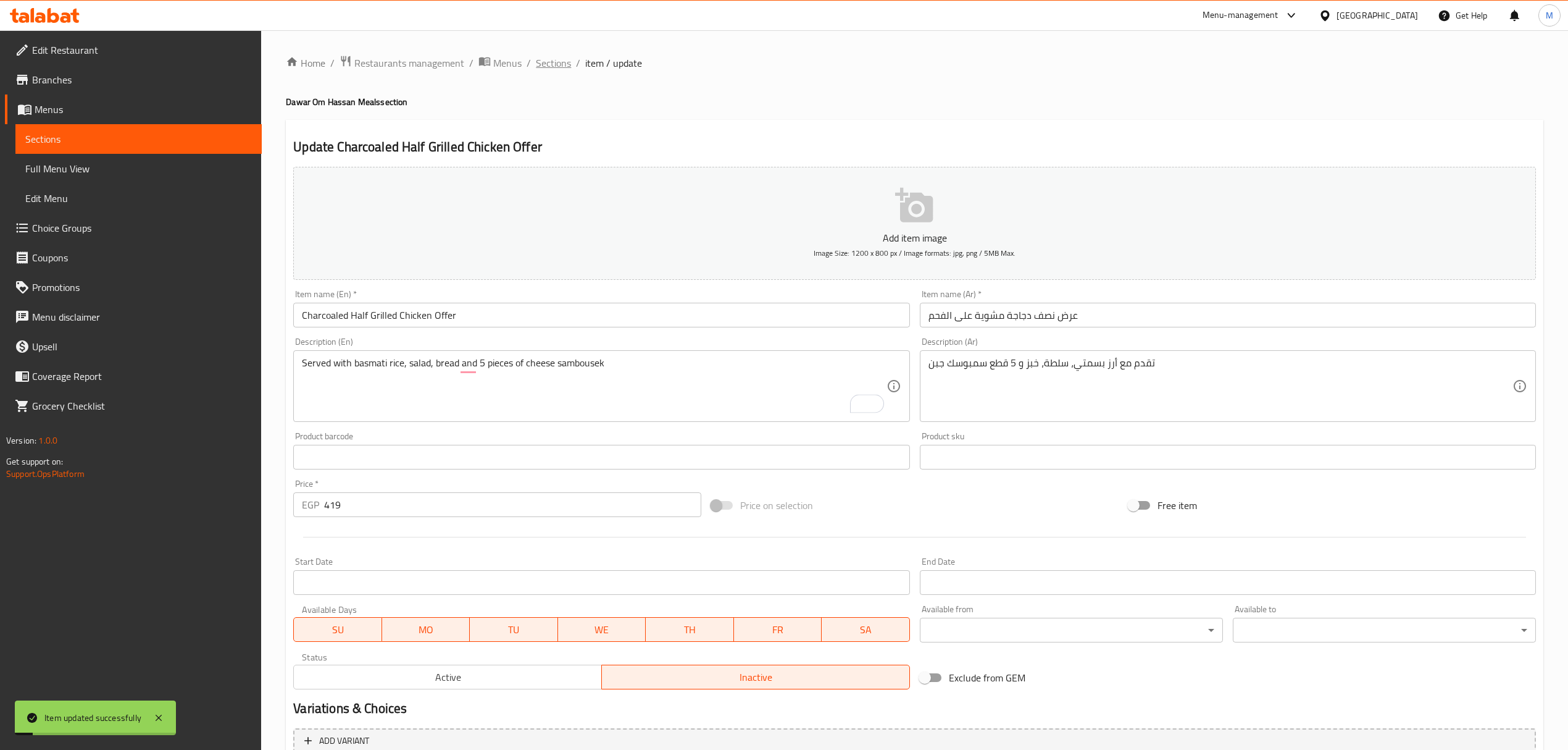
click at [559, 70] on span "Sections" at bounding box center [553, 63] width 35 height 15
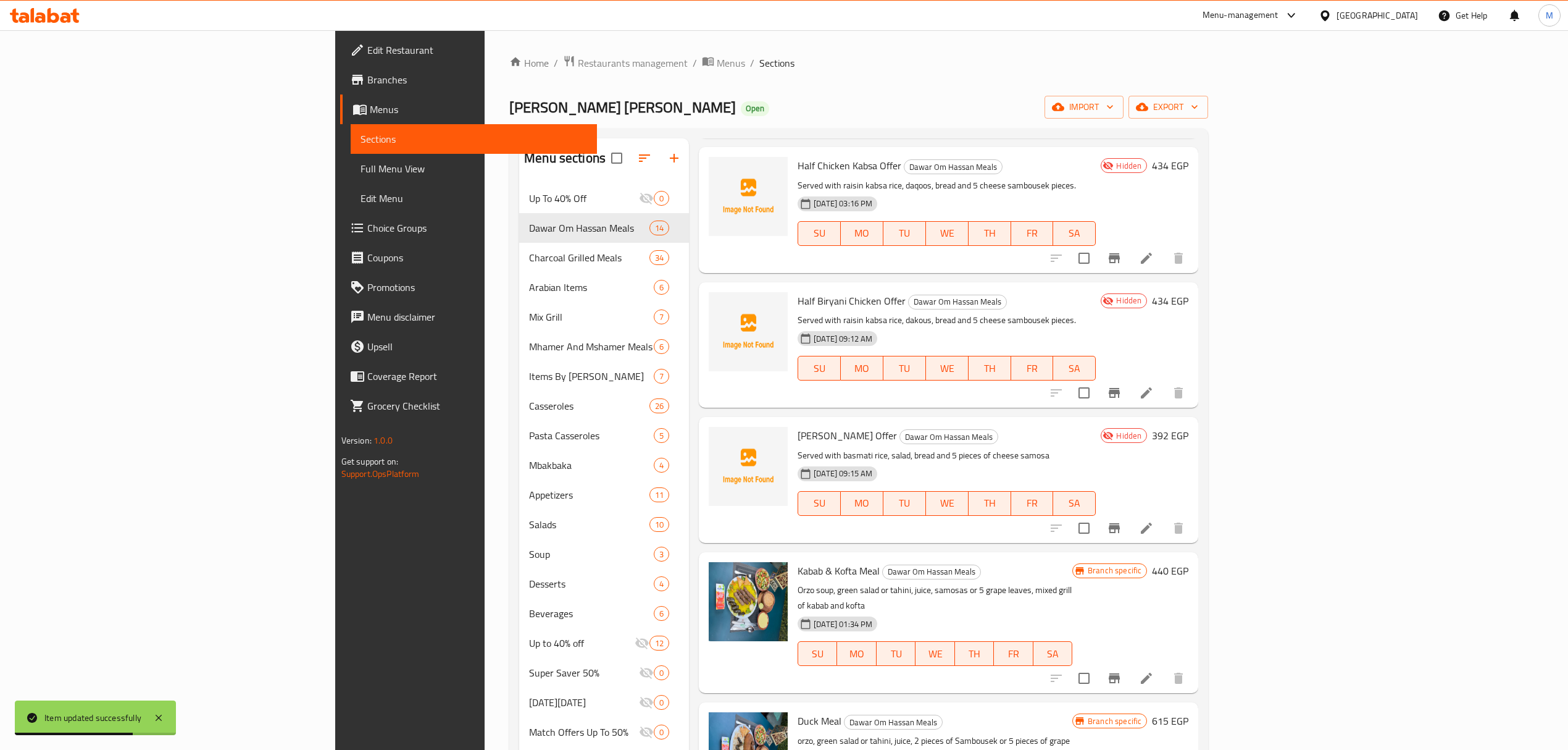
scroll to position [494, 0]
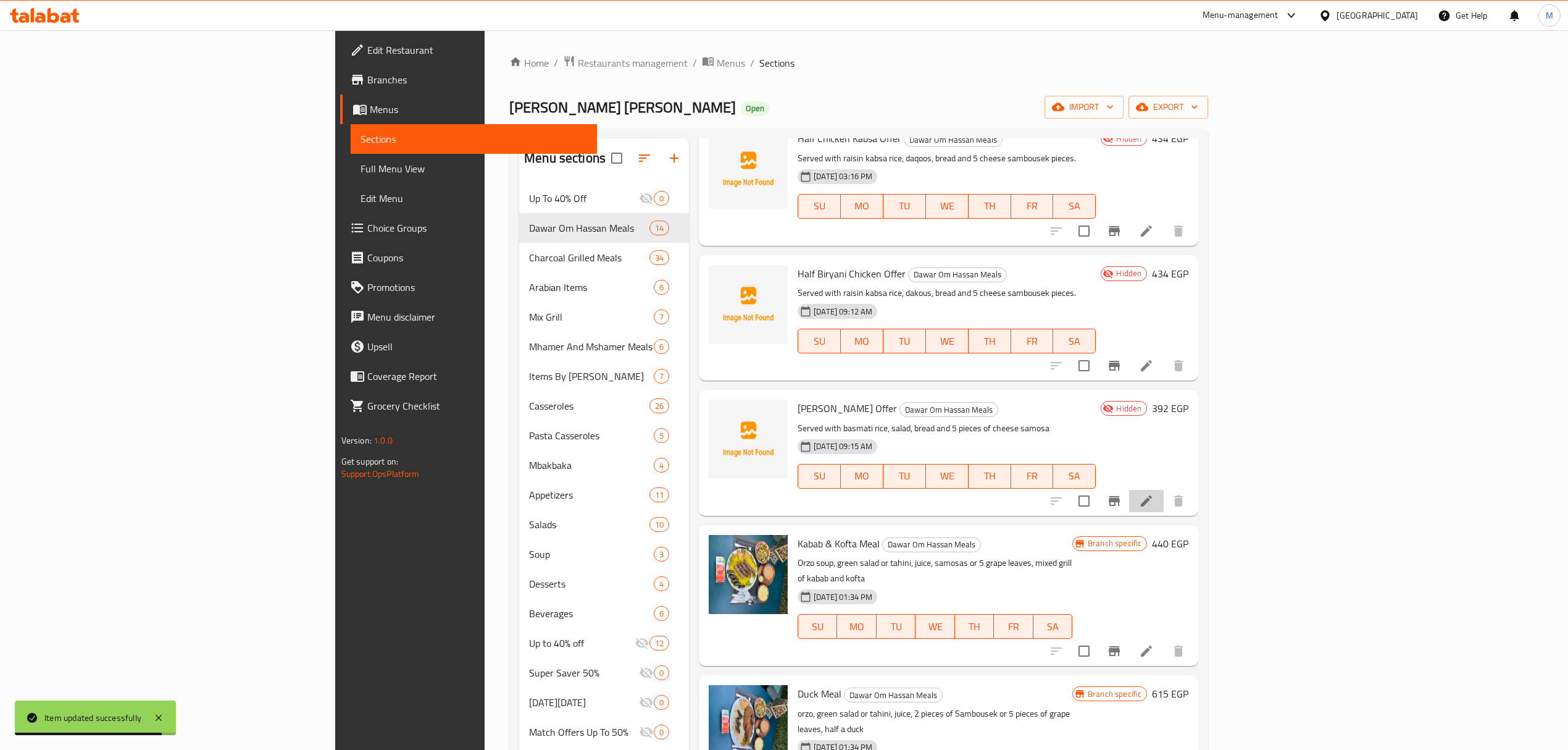
click at [1164, 490] on li at bounding box center [1146, 501] width 34 height 23
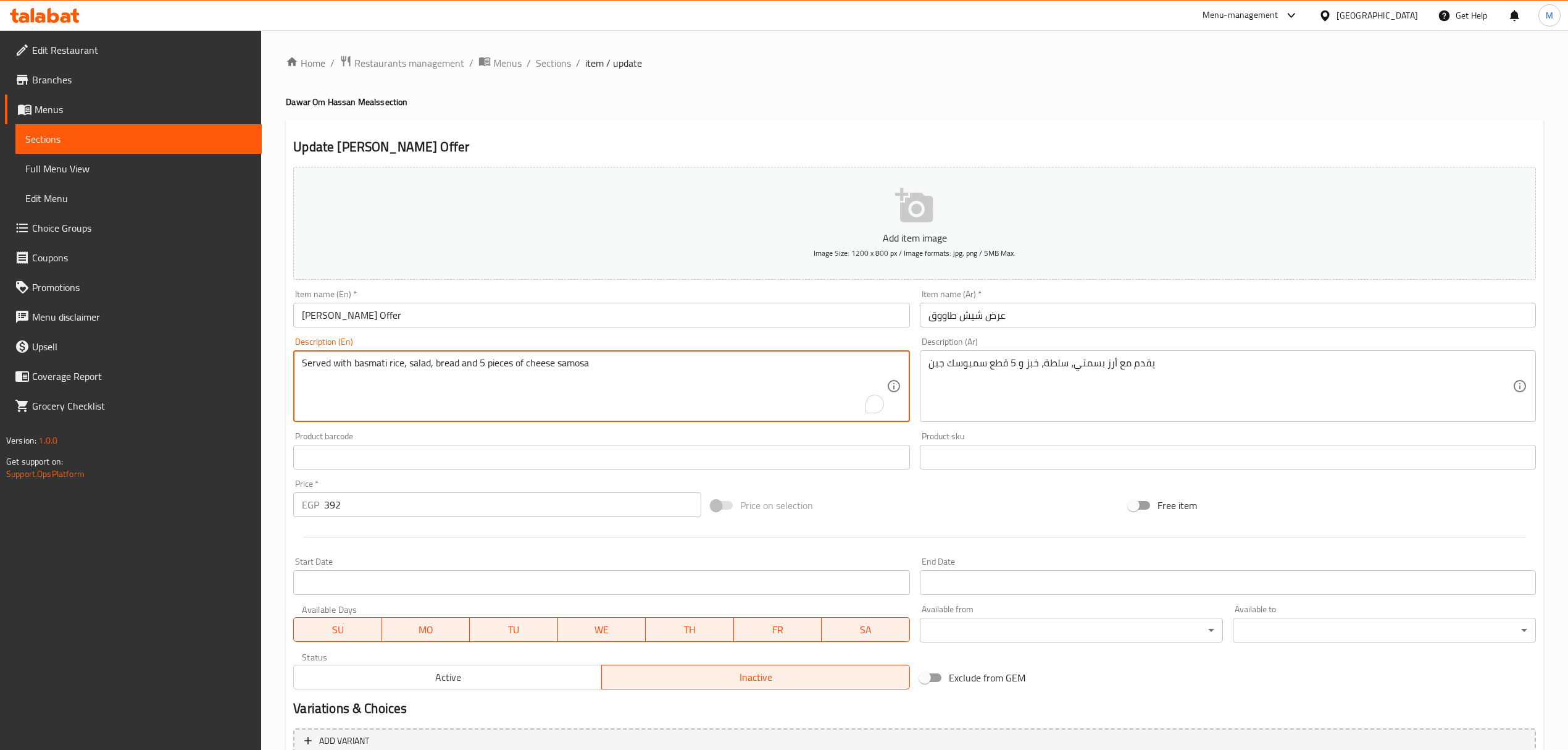
click at [580, 366] on textarea "Served with basmati rice, salad, bread and 5 pieces of cheese samosa" at bounding box center [593, 386] width 584 height 59
paste textarea "bousek"
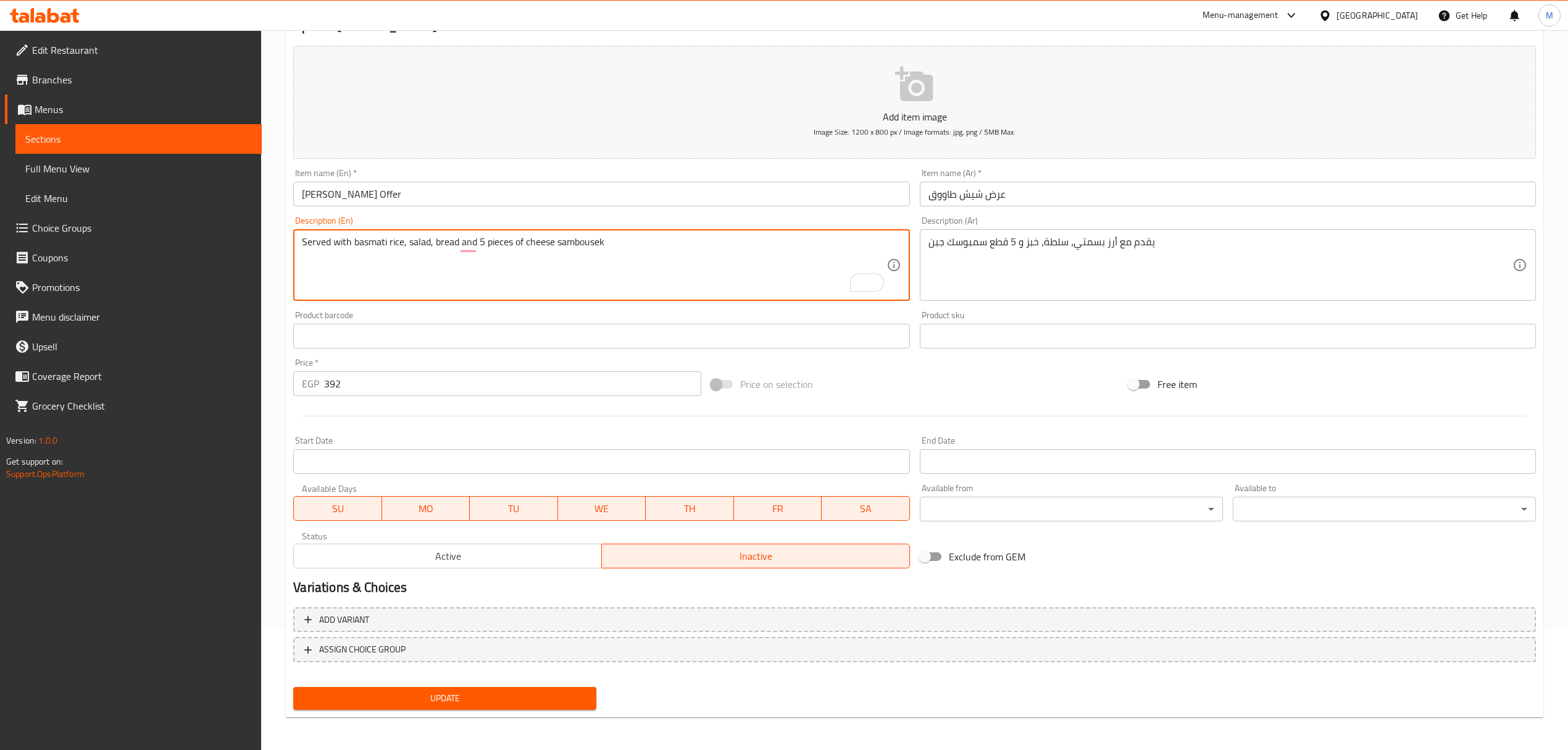
scroll to position [121, 0]
type textarea "Served with basmati rice, salad, bread and 5 pieces of cheese sambousek"
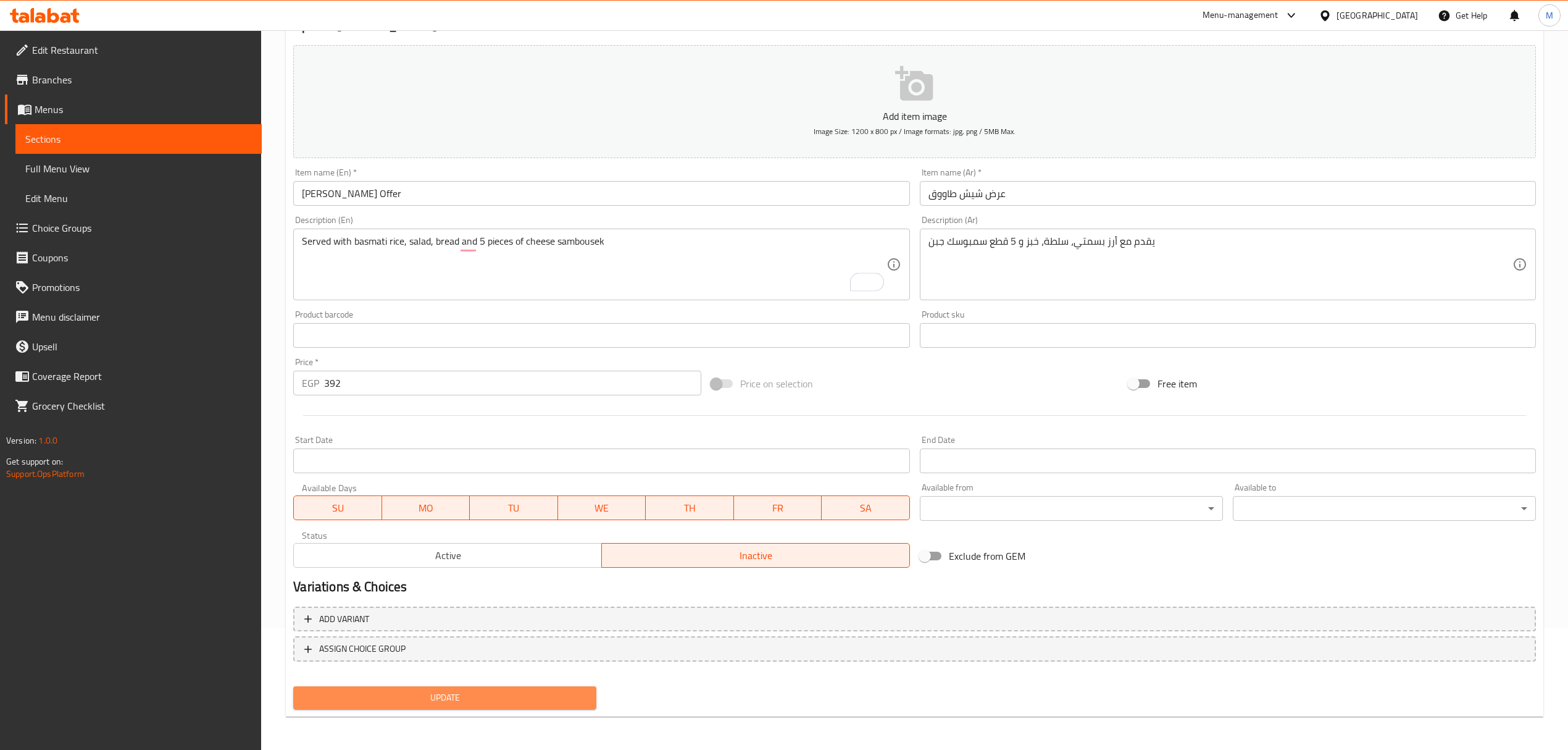
click at [519, 697] on span "Update" at bounding box center [444, 697] width 283 height 16
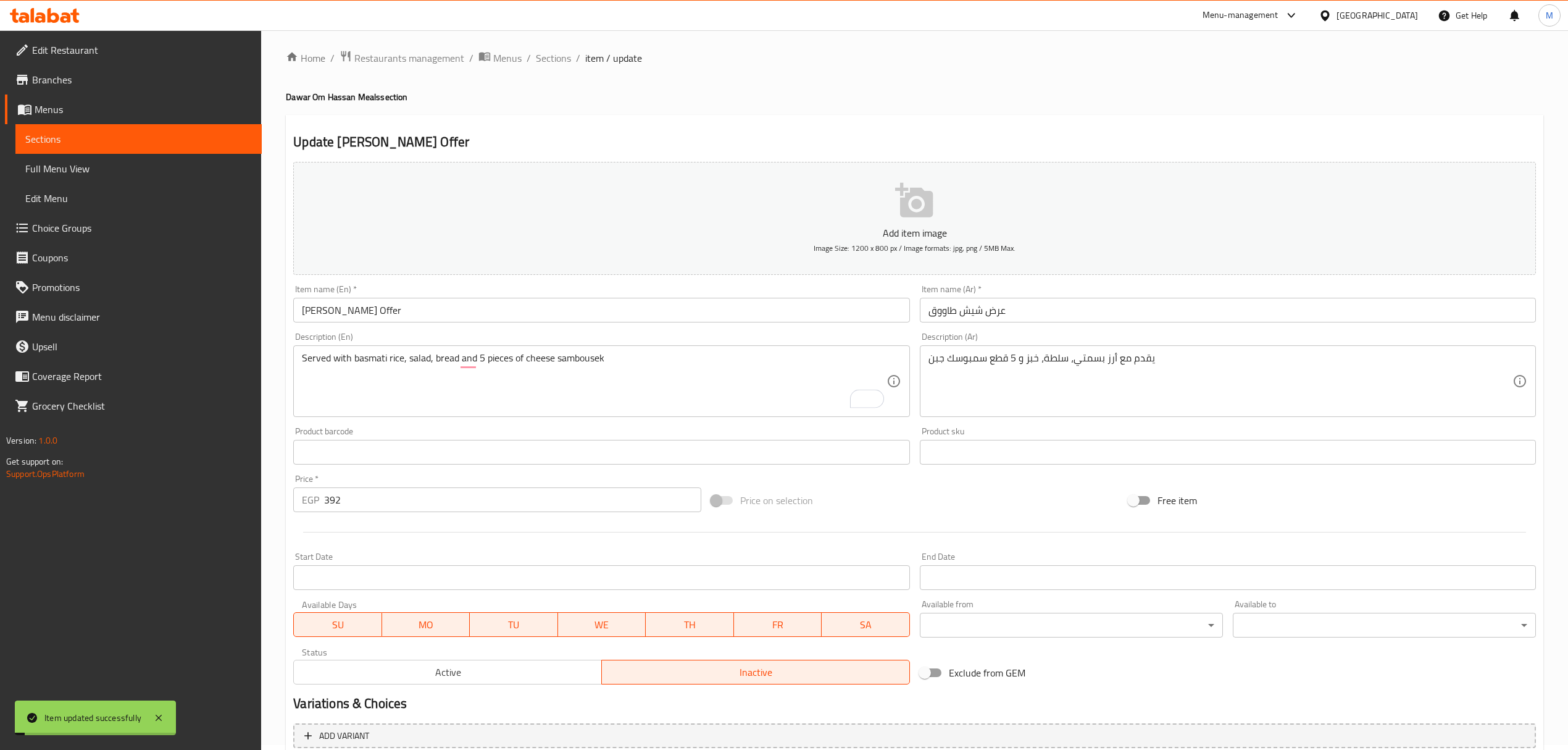
scroll to position [0, 0]
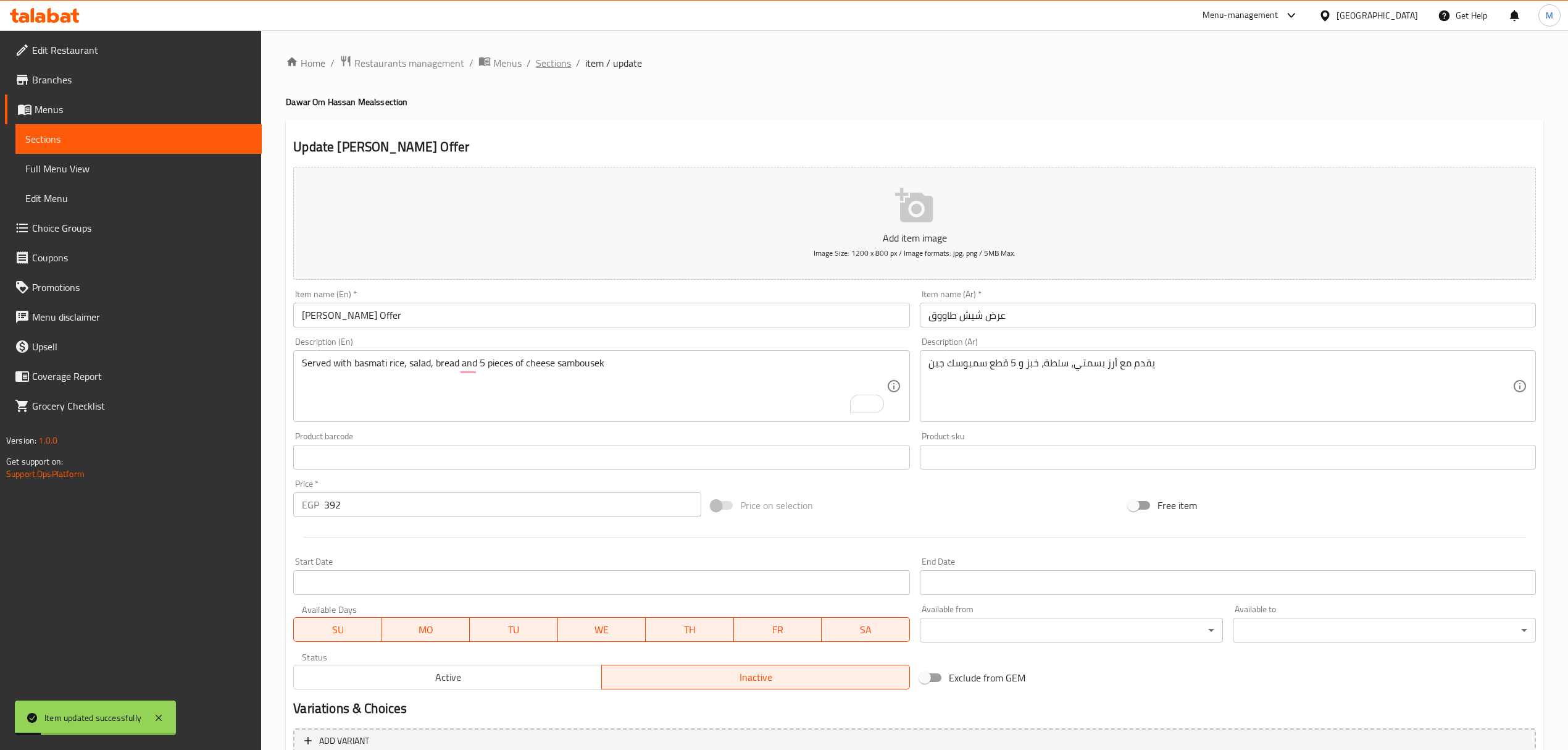
click at [556, 65] on span "Sections" at bounding box center [553, 63] width 35 height 15
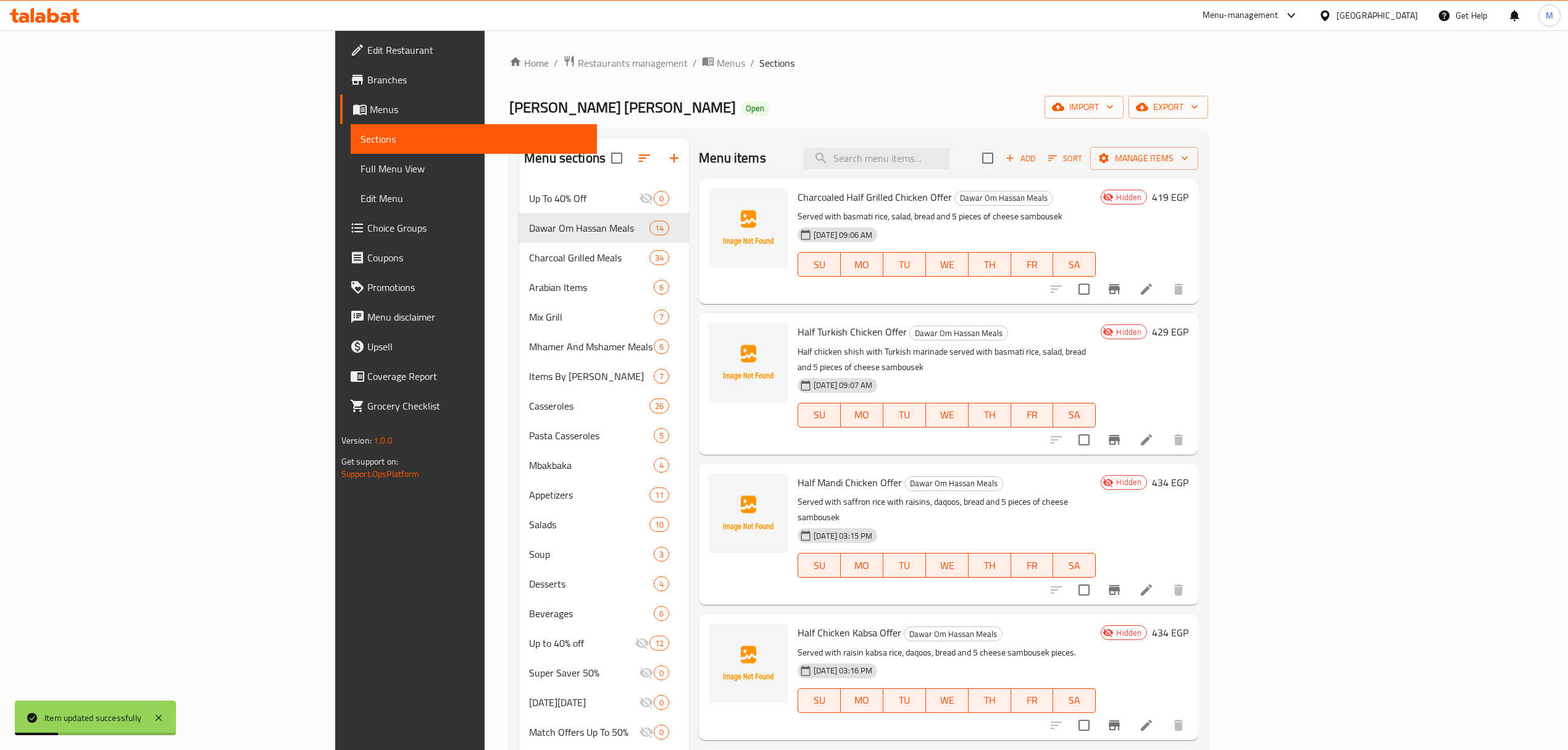
click at [1101, 373] on div "08-09-2025 09:07 AM SU MO TU WE TH FR SA" at bounding box center [947, 406] width 308 height 67
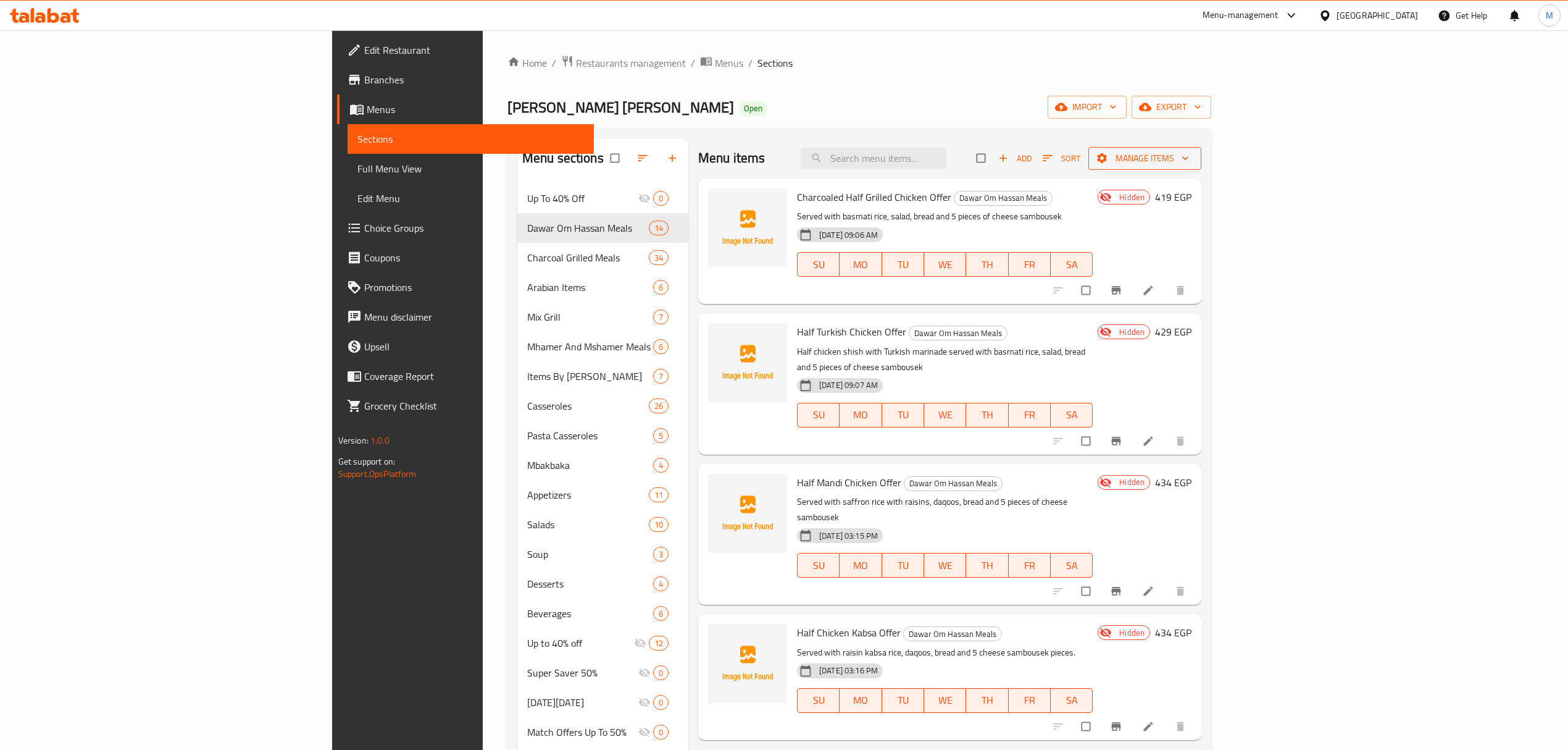
click at [1191, 161] on span "Manage items" at bounding box center [1144, 158] width 93 height 16
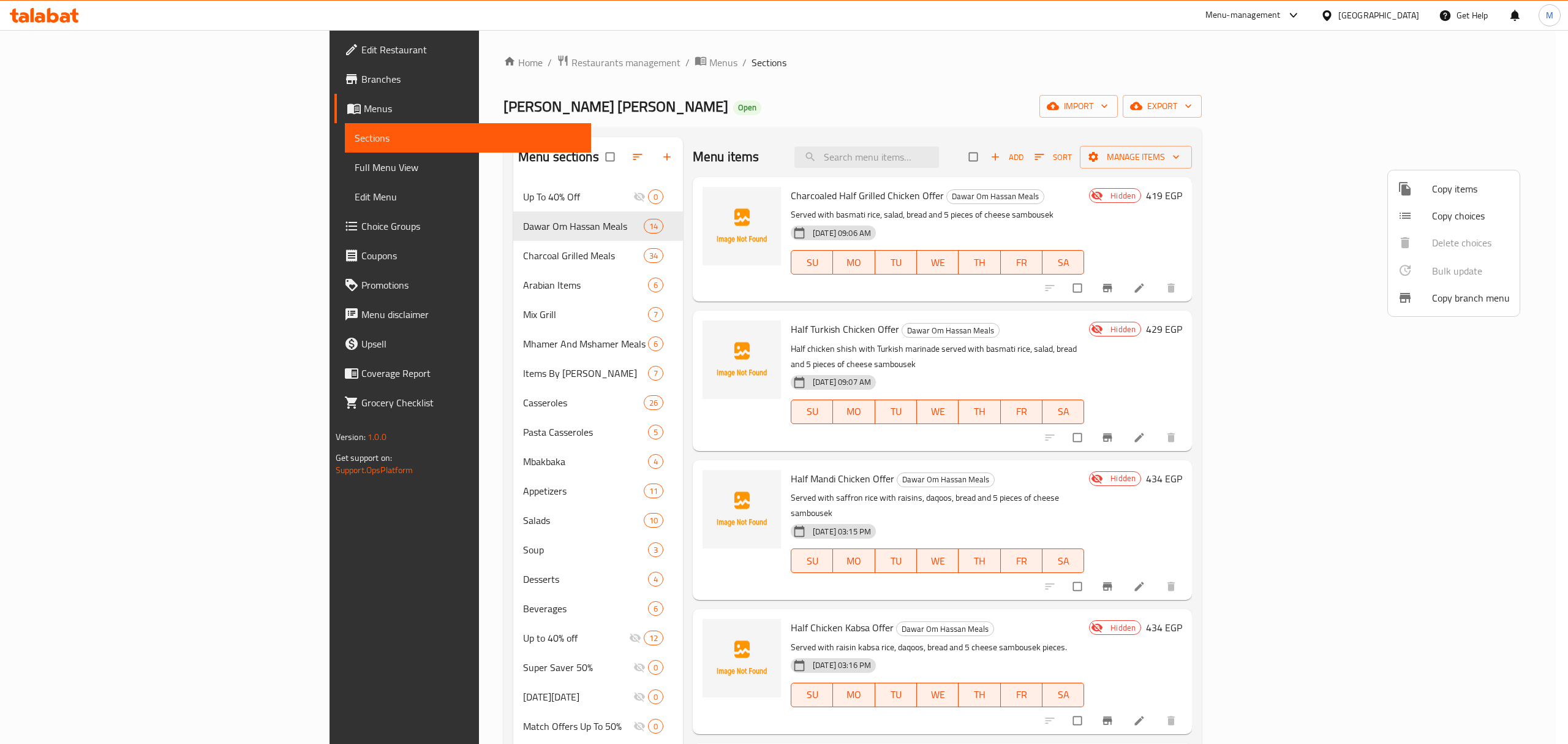
click at [1496, 108] on div at bounding box center [784, 372] width 1568 height 744
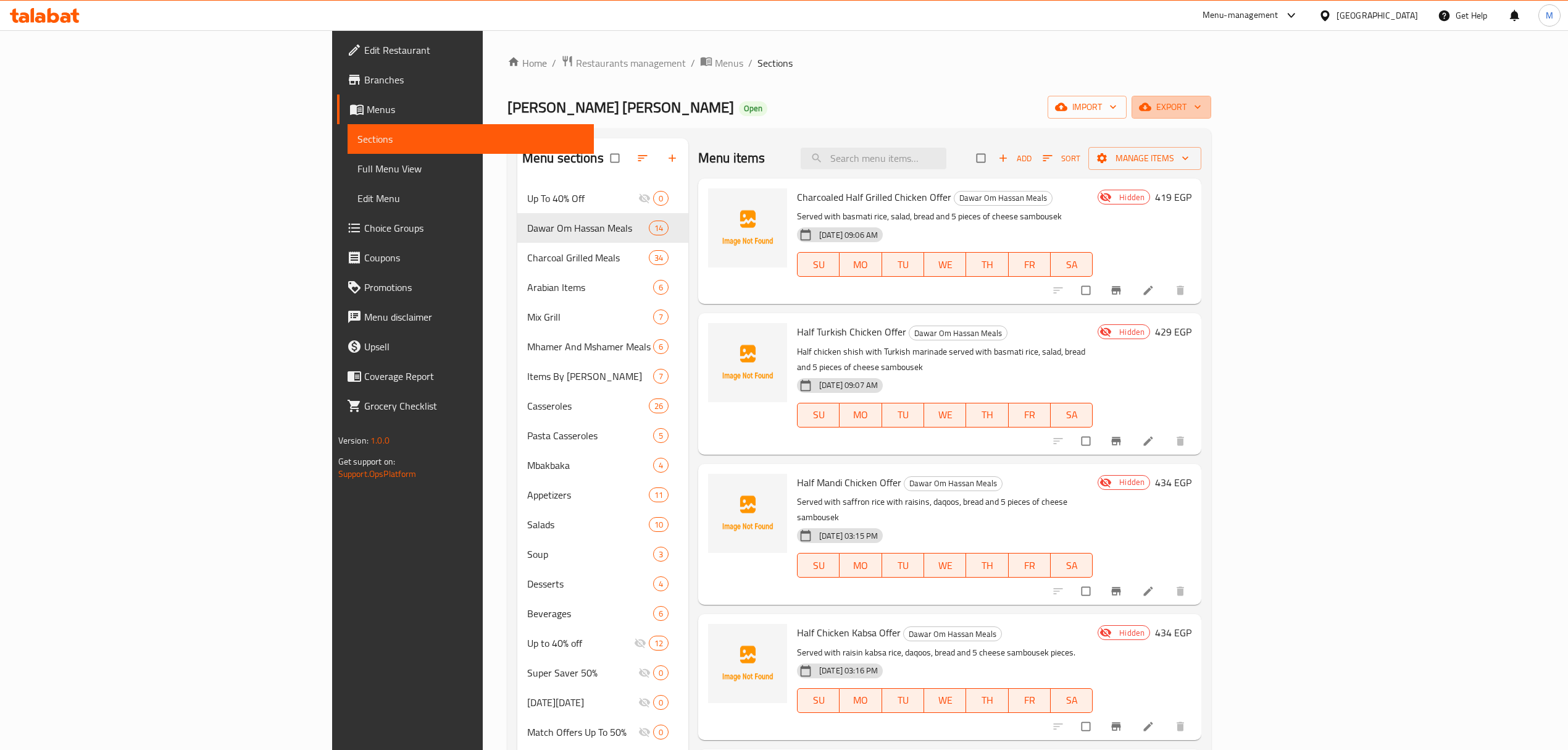
click at [1201, 109] on span "export" at bounding box center [1171, 107] width 60 height 16
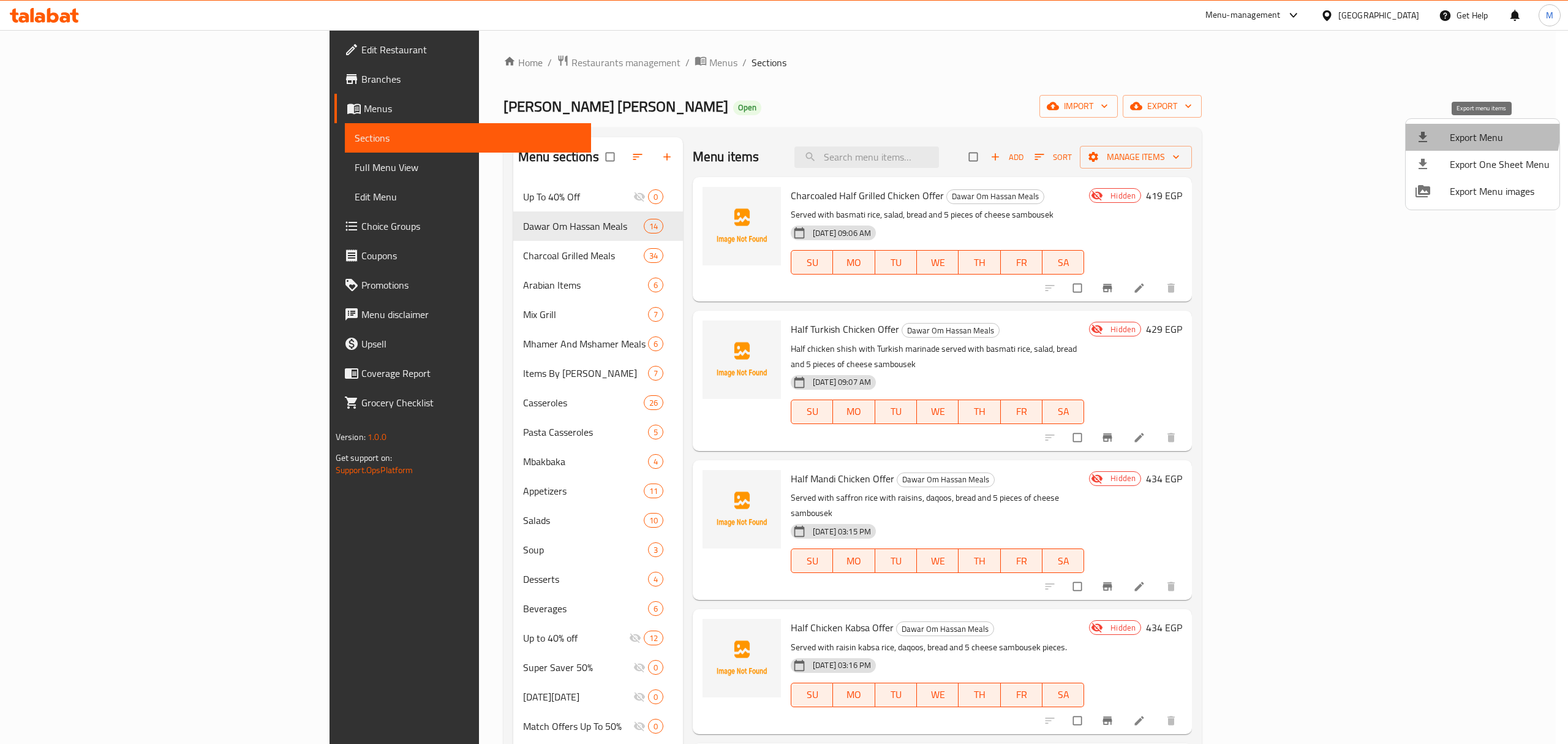
click at [1479, 132] on span "Export Menu" at bounding box center [1500, 137] width 100 height 15
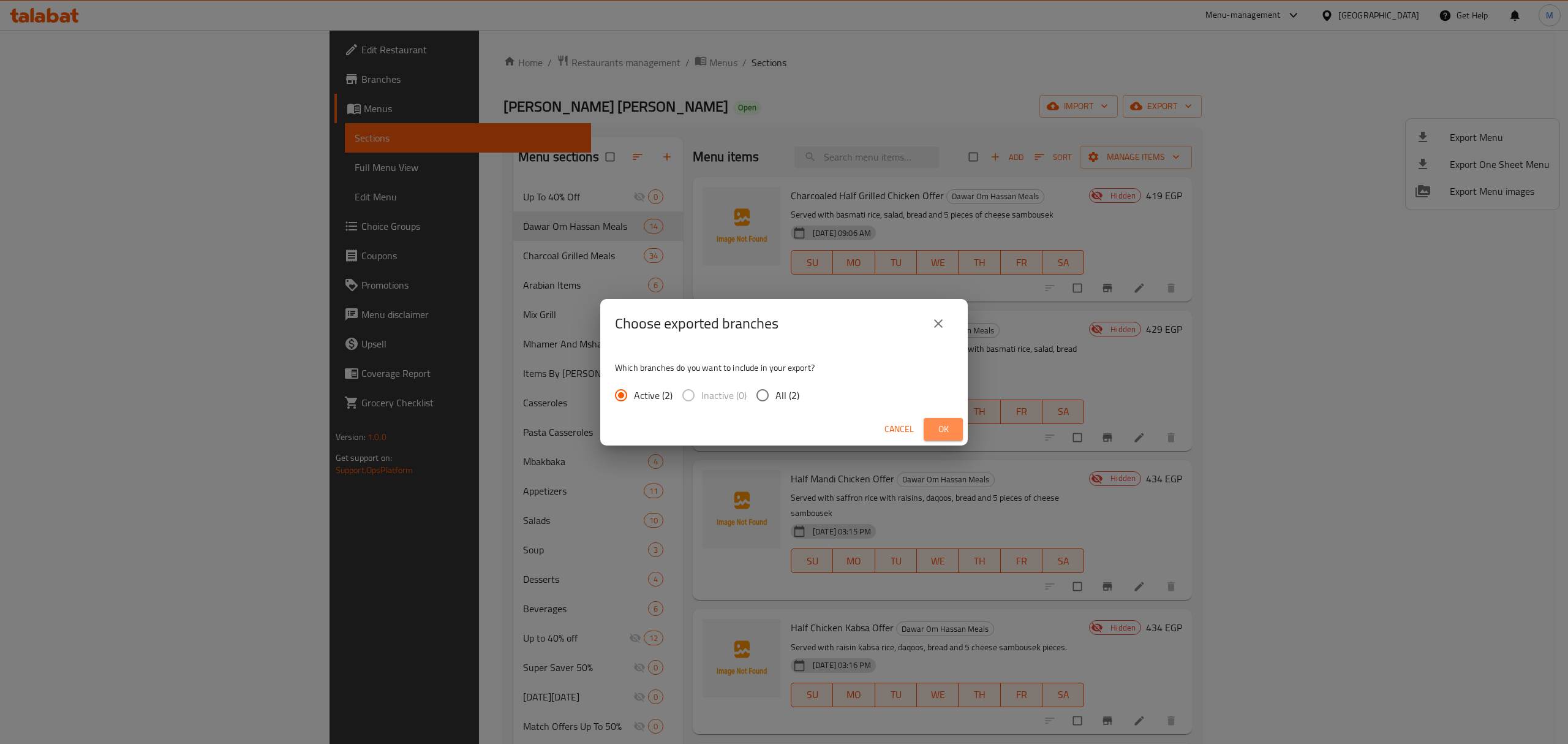
click at [951, 437] on button "Ok" at bounding box center [943, 429] width 39 height 23
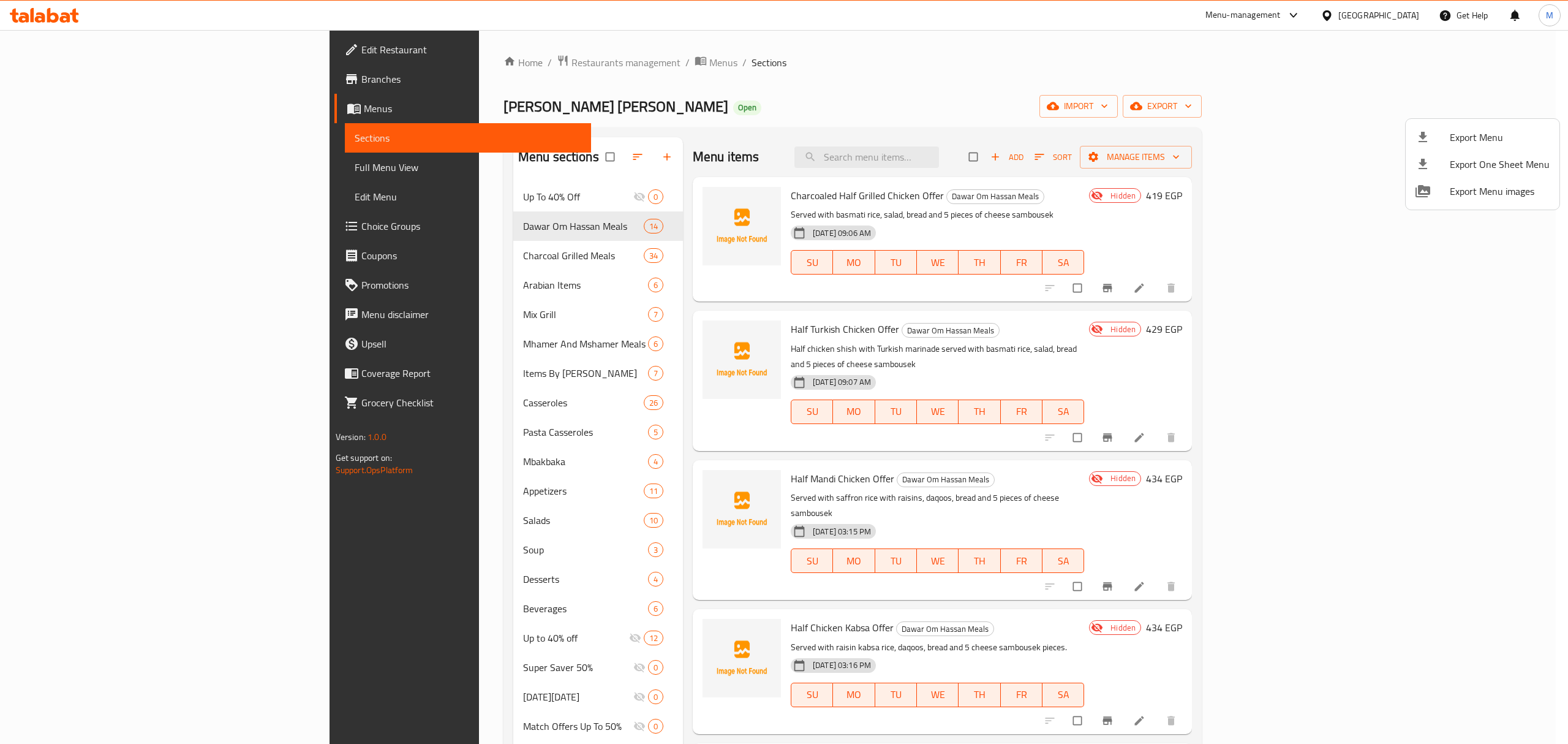
click at [799, 201] on div at bounding box center [784, 372] width 1568 height 744
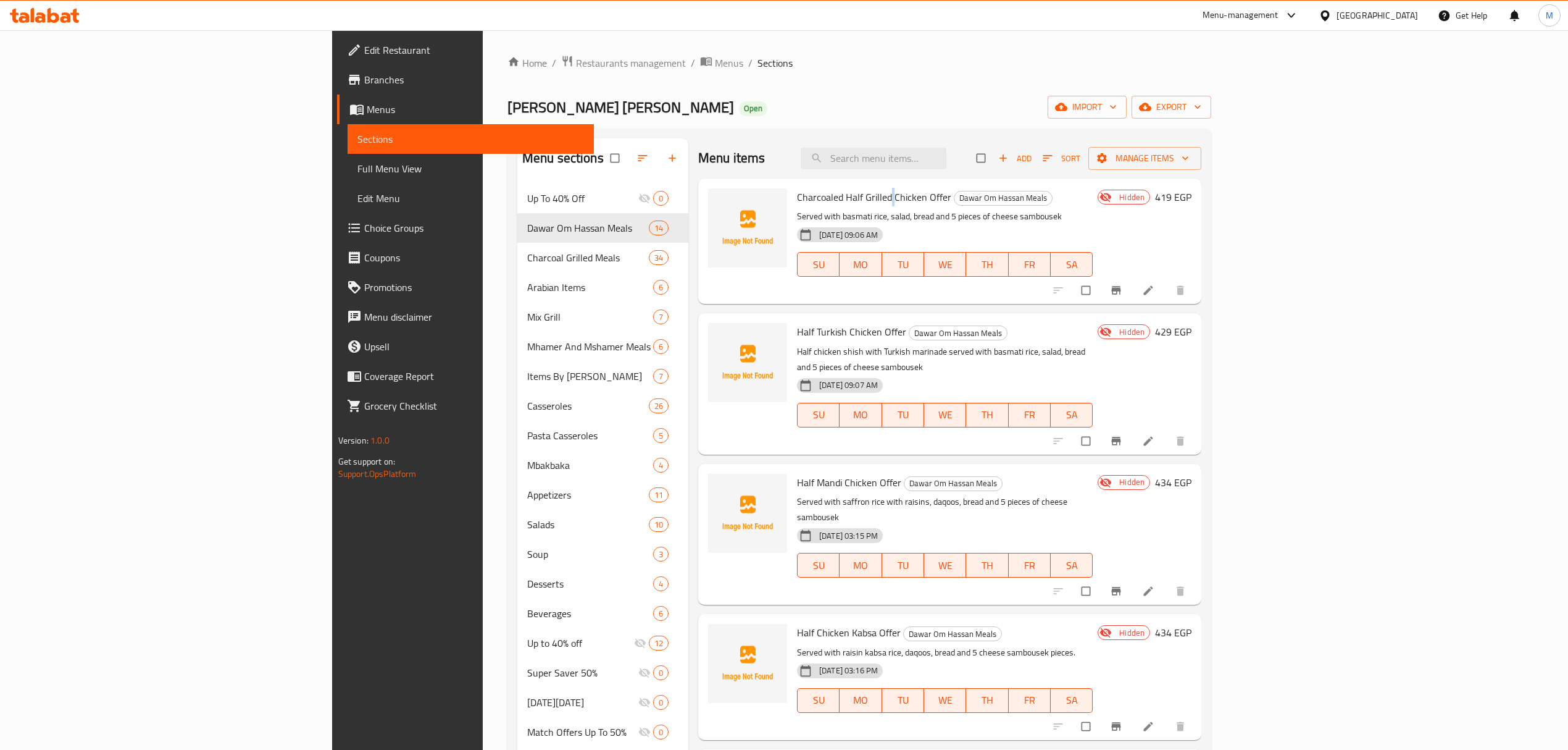
click at [805, 203] on span "Charcoaled Half Grilled Chicken Offer" at bounding box center [874, 197] width 155 height 19
copy h6 "Charcoaled Half Grilled Chicken Offer"
click at [797, 334] on span "Half Turkish Chicken Offer" at bounding box center [852, 332] width 109 height 19
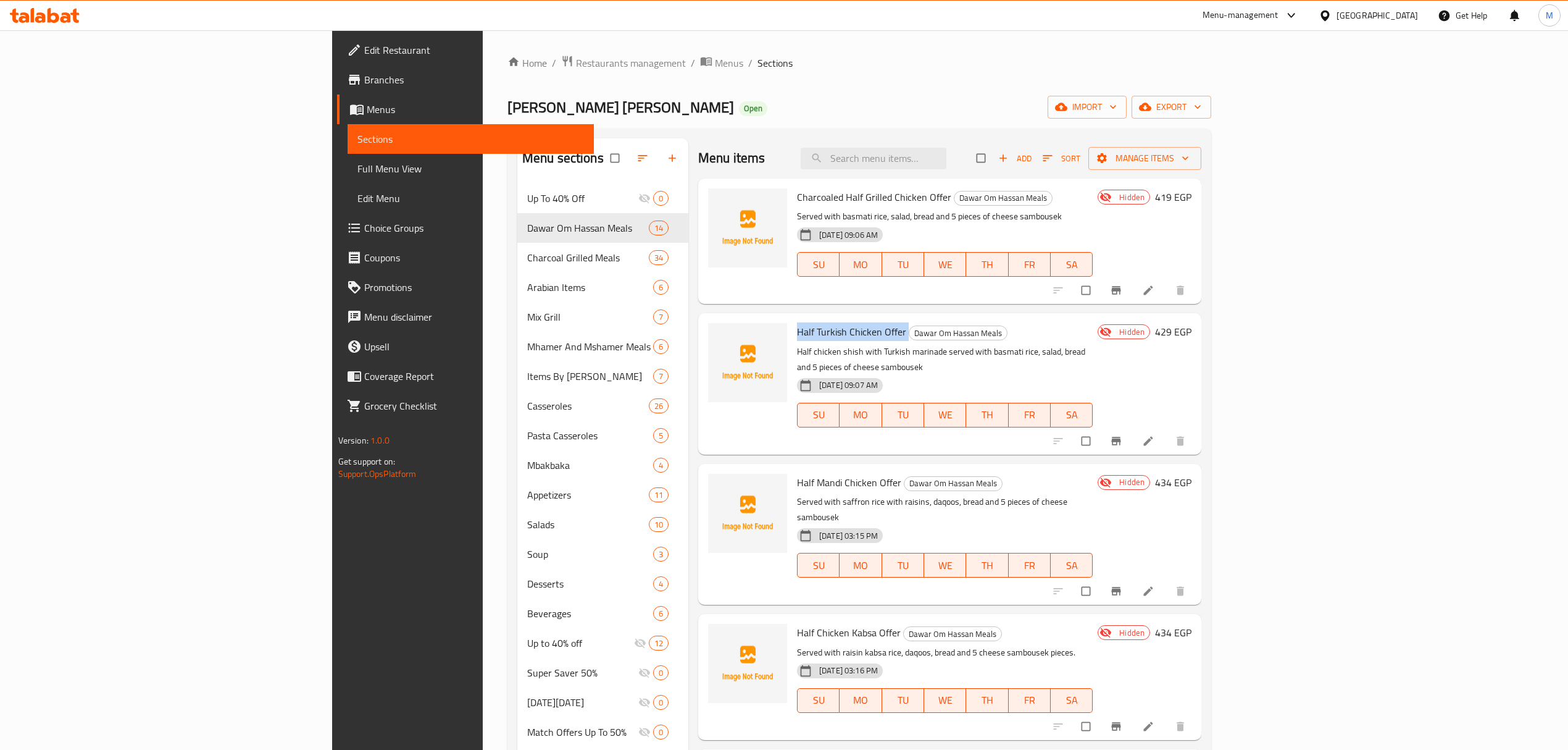
click at [797, 334] on span "Half Turkish Chicken Offer" at bounding box center [852, 332] width 109 height 19
copy h6 "Half Turkish Chicken Offer"
click at [797, 202] on span "Charcoaled Half Grilled Chicken Offer" at bounding box center [874, 197] width 155 height 19
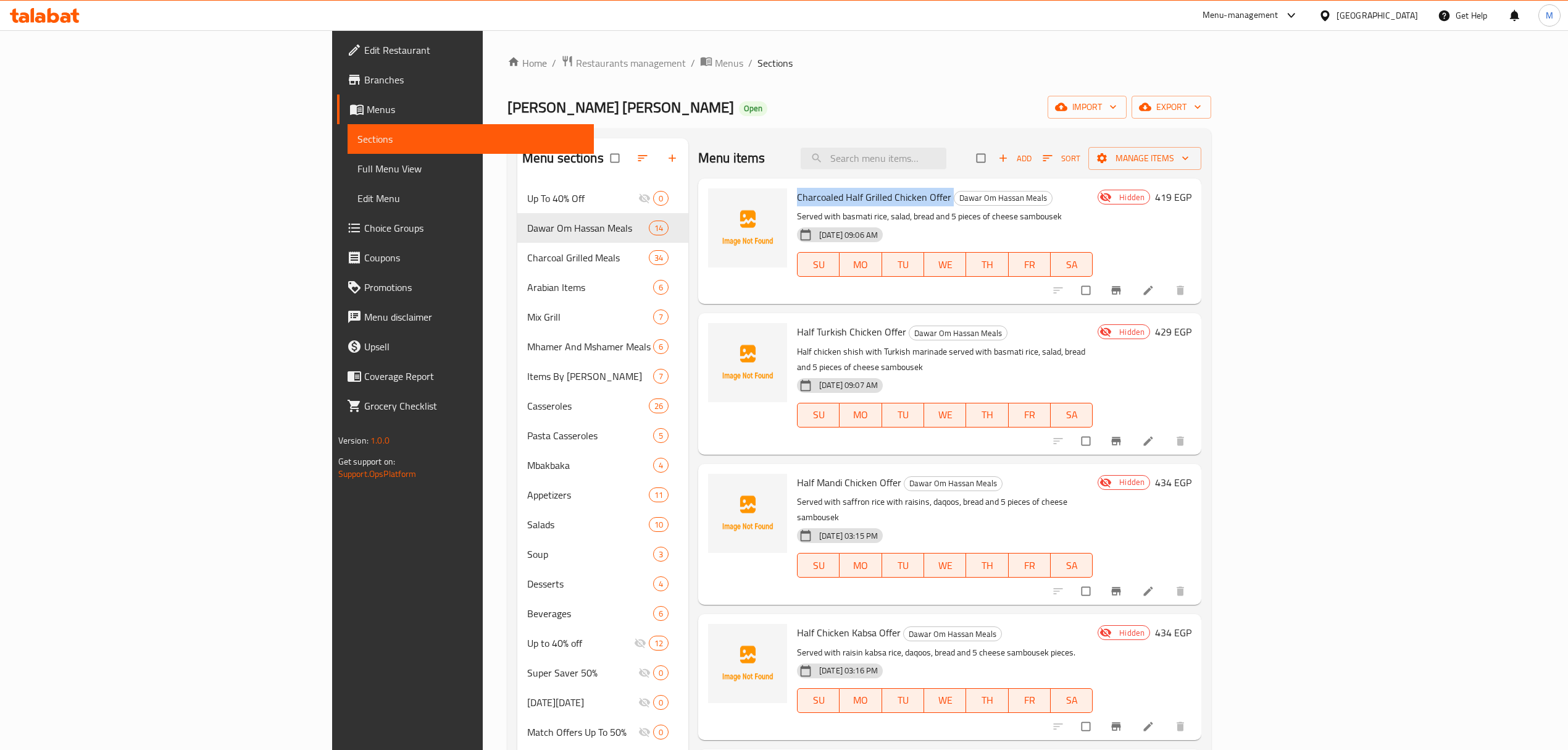
copy h6 "Charcoaled Half Grilled Chicken Offer"
click at [797, 330] on span "Half Turkish Chicken Offer" at bounding box center [852, 332] width 109 height 19
copy h6 "Half Turkish Chicken Offer"
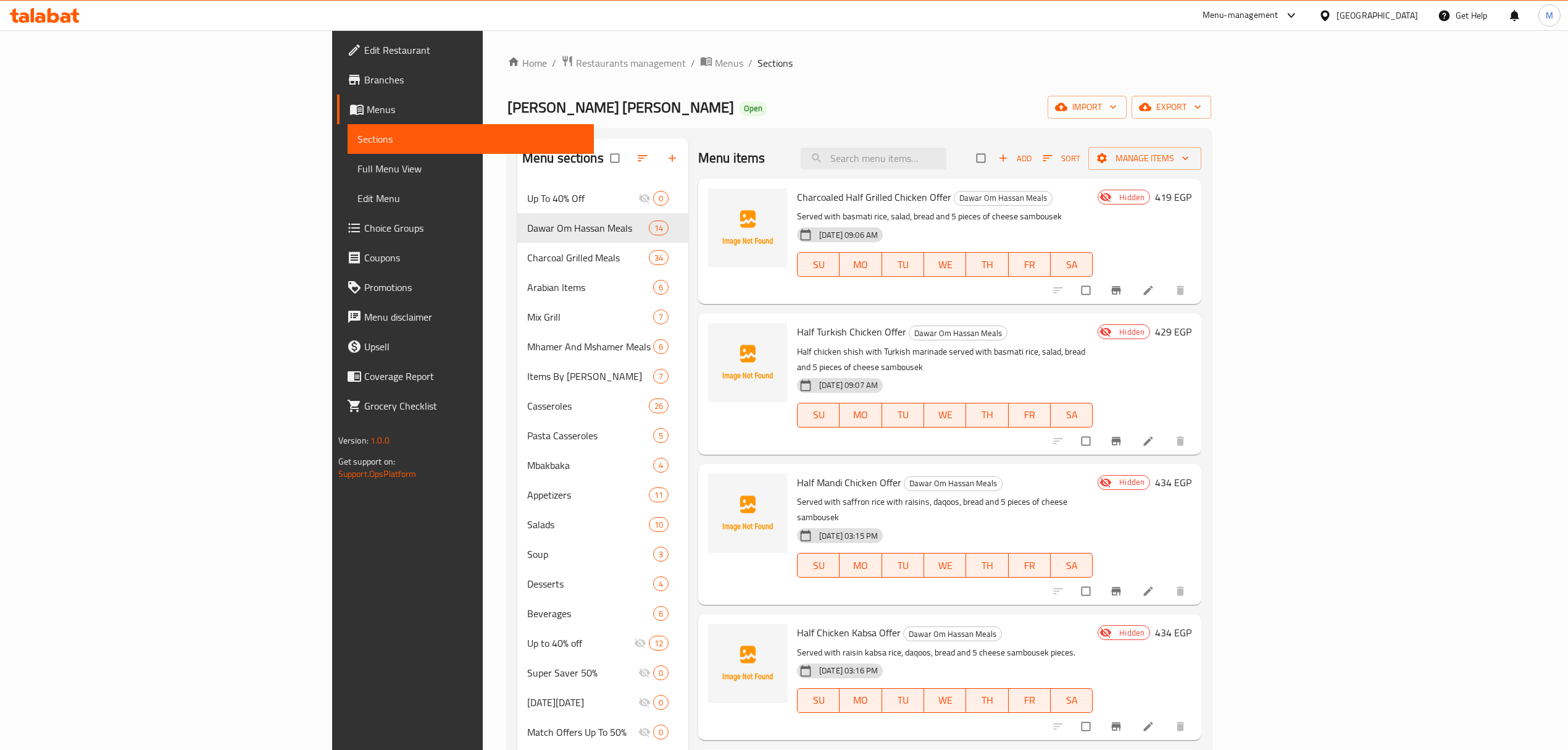
click at [797, 473] on span "Half Mandi Chicken Offer" at bounding box center [849, 483] width 104 height 19
copy h6 "Half Mandi Chicken Offer"
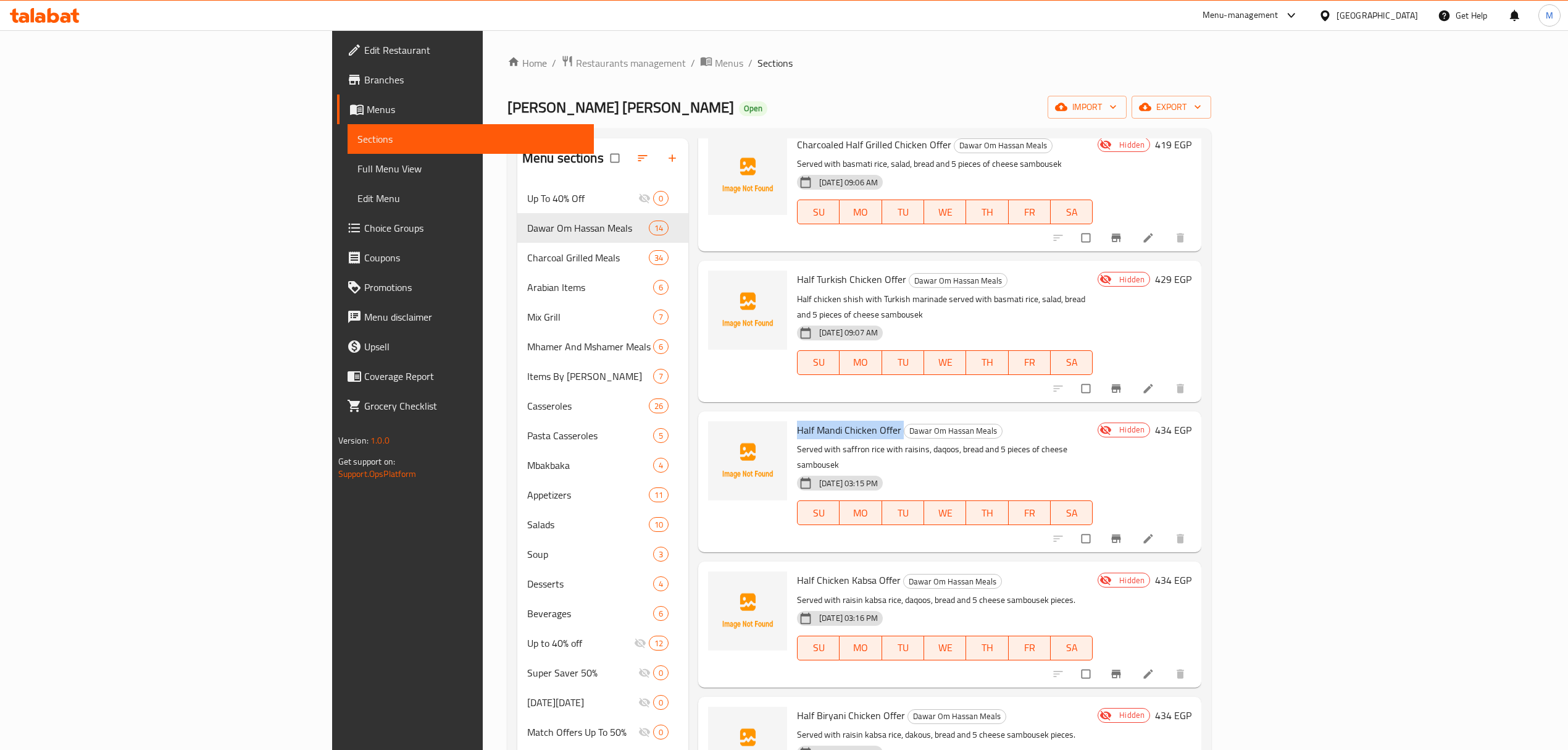
scroll to position [82, 0]
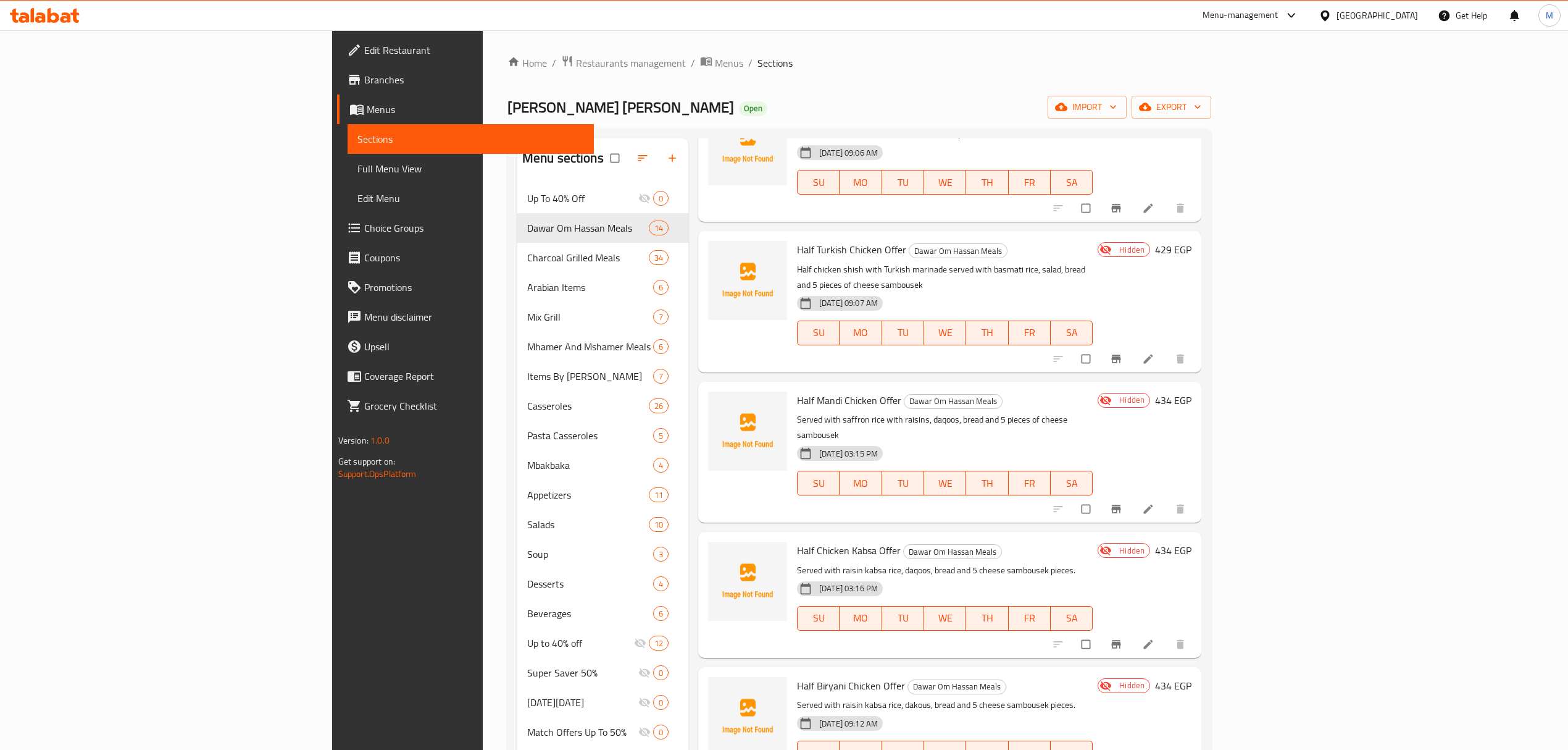
click at [797, 541] on span "Half Chicken Kabsa Offer" at bounding box center [849, 550] width 104 height 19
copy h6 "Half Chicken Kabsa Offer"
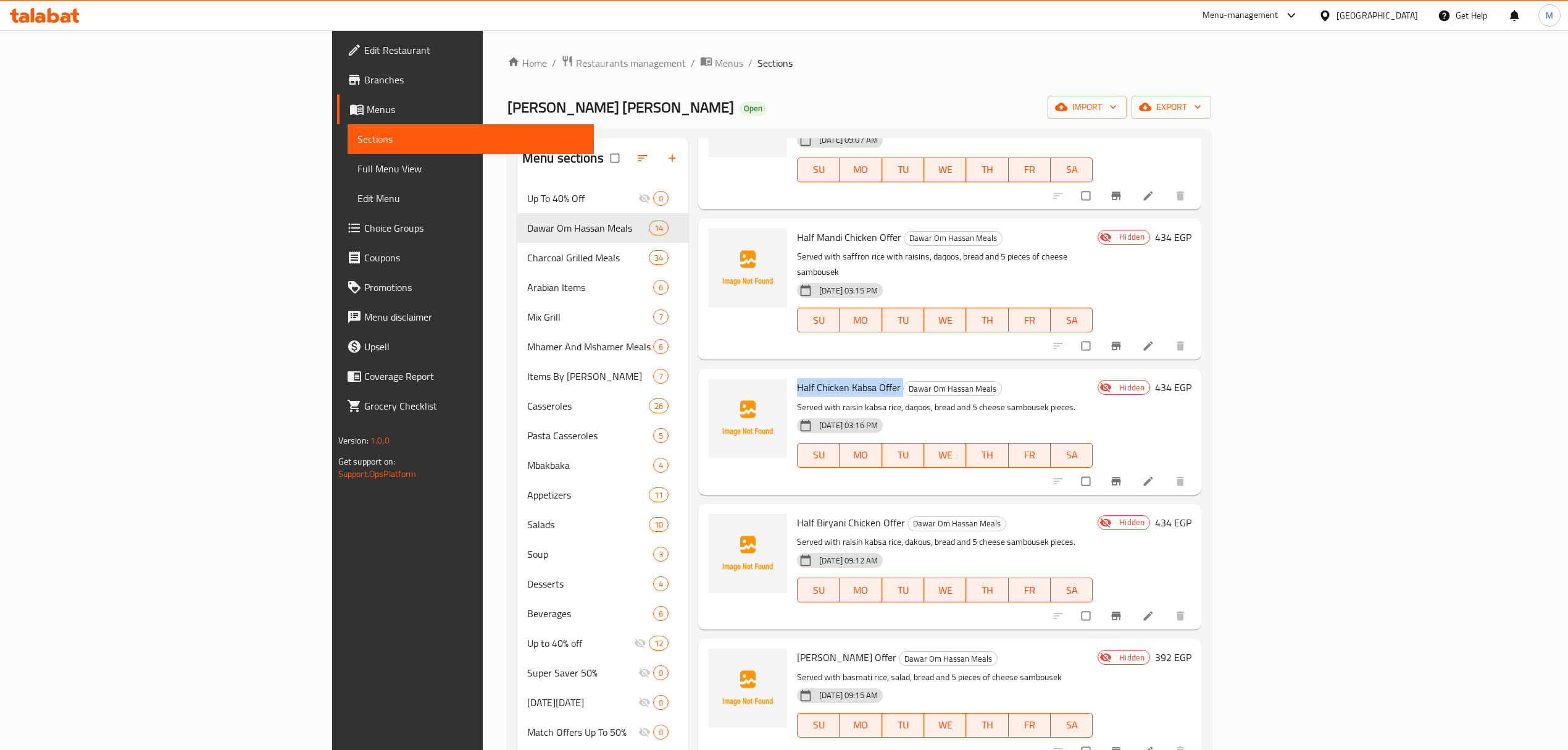
scroll to position [247, 0]
click at [797, 511] on span "Half Biryani Chicken Offer" at bounding box center [851, 521] width 108 height 19
copy h6 "Half Biryani Chicken Offer"
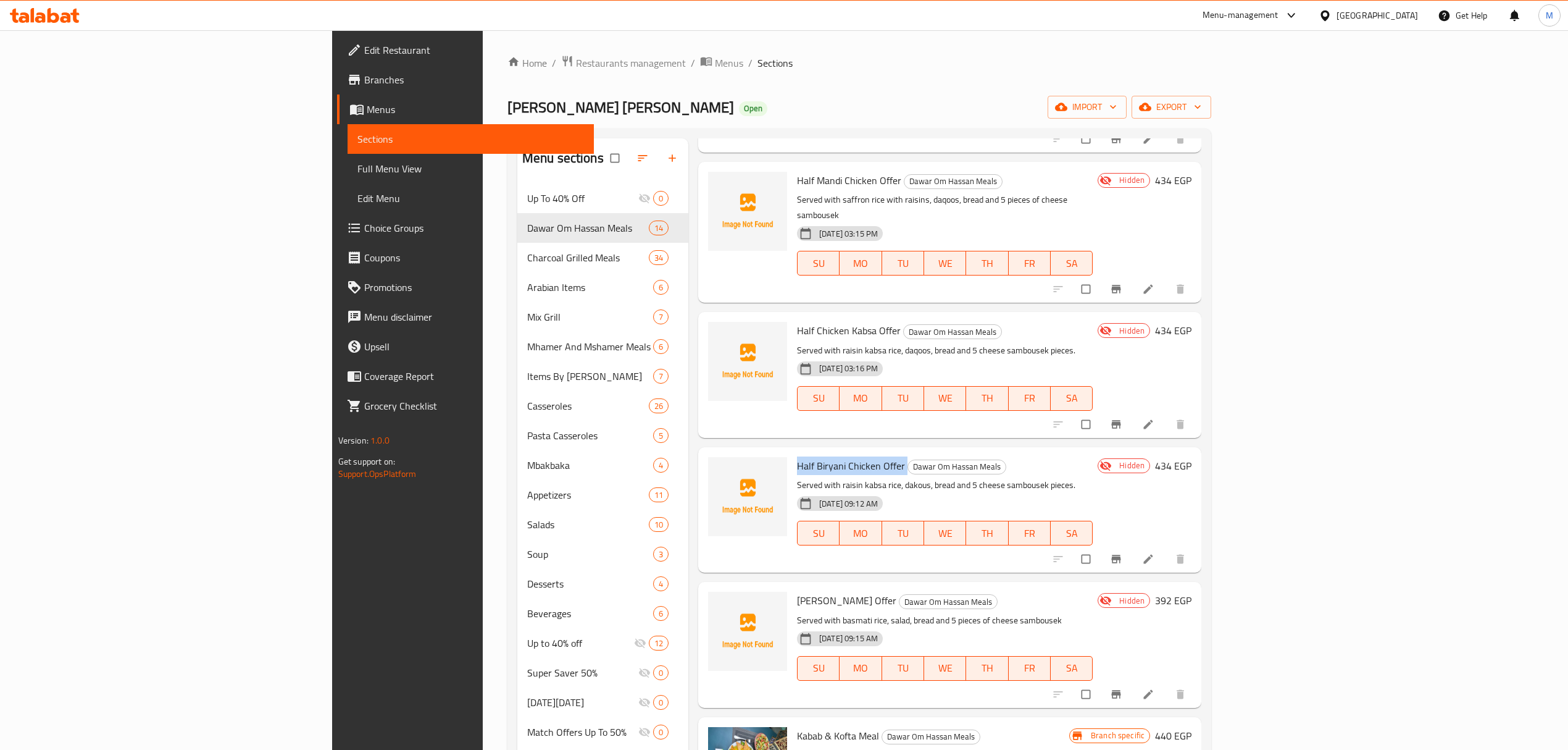
scroll to position [329, 0]
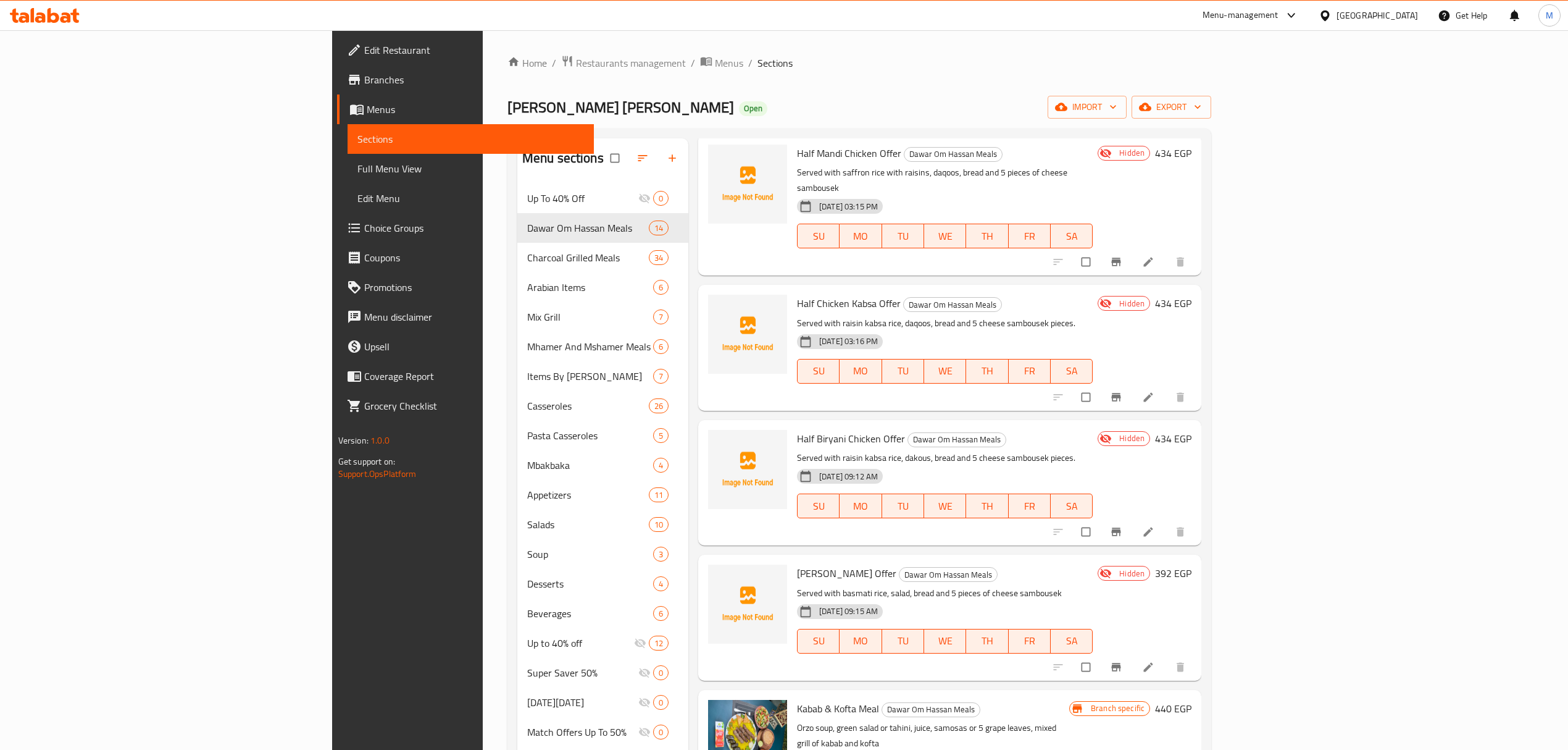
click at [1041, 316] on p "Served with raisin kabsa rice, daqoos, bread and 5 cheese sambousek pieces." at bounding box center [945, 323] width 296 height 16
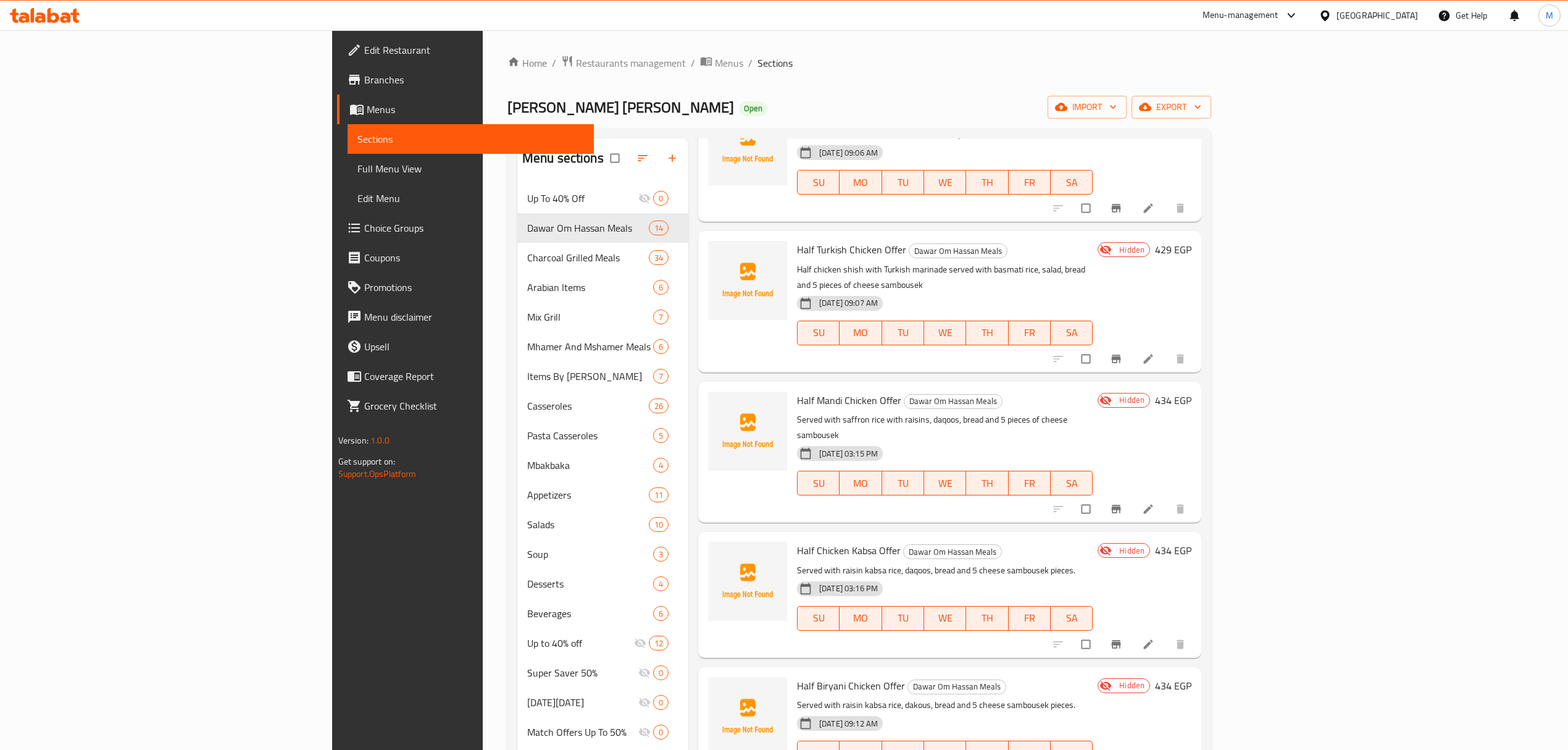
scroll to position [0, 0]
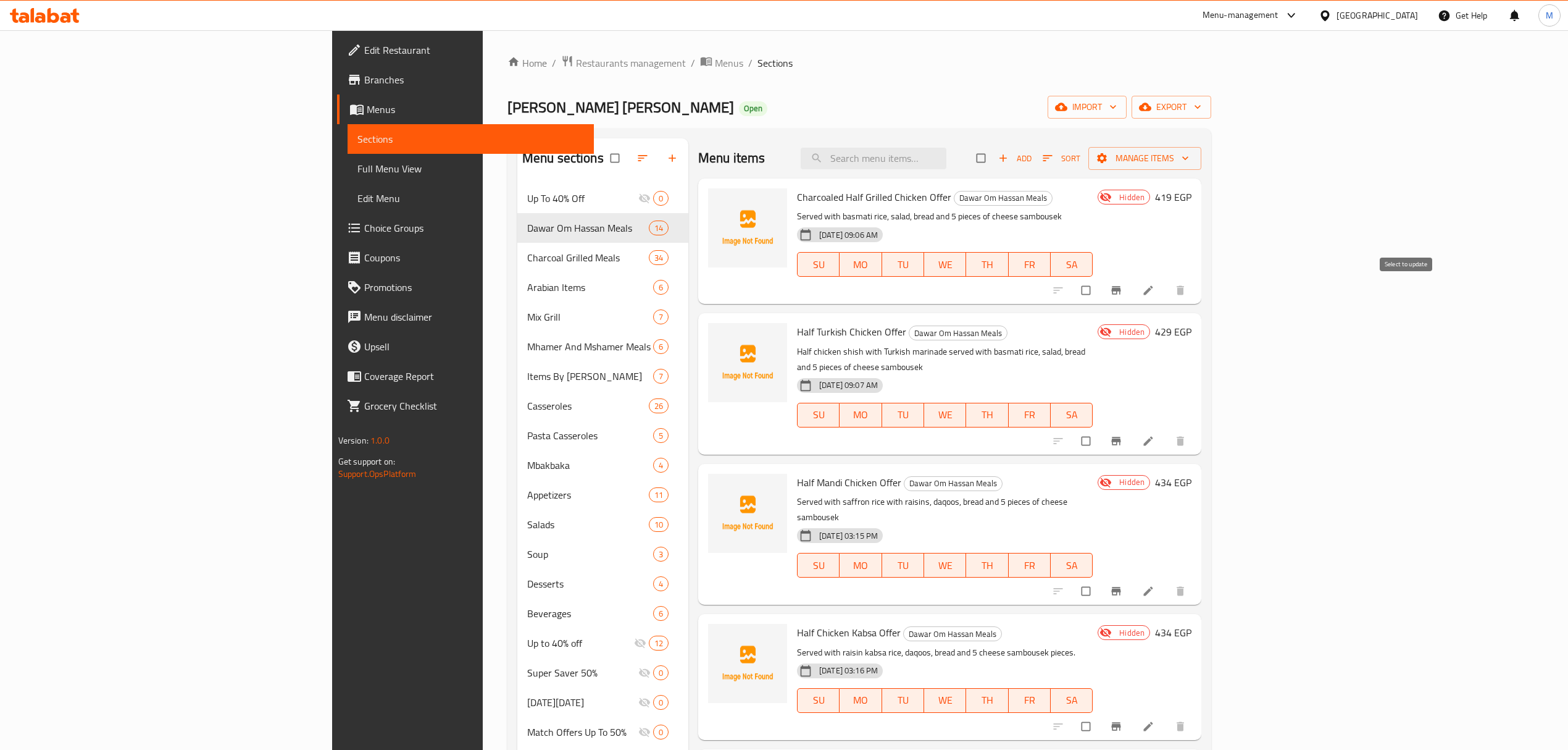
click at [1100, 283] on input "checkbox" at bounding box center [1087, 290] width 26 height 23
checkbox input "true"
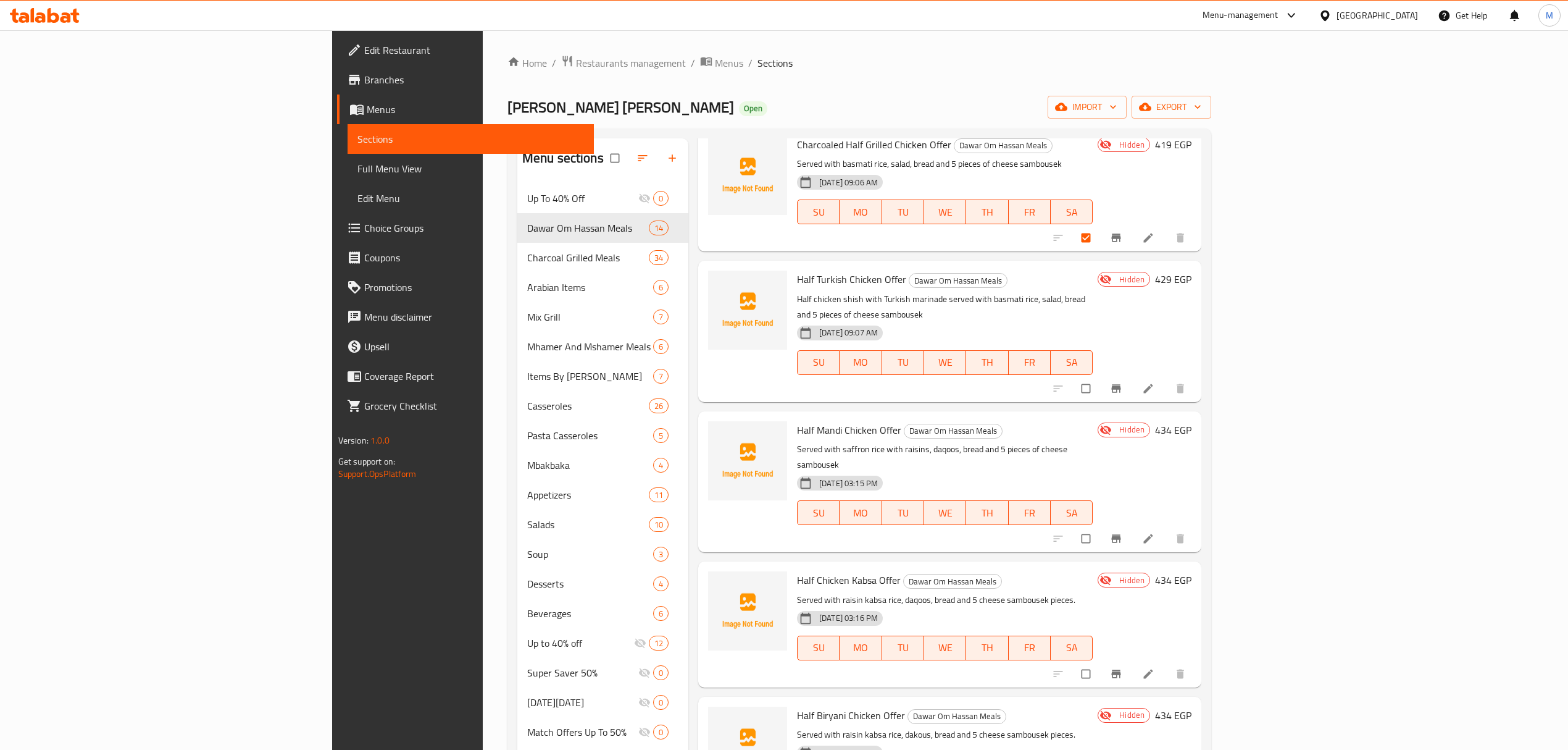
scroll to position [82, 0]
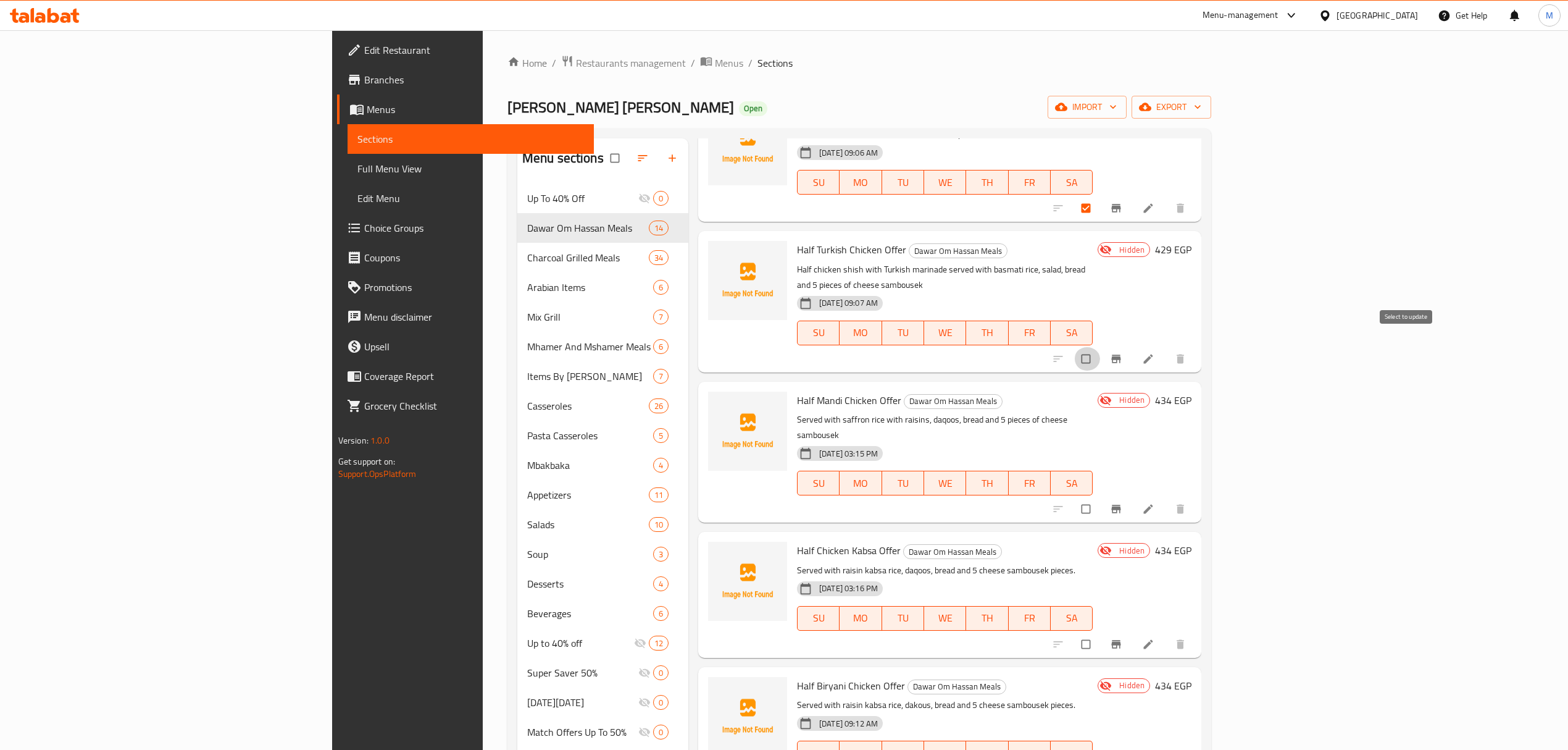
click at [1100, 349] on input "checkbox" at bounding box center [1087, 358] width 26 height 23
checkbox input "true"
click at [1100, 497] on input "checkbox" at bounding box center [1087, 508] width 26 height 23
checkbox input "true"
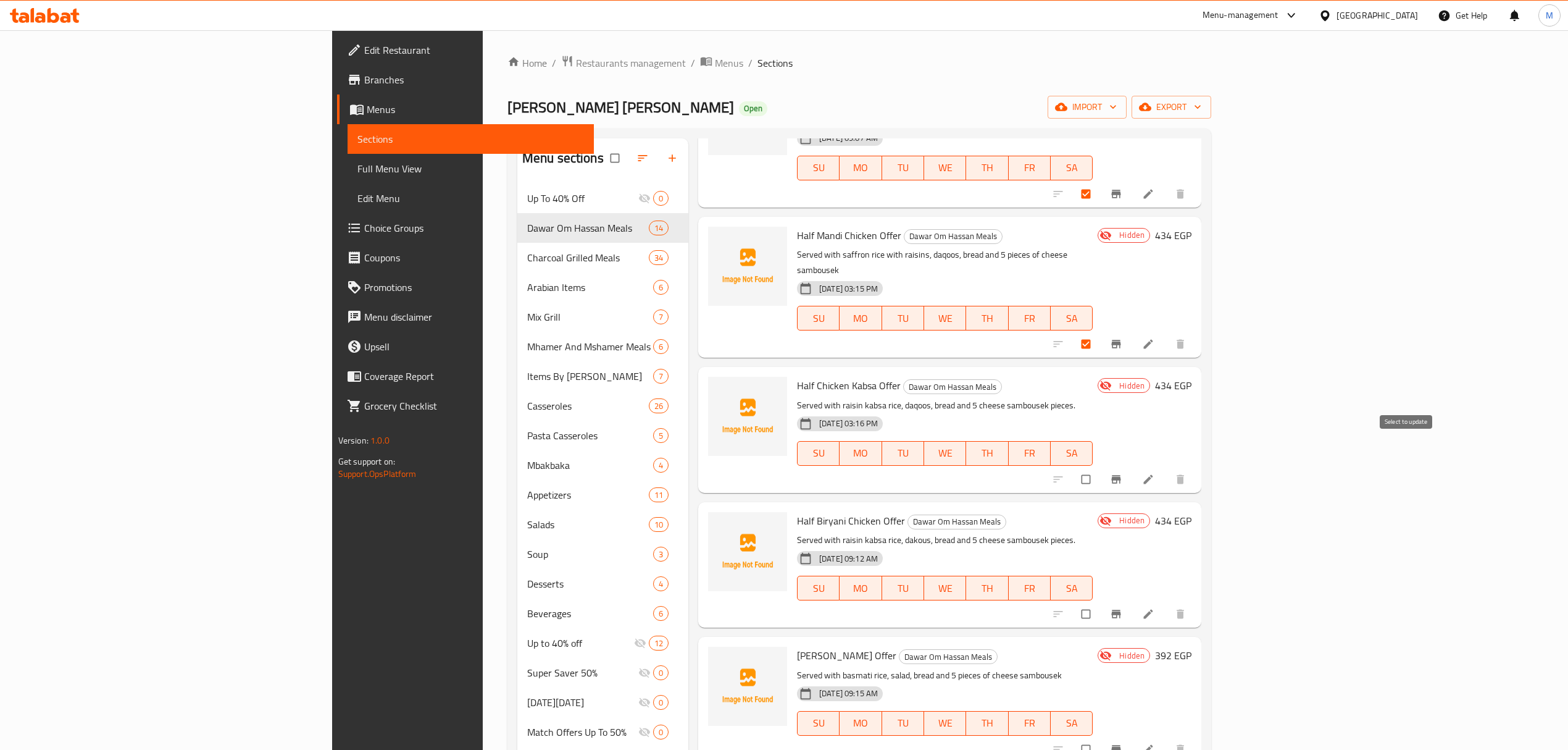
click at [1100, 468] on input "checkbox" at bounding box center [1087, 479] width 26 height 23
checkbox input "true"
click at [1100, 602] on input "checkbox" at bounding box center [1087, 614] width 26 height 23
checkbox input "true"
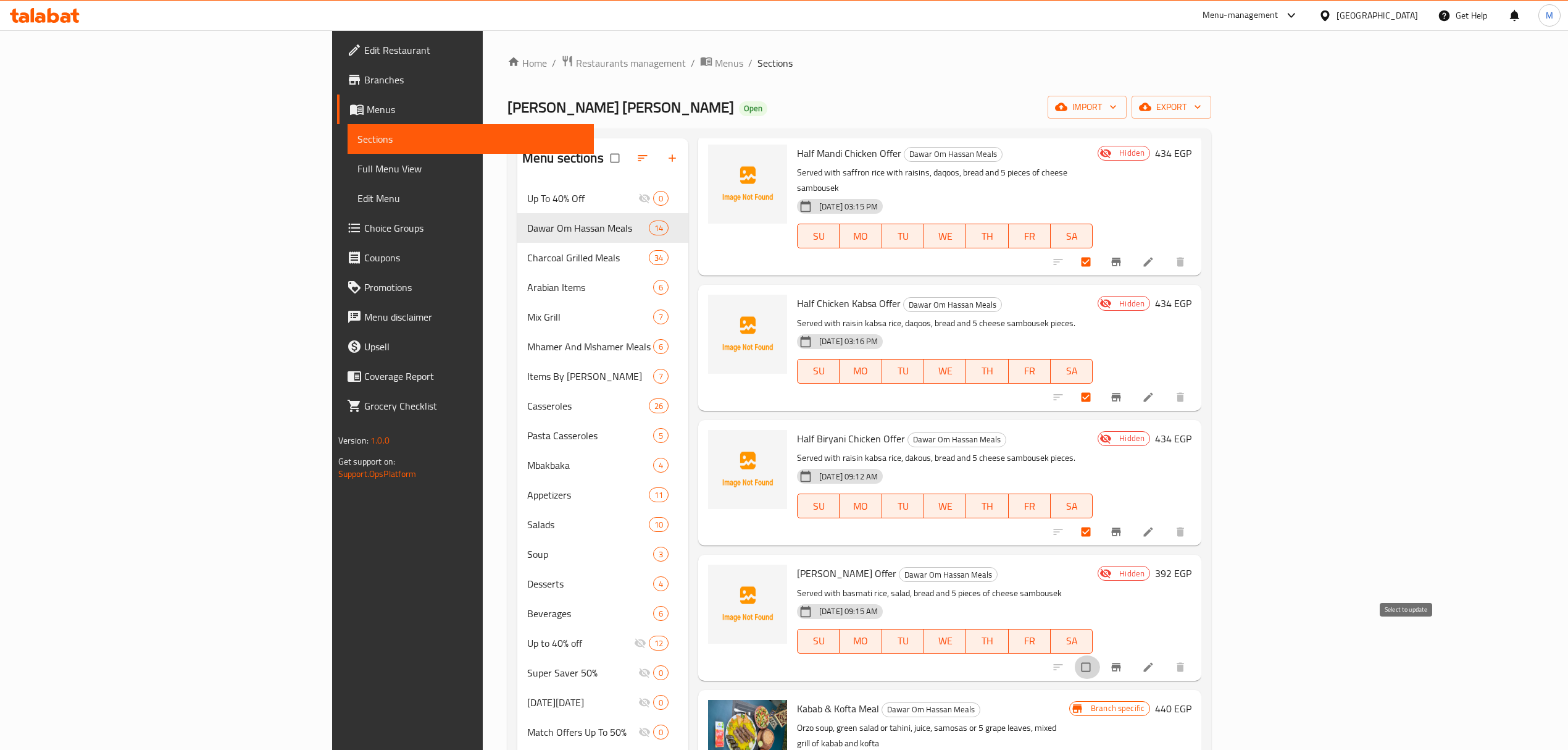
click at [1100, 655] on input "checkbox" at bounding box center [1087, 667] width 26 height 23
checkbox input "true"
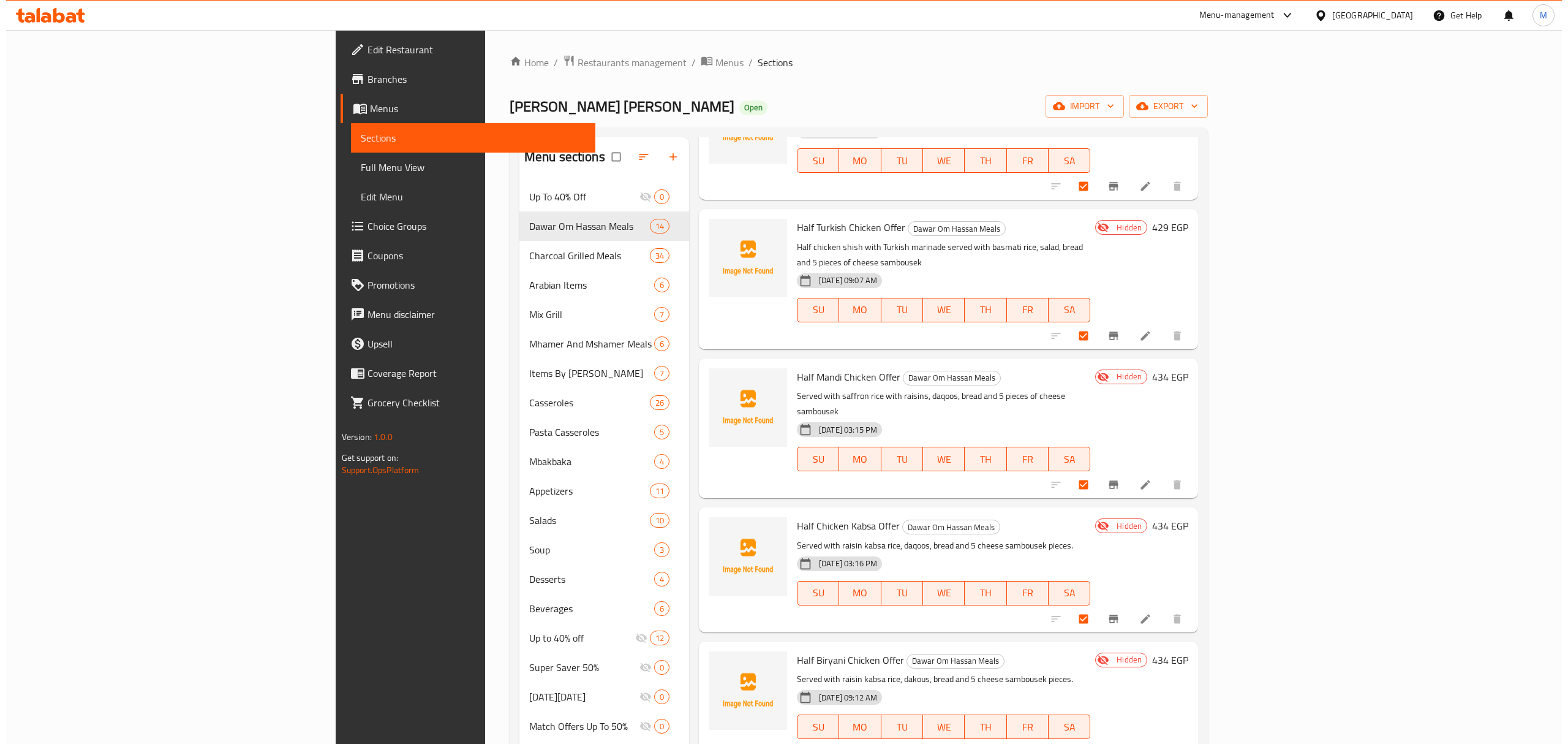
scroll to position [0, 0]
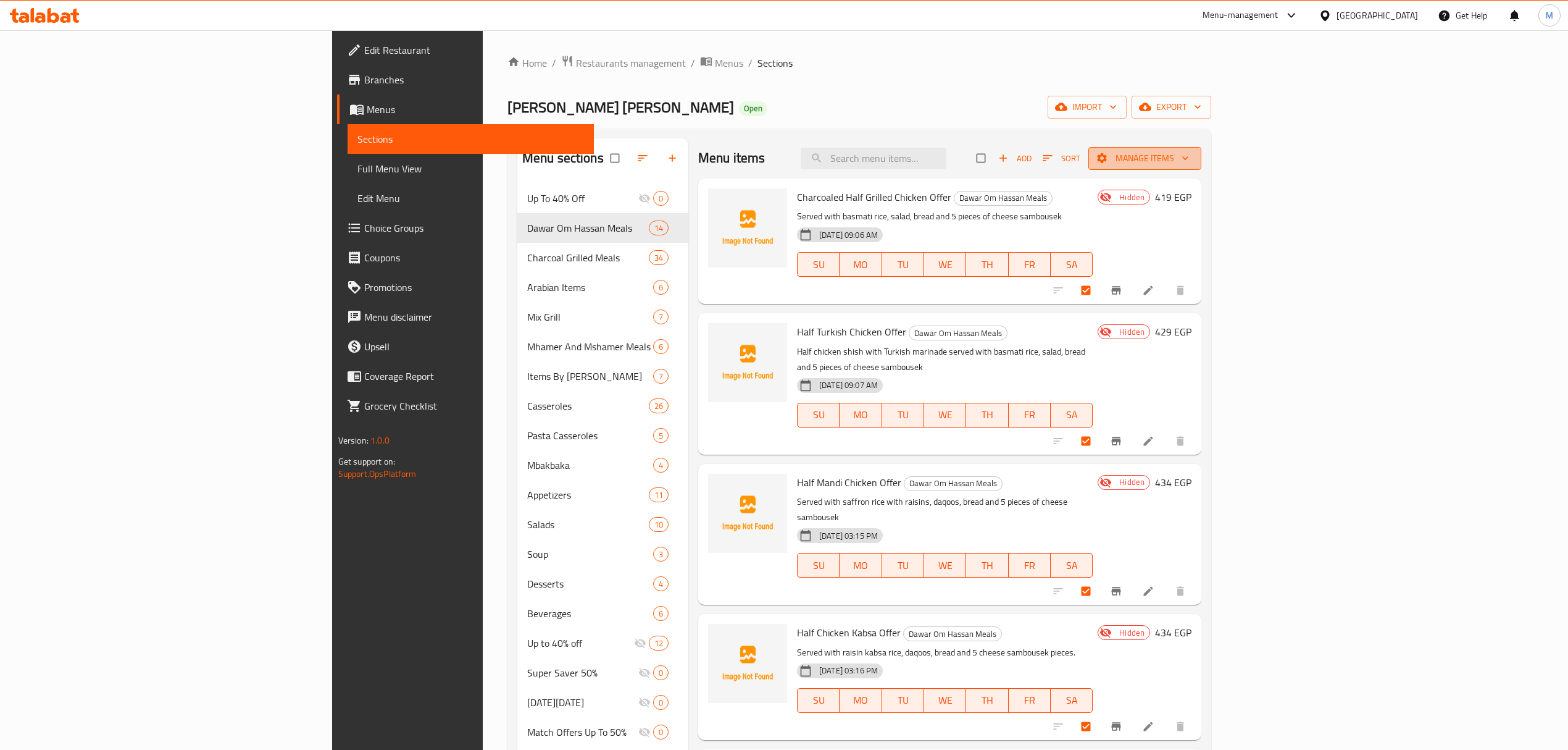
click at [1191, 160] on span "Manage items" at bounding box center [1144, 158] width 93 height 16
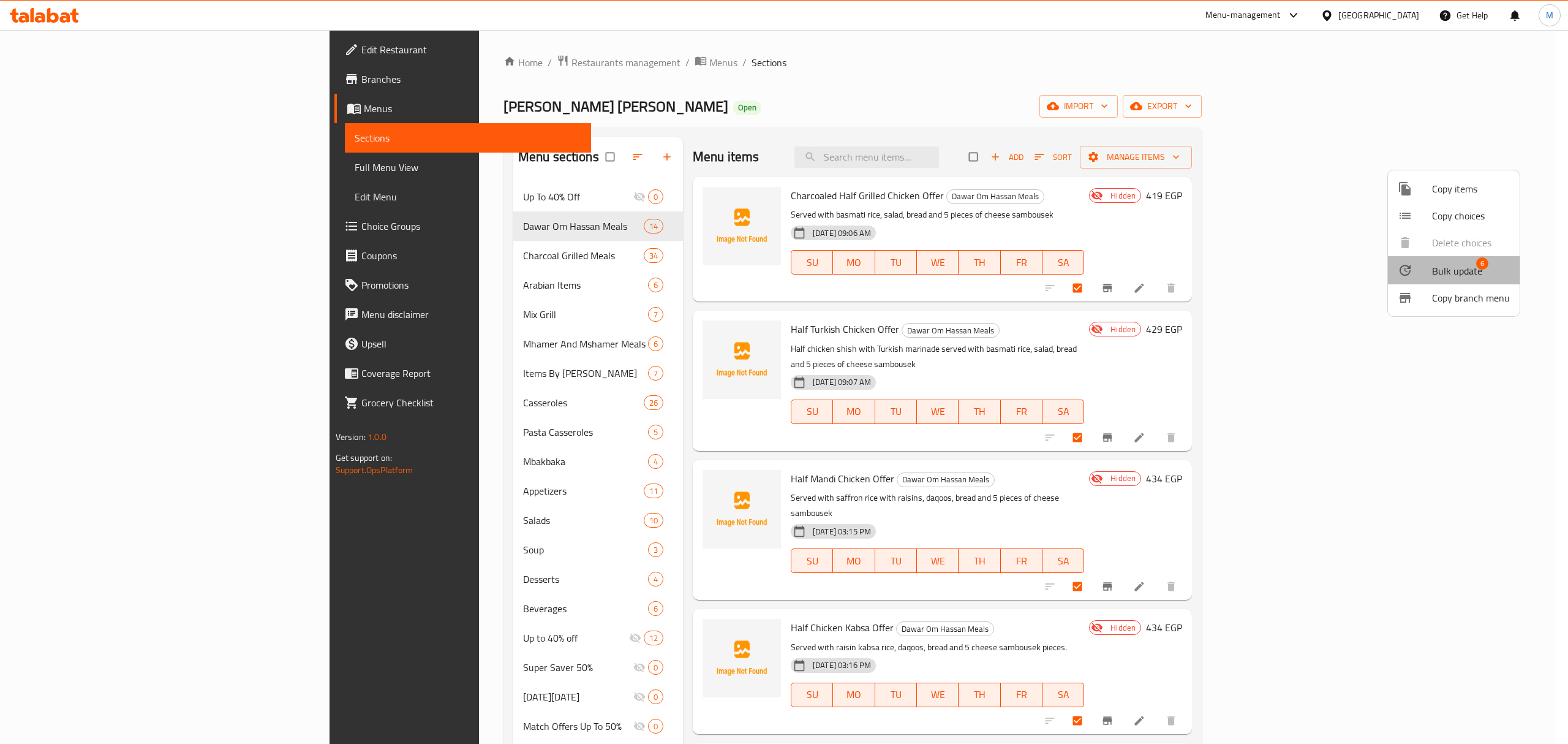
click at [1490, 272] on span "Bulk update 6" at bounding box center [1471, 270] width 78 height 16
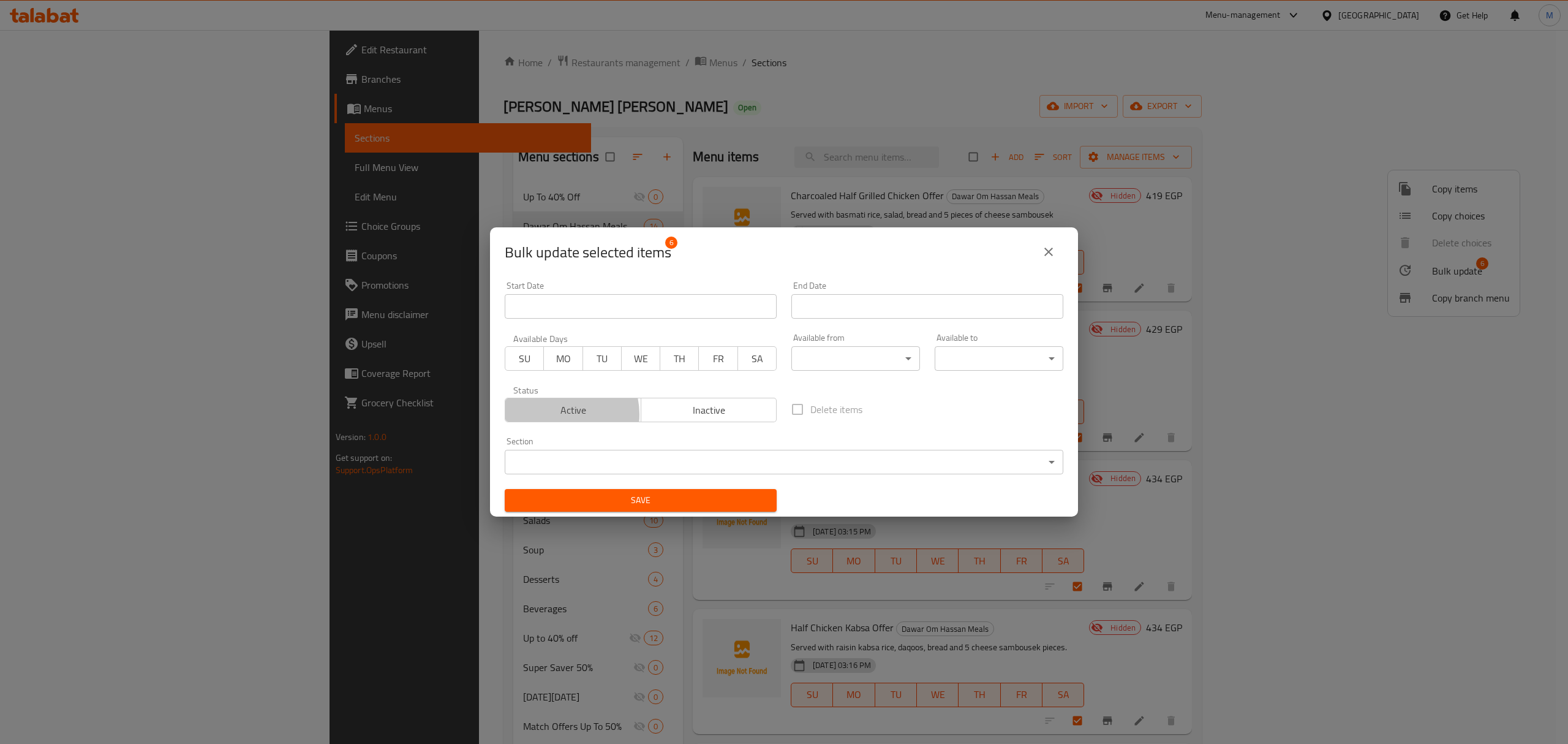
click at [562, 415] on span "Active" at bounding box center [573, 410] width 126 height 18
click at [614, 316] on input "Start Date" at bounding box center [641, 306] width 272 height 24
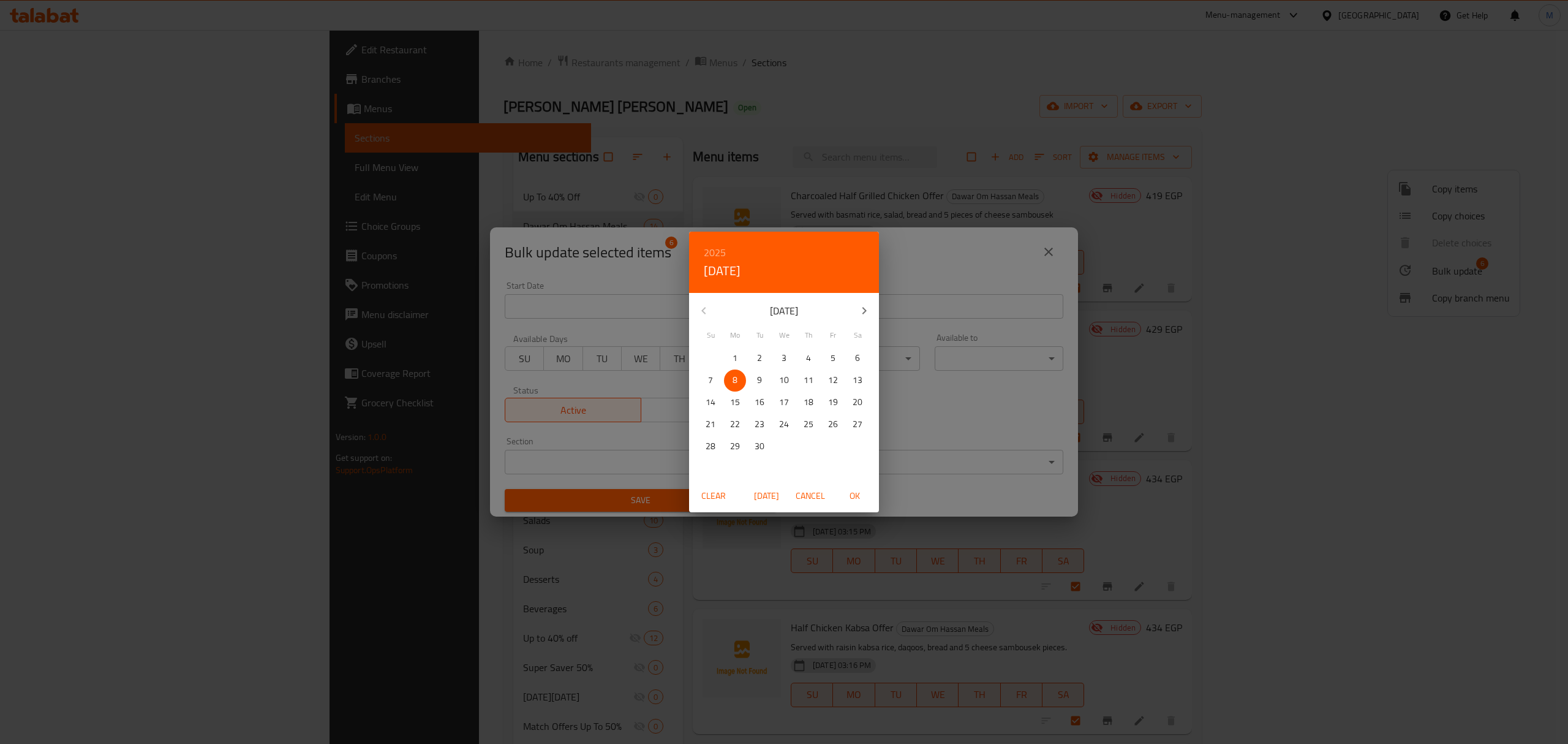
click at [856, 501] on span "OK" at bounding box center [854, 496] width 29 height 16
type input "08-09-2025"
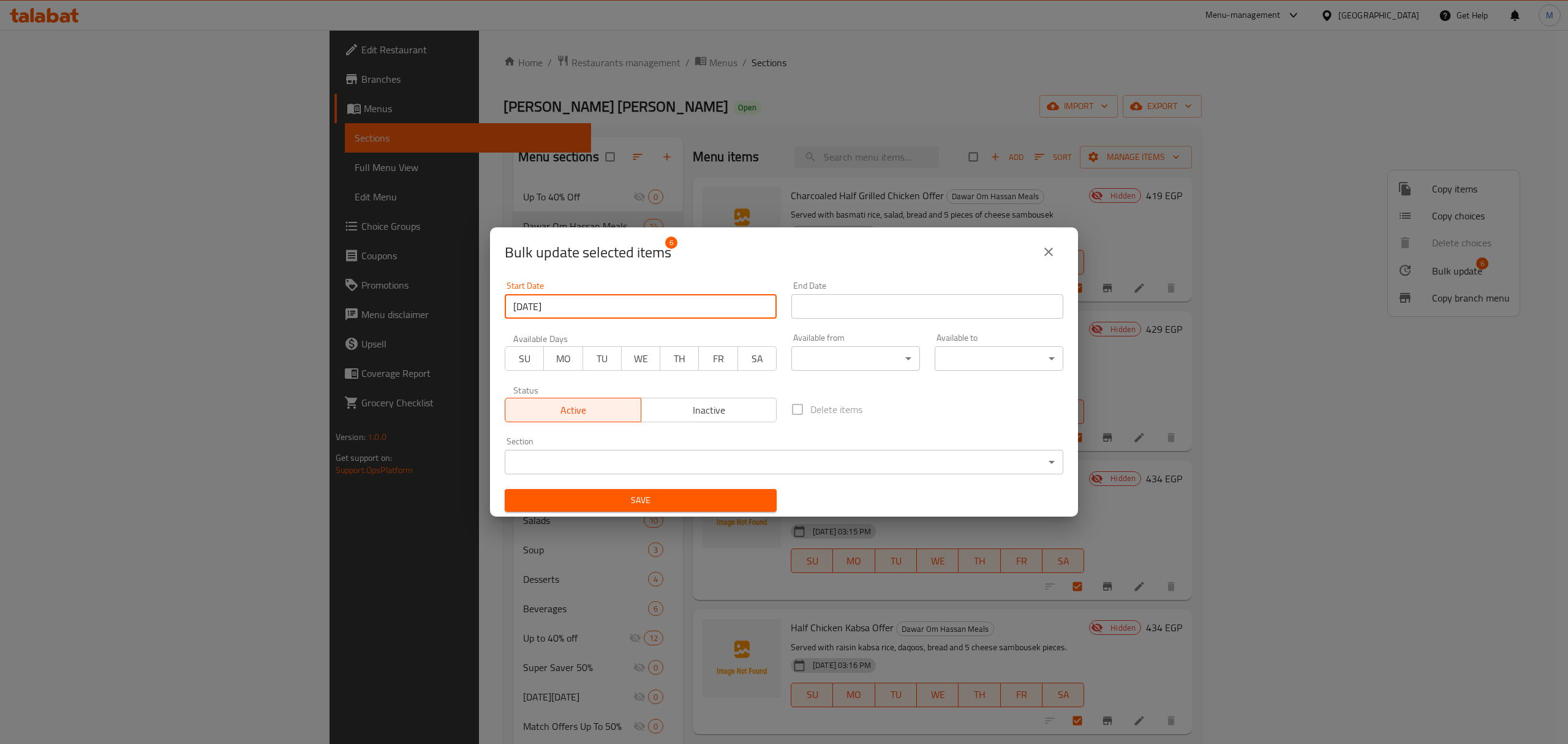
click at [880, 314] on input "Start Date" at bounding box center [928, 306] width 272 height 24
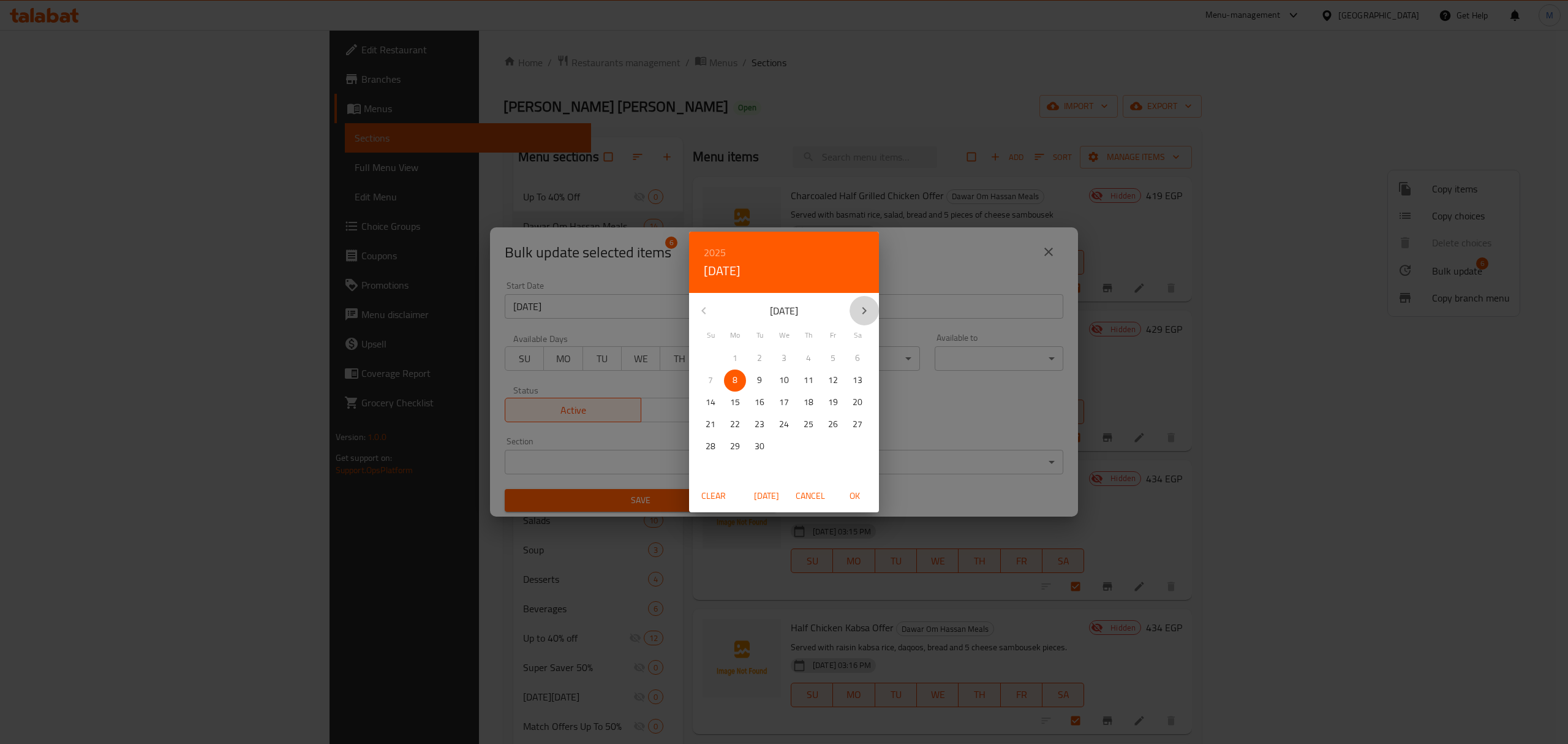
click at [872, 304] on button "button" at bounding box center [864, 310] width 29 height 29
click at [871, 304] on icon "button" at bounding box center [864, 311] width 15 height 15
click at [781, 440] on p "31" at bounding box center [784, 446] width 10 height 16
click at [856, 500] on span "OK" at bounding box center [854, 496] width 29 height 16
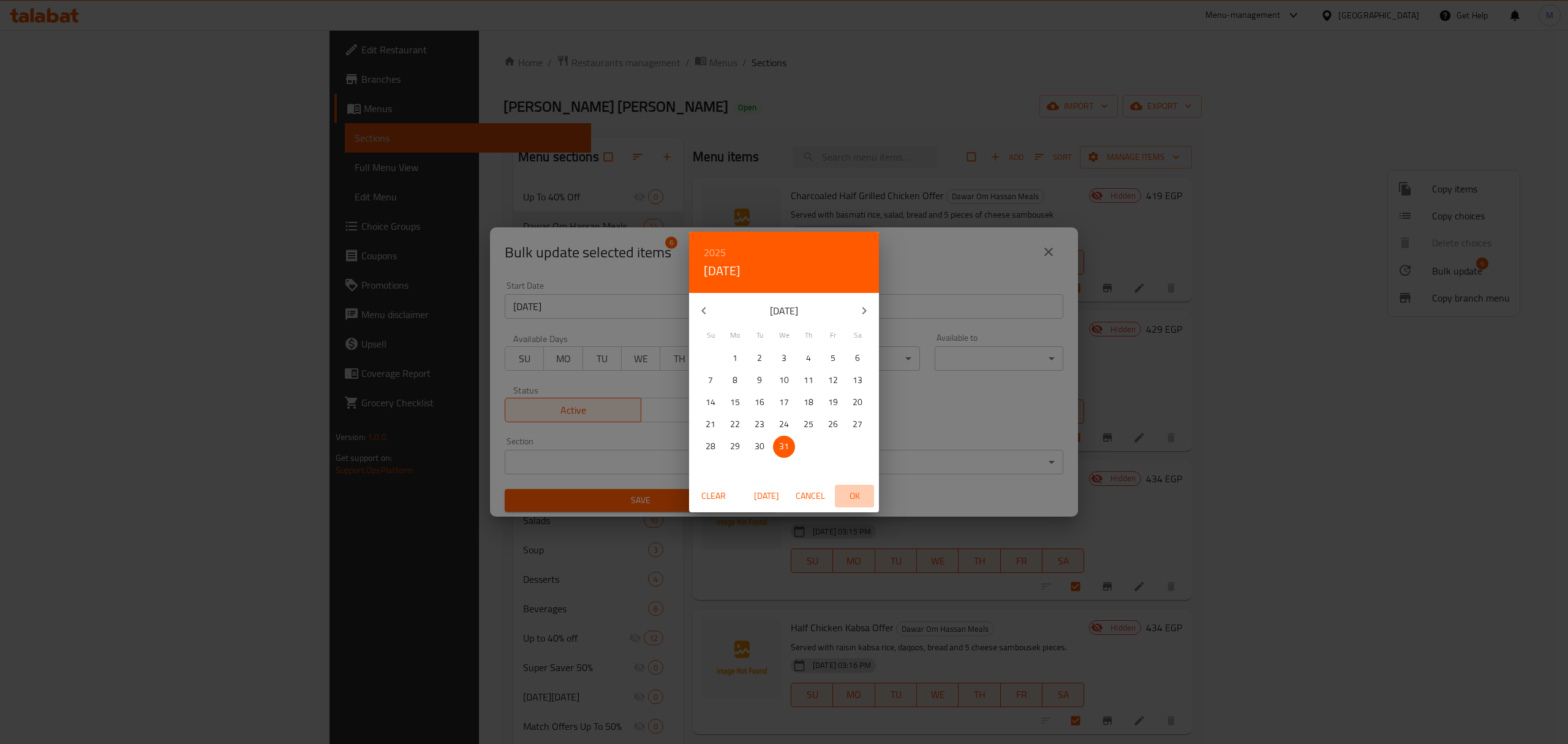
type input "31-12-2025"
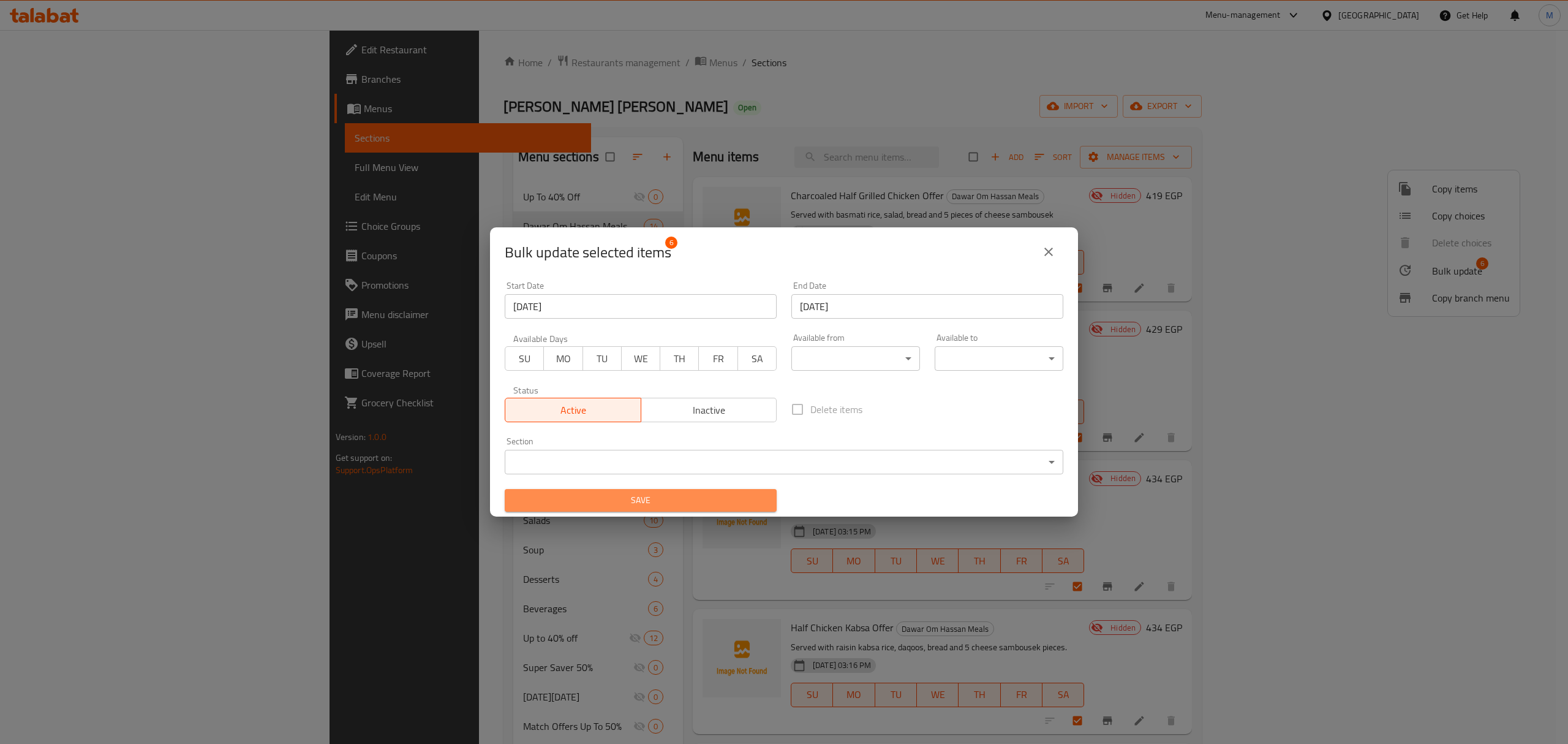
click at [712, 507] on span "Save" at bounding box center [641, 500] width 252 height 16
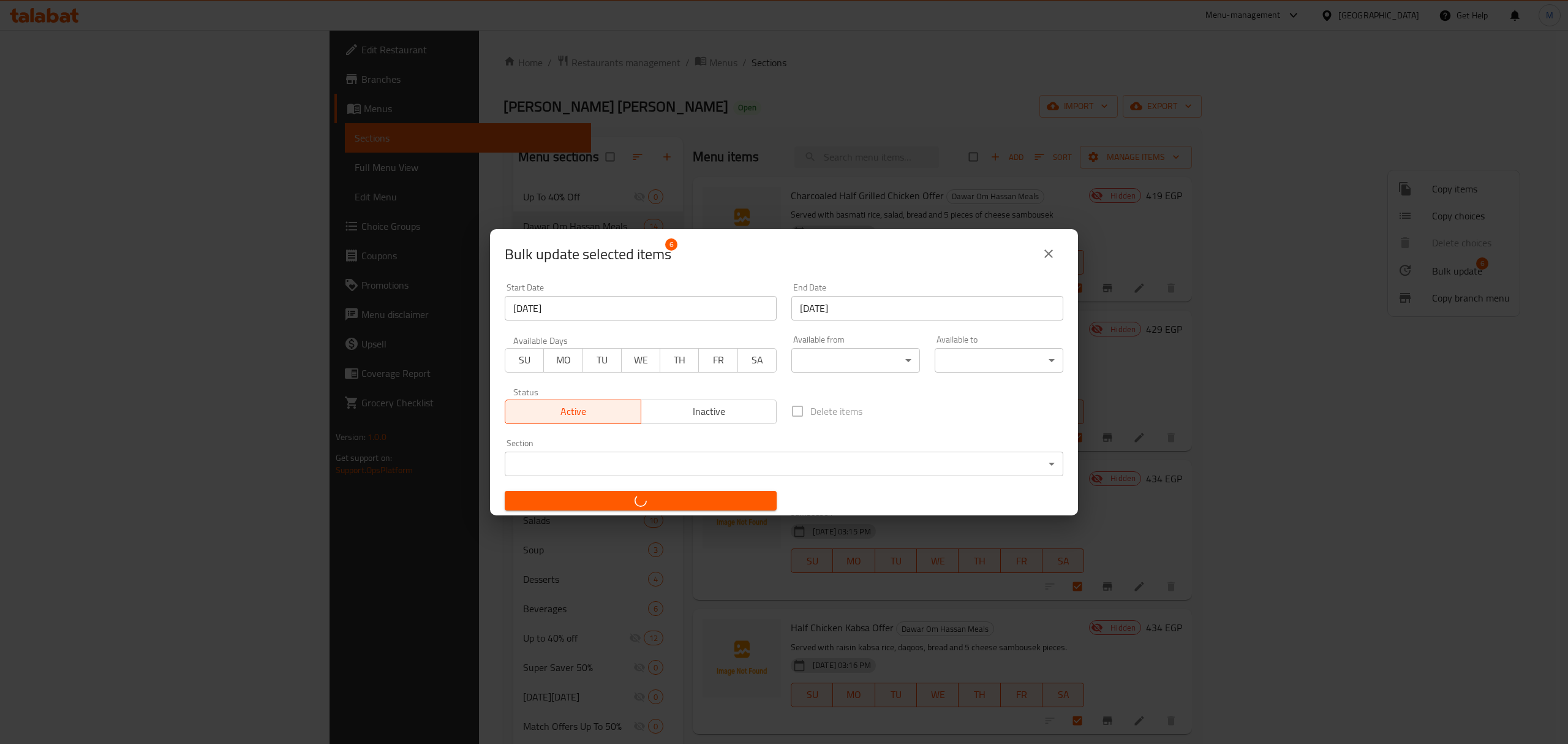
checkbox input "false"
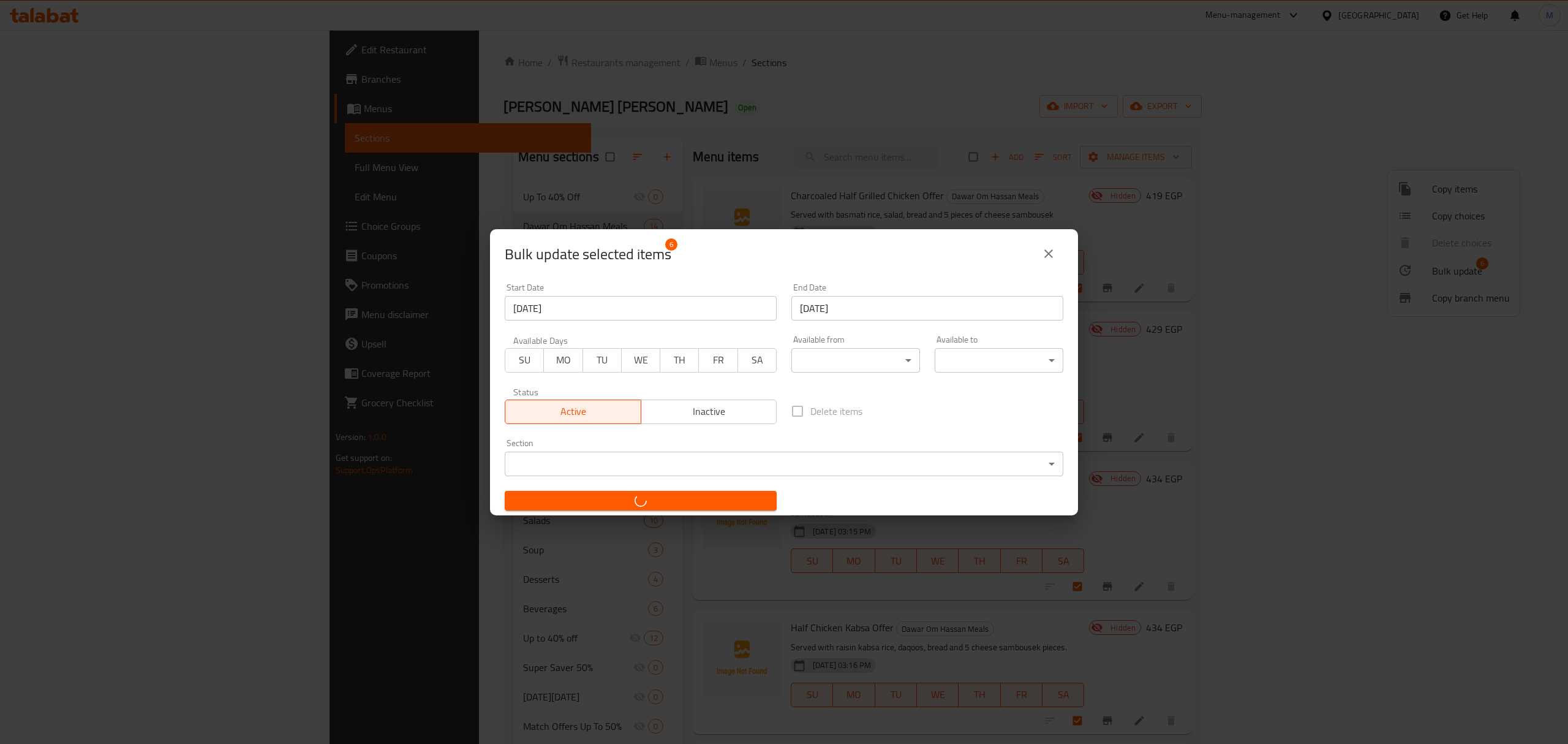
checkbox input "false"
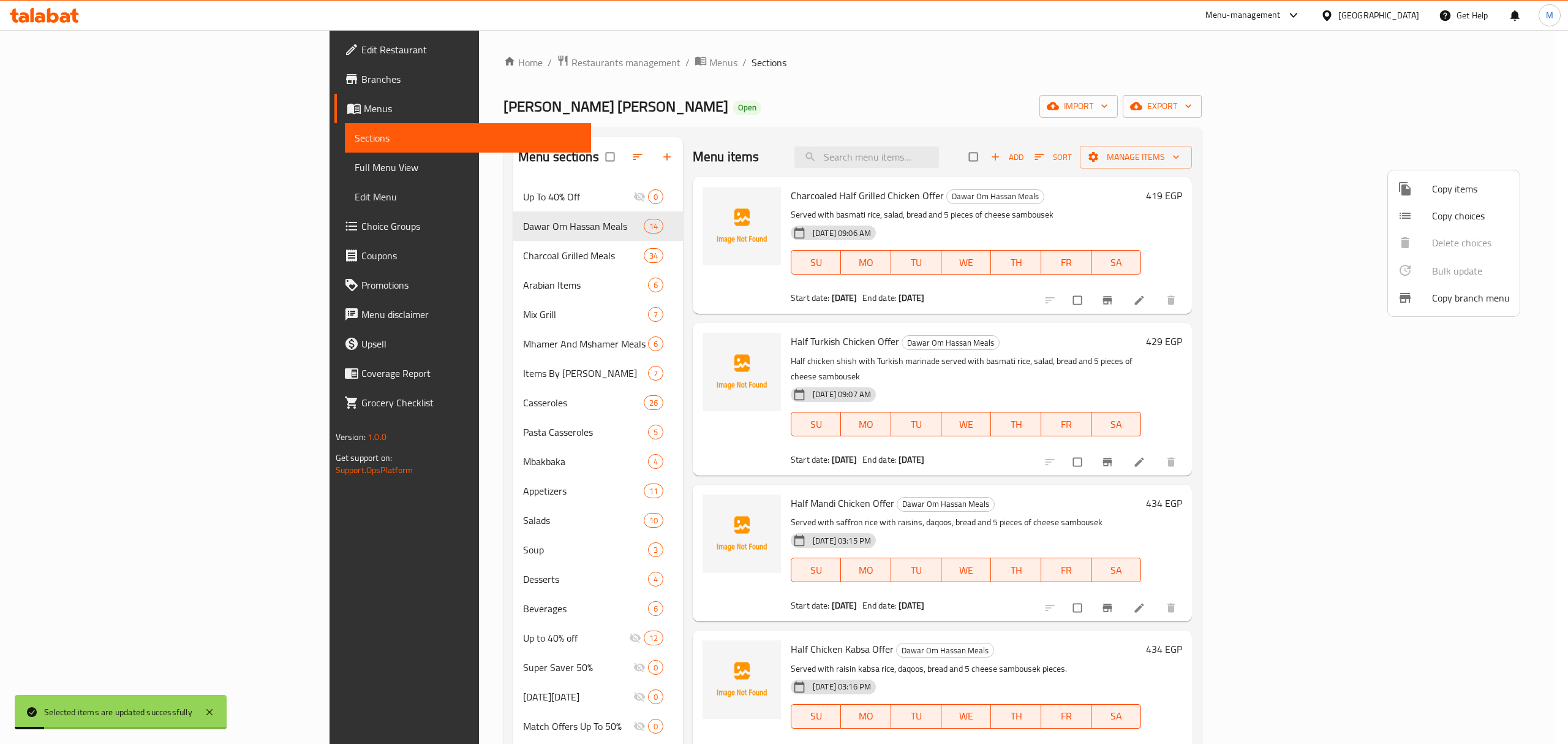
click at [1107, 478] on div at bounding box center [784, 372] width 1568 height 744
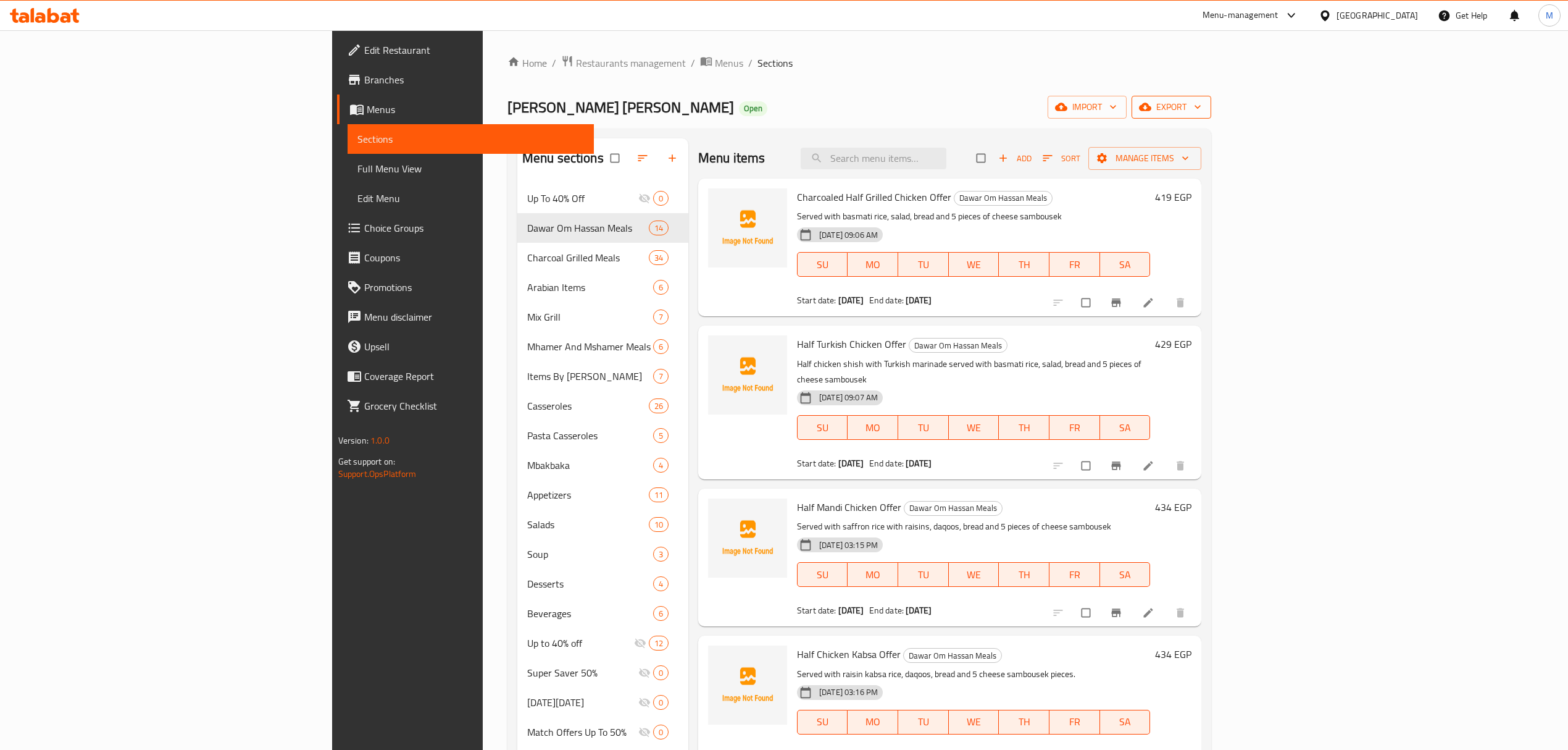
click at [1201, 110] on span "export" at bounding box center [1171, 107] width 60 height 16
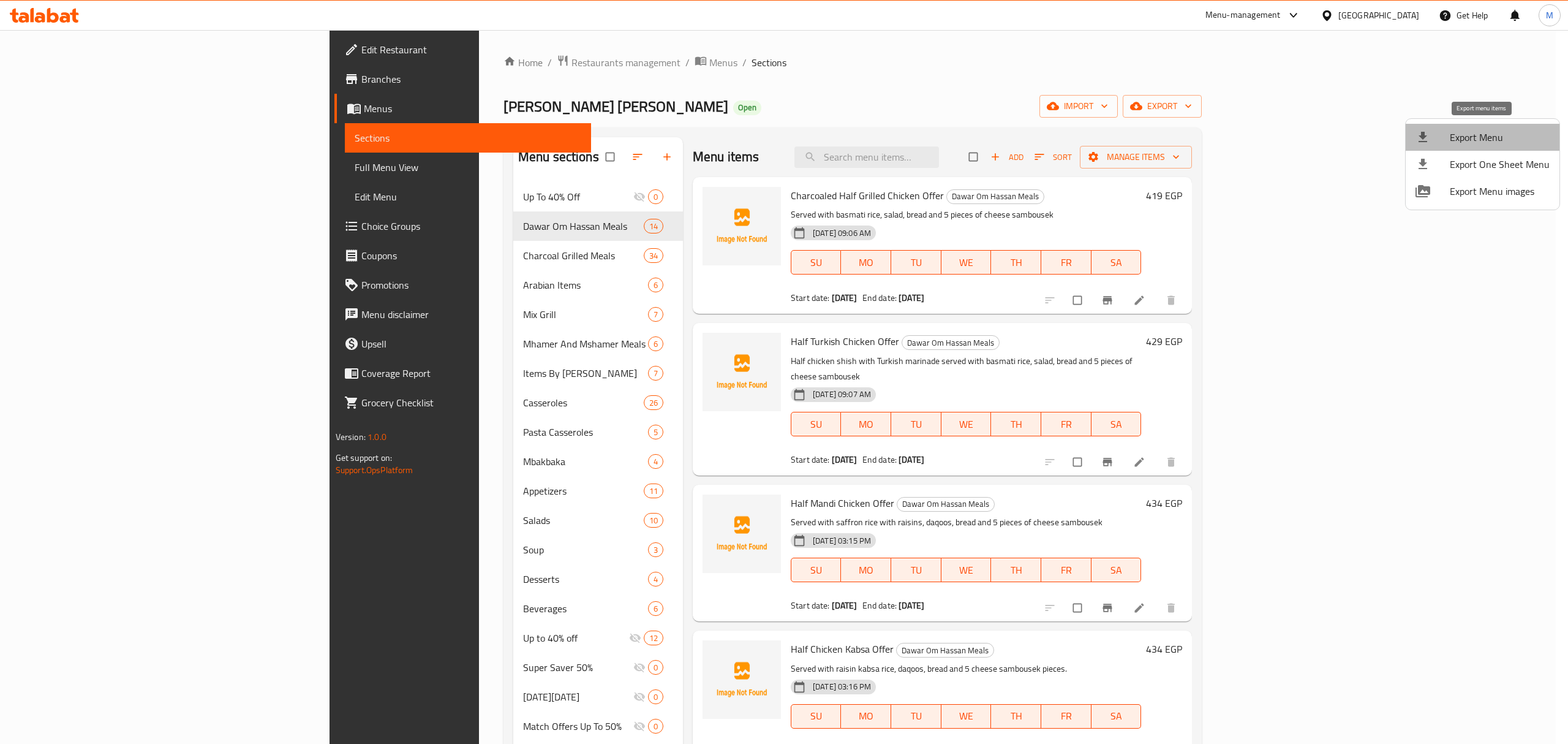
click at [1482, 131] on span "Export Menu" at bounding box center [1500, 137] width 100 height 15
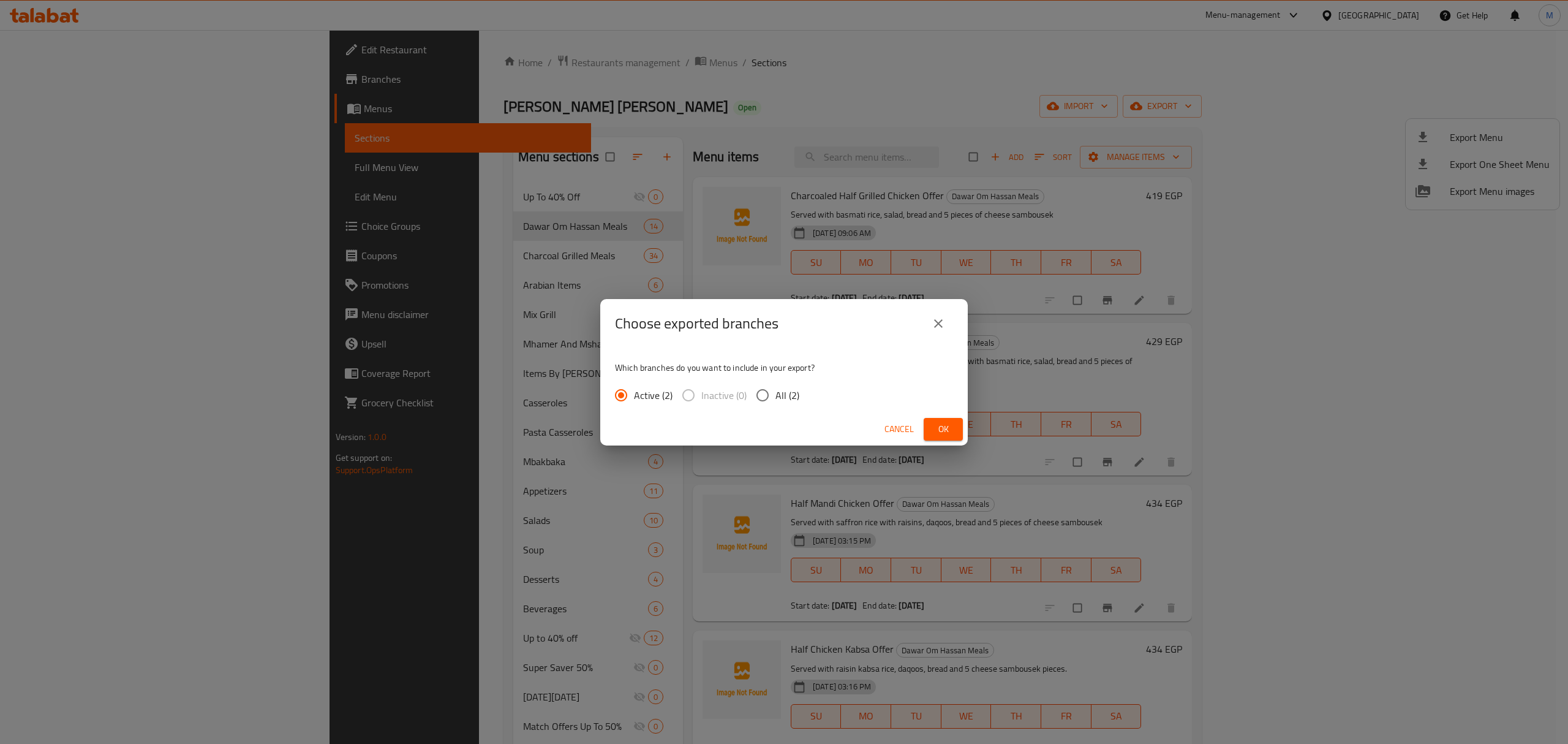
click at [943, 432] on span "Ok" at bounding box center [943, 429] width 20 height 16
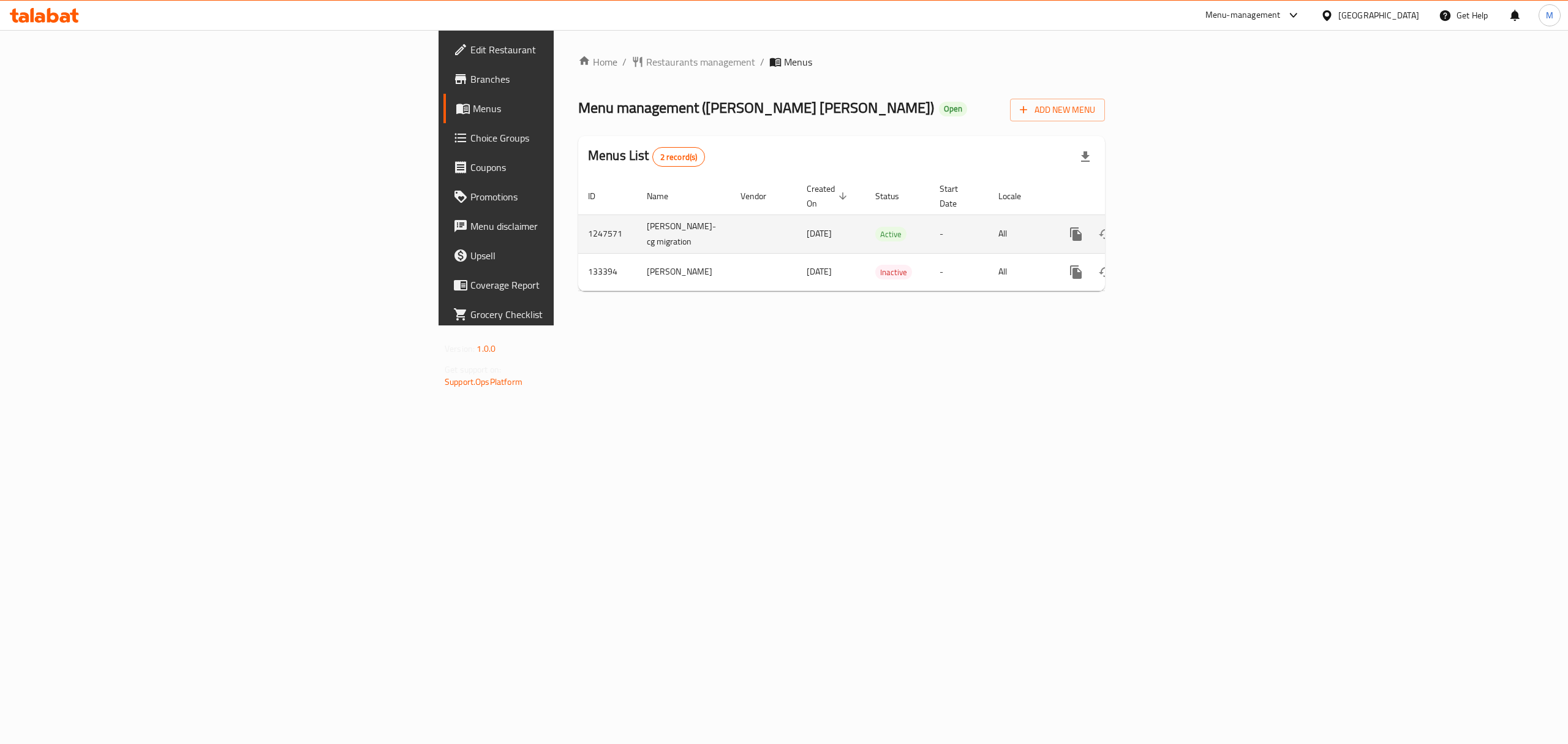
click at [1172, 227] on icon "enhanced table" at bounding box center [1165, 234] width 15 height 15
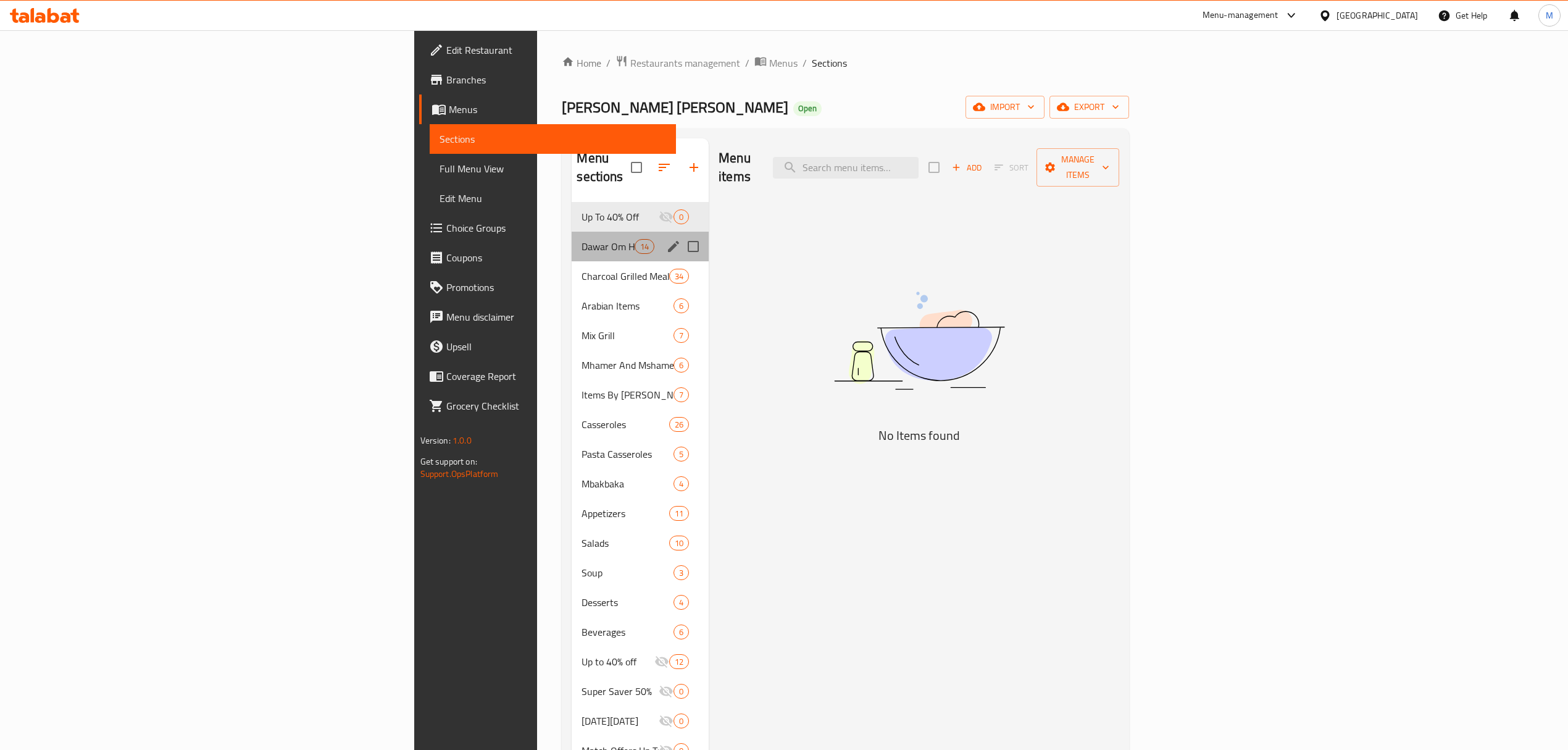
click at [572, 232] on div "Dawar Om Hassan Meals 14" at bounding box center [640, 246] width 137 height 29
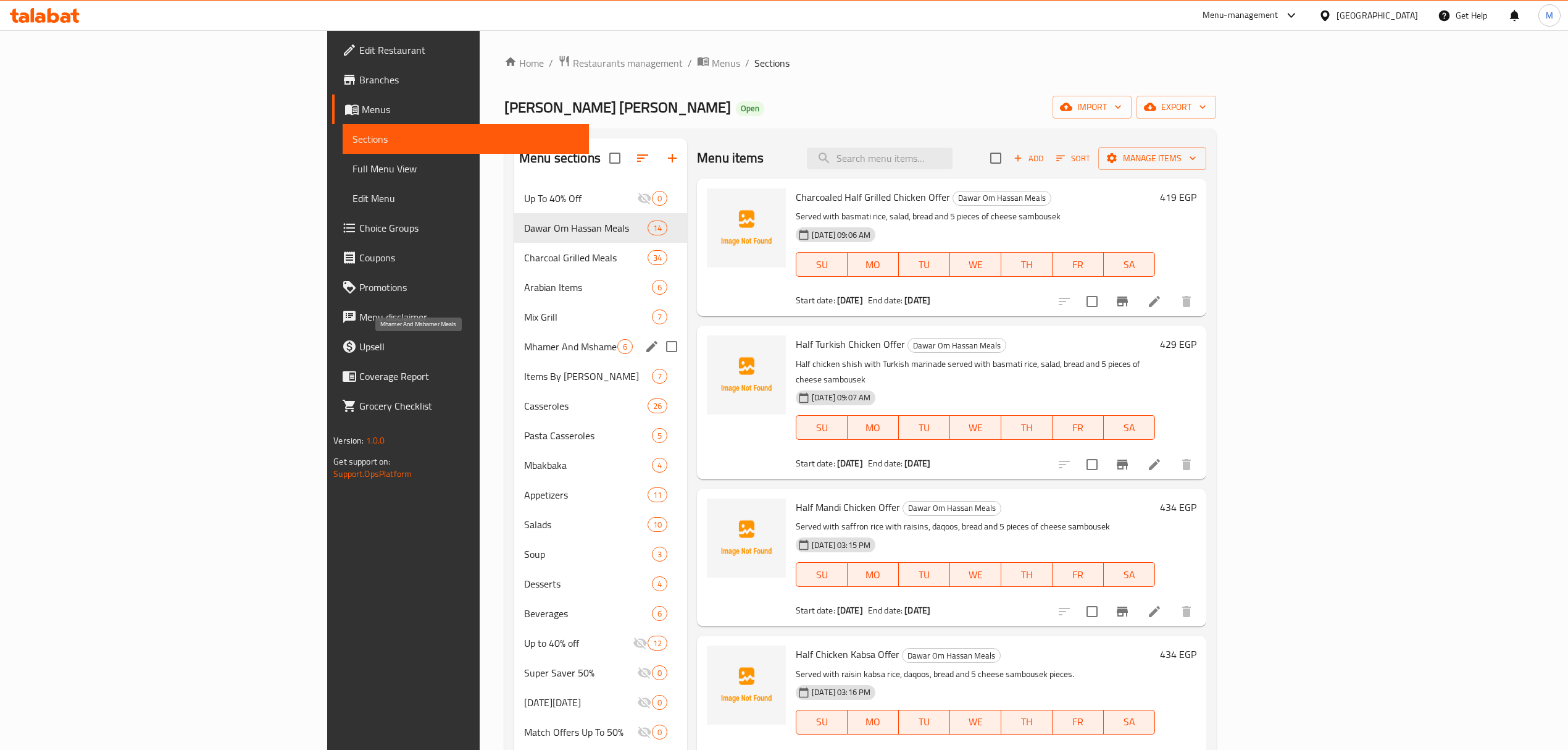
click at [524, 354] on span "Mhamer And Mshamer Meals" at bounding box center [571, 347] width 93 height 15
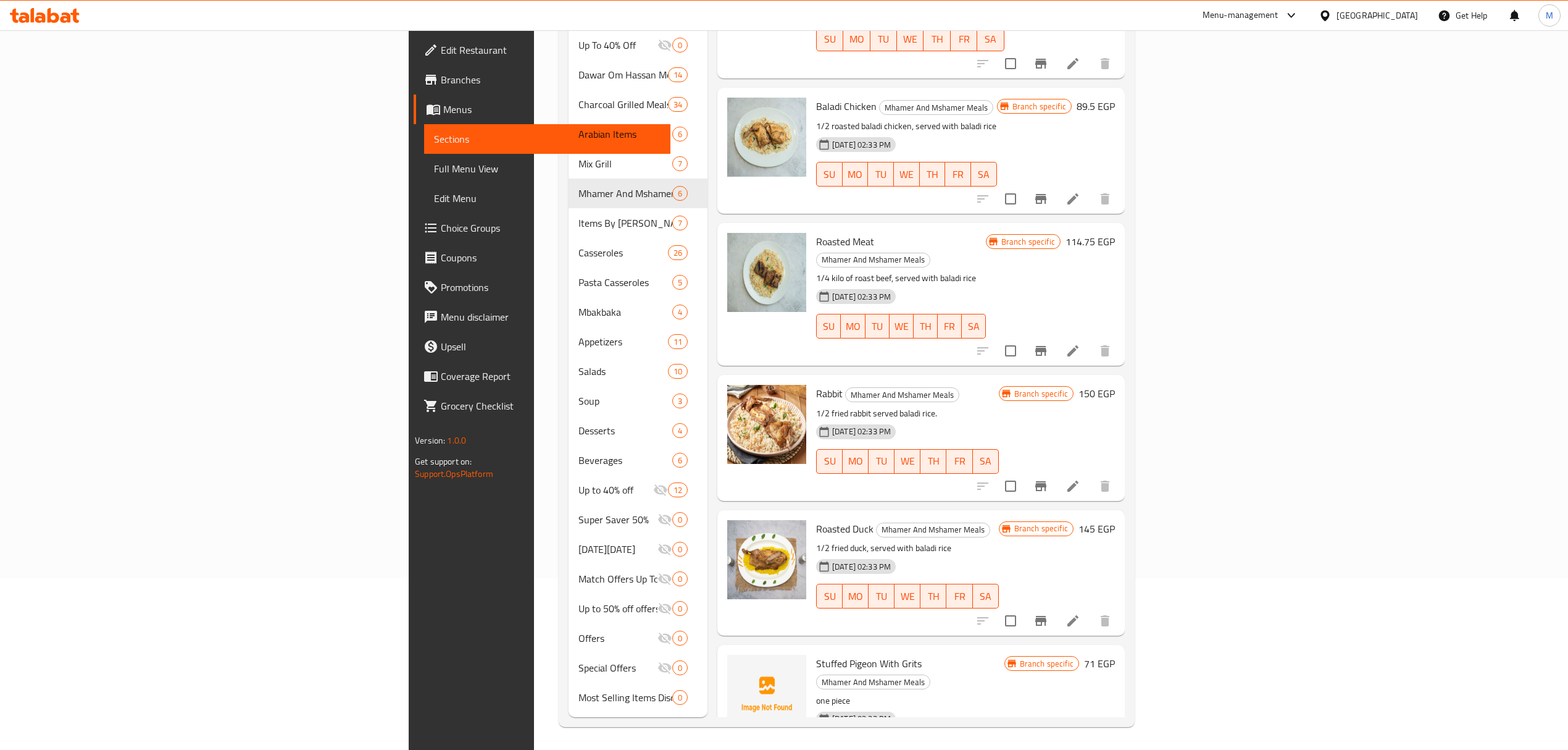
scroll to position [173, 0]
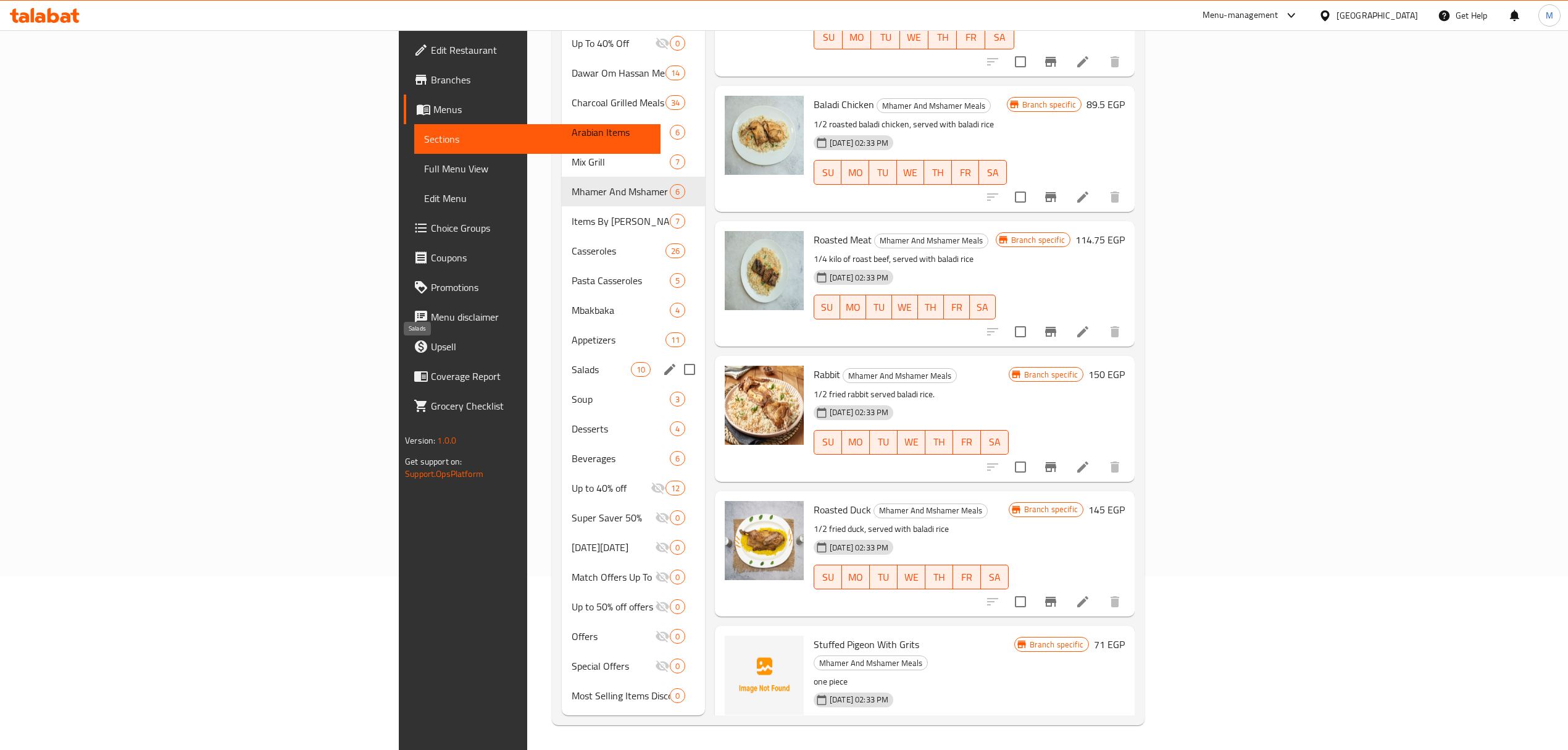
click at [572, 362] on span "Salads" at bounding box center [601, 369] width 59 height 15
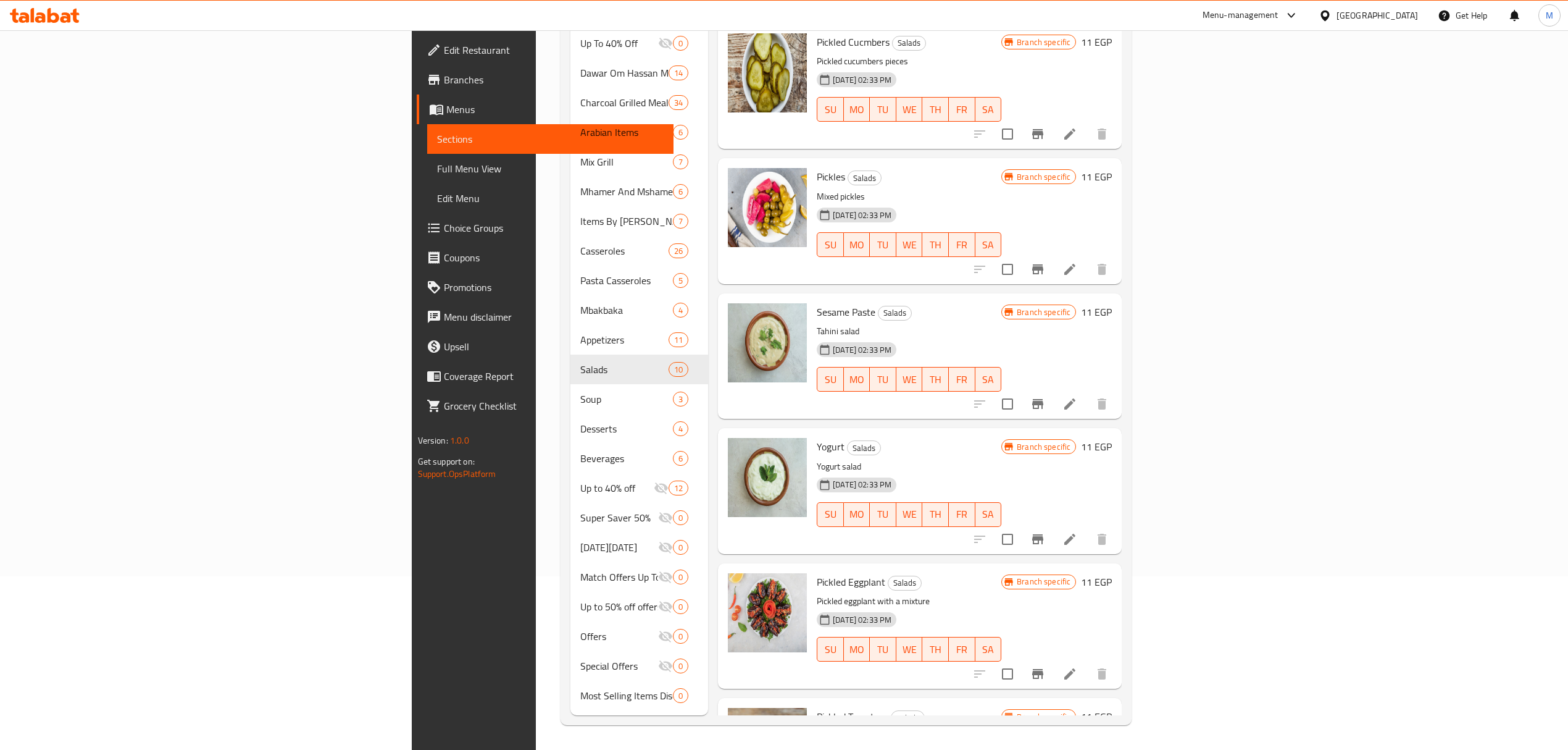
click at [1405, 16] on div "Egypt" at bounding box center [1377, 16] width 81 height 14
click at [1274, 325] on div "[GEOGRAPHIC_DATA]" at bounding box center [1284, 324] width 81 height 14
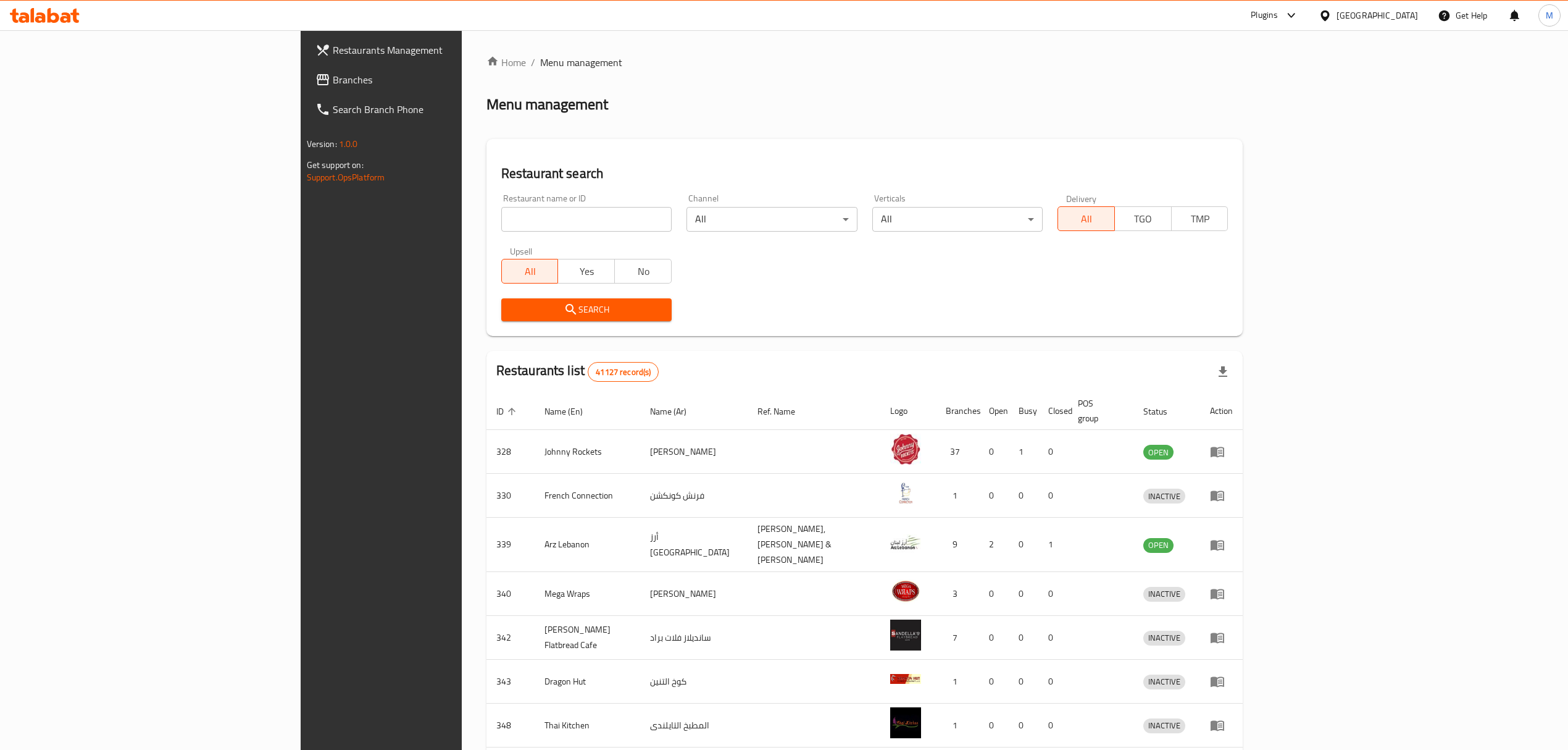
click at [501, 229] on input "search" at bounding box center [586, 218] width 170 height 24
paste input "676015"
type input "676015"
click at [333, 79] on span "Branches" at bounding box center [442, 80] width 220 height 15
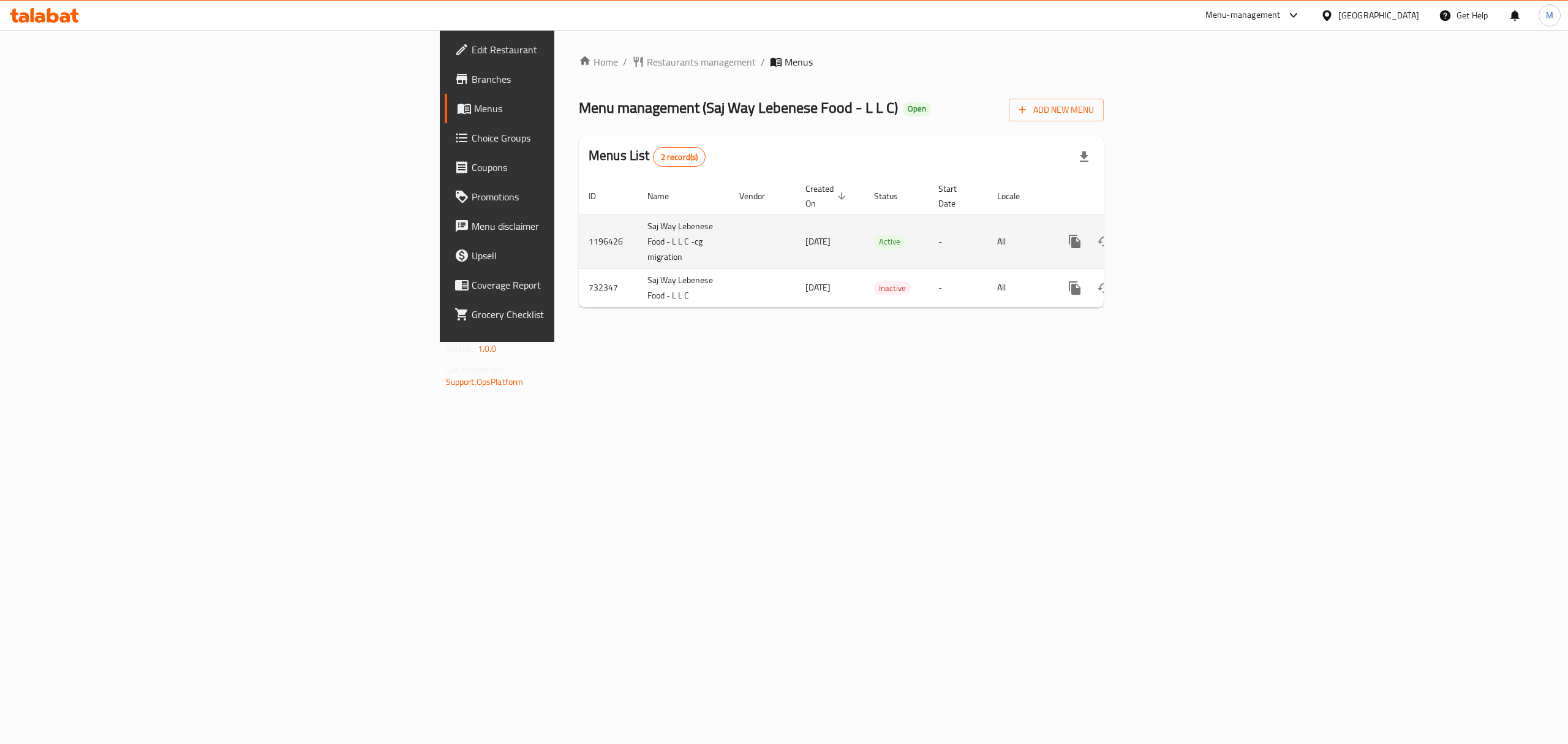
click at [1178, 238] on link "enhanced table" at bounding box center [1163, 241] width 29 height 29
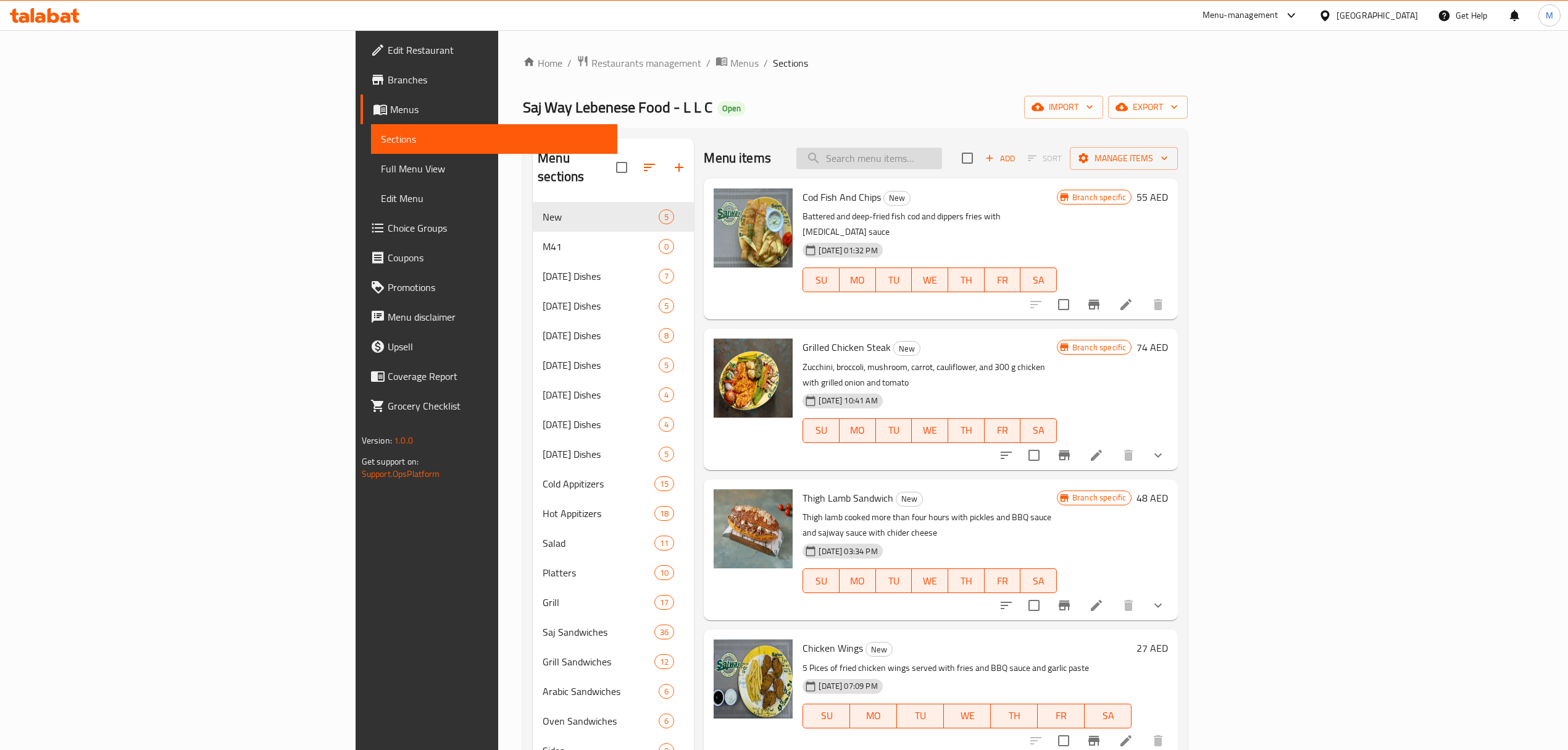
click at [942, 160] on input "search" at bounding box center [869, 158] width 146 height 22
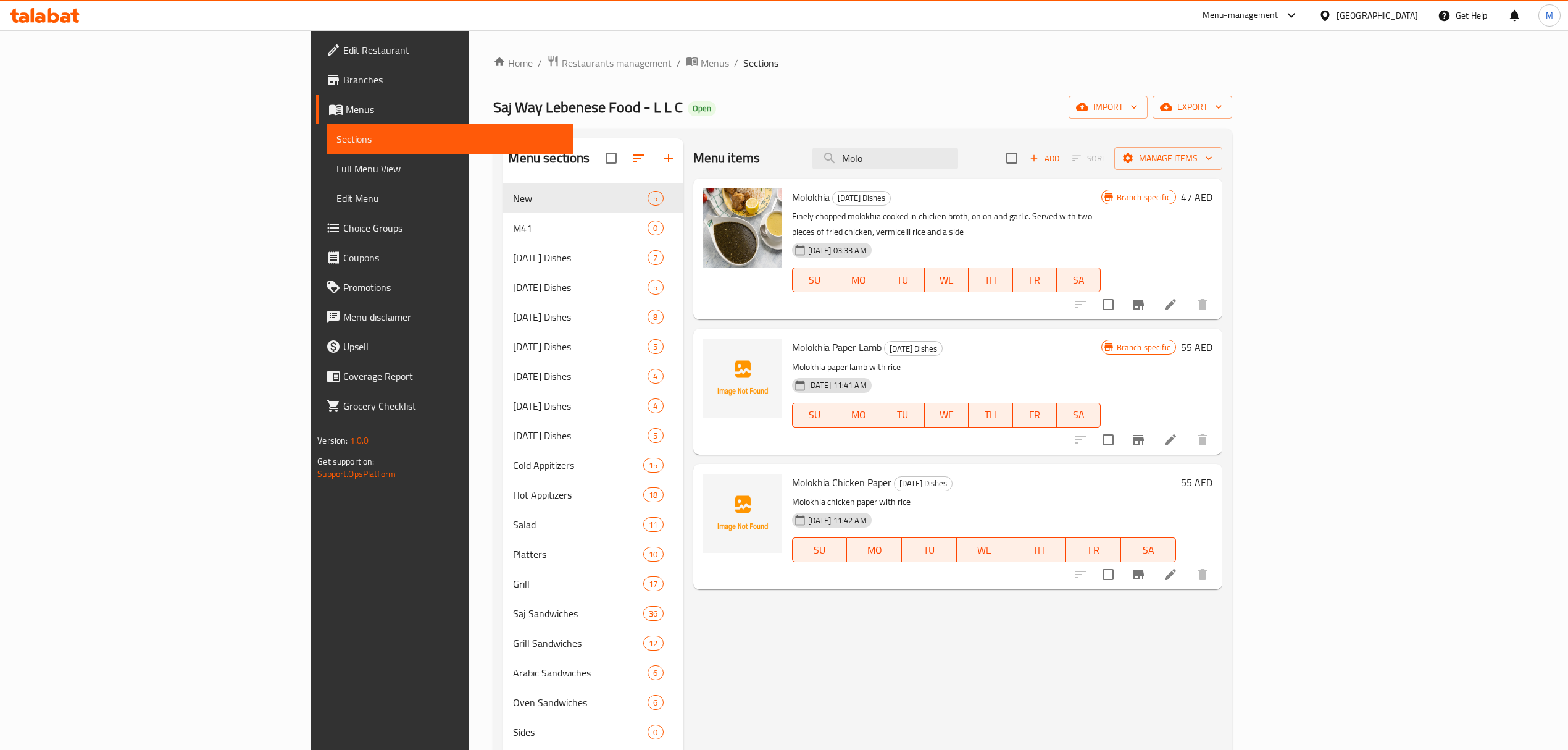
type input "Molo"
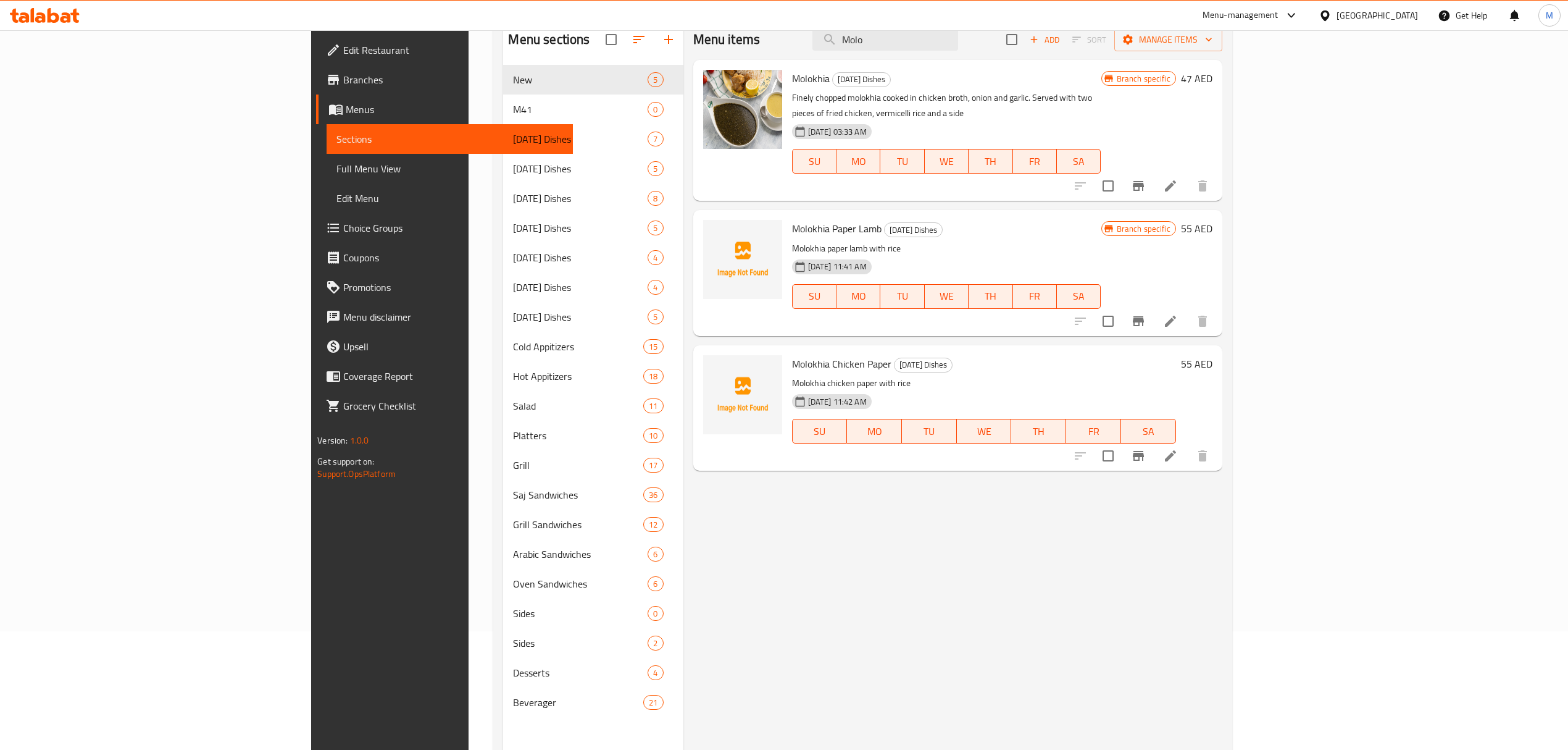
scroll to position [9, 0]
